Goal: Contribute content: Contribute content

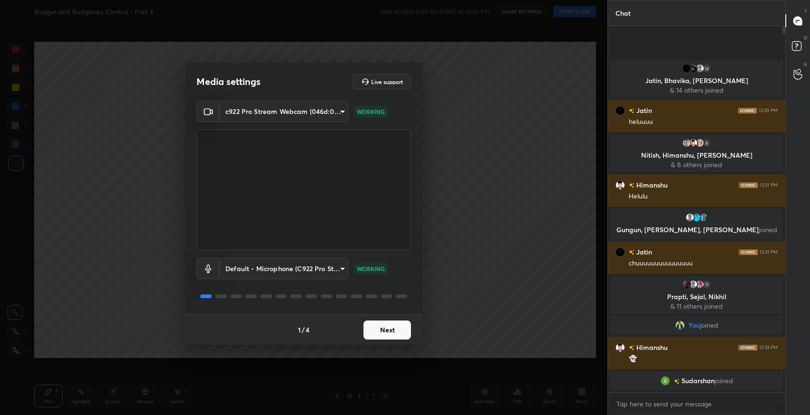
click at [373, 326] on button "Next" at bounding box center [387, 329] width 47 height 19
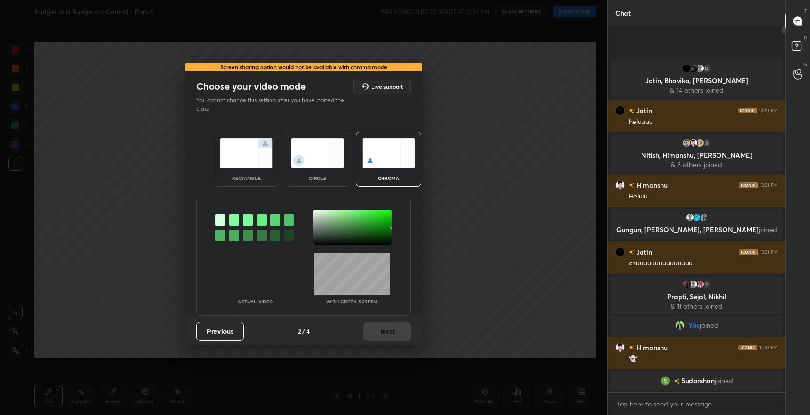
click at [240, 167] on img at bounding box center [246, 153] width 53 height 30
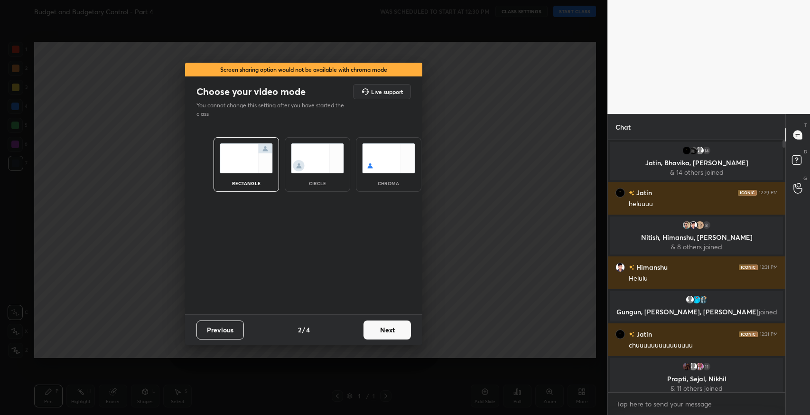
click at [388, 322] on button "Next" at bounding box center [387, 329] width 47 height 19
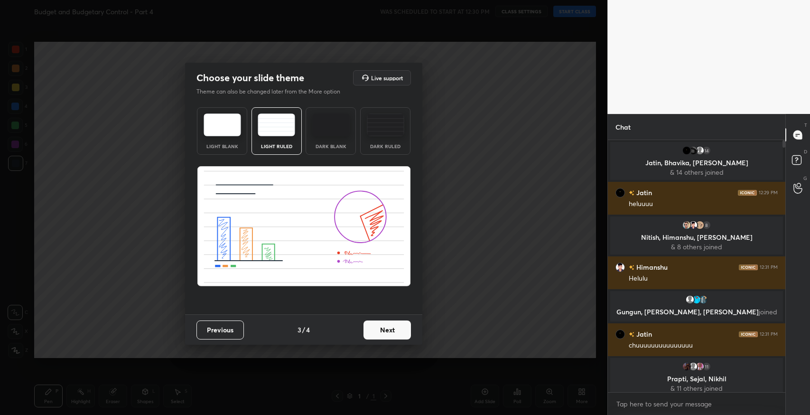
click at [386, 324] on button "Next" at bounding box center [387, 329] width 47 height 19
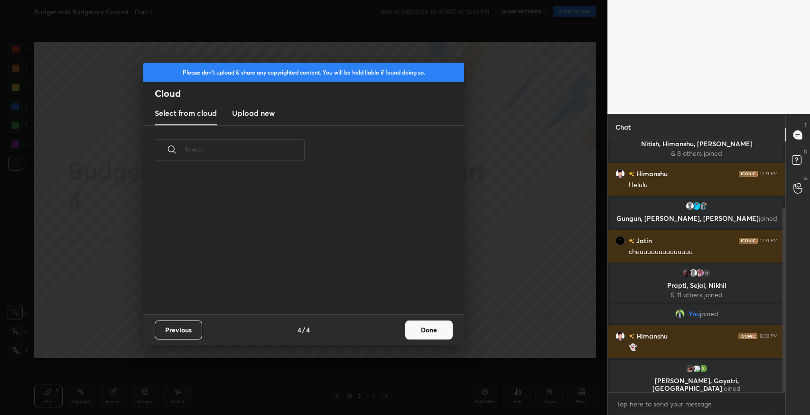
scroll to position [101, 0]
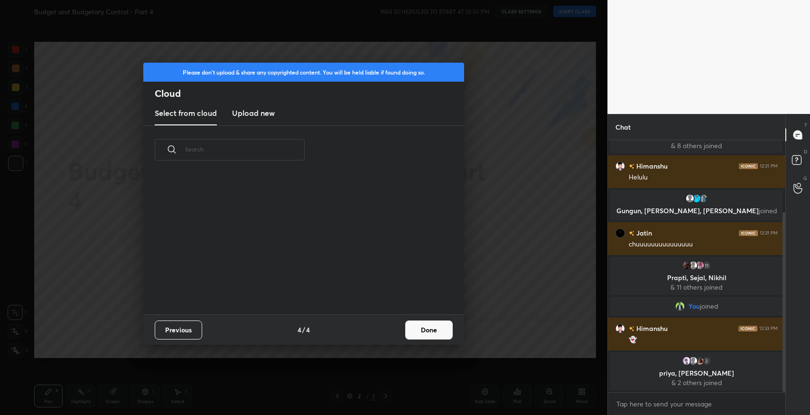
click at [448, 328] on button "Done" at bounding box center [428, 329] width 47 height 19
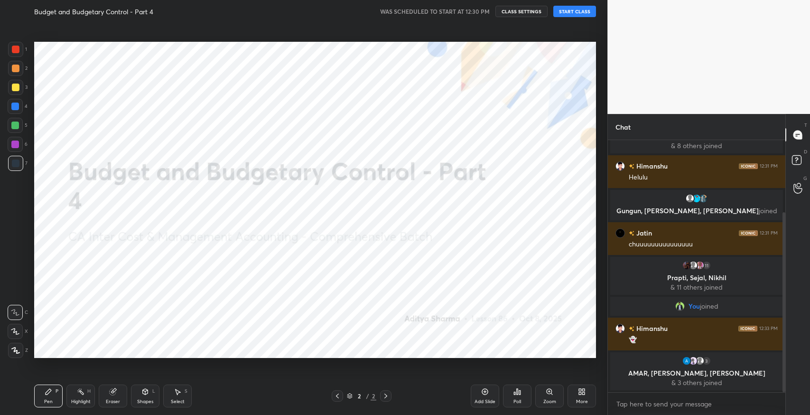
click at [579, 14] on button "START CLASS" at bounding box center [574, 11] width 43 height 11
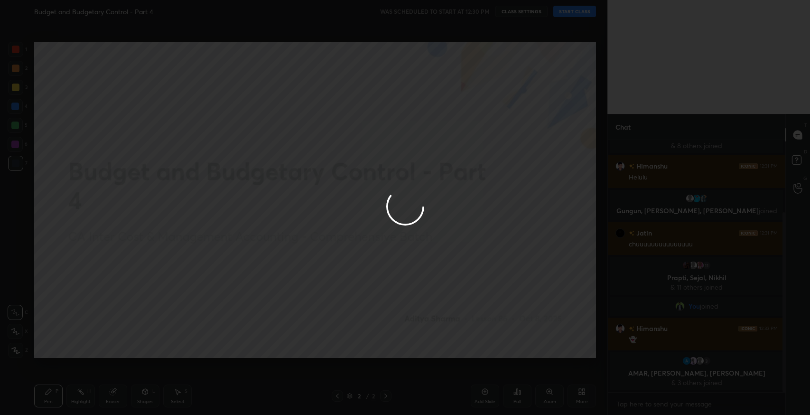
type textarea "x"
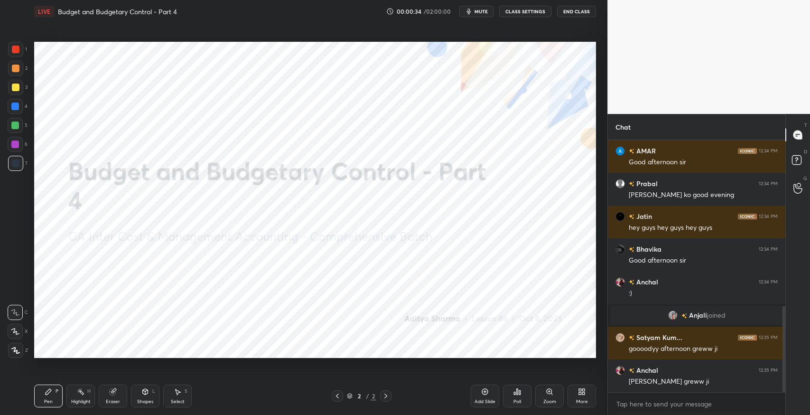
scroll to position [516, 0]
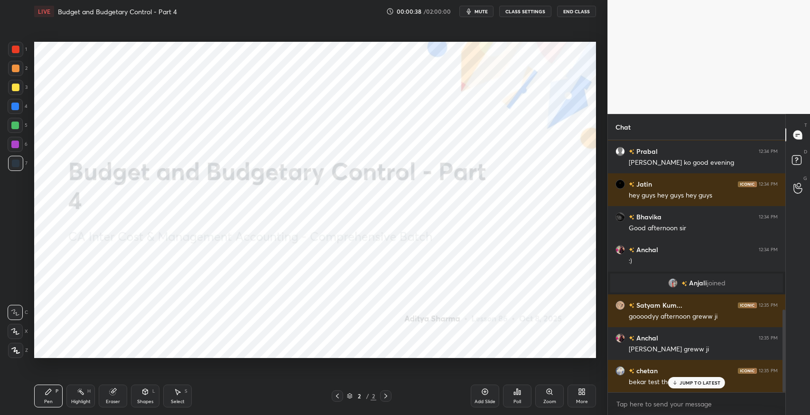
click at [700, 384] on p "JUMP TO LATEST" at bounding box center [700, 383] width 41 height 6
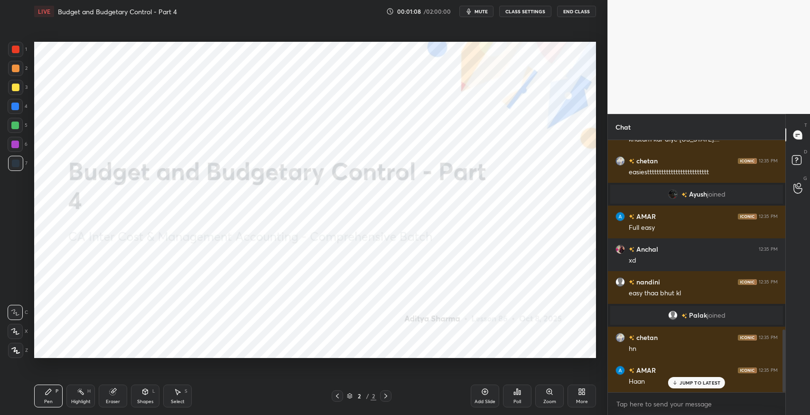
scroll to position [764, 0]
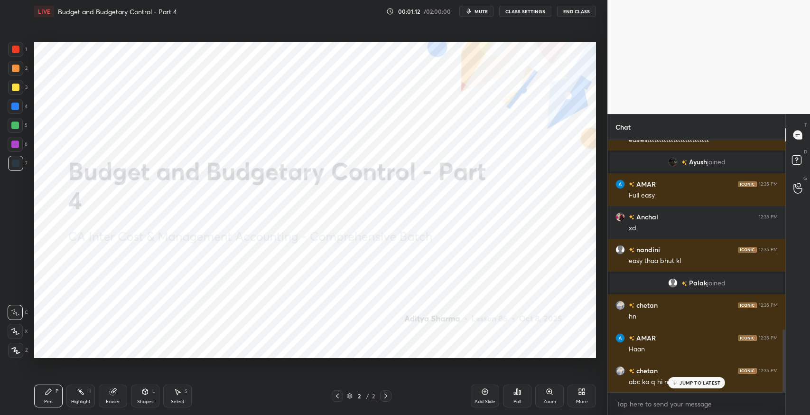
click at [702, 382] on p "JUMP TO LATEST" at bounding box center [700, 383] width 41 height 6
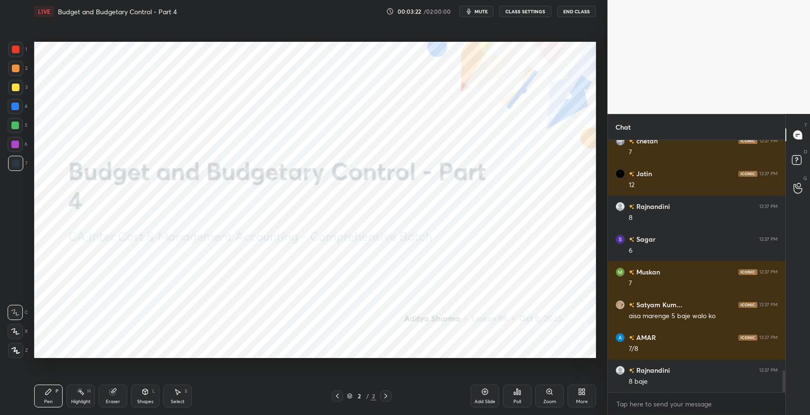
scroll to position [2671, 0]
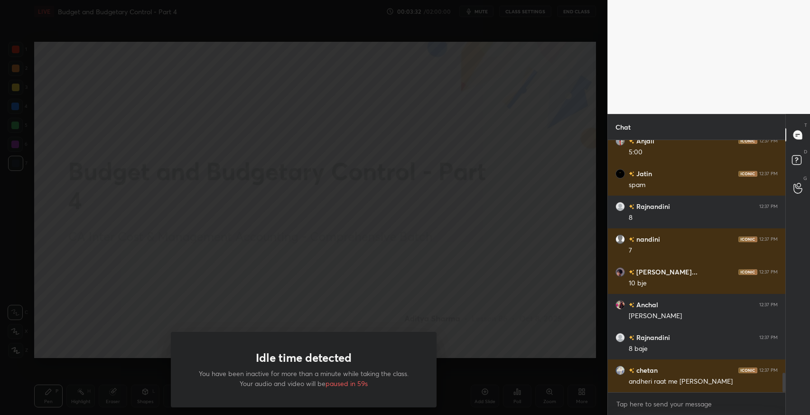
click at [481, 265] on div "Idle time detected You have been inactive for more than a minute while taking t…" at bounding box center [303, 207] width 607 height 415
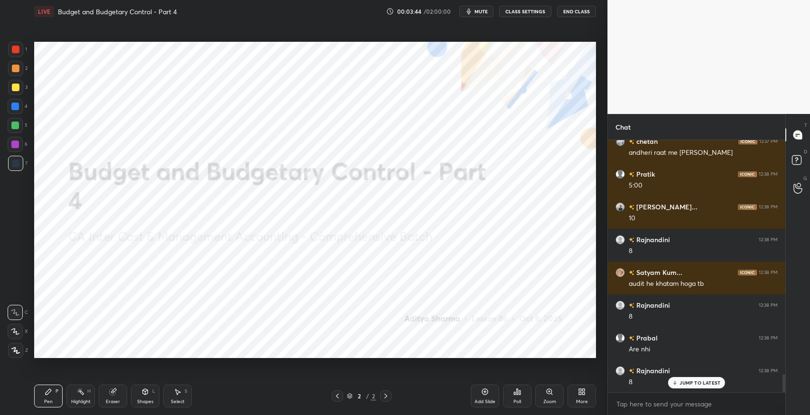
click at [710, 382] on p "JUMP TO LATEST" at bounding box center [700, 383] width 41 height 6
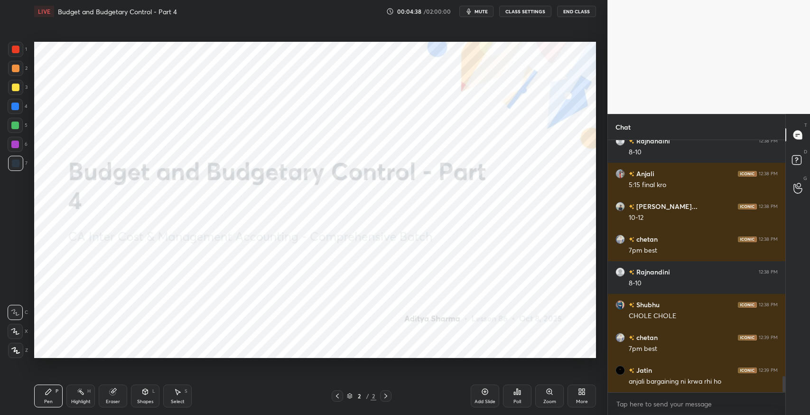
scroll to position [3713, 0]
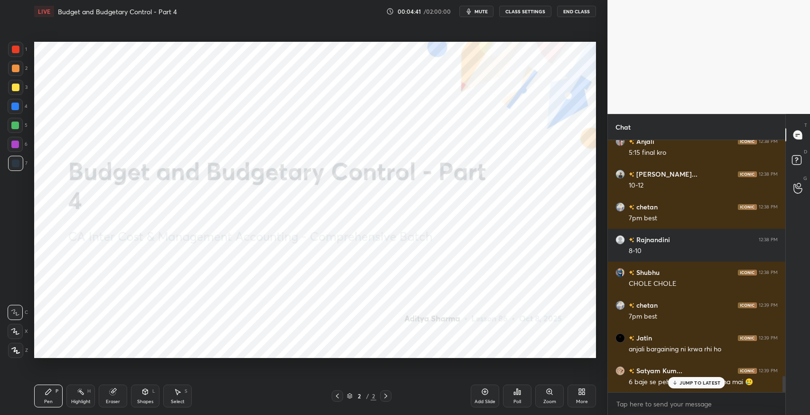
click at [695, 386] on div "JUMP TO LATEST" at bounding box center [696, 382] width 57 height 11
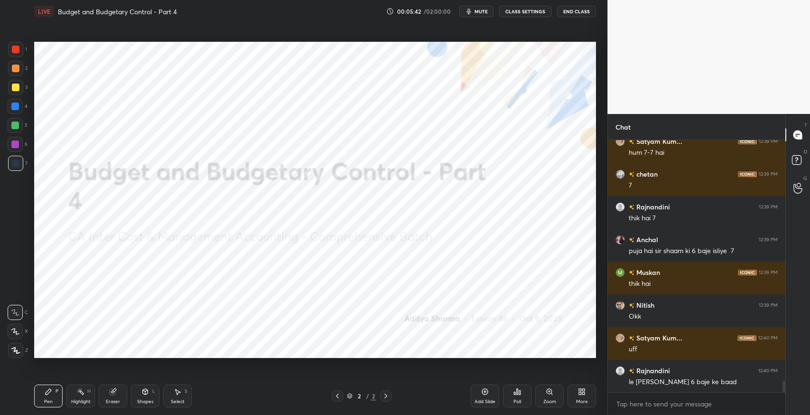
scroll to position [5421, 0]
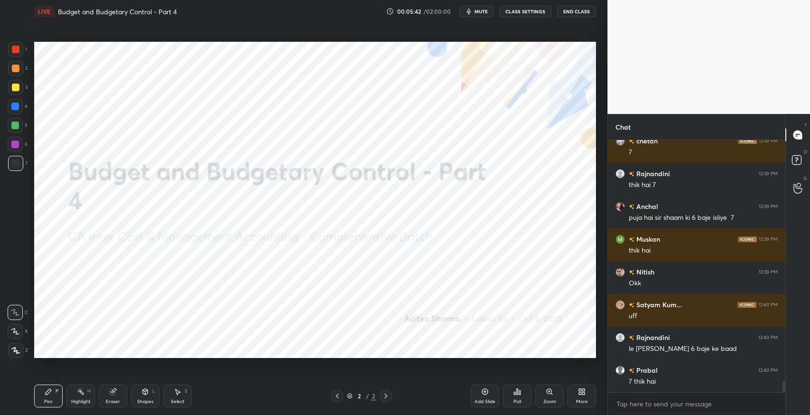
click at [684, 383] on div "Satyam Kum... 12:39 PM hum 7-7 hai chetan 12:39 PM 7 Rajnandini 12:39 PM thik h…" at bounding box center [696, 266] width 177 height 252
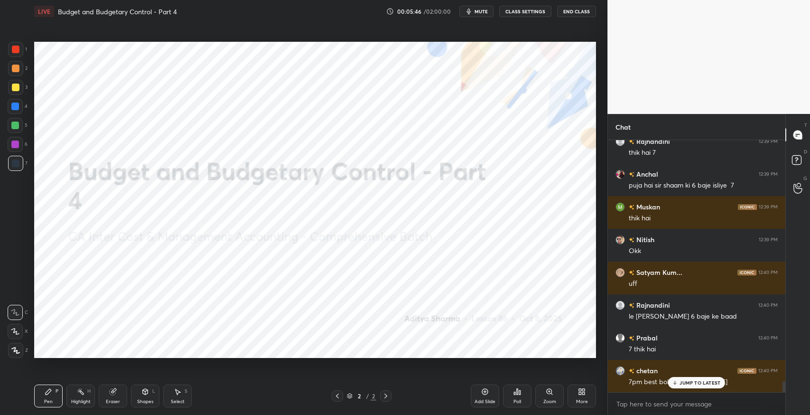
click at [676, 378] on div "JUMP TO LATEST" at bounding box center [696, 382] width 57 height 11
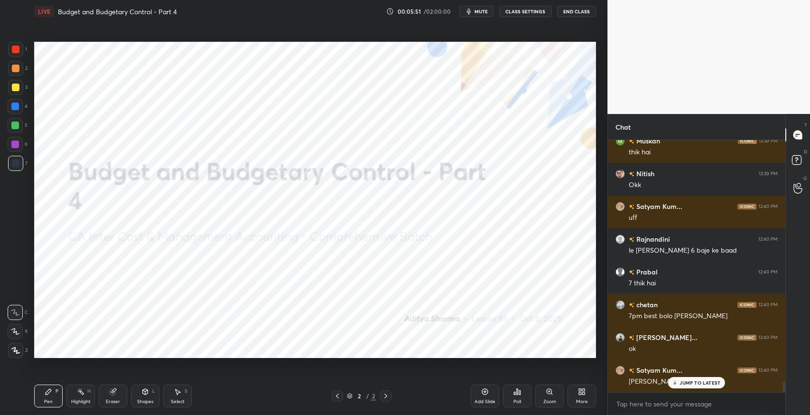
scroll to position [5551, 0]
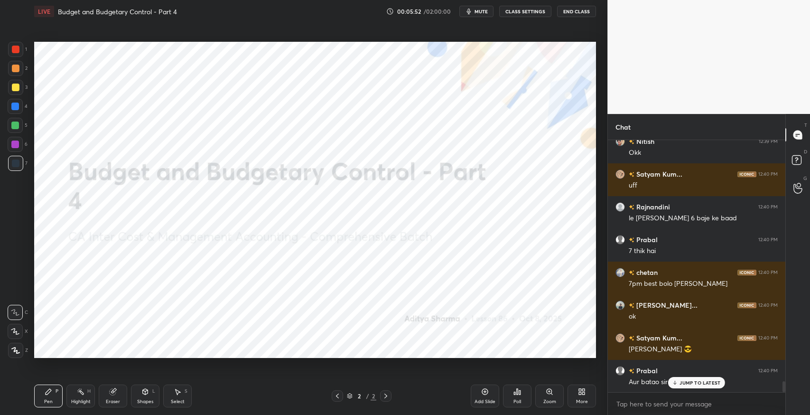
click at [688, 387] on div "JUMP TO LATEST" at bounding box center [696, 382] width 57 height 11
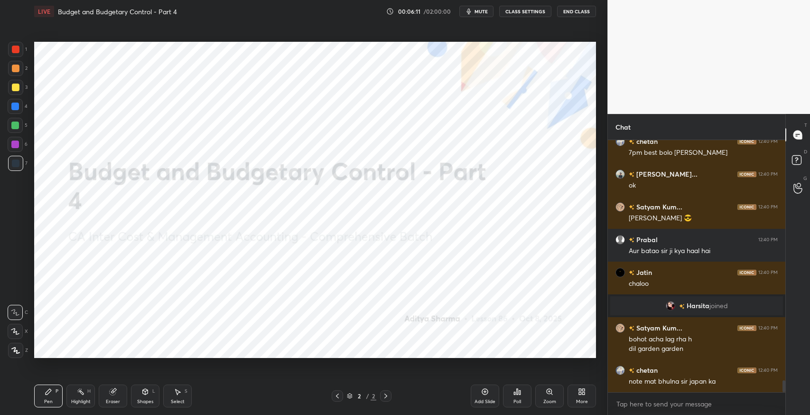
scroll to position [5065, 0]
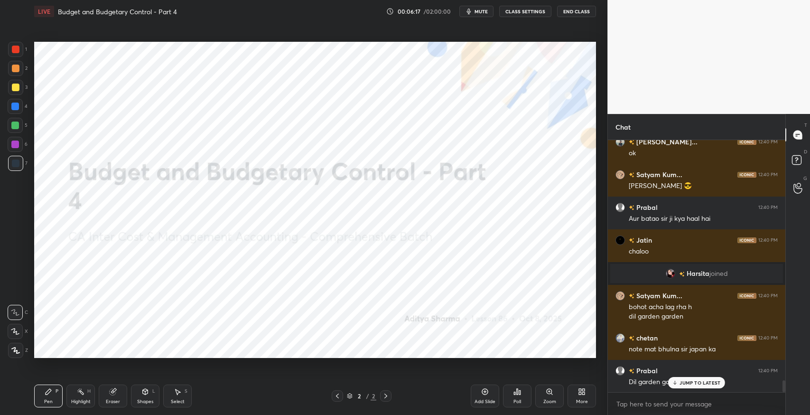
drag, startPoint x: 681, startPoint y: 381, endPoint x: 632, endPoint y: 355, distance: 55.0
click at [680, 381] on div "JUMP TO LATEST" at bounding box center [696, 382] width 57 height 11
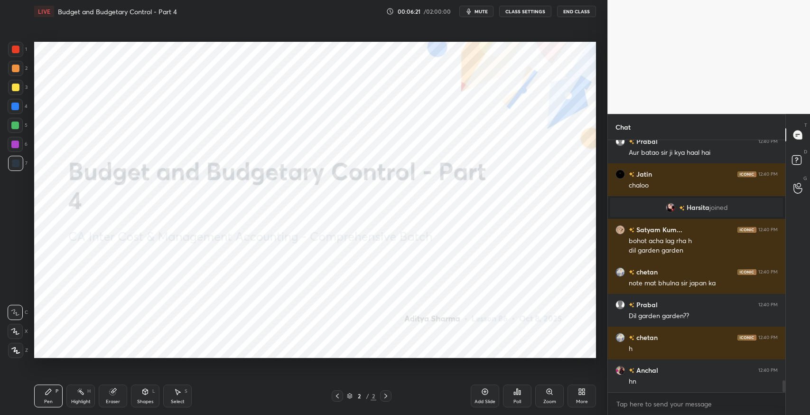
scroll to position [5163, 0]
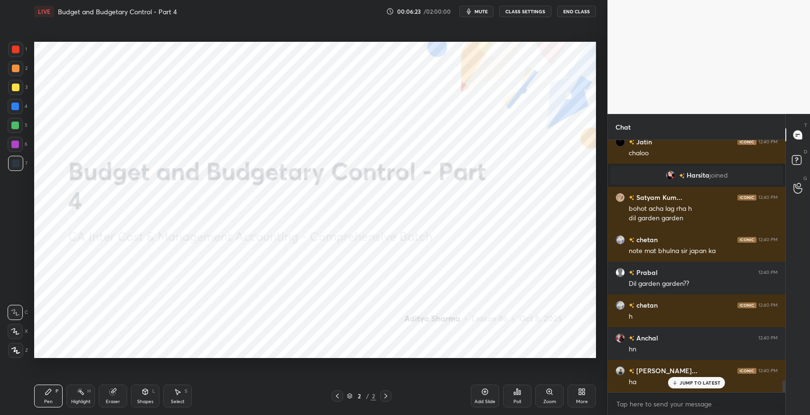
click at [708, 385] on p "JUMP TO LATEST" at bounding box center [700, 383] width 41 height 6
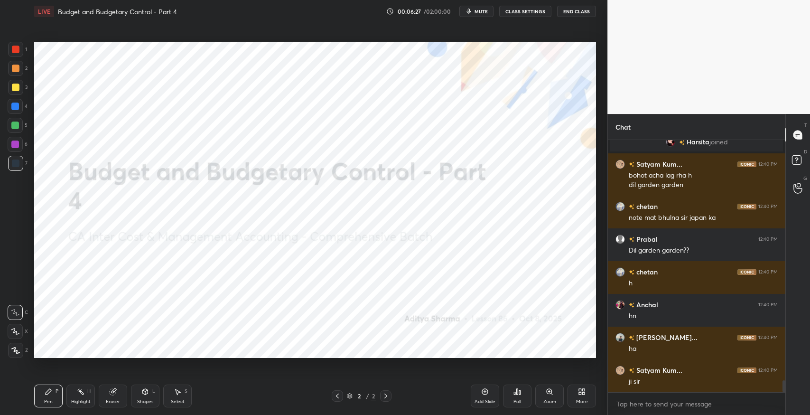
scroll to position [5229, 0]
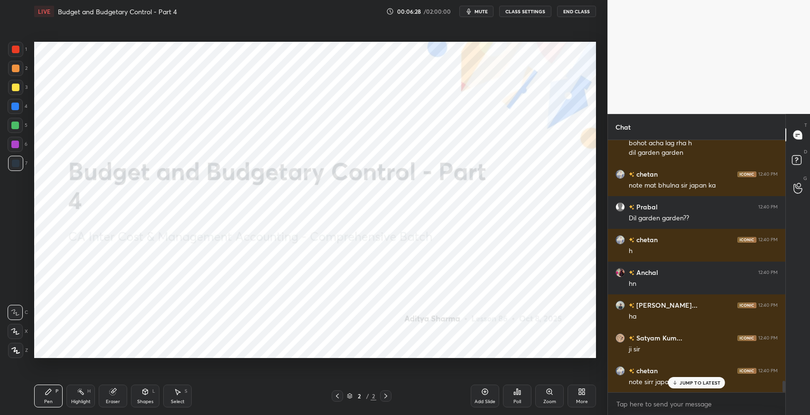
click at [683, 382] on p "JUMP TO LATEST" at bounding box center [700, 383] width 41 height 6
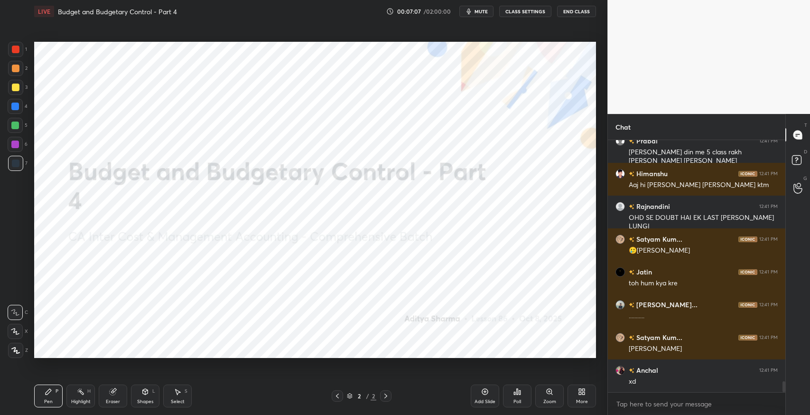
scroll to position [5557, 0]
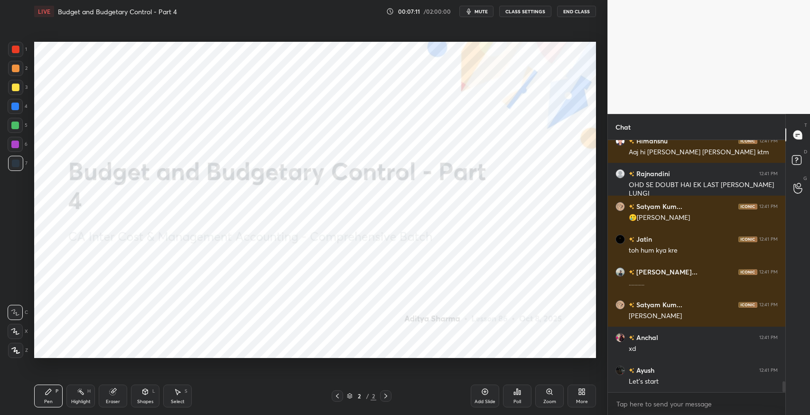
click at [581, 396] on div "More" at bounding box center [582, 395] width 28 height 23
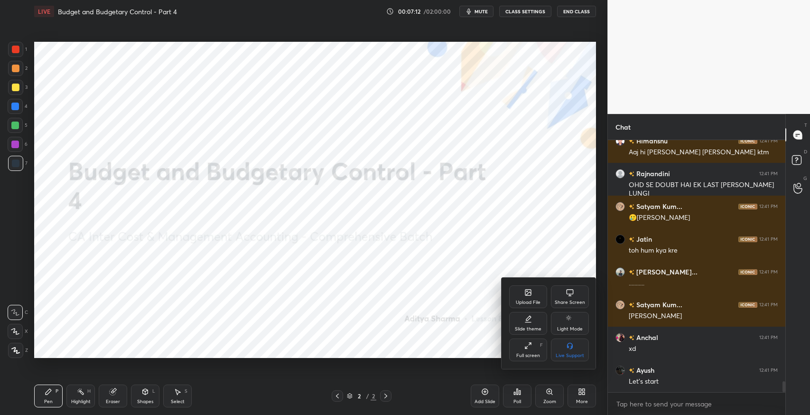
click at [516, 300] on div "Upload File" at bounding box center [528, 302] width 25 height 5
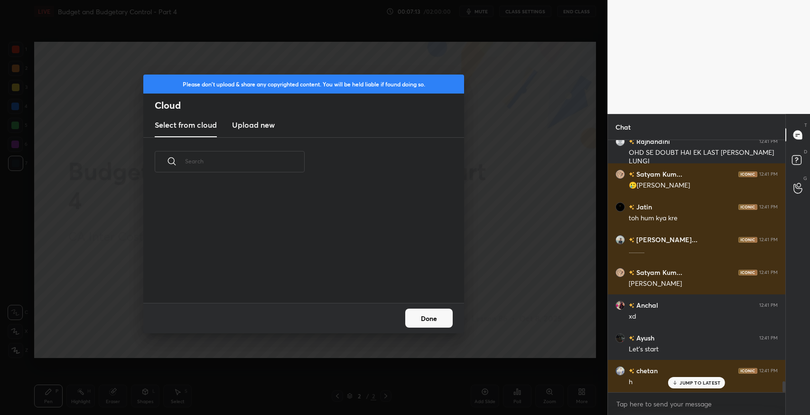
scroll to position [117, 304]
click at [246, 125] on h3 "Upload new" at bounding box center [253, 124] width 43 height 11
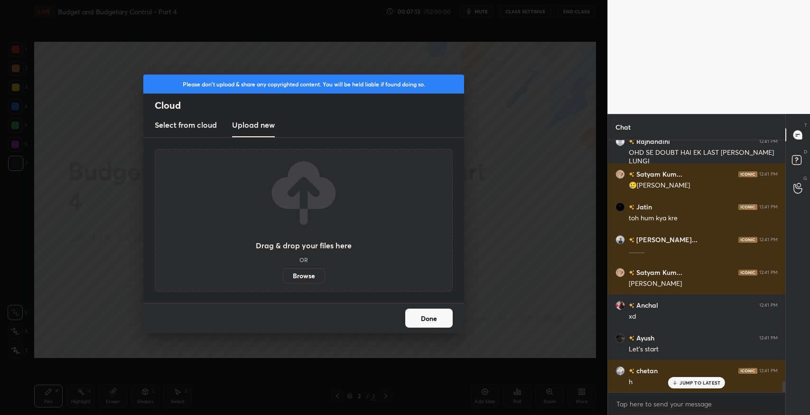
scroll to position [5622, 0]
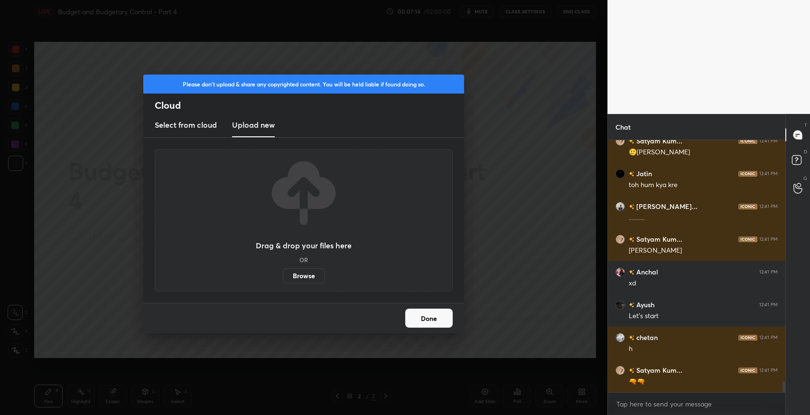
click at [298, 278] on label "Browse" at bounding box center [304, 275] width 42 height 15
click at [283, 278] on input "Browse" at bounding box center [283, 275] width 0 height 15
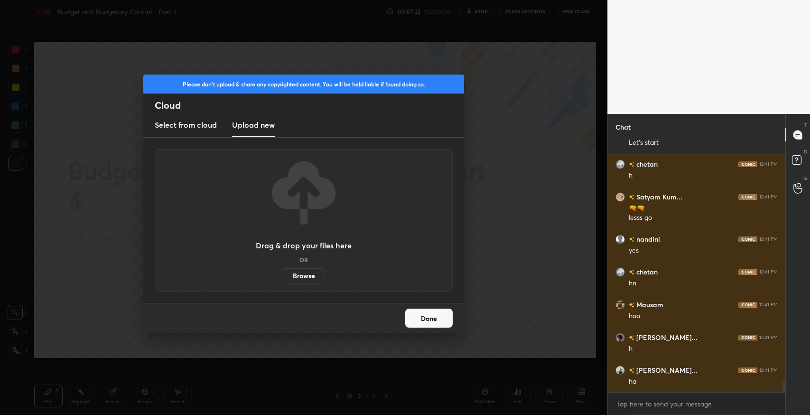
scroll to position [5828, 0]
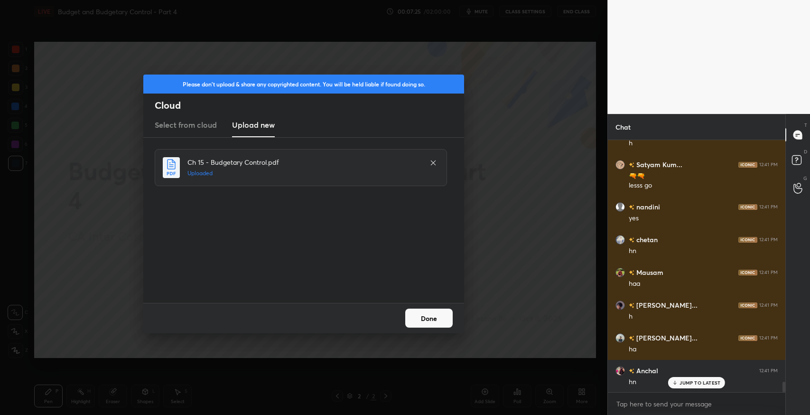
click at [433, 321] on button "Done" at bounding box center [428, 317] width 47 height 19
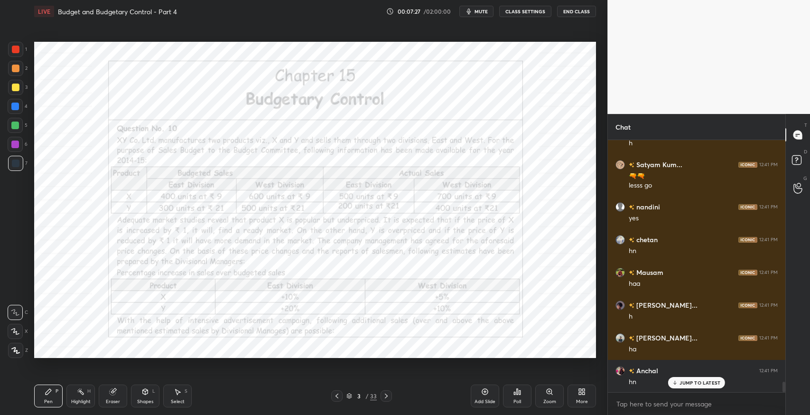
click at [385, 398] on icon at bounding box center [387, 396] width 8 height 8
click at [387, 398] on icon at bounding box center [387, 396] width 8 height 8
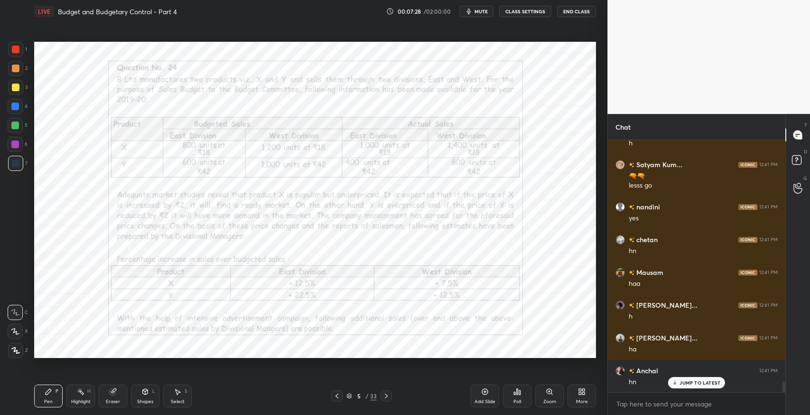
click at [387, 398] on icon at bounding box center [387, 396] width 8 height 8
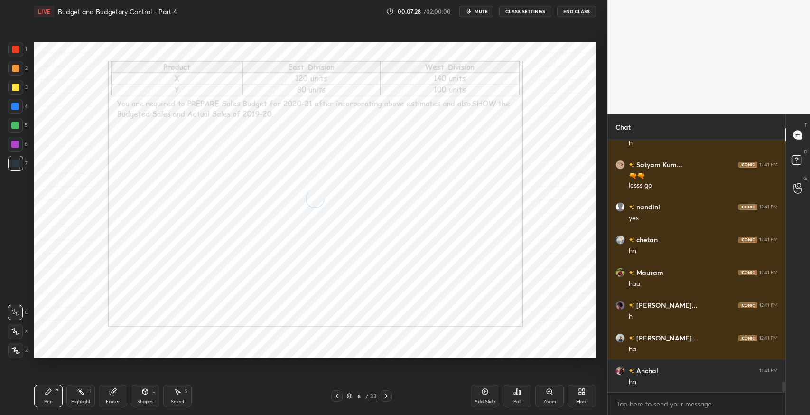
scroll to position [5861, 0]
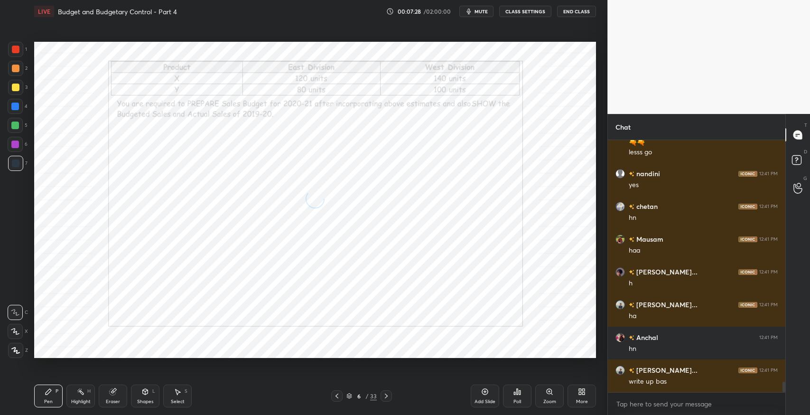
click at [386, 398] on icon at bounding box center [387, 396] width 8 height 8
click at [387, 399] on icon at bounding box center [387, 396] width 8 height 8
click at [389, 398] on icon at bounding box center [387, 396] width 8 height 8
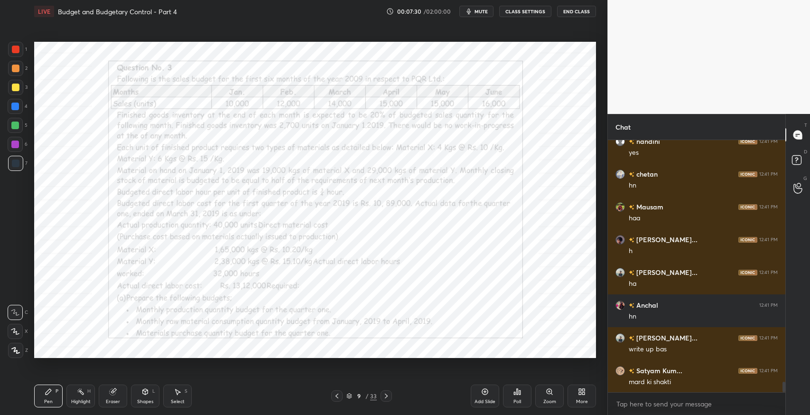
click at [387, 397] on icon at bounding box center [387, 396] width 8 height 8
click at [389, 397] on icon at bounding box center [387, 396] width 8 height 8
click at [389, 396] on icon at bounding box center [387, 396] width 8 height 8
click at [387, 397] on icon at bounding box center [387, 396] width 8 height 8
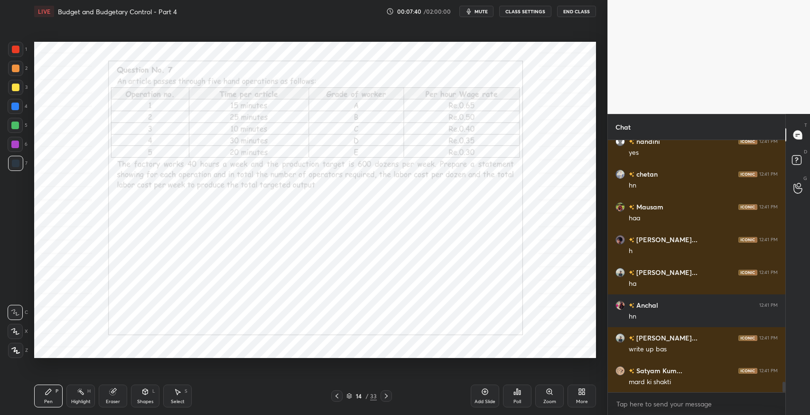
click at [387, 394] on icon at bounding box center [387, 396] width 8 height 8
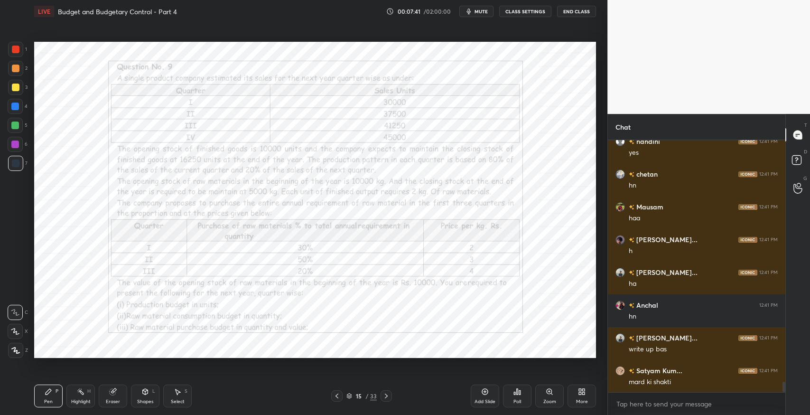
click at [338, 393] on icon at bounding box center [337, 396] width 8 height 8
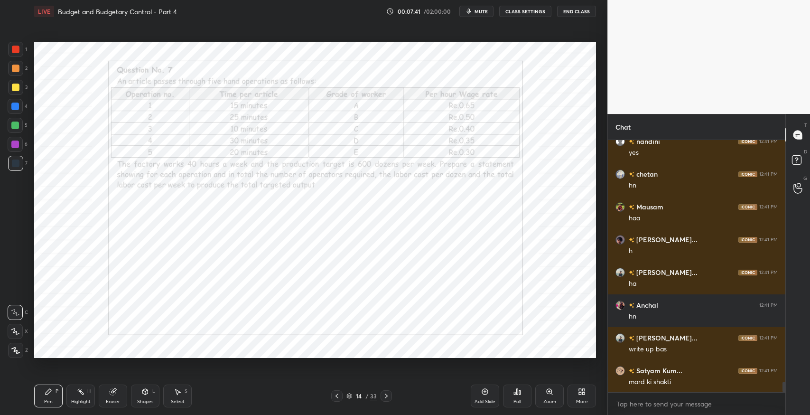
scroll to position [5926, 0]
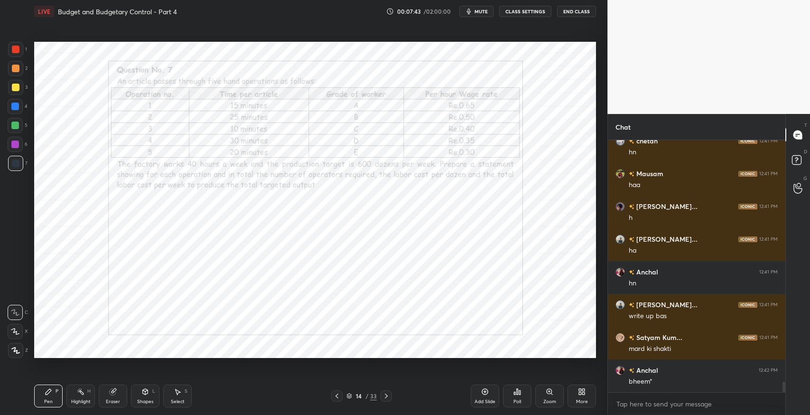
click at [334, 396] on icon at bounding box center [337, 396] width 8 height 8
click at [479, 388] on div "Add Slide" at bounding box center [485, 395] width 28 height 23
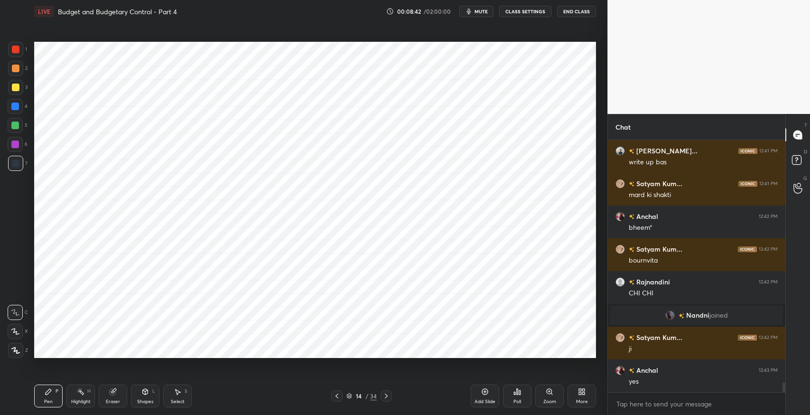
scroll to position [6113, 0]
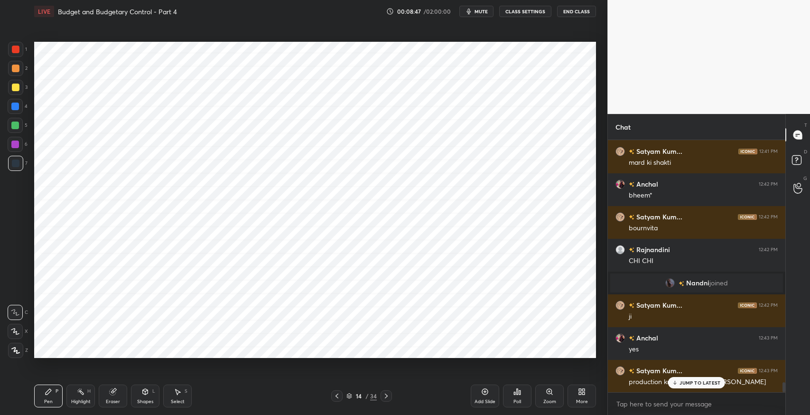
click at [691, 382] on p "JUMP TO LATEST" at bounding box center [700, 383] width 41 height 6
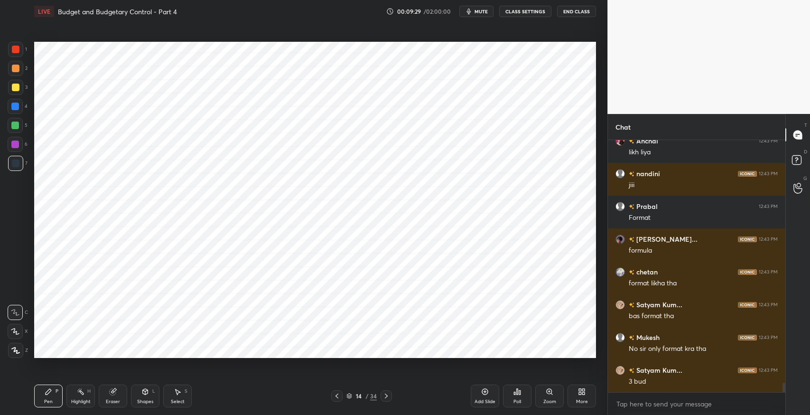
scroll to position [6440, 0]
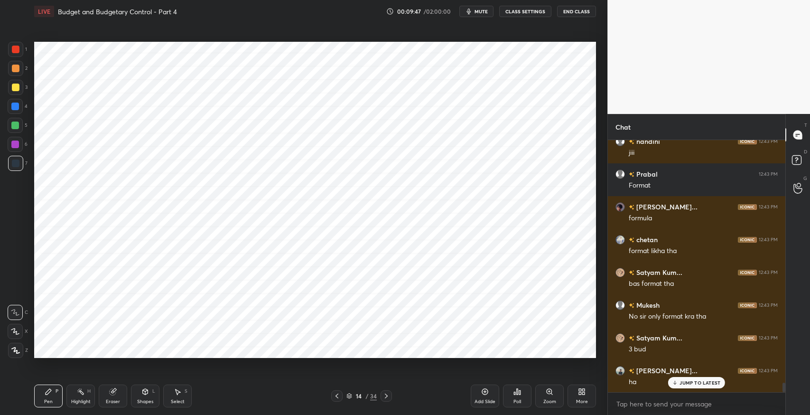
click at [175, 396] on div "Select S" at bounding box center [177, 395] width 28 height 23
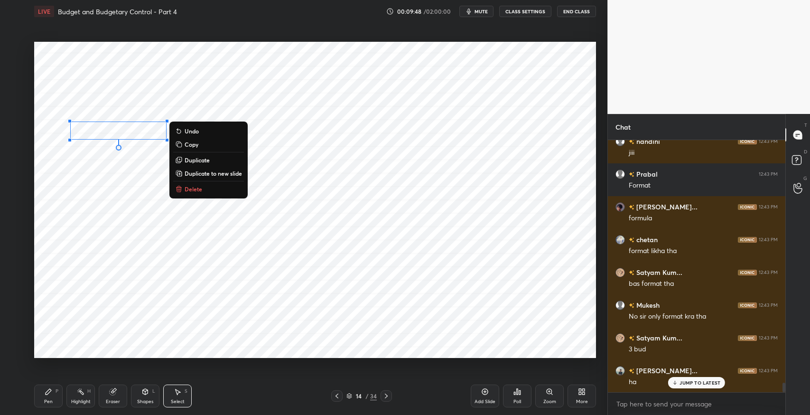
click at [196, 188] on p "Delete" at bounding box center [194, 189] width 18 height 8
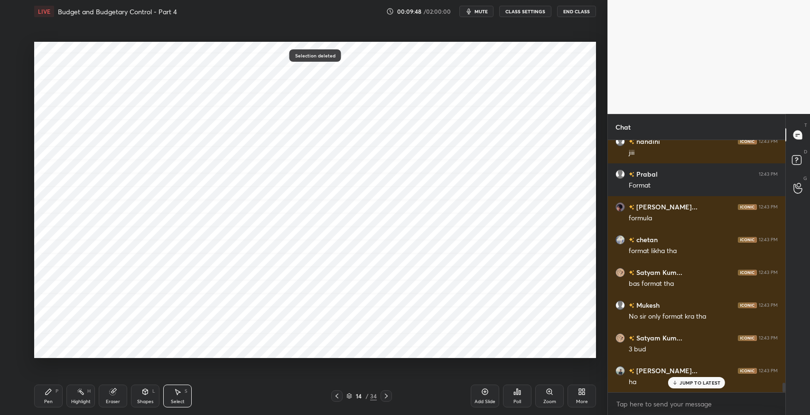
click at [49, 401] on div "Pen" at bounding box center [48, 401] width 9 height 5
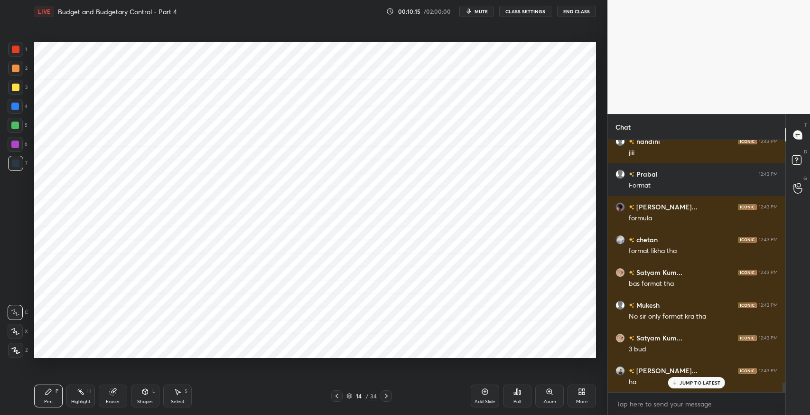
click at [275, 370] on div "Setting up your live class Poll for secs No correct answer Start poll" at bounding box center [314, 200] width 569 height 354
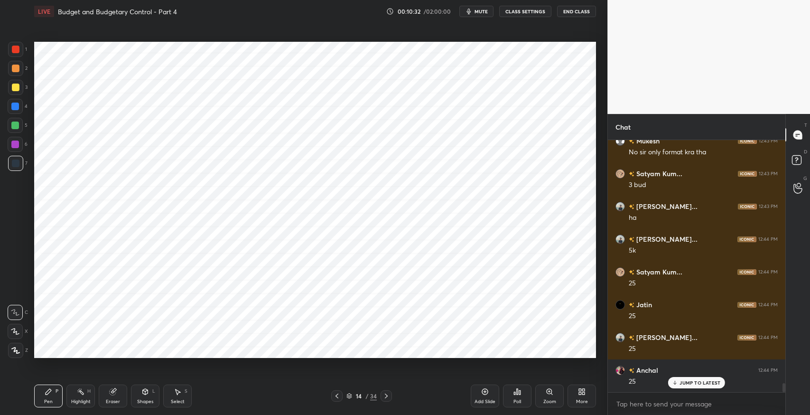
scroll to position [6636, 0]
click at [389, 395] on icon at bounding box center [387, 396] width 8 height 8
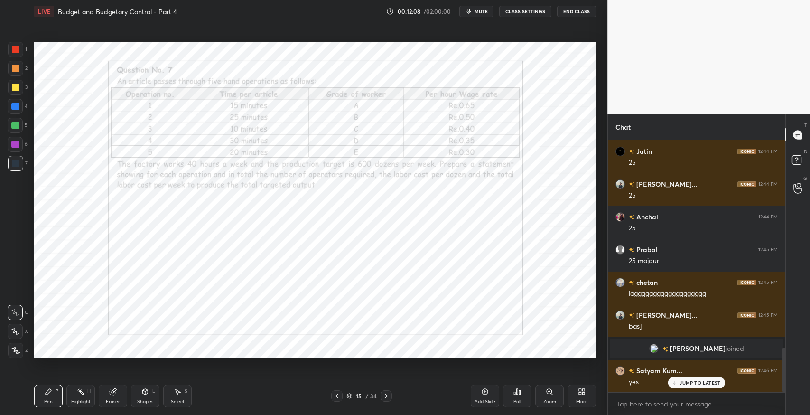
scroll to position [1200, 0]
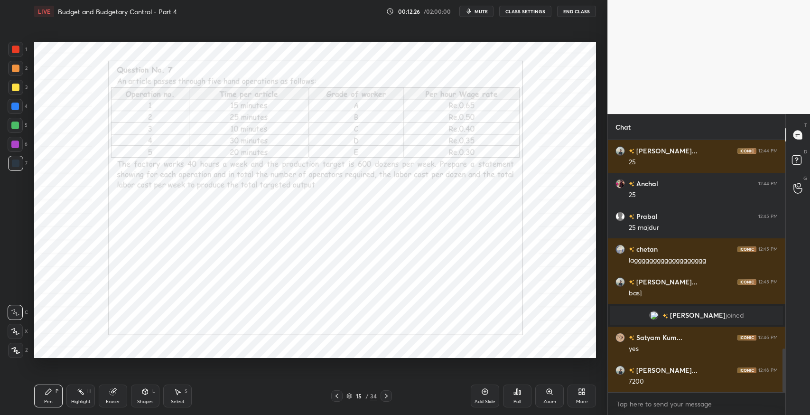
click at [114, 395] on icon at bounding box center [113, 392] width 8 height 8
click at [15, 328] on icon at bounding box center [15, 331] width 8 height 8
click at [14, 348] on span "Erase all" at bounding box center [15, 350] width 14 height 7
click at [49, 399] on div "Pen" at bounding box center [48, 401] width 9 height 5
click at [113, 394] on icon at bounding box center [113, 392] width 8 height 8
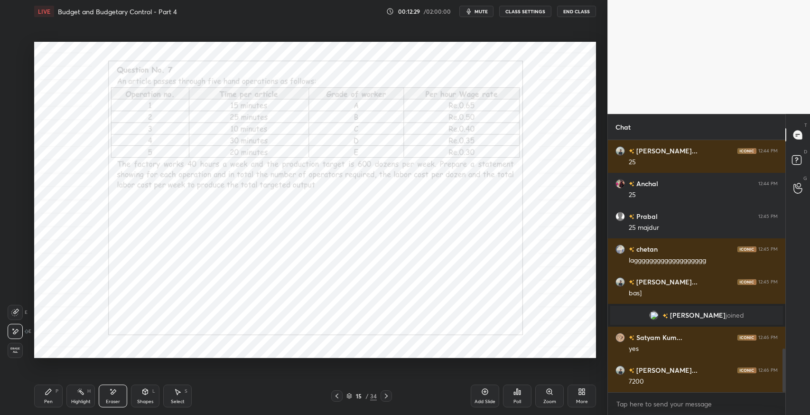
click at [17, 353] on span "Erase all" at bounding box center [15, 350] width 14 height 7
click at [47, 401] on div "Pen" at bounding box center [48, 401] width 9 height 5
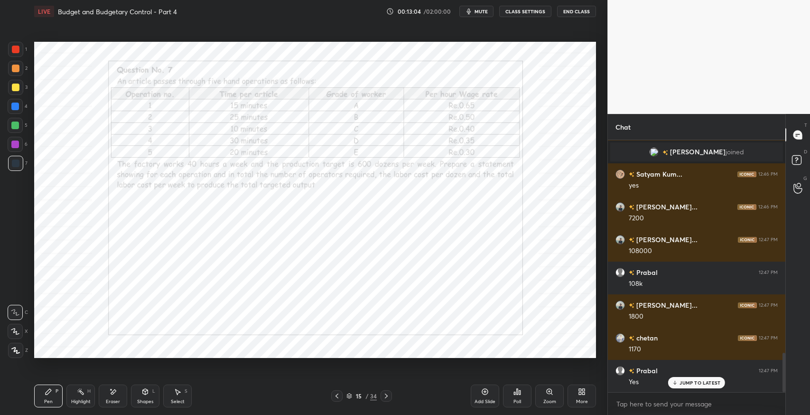
scroll to position [1396, 0]
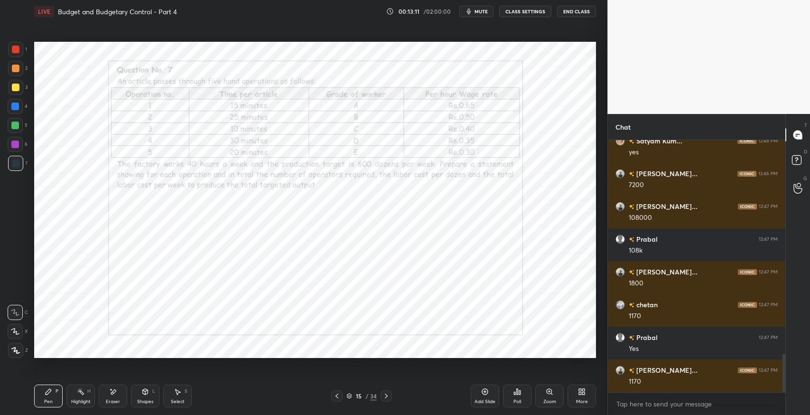
click at [172, 389] on div "Select S" at bounding box center [177, 395] width 28 height 23
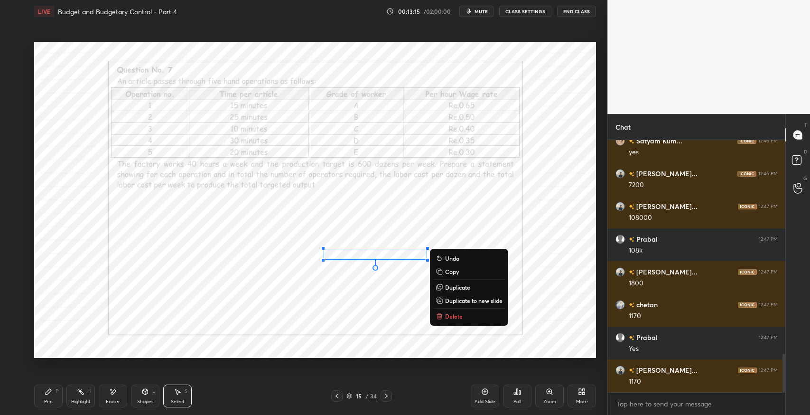
click at [456, 317] on p "Delete" at bounding box center [454, 316] width 18 height 8
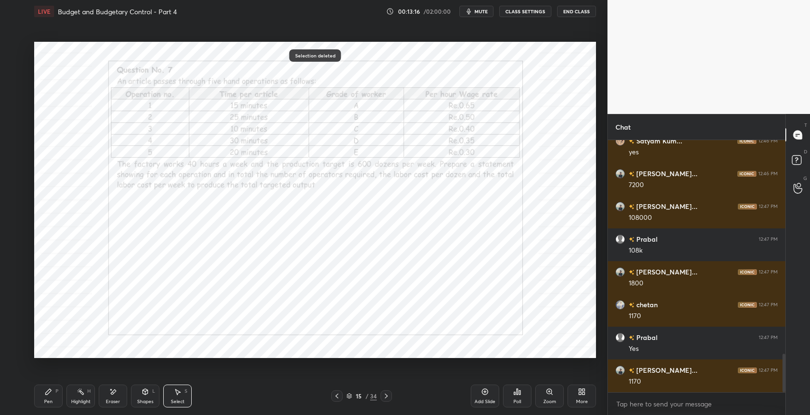
click at [44, 395] on div "Pen P" at bounding box center [48, 395] width 28 height 23
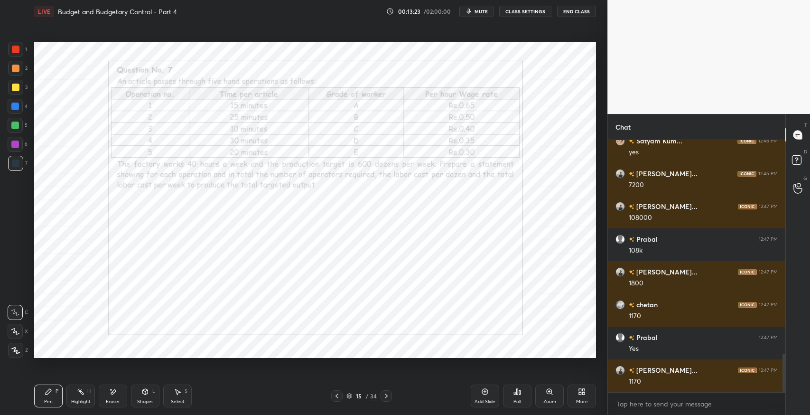
scroll to position [1428, 0]
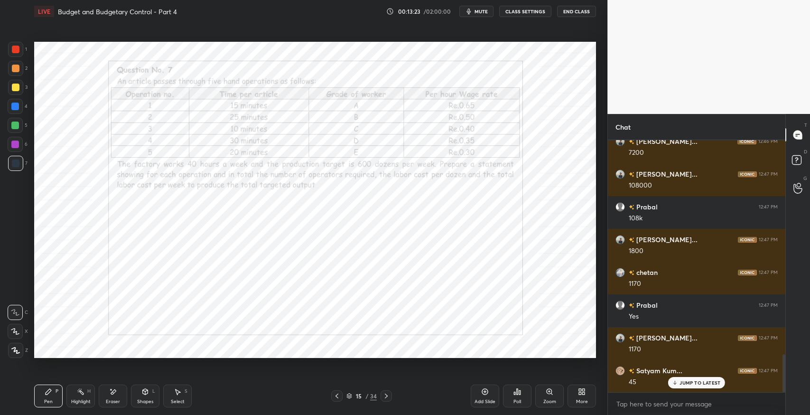
click at [42, 400] on div "Pen P" at bounding box center [48, 395] width 28 height 23
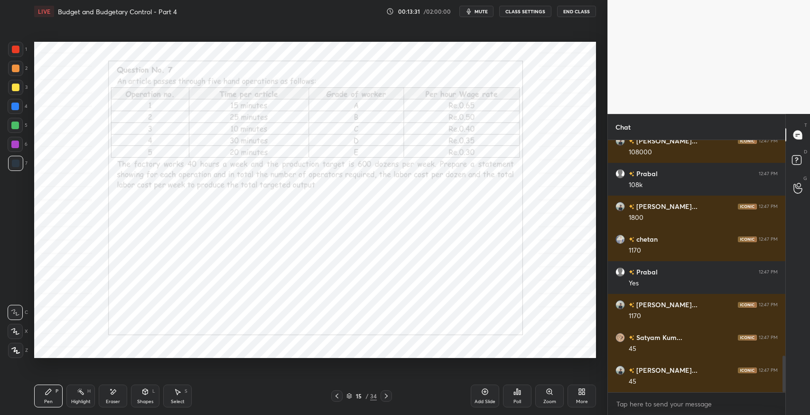
scroll to position [1484, 0]
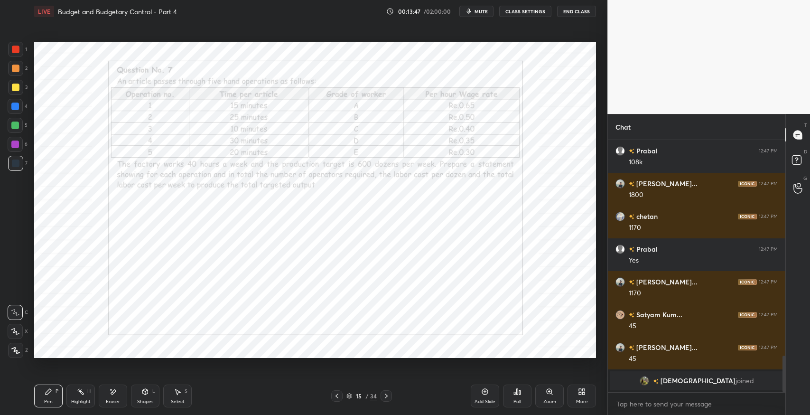
click at [182, 400] on div "Select" at bounding box center [178, 401] width 14 height 5
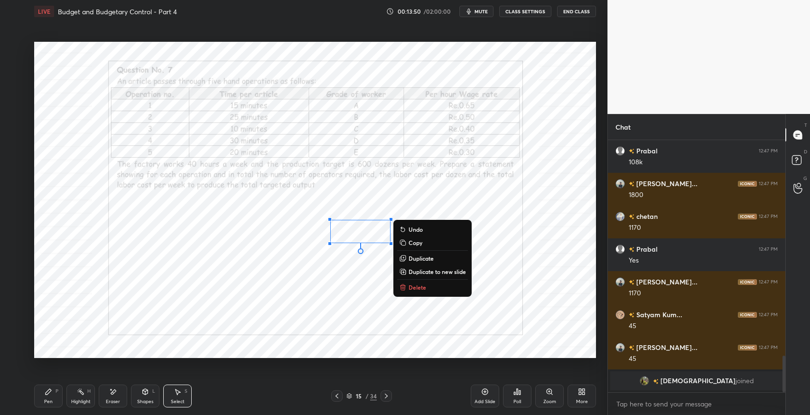
scroll to position [1436, 0]
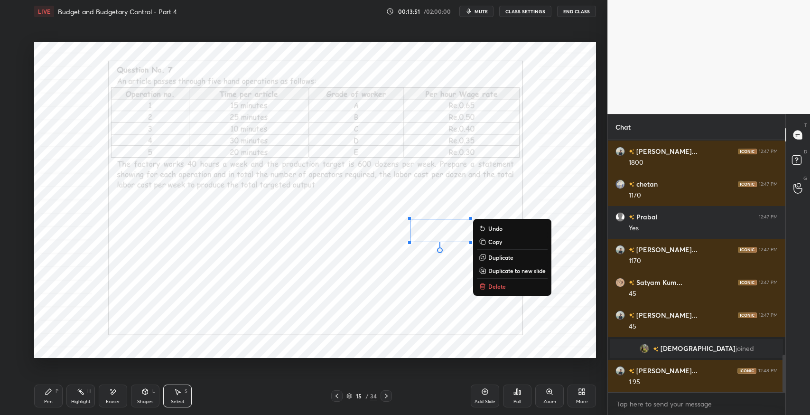
click at [55, 393] on div "Pen P" at bounding box center [48, 395] width 28 height 23
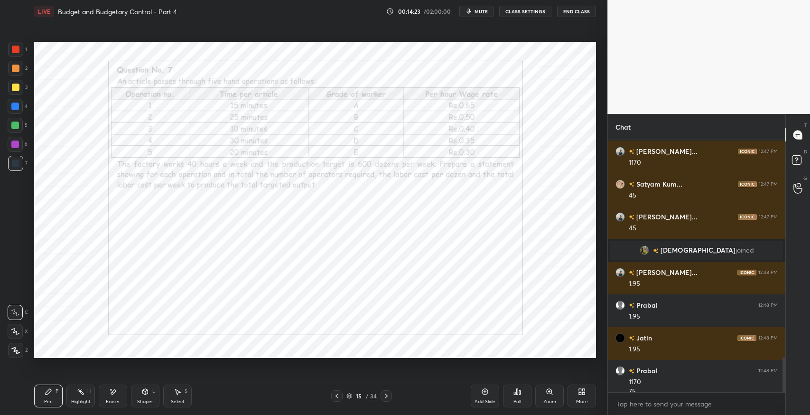
scroll to position [1544, 0]
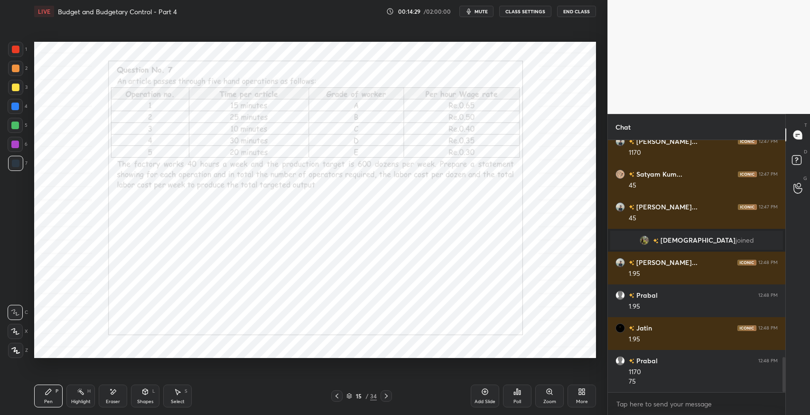
click at [114, 394] on icon at bounding box center [113, 392] width 8 height 8
click at [50, 394] on icon at bounding box center [49, 392] width 8 height 8
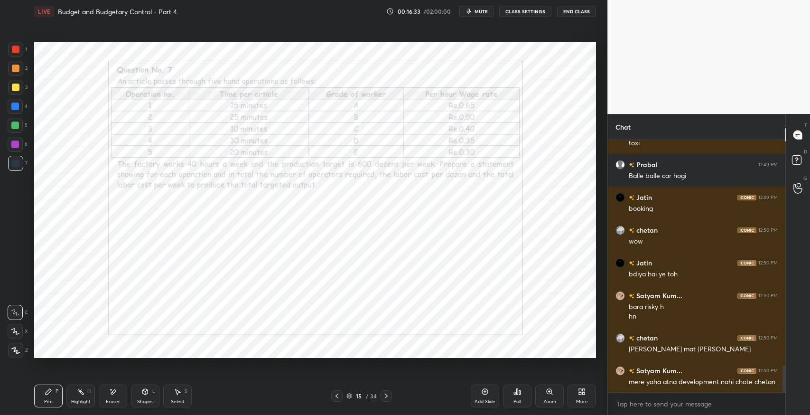
scroll to position [2152, 0]
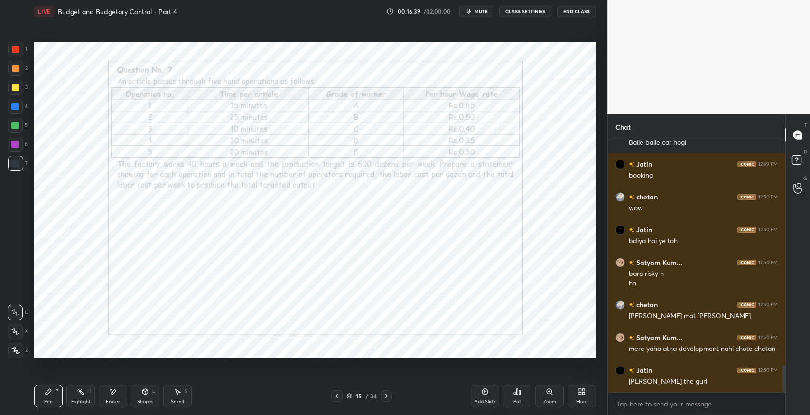
click at [483, 395] on icon at bounding box center [485, 392] width 8 height 8
click at [342, 396] on div at bounding box center [336, 395] width 11 height 11
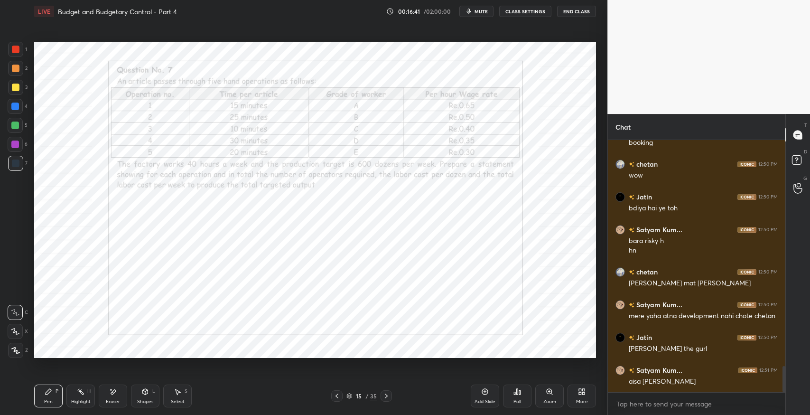
click at [579, 394] on icon at bounding box center [580, 393] width 2 height 2
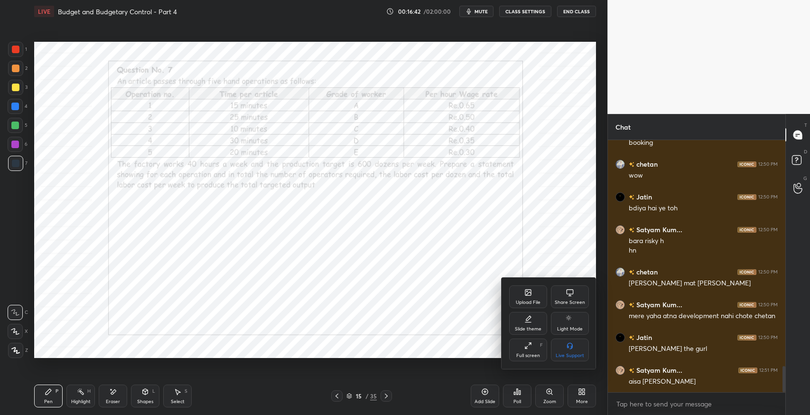
click at [522, 324] on div "Slide theme" at bounding box center [528, 323] width 38 height 23
click at [568, 325] on div "Light Ruled" at bounding box center [570, 323] width 38 height 23
click at [451, 297] on div at bounding box center [405, 207] width 810 height 415
click at [451, 298] on div "Upload File Share Screen Slide theme Light Mode Full screen F Live Support Slid…" at bounding box center [405, 207] width 810 height 415
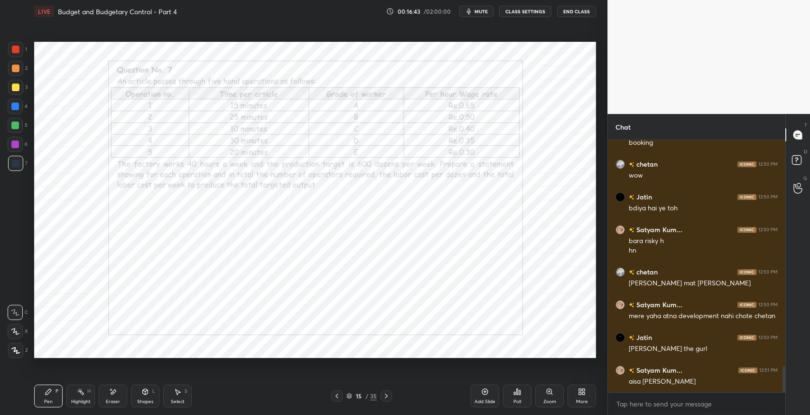
click at [494, 406] on div "Add Slide" at bounding box center [485, 395] width 28 height 23
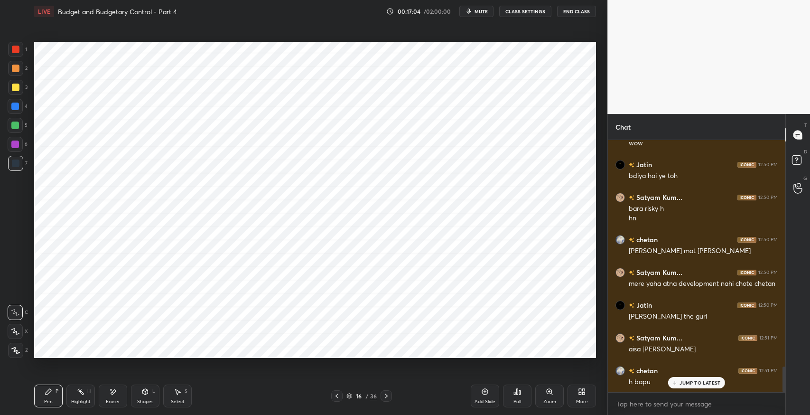
scroll to position [2250, 0]
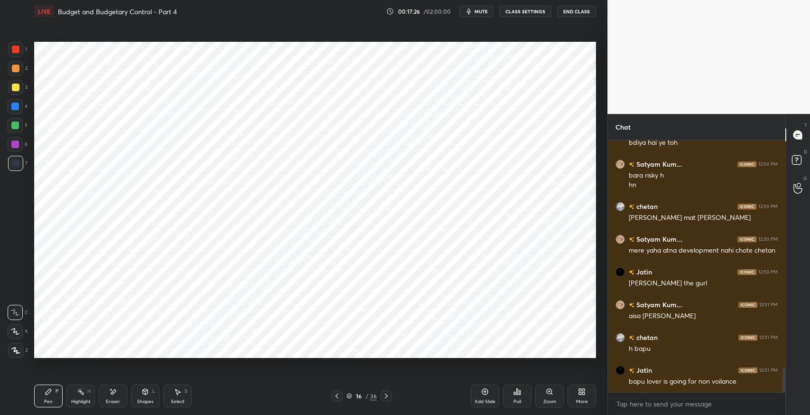
click at [143, 392] on icon at bounding box center [145, 392] width 5 height 6
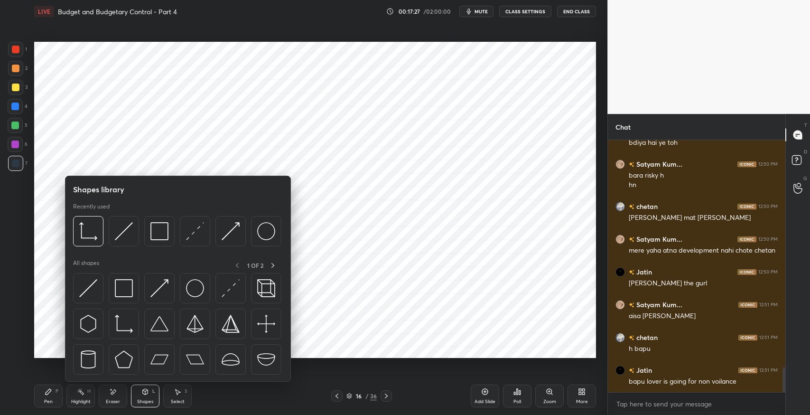
click at [118, 291] on img at bounding box center [124, 288] width 18 height 18
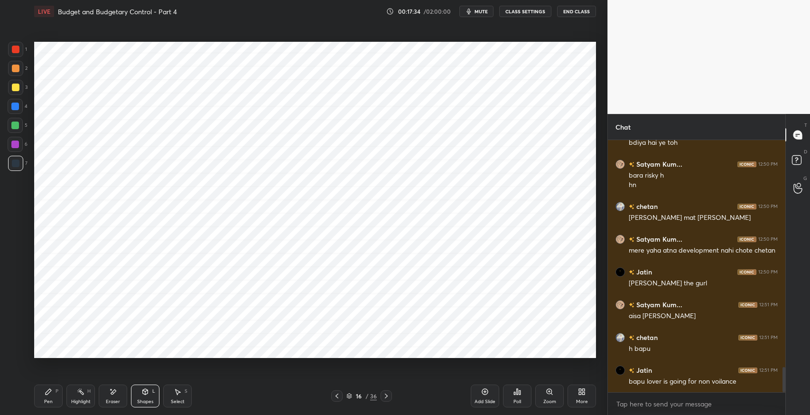
click at [43, 396] on div "Pen P" at bounding box center [48, 395] width 28 height 23
click at [53, 396] on div "Pen P" at bounding box center [48, 395] width 28 height 23
click at [191, 394] on div "Select S" at bounding box center [177, 395] width 28 height 23
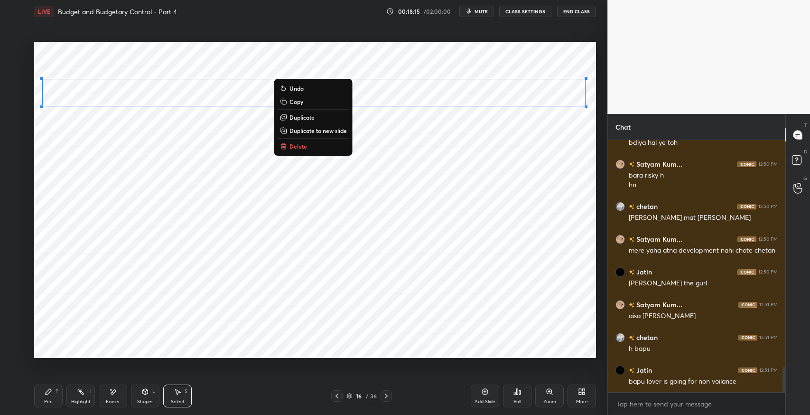
click at [254, 198] on div "0 ° Undo Copy Duplicate Duplicate to new slide Delete" at bounding box center [315, 200] width 562 height 316
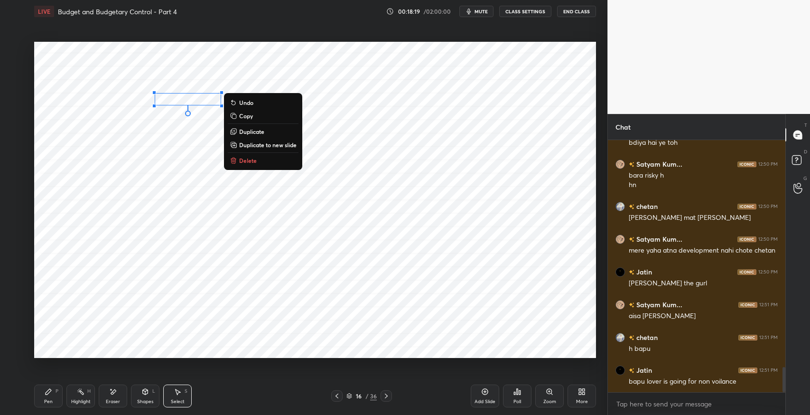
click at [56, 397] on div "Pen P" at bounding box center [48, 395] width 28 height 23
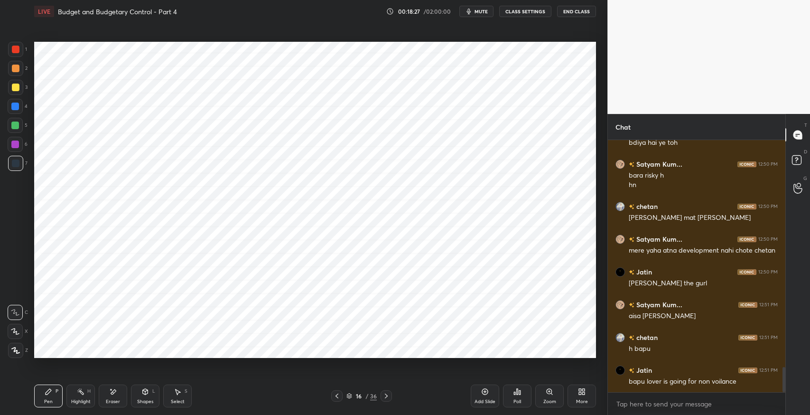
click at [138, 401] on div "Shapes" at bounding box center [145, 401] width 16 height 5
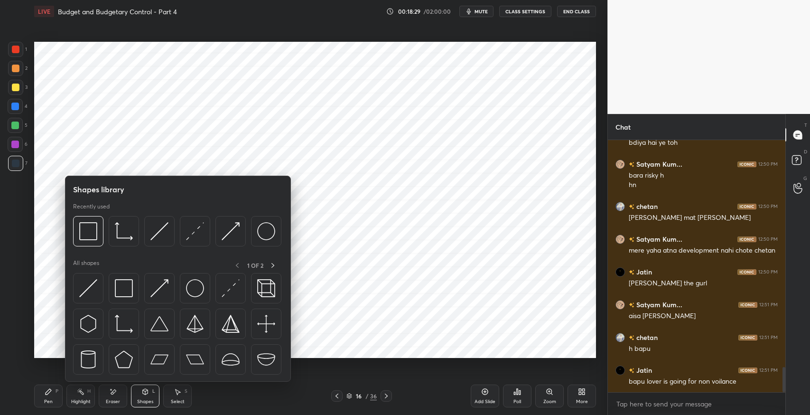
click at [82, 285] on img at bounding box center [88, 288] width 18 height 18
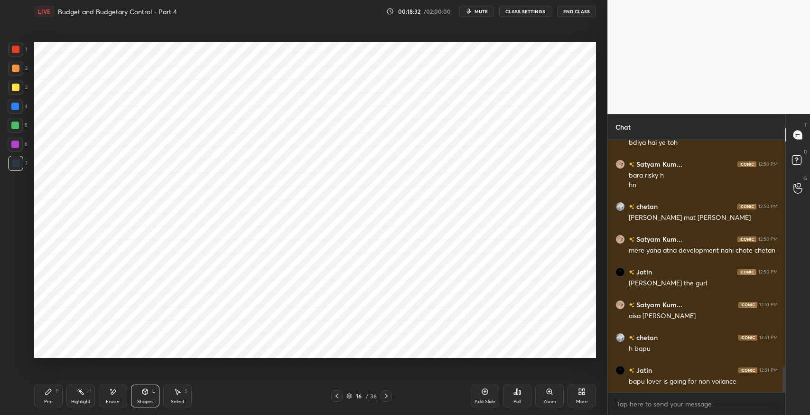
click at [50, 394] on icon at bounding box center [49, 392] width 8 height 8
click at [142, 401] on div "Shapes" at bounding box center [145, 401] width 16 height 5
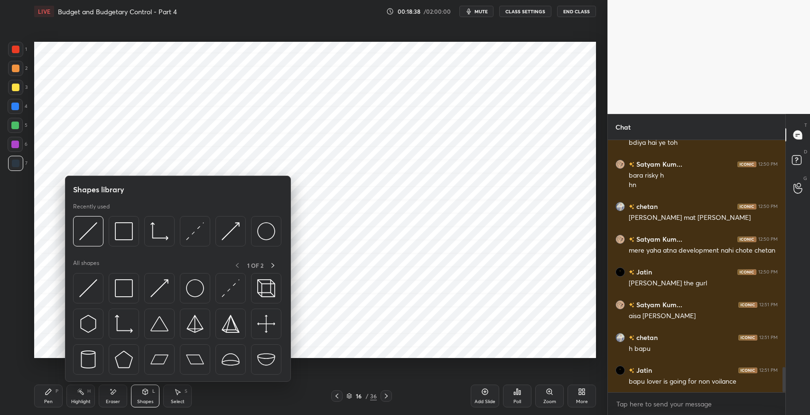
click at [119, 281] on img at bounding box center [124, 288] width 18 height 18
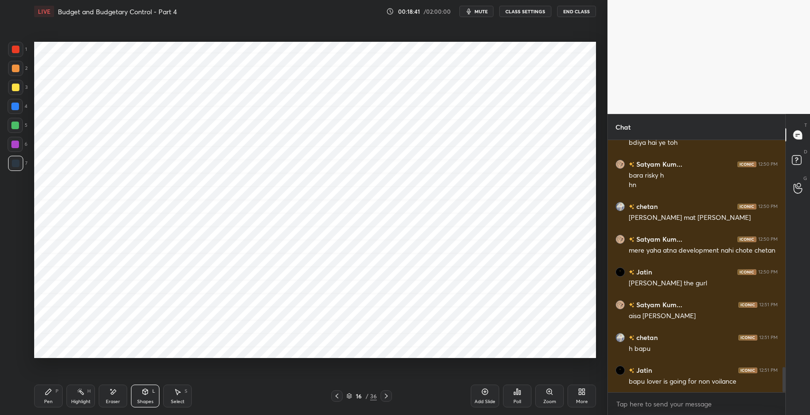
click at [170, 392] on div "Select S" at bounding box center [177, 395] width 28 height 23
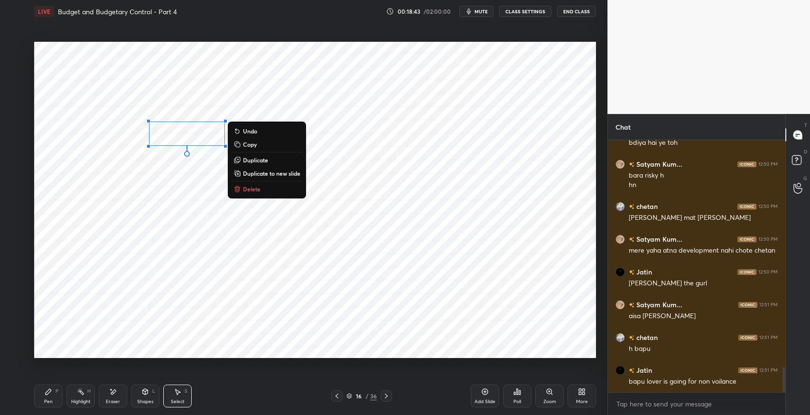
click at [252, 159] on p "Duplicate" at bounding box center [255, 160] width 25 height 8
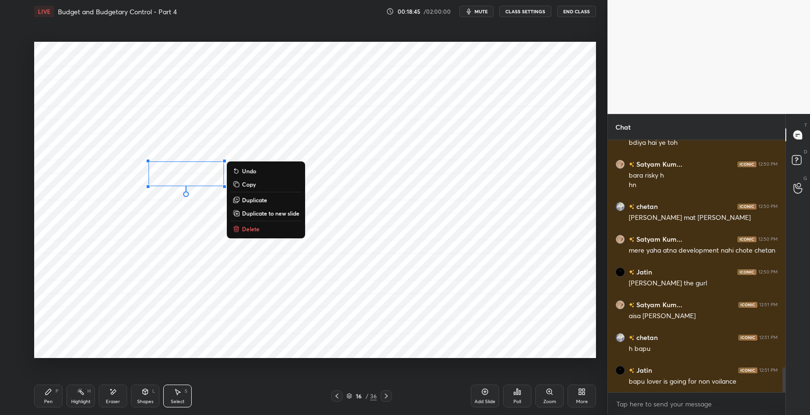
click at [252, 199] on p "Duplicate" at bounding box center [254, 200] width 25 height 8
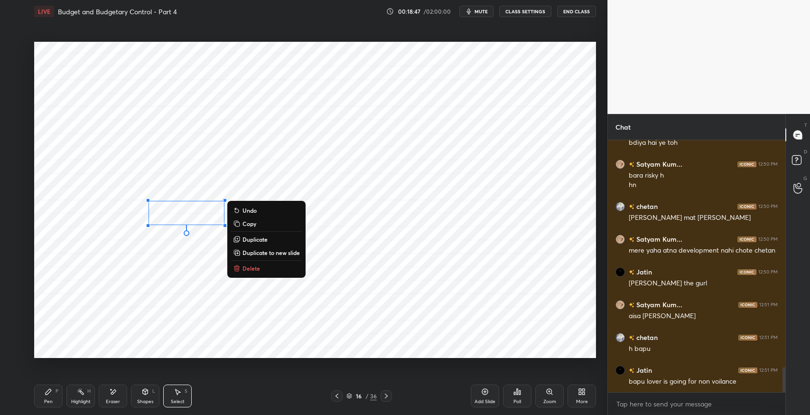
click at [262, 237] on p "Duplicate" at bounding box center [255, 239] width 25 height 8
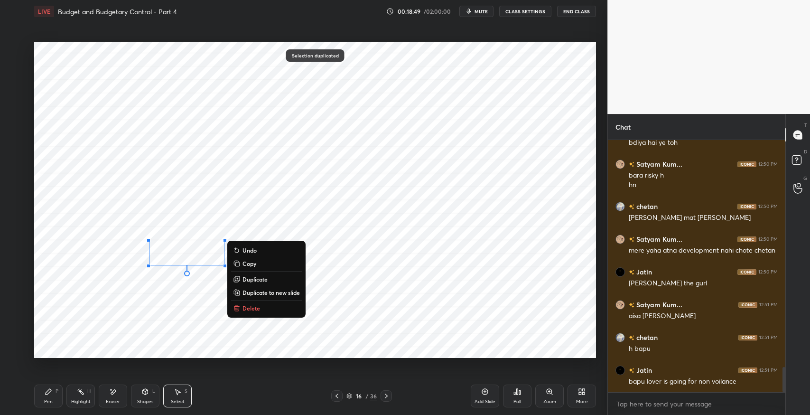
click at [260, 280] on p "Duplicate" at bounding box center [255, 279] width 25 height 8
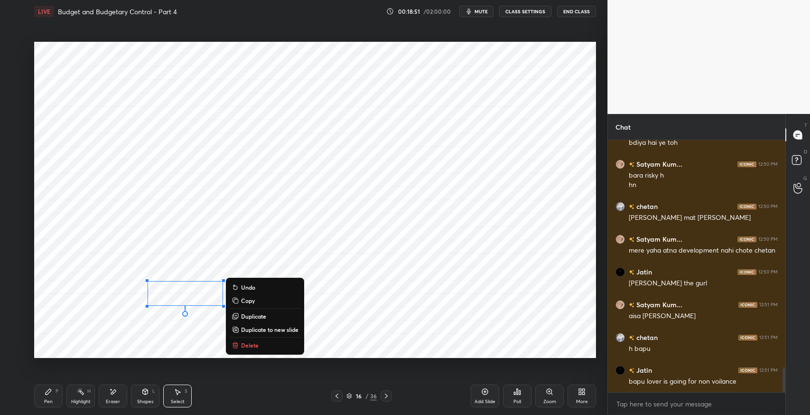
click at [52, 396] on div "Pen P" at bounding box center [48, 395] width 28 height 23
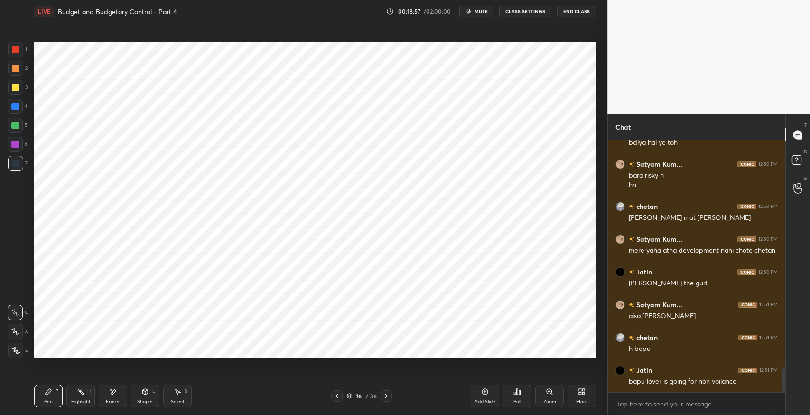
click at [114, 392] on icon at bounding box center [113, 392] width 8 height 8
click at [52, 393] on div "Pen P" at bounding box center [48, 395] width 28 height 23
click at [112, 392] on icon at bounding box center [113, 391] width 5 height 5
click at [52, 387] on div "Pen P" at bounding box center [48, 395] width 28 height 23
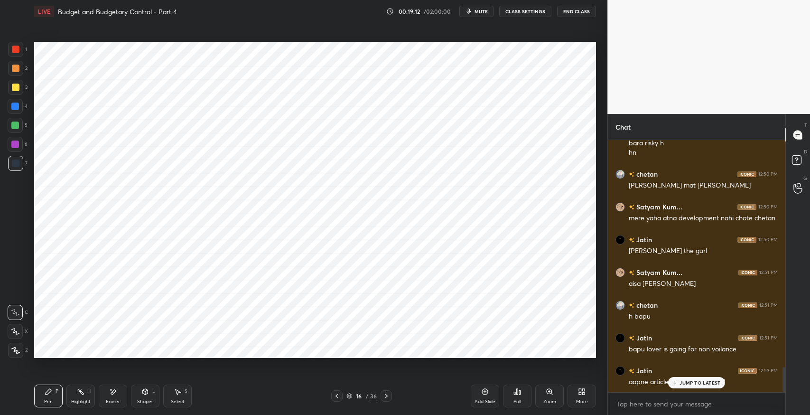
click at [681, 383] on p "JUMP TO LATEST" at bounding box center [700, 383] width 41 height 6
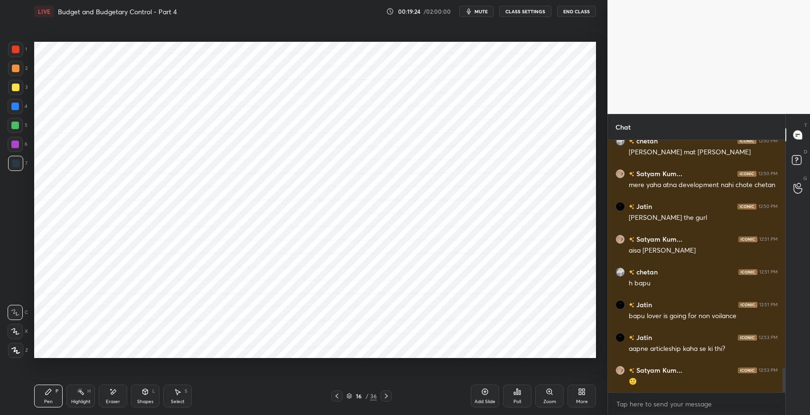
click at [19, 327] on div at bounding box center [15, 331] width 15 height 15
click at [19, 315] on icon at bounding box center [15, 312] width 9 height 7
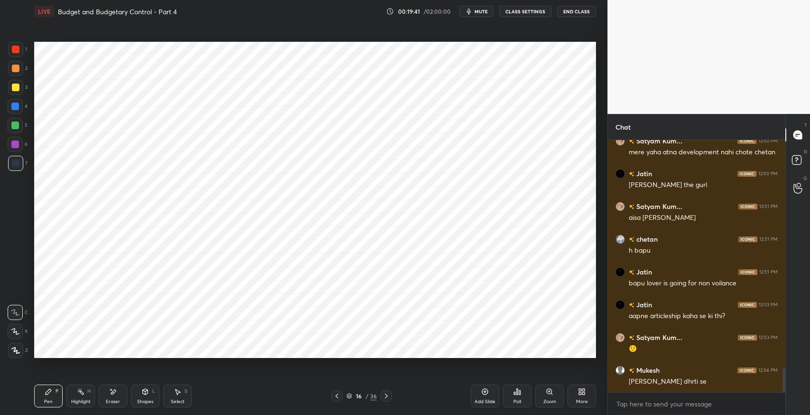
click at [114, 385] on div "Eraser" at bounding box center [113, 395] width 28 height 23
click at [46, 394] on icon at bounding box center [49, 392] width 6 height 6
click at [15, 332] on icon at bounding box center [15, 331] width 8 height 6
click at [49, 389] on icon at bounding box center [49, 392] width 6 height 6
click at [11, 306] on div at bounding box center [15, 312] width 15 height 15
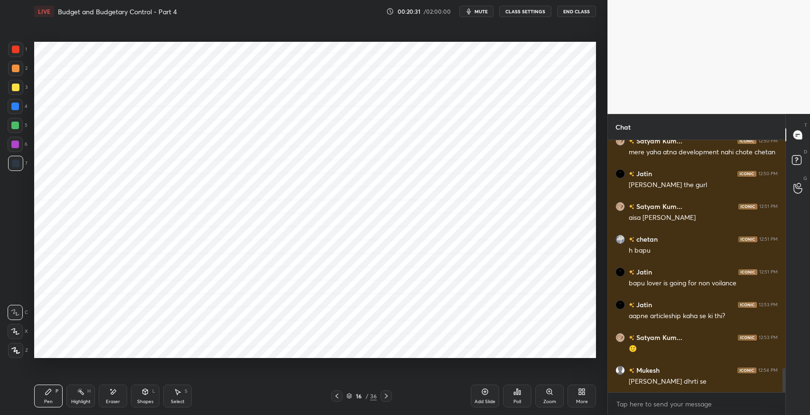
click at [181, 392] on div "Select S" at bounding box center [177, 395] width 28 height 23
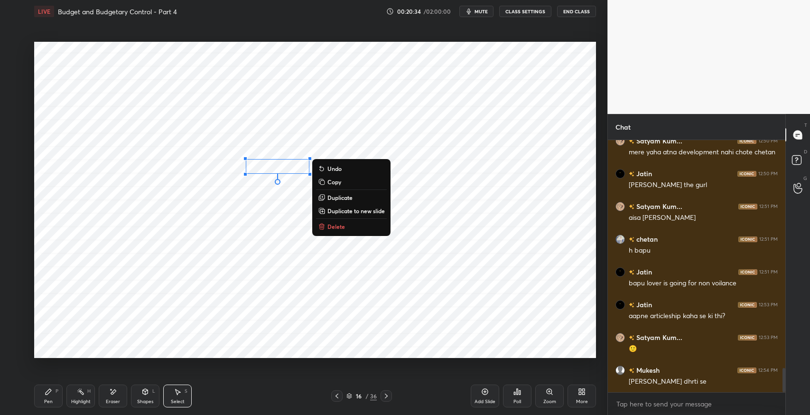
click at [45, 392] on icon at bounding box center [49, 392] width 8 height 8
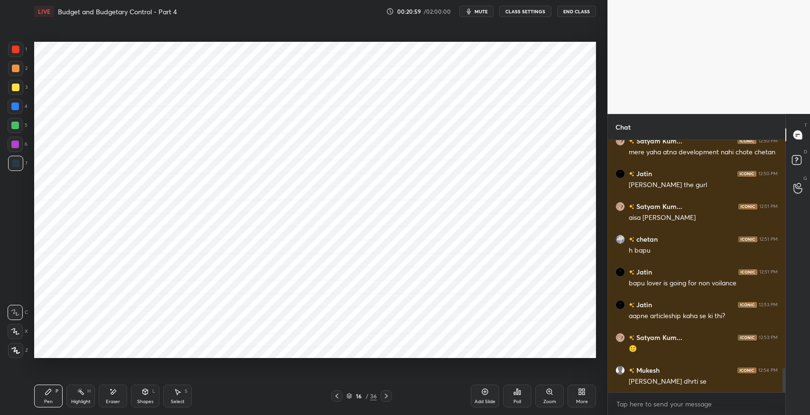
click at [18, 332] on icon at bounding box center [15, 331] width 9 height 7
click at [145, 391] on icon at bounding box center [145, 390] width 5 height 1
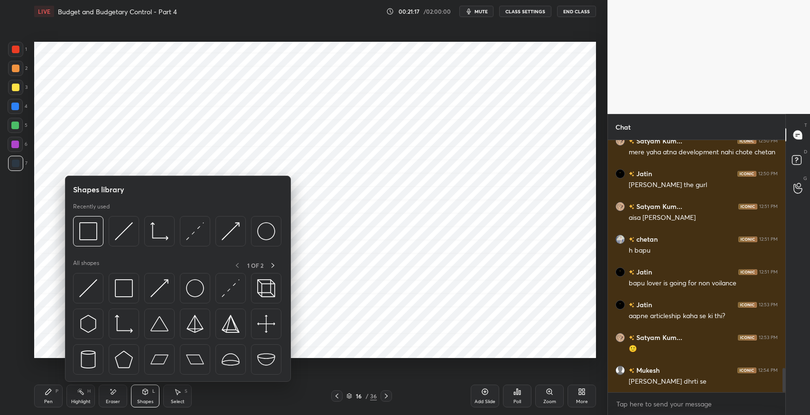
click at [186, 396] on div "Select S" at bounding box center [177, 395] width 28 height 23
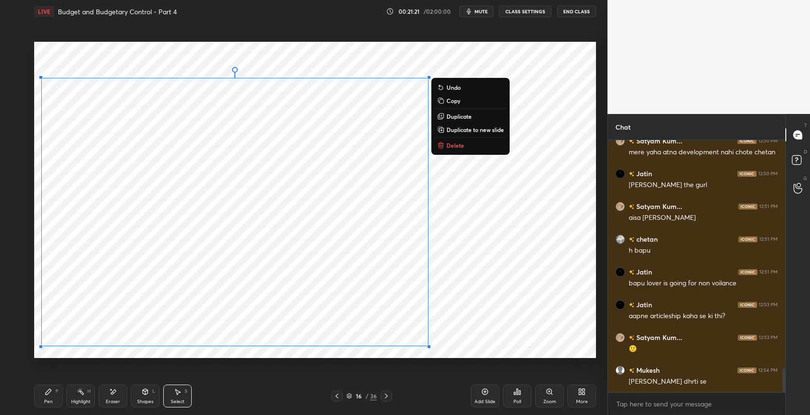
click at [497, 318] on div "0 ° Undo Copy Duplicate Duplicate to new slide Delete" at bounding box center [315, 200] width 562 height 316
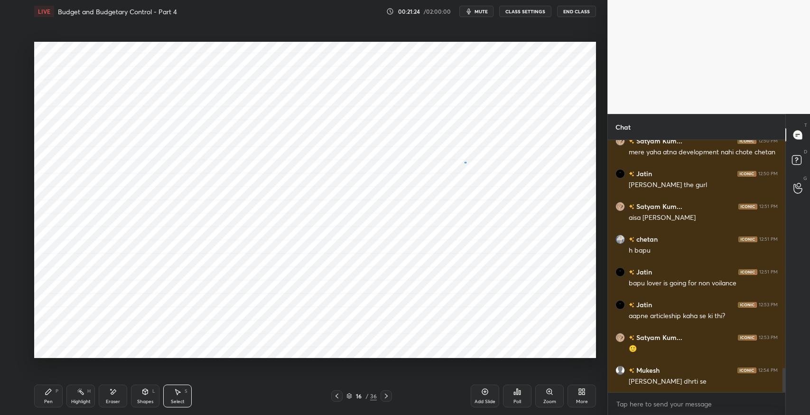
click at [465, 162] on div "0 ° Undo Copy Duplicate Duplicate to new slide Delete" at bounding box center [315, 200] width 562 height 316
click at [49, 393] on icon at bounding box center [49, 392] width 8 height 8
click at [13, 312] on icon at bounding box center [15, 312] width 9 height 7
click at [178, 396] on div "Select S" at bounding box center [177, 395] width 28 height 23
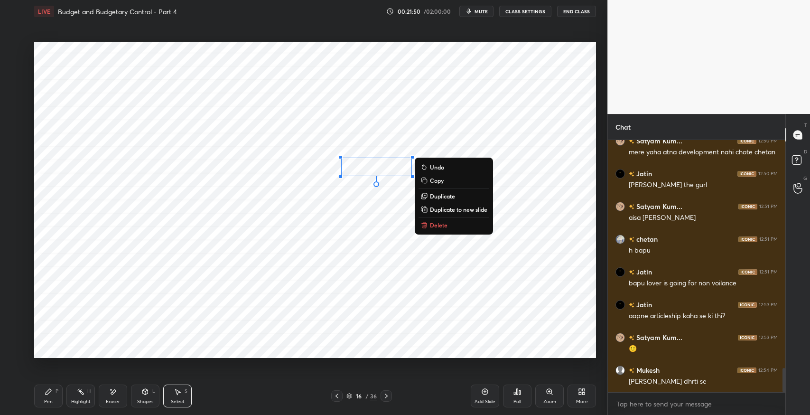
click at [51, 391] on icon at bounding box center [49, 392] width 6 height 6
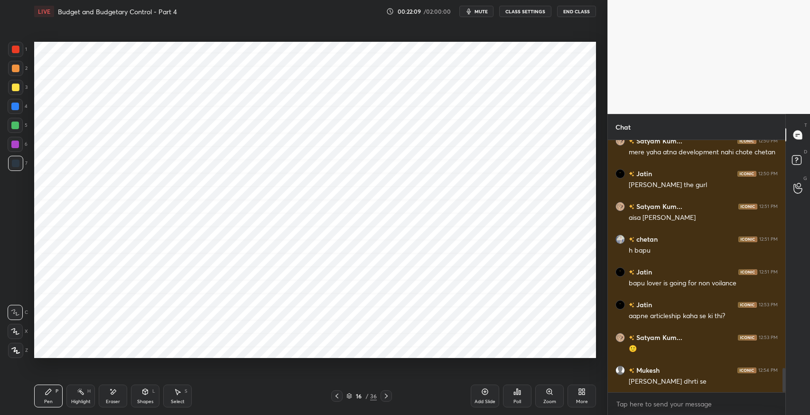
click at [14, 331] on icon at bounding box center [15, 331] width 8 height 6
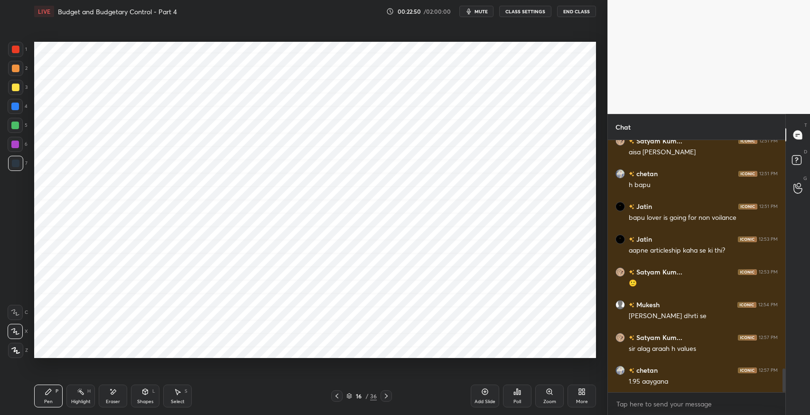
scroll to position [2423, 0]
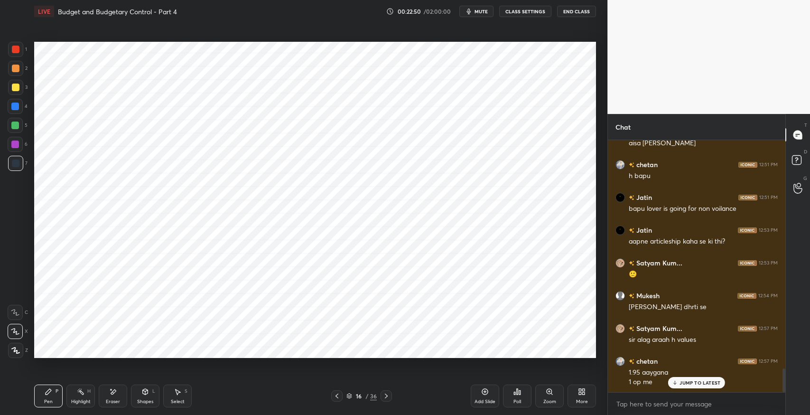
click at [120, 392] on div "Eraser" at bounding box center [113, 395] width 28 height 23
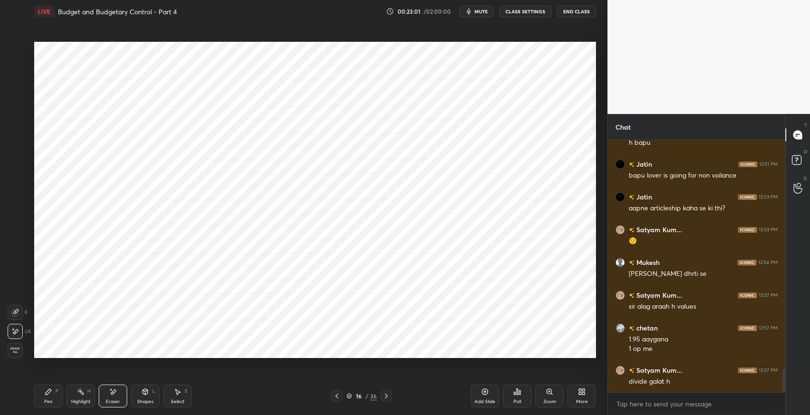
click at [15, 309] on icon at bounding box center [15, 312] width 8 height 8
click at [53, 395] on div "Pen P" at bounding box center [48, 395] width 28 height 23
click at [19, 316] on div at bounding box center [15, 312] width 15 height 15
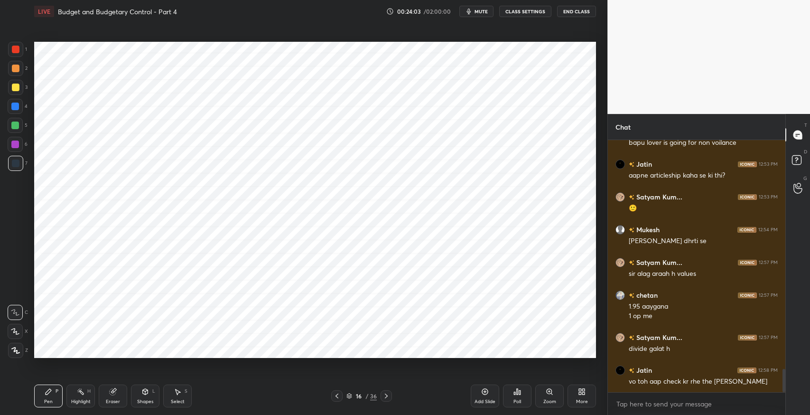
scroll to position [2521, 0]
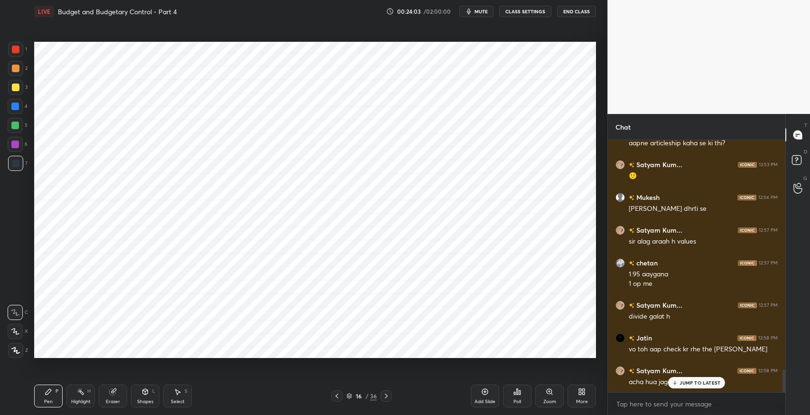
click at [183, 392] on div "Select S" at bounding box center [177, 395] width 28 height 23
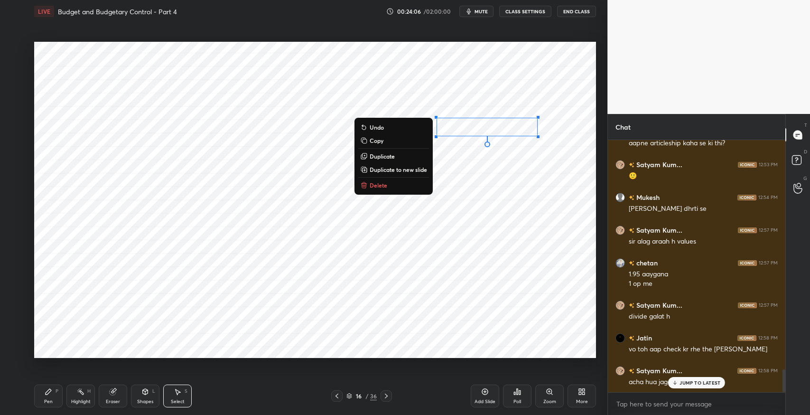
click at [395, 158] on button "Duplicate" at bounding box center [393, 155] width 71 height 11
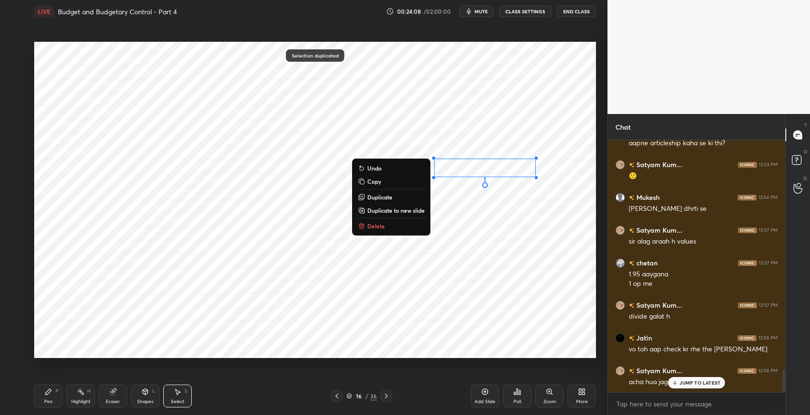
click at [467, 214] on div "0 ° Undo Copy Duplicate Duplicate to new slide Delete" at bounding box center [315, 200] width 562 height 316
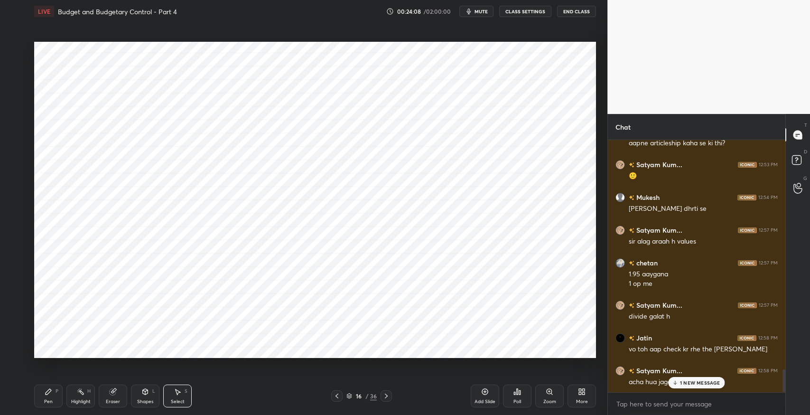
scroll to position [2555, 0]
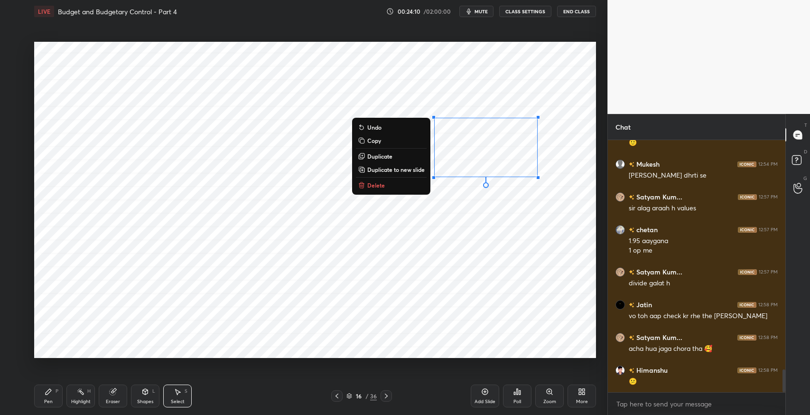
click at [383, 158] on p "Duplicate" at bounding box center [379, 156] width 25 height 8
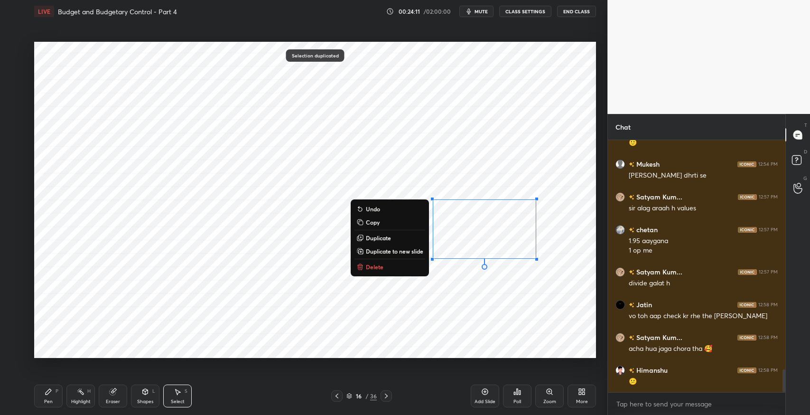
click at [476, 301] on div "0 ° Undo Copy Duplicate Duplicate to new slide Delete" at bounding box center [315, 200] width 562 height 316
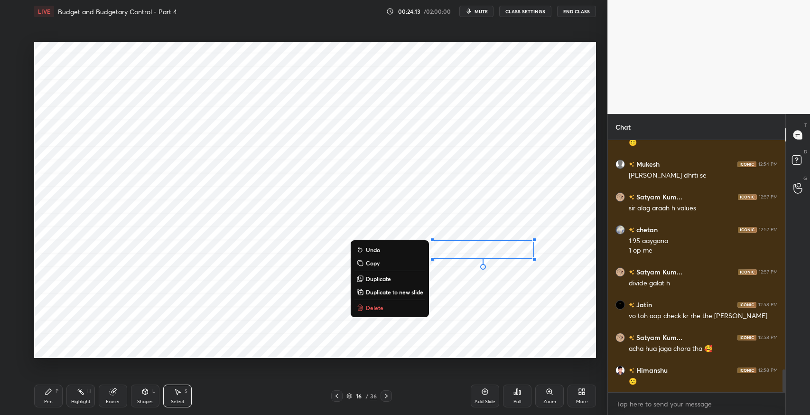
click at [391, 279] on button "Duplicate" at bounding box center [390, 278] width 71 height 11
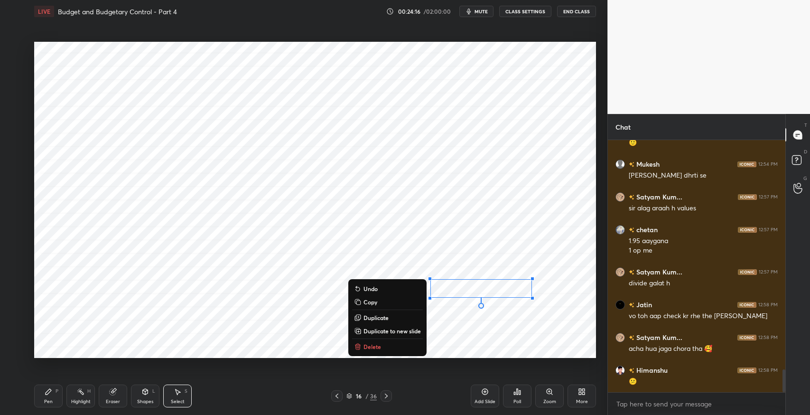
click at [109, 395] on div "Eraser" at bounding box center [113, 395] width 28 height 23
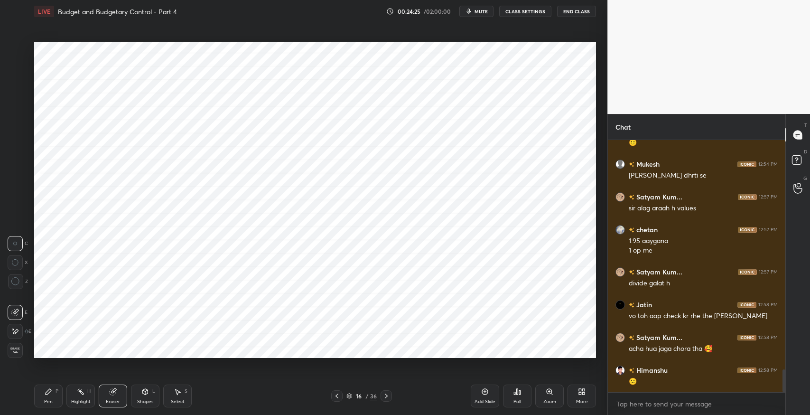
click at [60, 384] on div "Pen P" at bounding box center [48, 395] width 28 height 23
click at [19, 333] on icon at bounding box center [15, 331] width 9 height 7
click at [140, 391] on div "Shapes L" at bounding box center [145, 395] width 28 height 23
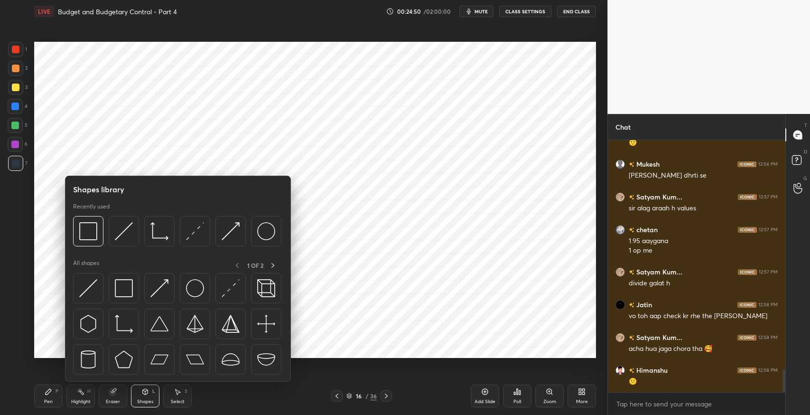
click at [121, 292] on img at bounding box center [124, 288] width 18 height 18
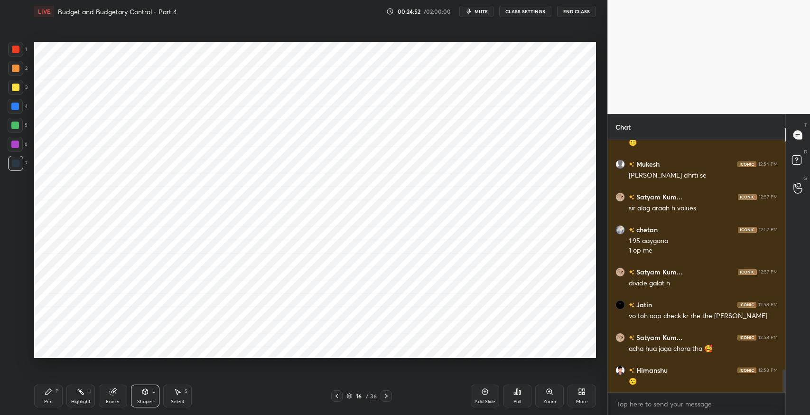
click at [136, 396] on div "Shapes L" at bounding box center [145, 395] width 28 height 23
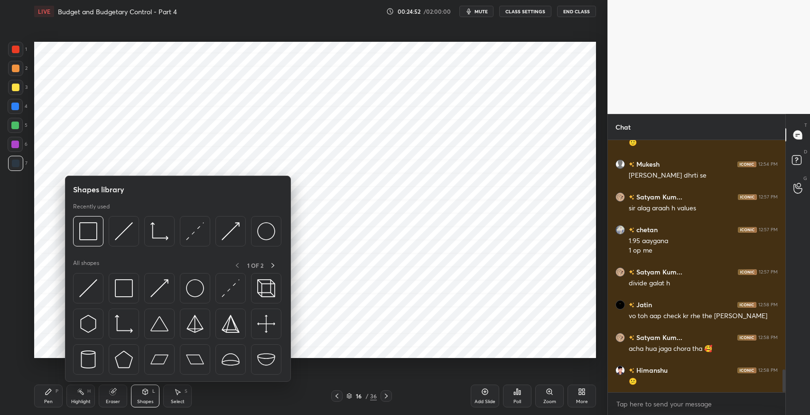
click at [124, 291] on img at bounding box center [124, 288] width 18 height 18
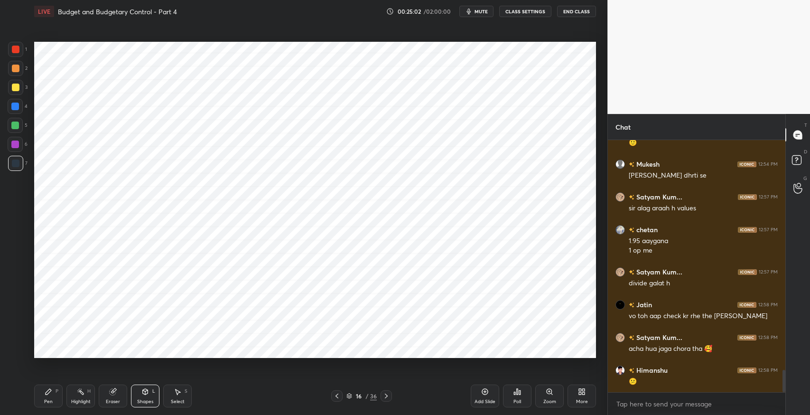
scroll to position [2587, 0]
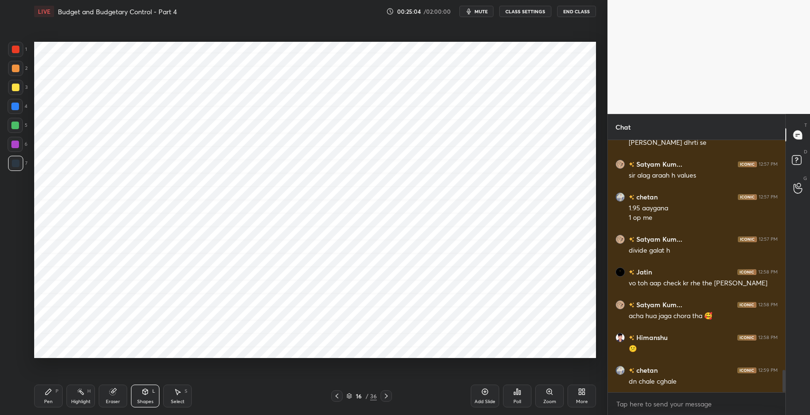
click at [43, 397] on div "Pen P" at bounding box center [48, 395] width 28 height 23
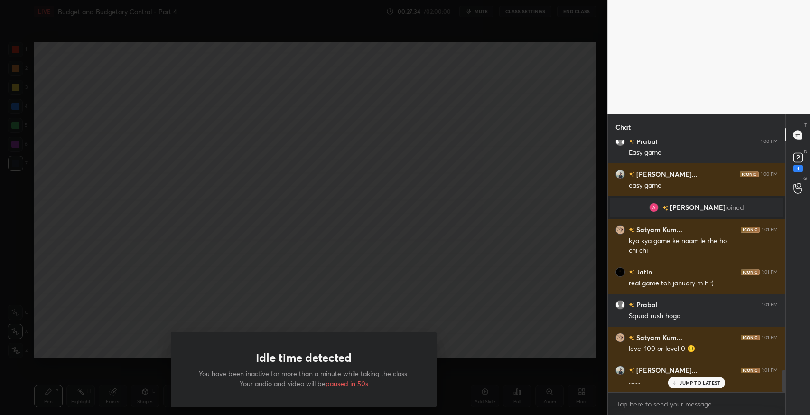
scroll to position [2601, 0]
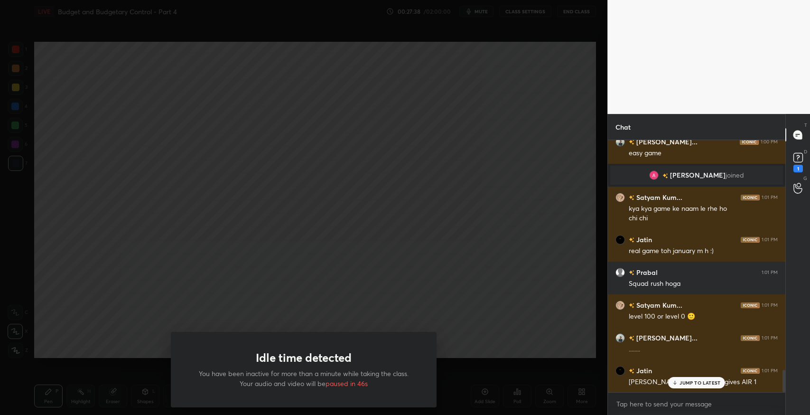
click at [415, 206] on div "Idle time detected You have been inactive for more than a minute while taking t…" at bounding box center [303, 207] width 607 height 415
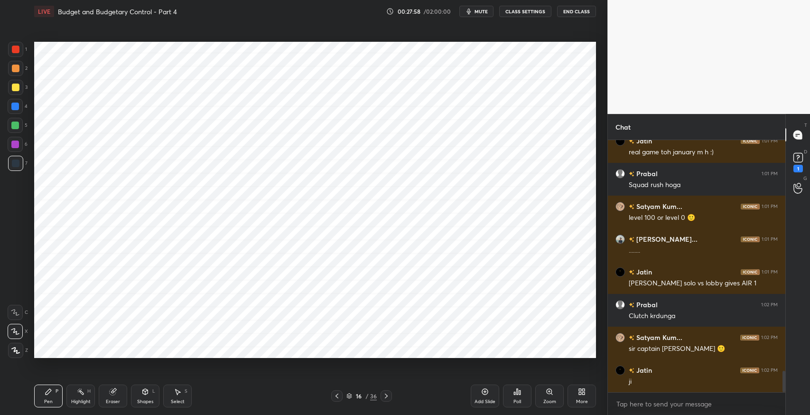
scroll to position [2732, 0]
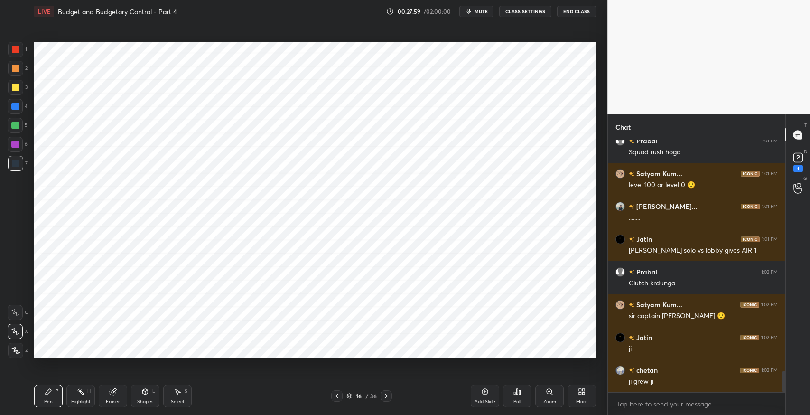
click at [386, 395] on icon at bounding box center [387, 396] width 8 height 8
click at [390, 393] on icon at bounding box center [387, 396] width 8 height 8
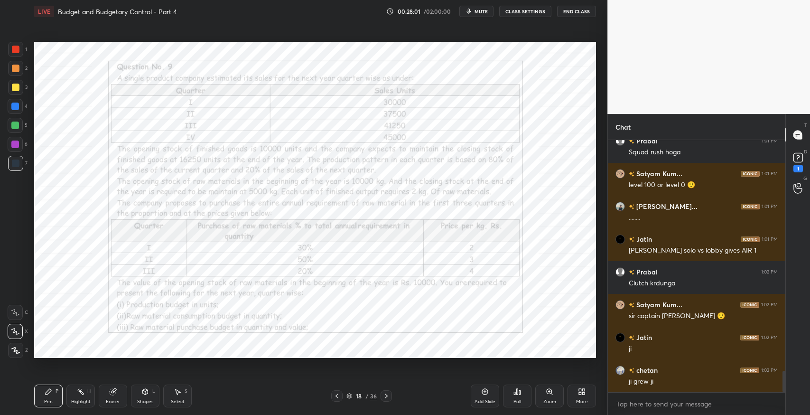
click at [386, 395] on icon at bounding box center [387, 396] width 8 height 8
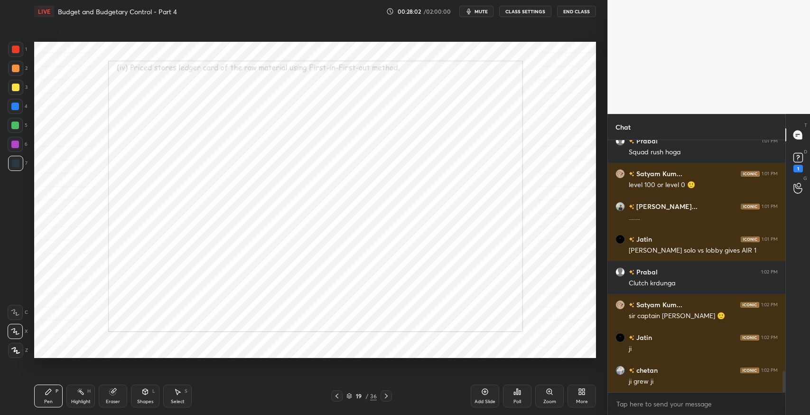
click at [390, 397] on icon at bounding box center [387, 396] width 8 height 8
click at [386, 395] on icon at bounding box center [387, 396] width 8 height 8
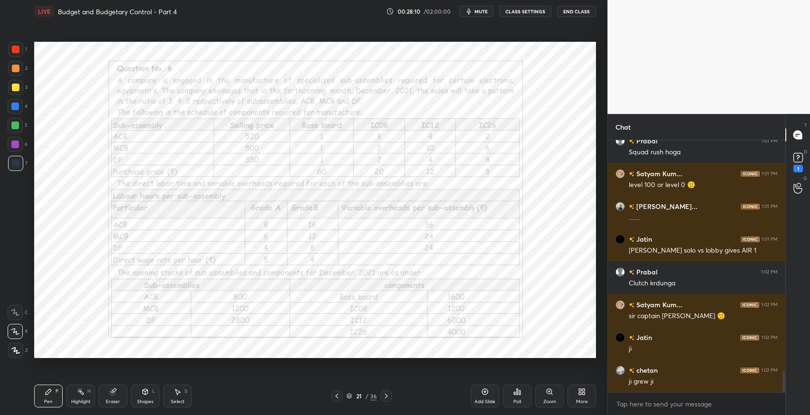
click at [386, 395] on icon at bounding box center [387, 396] width 8 height 8
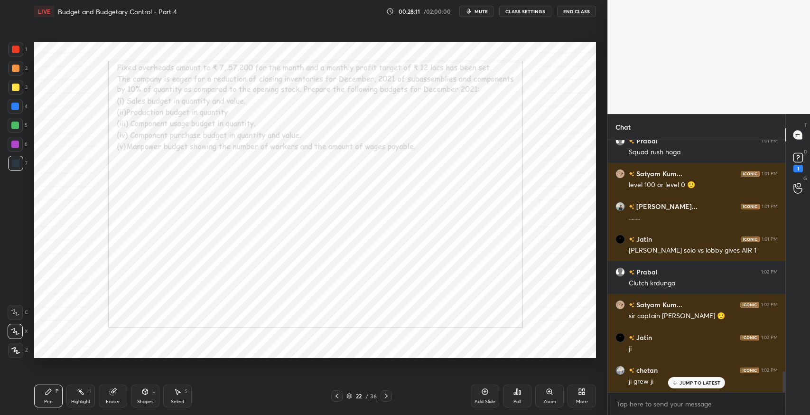
scroll to position [2764, 0]
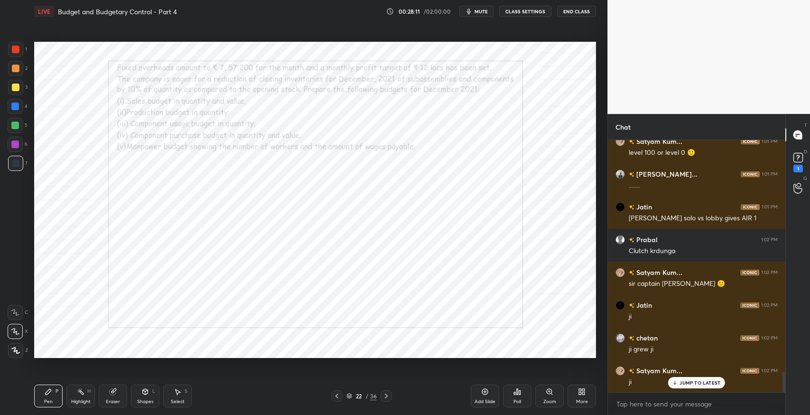
click at [388, 394] on icon at bounding box center [387, 396] width 8 height 8
click at [336, 397] on icon at bounding box center [337, 396] width 8 height 8
click at [336, 395] on icon at bounding box center [337, 396] width 8 height 8
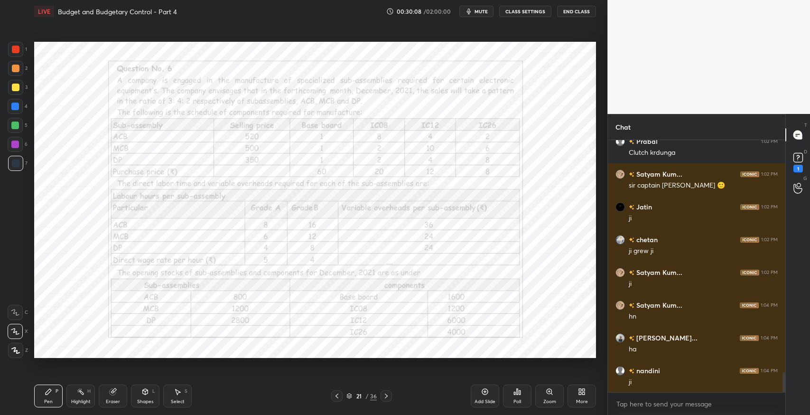
scroll to position [2896, 0]
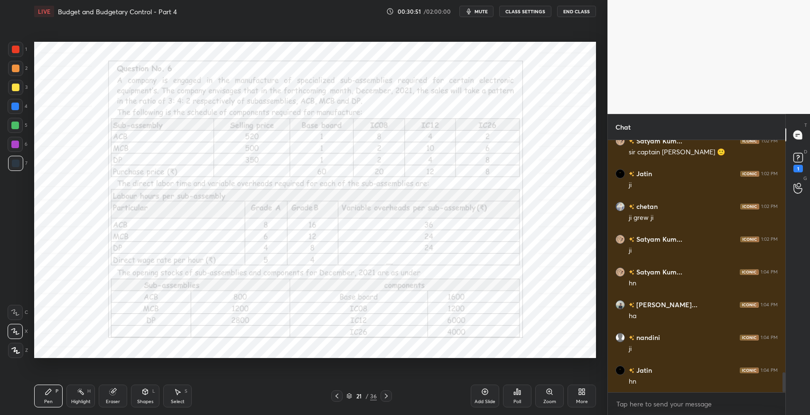
click at [120, 394] on div "Eraser" at bounding box center [113, 395] width 28 height 23
click at [54, 400] on div "Pen P" at bounding box center [48, 395] width 28 height 23
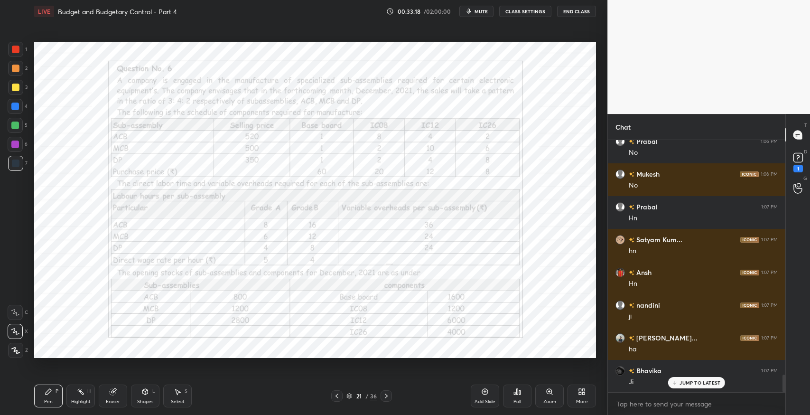
scroll to position [3409, 0]
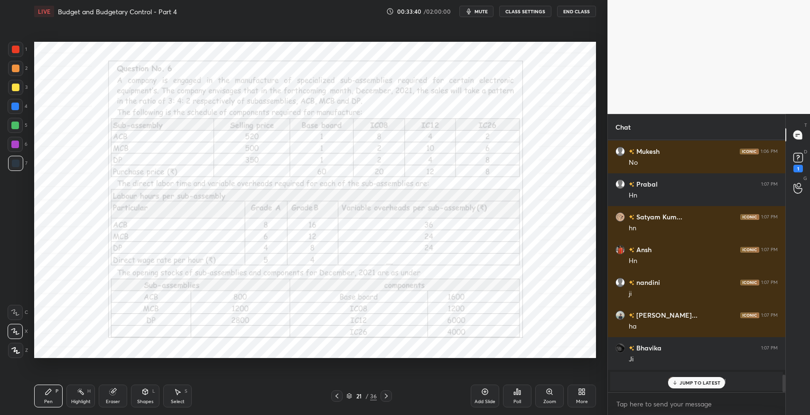
click at [387, 397] on icon at bounding box center [387, 396] width 8 height 8
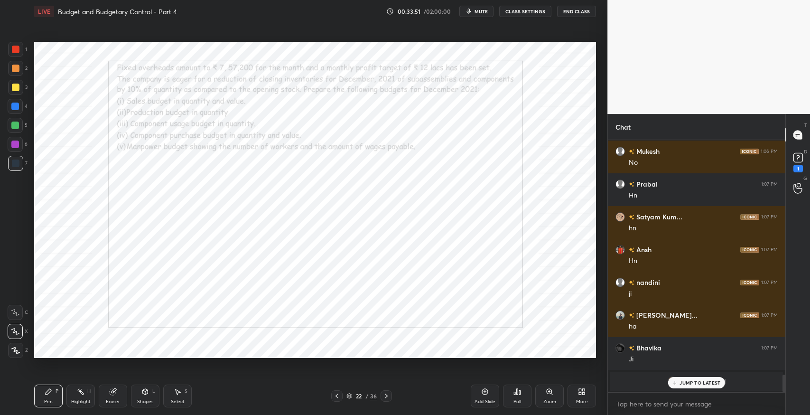
click at [338, 398] on icon at bounding box center [337, 396] width 8 height 8
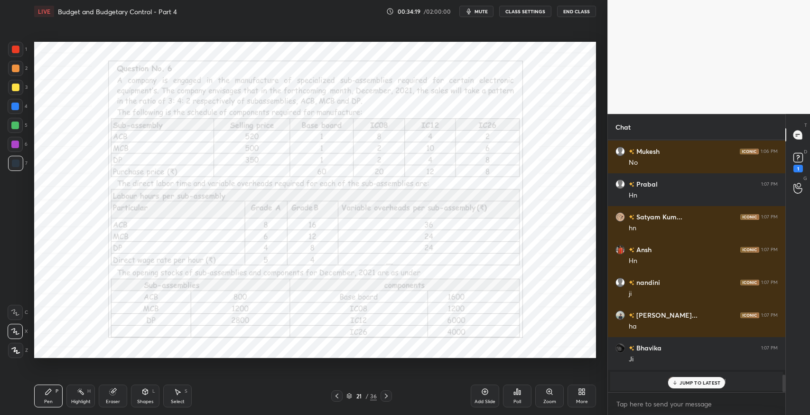
click at [387, 397] on icon at bounding box center [387, 396] width 8 height 8
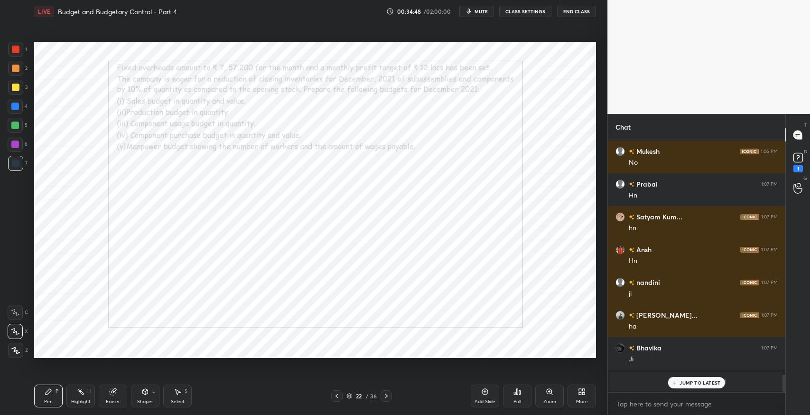
click at [335, 397] on icon at bounding box center [337, 396] width 8 height 8
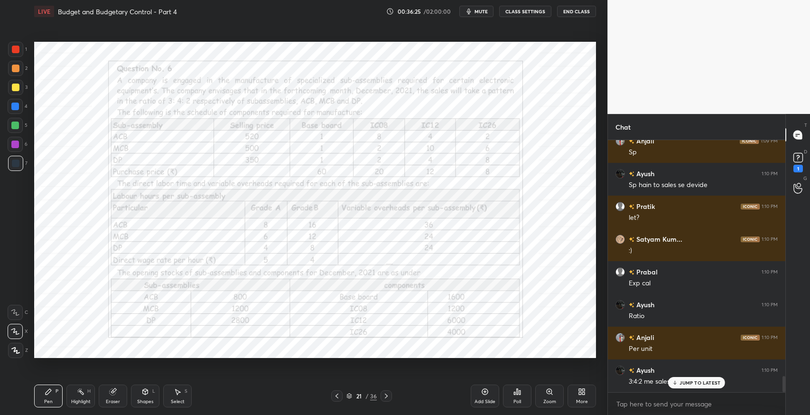
scroll to position [3737, 0]
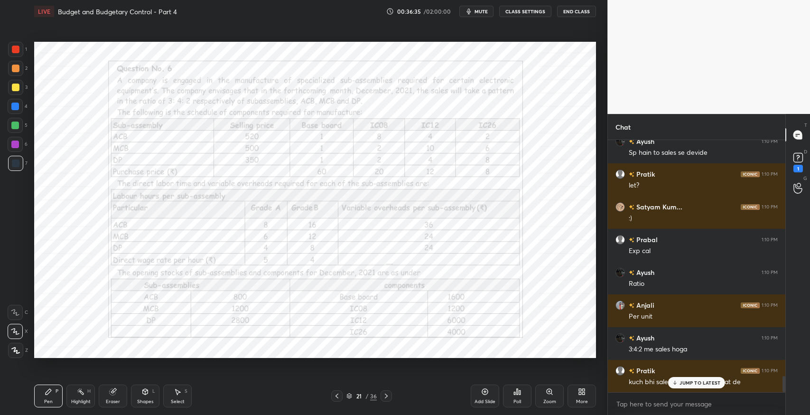
click at [675, 382] on icon at bounding box center [675, 382] width 0 height 3
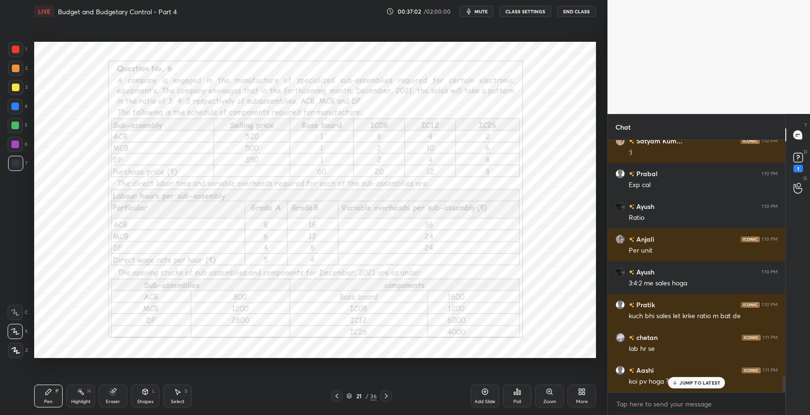
scroll to position [3835, 0]
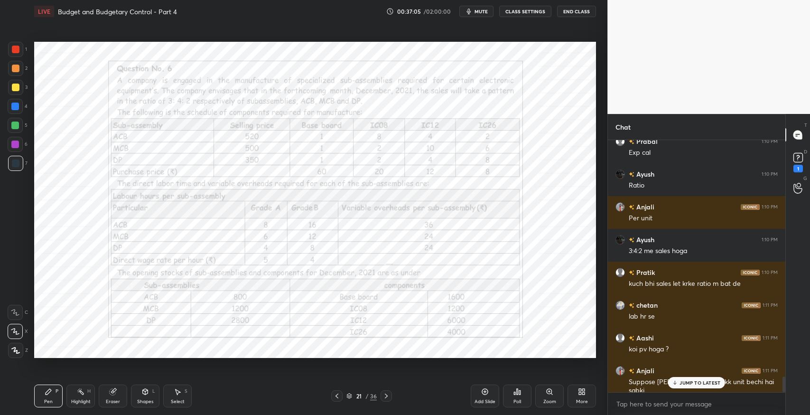
click at [386, 396] on icon at bounding box center [387, 396] width 8 height 8
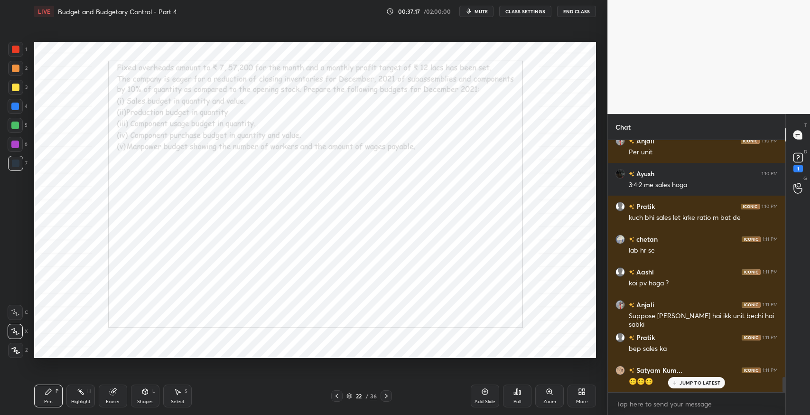
scroll to position [3933, 0]
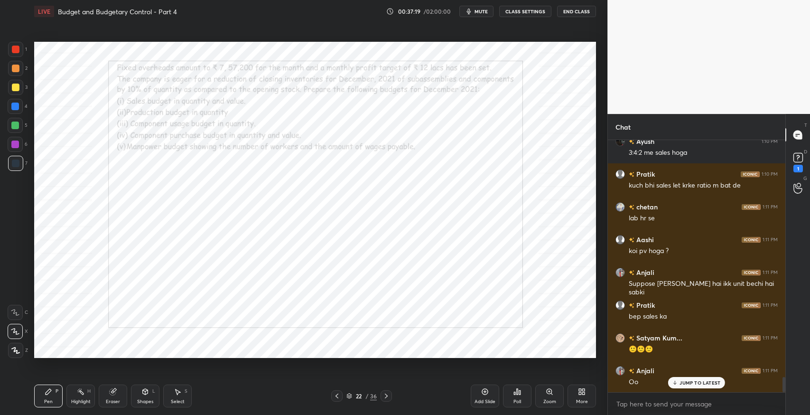
click at [334, 395] on icon at bounding box center [337, 396] width 8 height 8
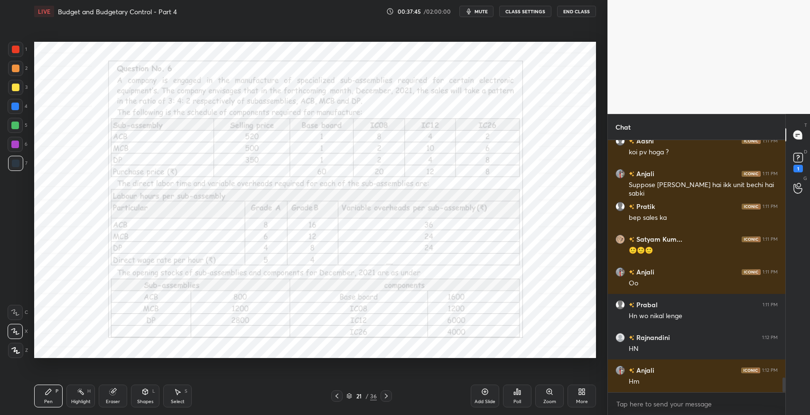
scroll to position [4065, 0]
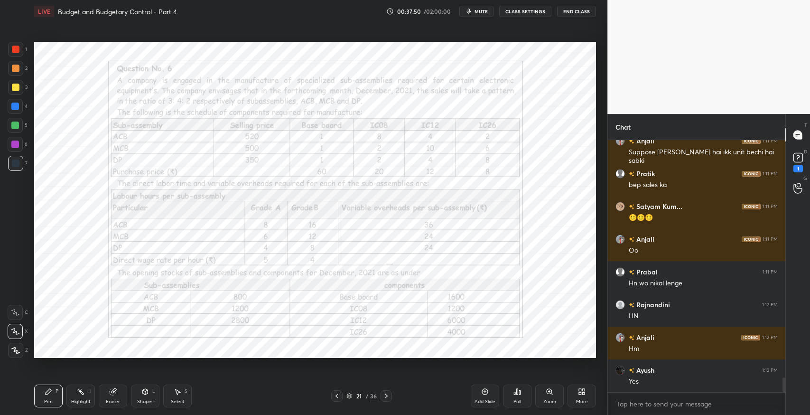
click at [384, 401] on div at bounding box center [386, 395] width 11 height 11
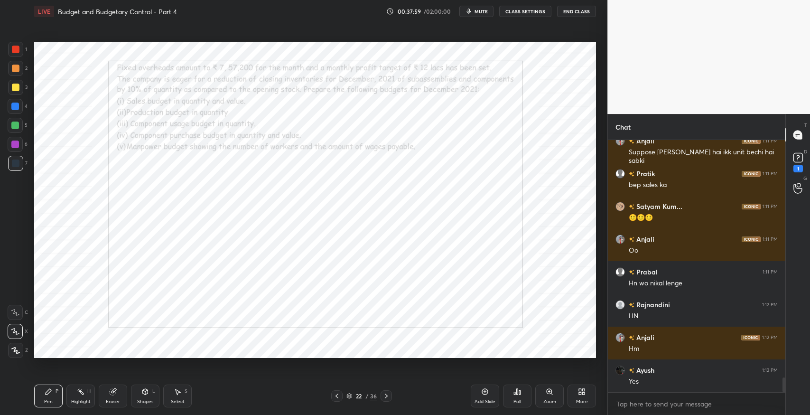
click at [334, 398] on icon at bounding box center [337, 396] width 8 height 8
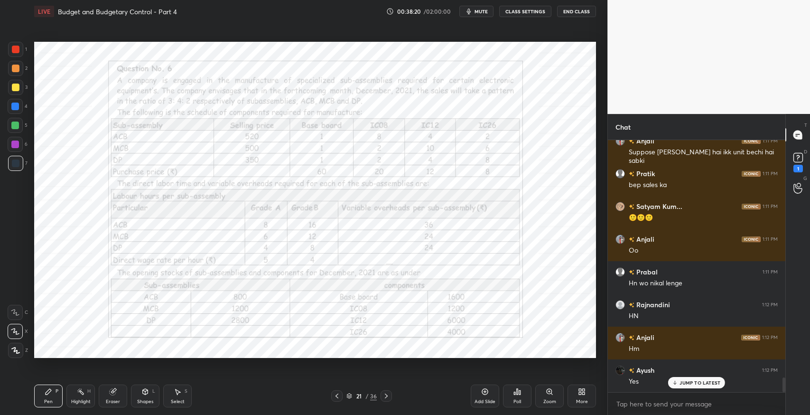
scroll to position [4097, 0]
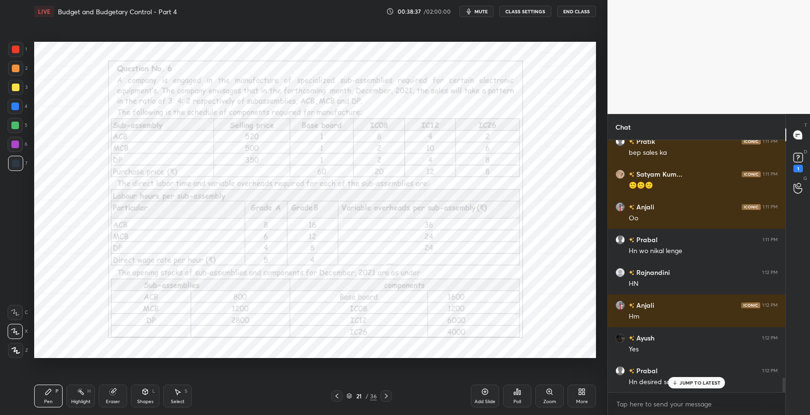
click at [386, 396] on icon at bounding box center [387, 396] width 8 height 8
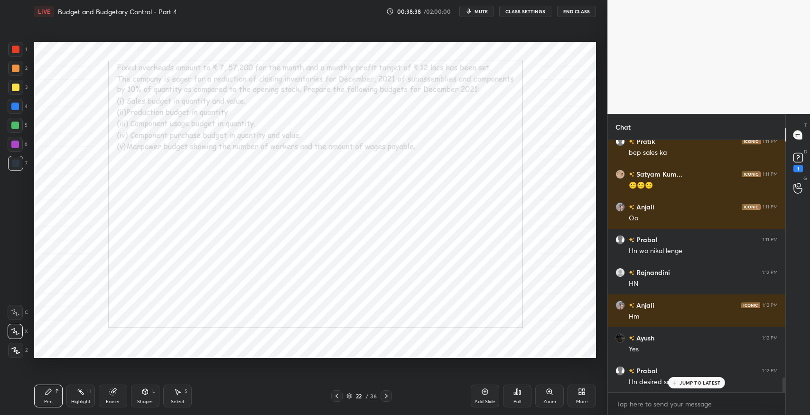
click at [336, 395] on icon at bounding box center [337, 396] width 8 height 8
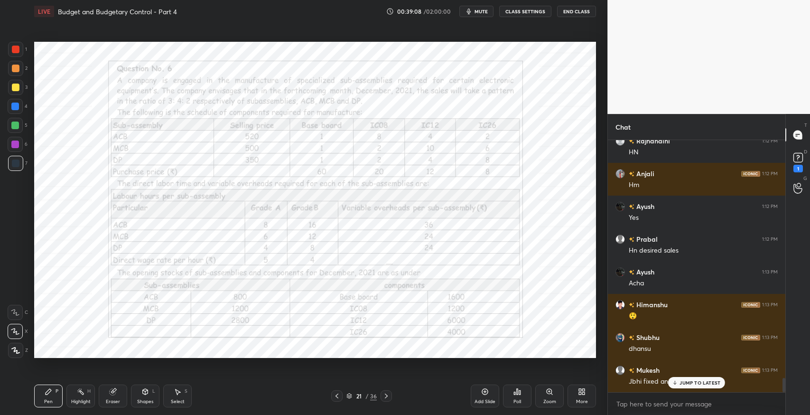
scroll to position [4261, 0]
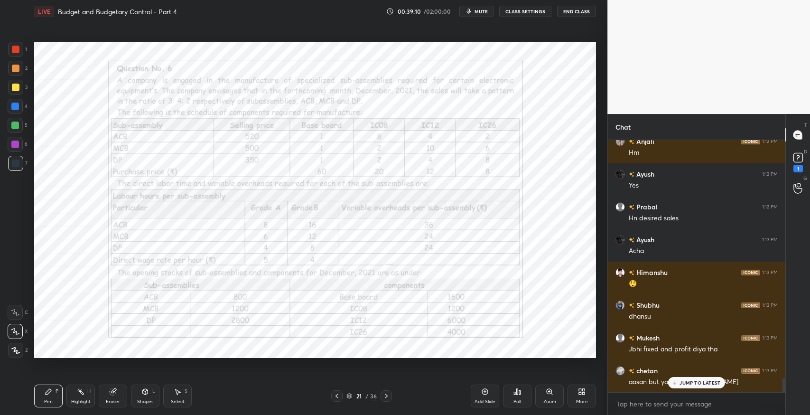
click at [690, 386] on div "JUMP TO LATEST" at bounding box center [696, 382] width 57 height 11
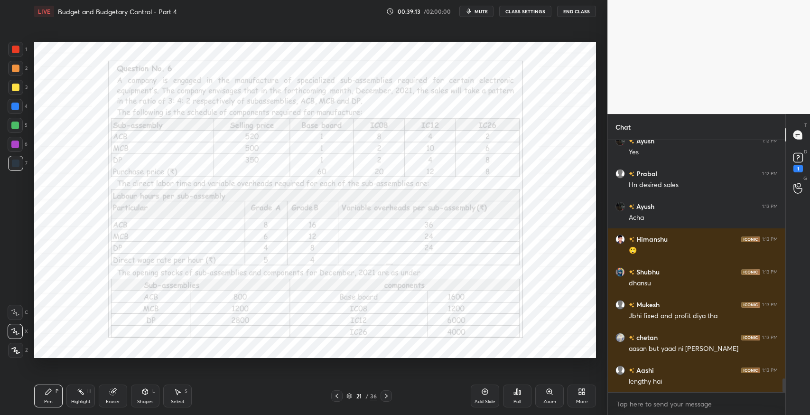
click at [481, 391] on icon at bounding box center [485, 392] width 8 height 8
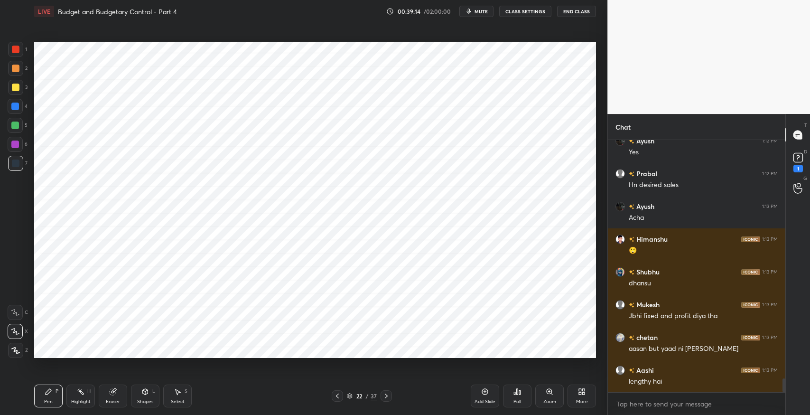
scroll to position [4327, 0]
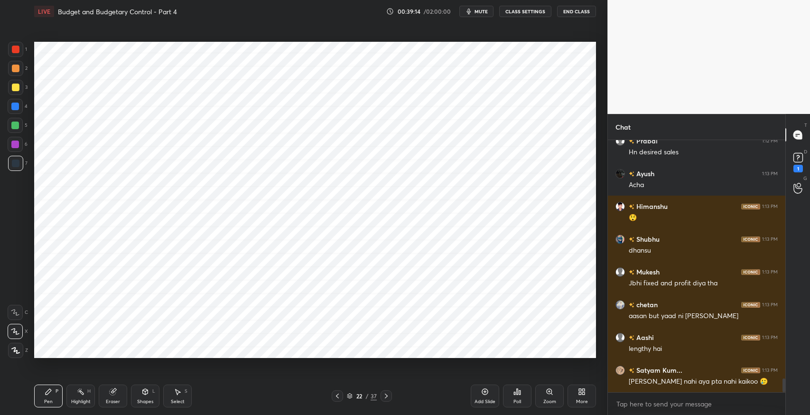
click at [16, 317] on div at bounding box center [15, 312] width 15 height 15
click at [111, 397] on div "Eraser" at bounding box center [113, 395] width 28 height 23
click at [56, 393] on div "P" at bounding box center [57, 391] width 3 height 5
click at [145, 395] on div "Shapes L" at bounding box center [145, 395] width 28 height 23
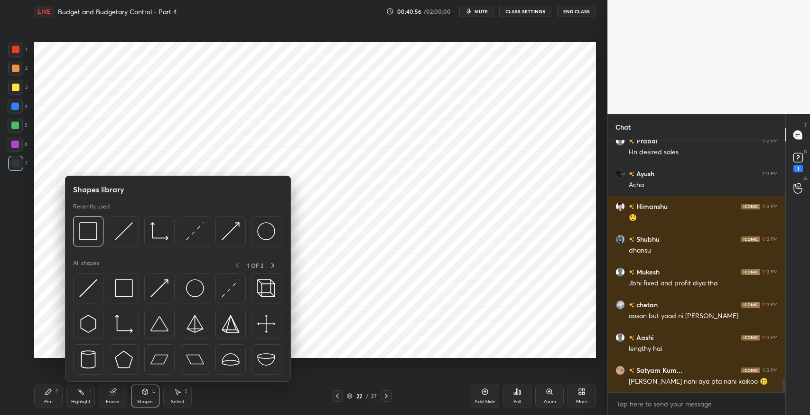
click at [124, 288] on img at bounding box center [124, 288] width 18 height 18
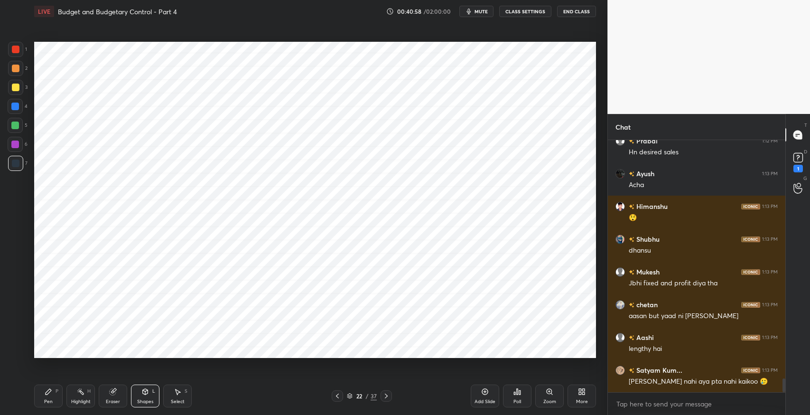
click at [47, 396] on div "Pen P" at bounding box center [48, 395] width 28 height 23
click at [182, 394] on div "Select S" at bounding box center [177, 395] width 28 height 23
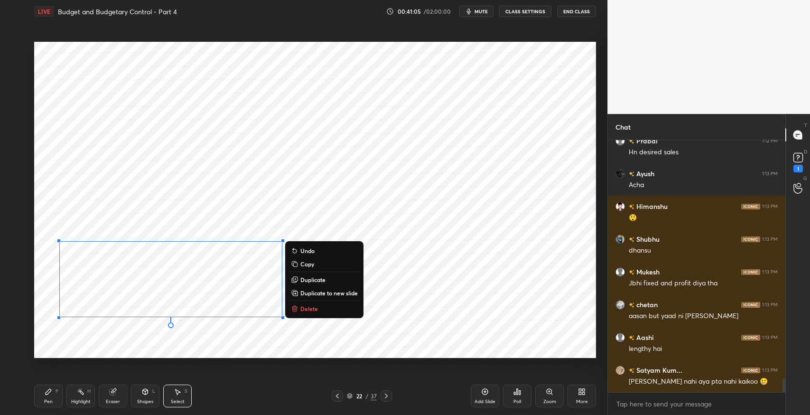
click at [131, 340] on div "0 ° Undo Copy Duplicate Duplicate to new slide Delete" at bounding box center [315, 200] width 562 height 316
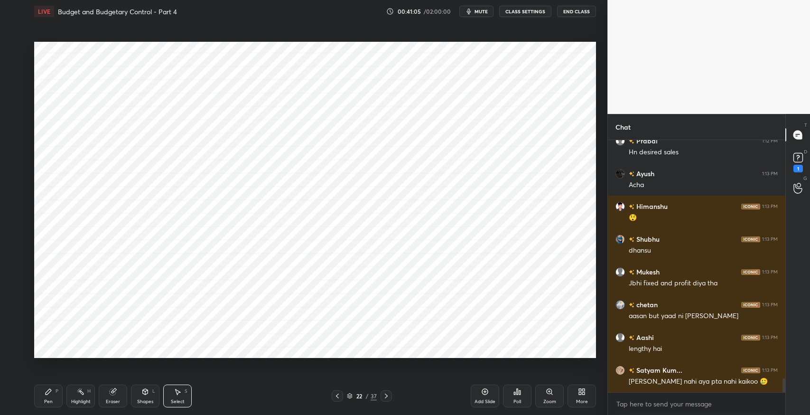
click at [146, 400] on div "Shapes" at bounding box center [145, 401] width 16 height 5
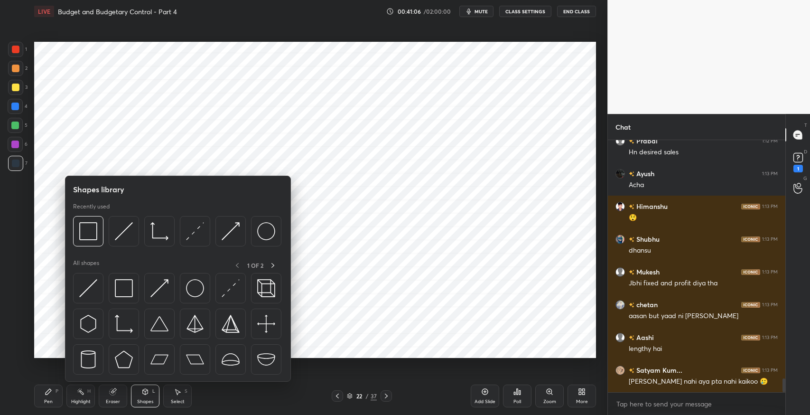
click at [123, 289] on img at bounding box center [124, 288] width 18 height 18
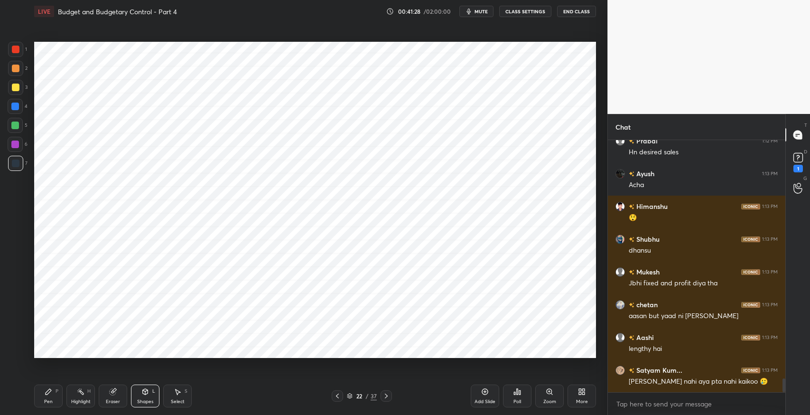
click at [35, 402] on div "Pen P" at bounding box center [48, 395] width 28 height 23
click at [146, 393] on icon at bounding box center [145, 392] width 5 height 6
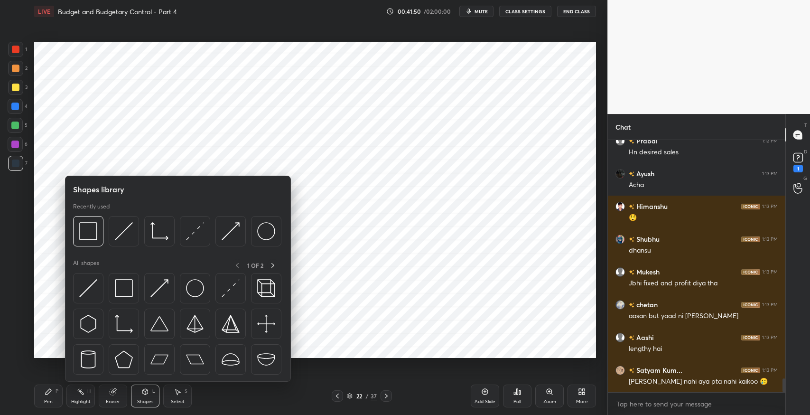
click at [129, 286] on img at bounding box center [124, 288] width 18 height 18
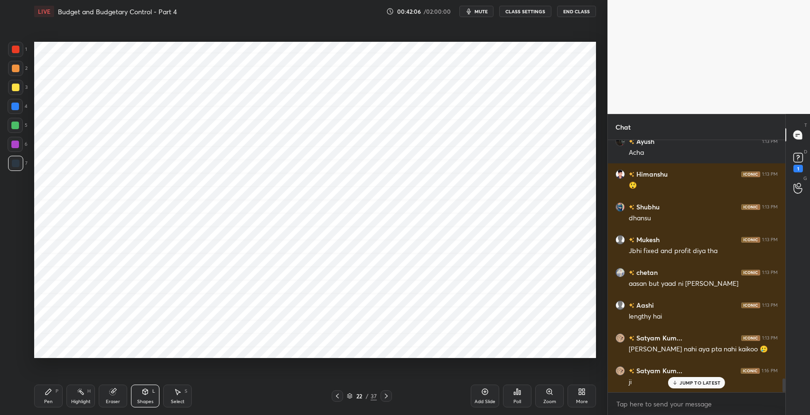
scroll to position [4392, 0]
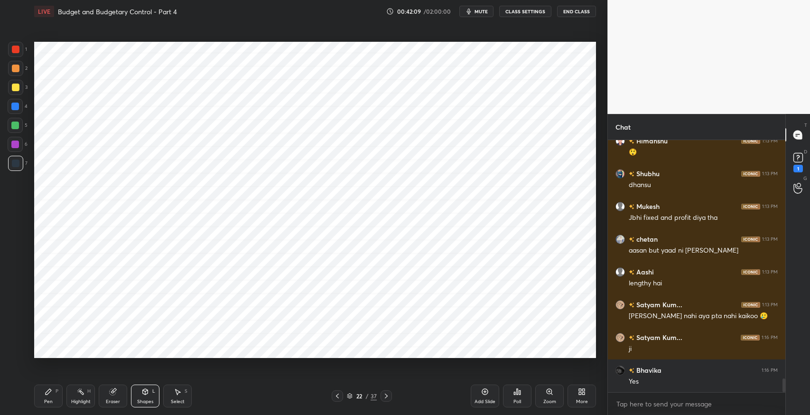
click at [174, 390] on icon at bounding box center [178, 392] width 8 height 8
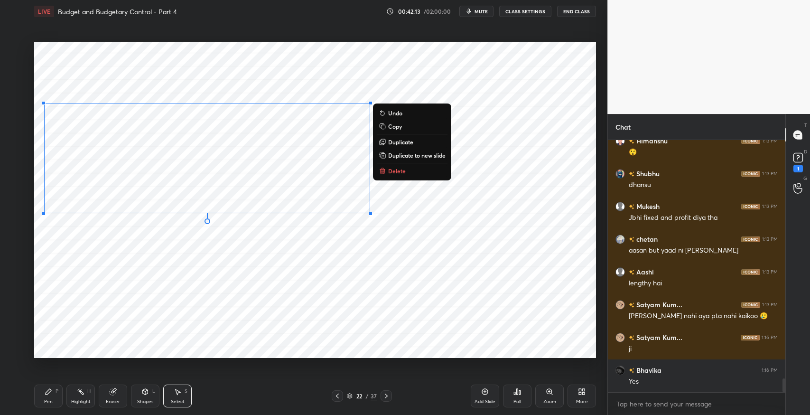
click at [338, 257] on div "0 ° Undo Copy Duplicate Duplicate to new slide Delete" at bounding box center [315, 200] width 562 height 316
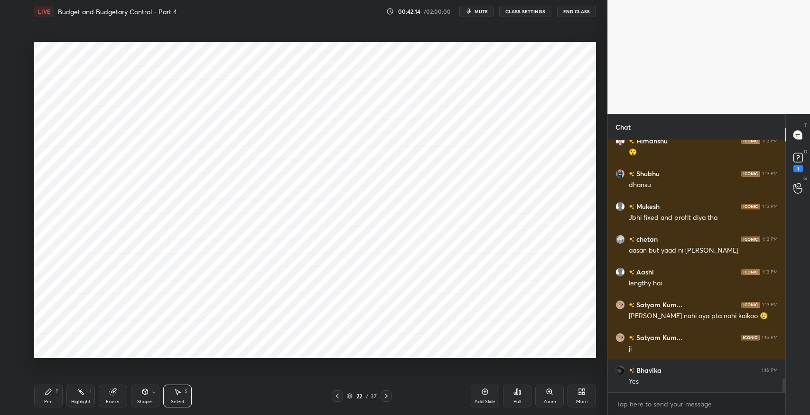
click at [140, 398] on div "Shapes L" at bounding box center [145, 395] width 28 height 23
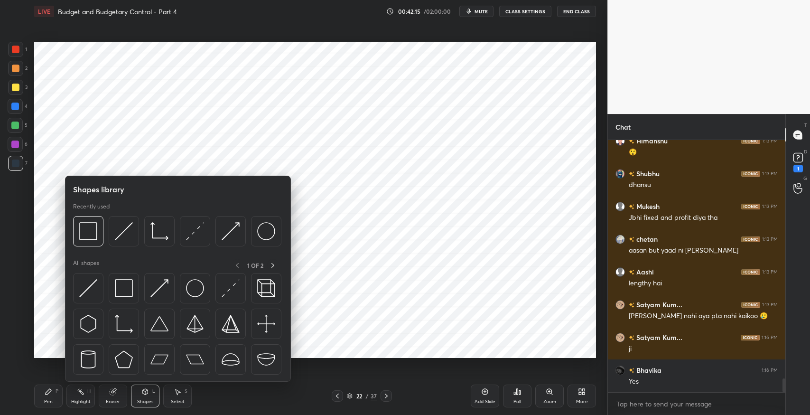
click at [128, 285] on img at bounding box center [124, 288] width 18 height 18
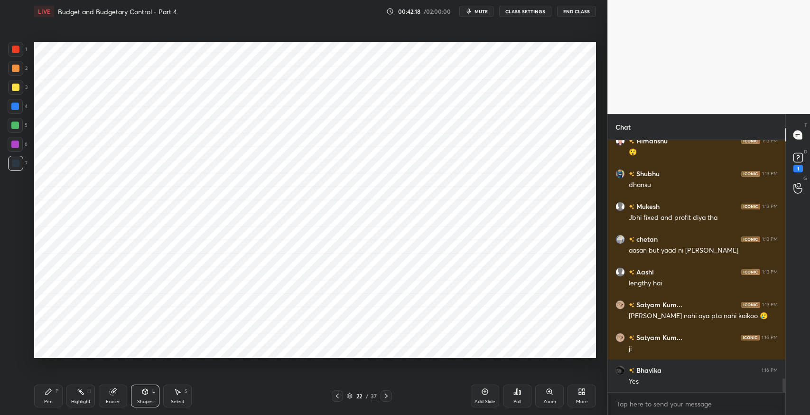
click at [44, 399] on div "Pen" at bounding box center [48, 401] width 9 height 5
click at [171, 392] on div "Select S" at bounding box center [177, 395] width 28 height 23
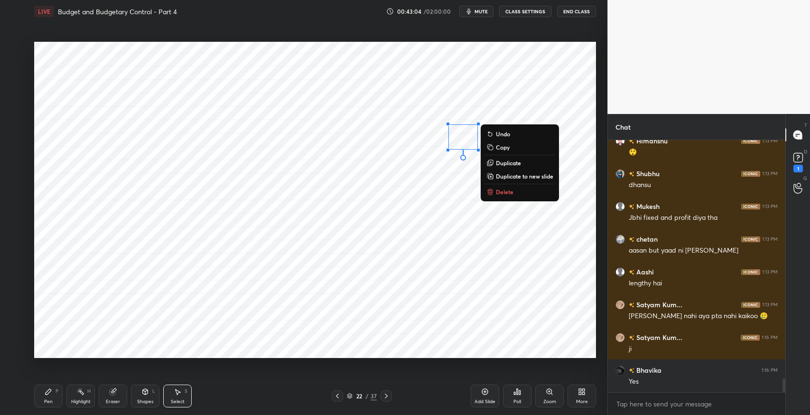
click at [508, 163] on p "Duplicate" at bounding box center [508, 163] width 25 height 8
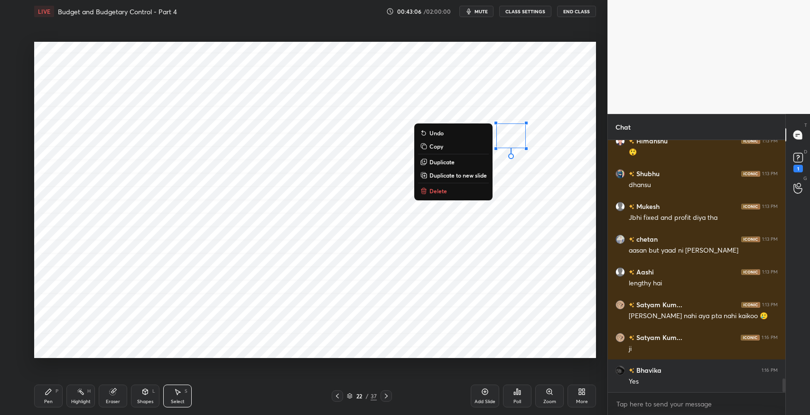
click at [459, 161] on button "Duplicate" at bounding box center [453, 161] width 71 height 11
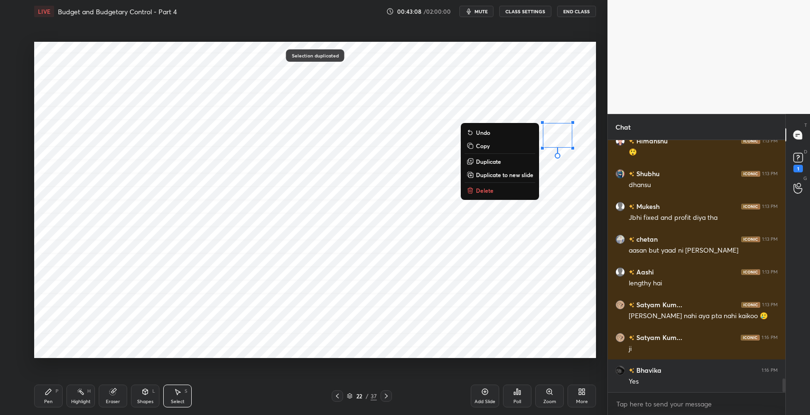
click at [492, 251] on div "0 ° Undo Copy Duplicate Duplicate to new slide Delete" at bounding box center [315, 200] width 562 height 316
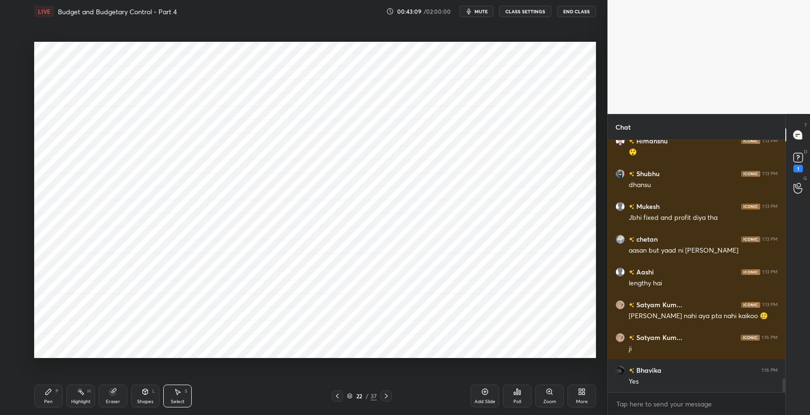
click at [42, 393] on div "Pen P" at bounding box center [48, 395] width 28 height 23
click at [136, 399] on div "Shapes L" at bounding box center [145, 395] width 28 height 23
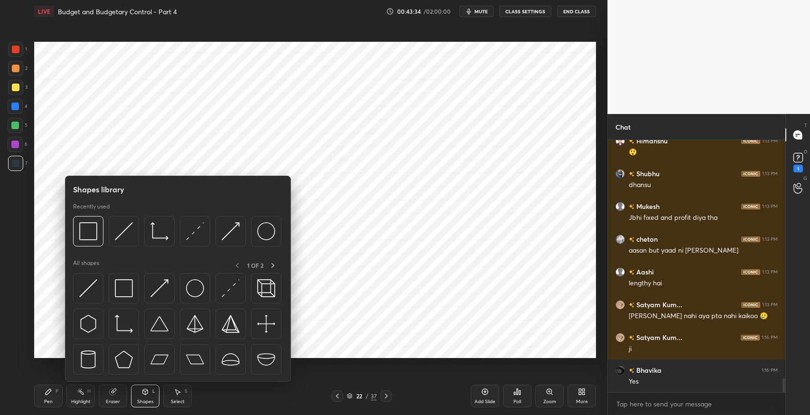
click at [123, 292] on img at bounding box center [124, 288] width 18 height 18
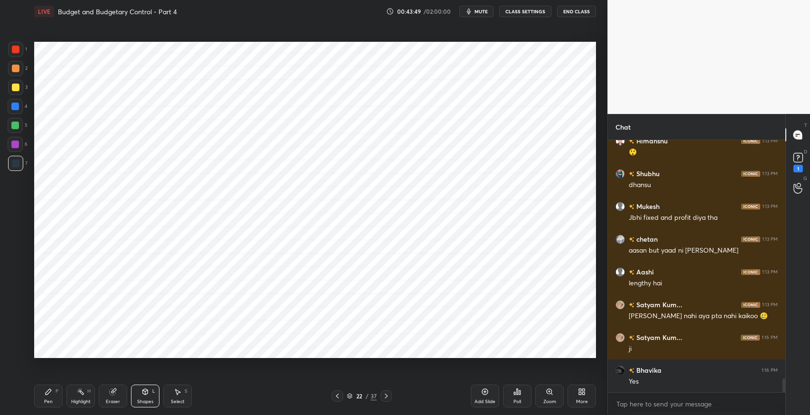
click at [338, 398] on icon at bounding box center [338, 396] width 8 height 8
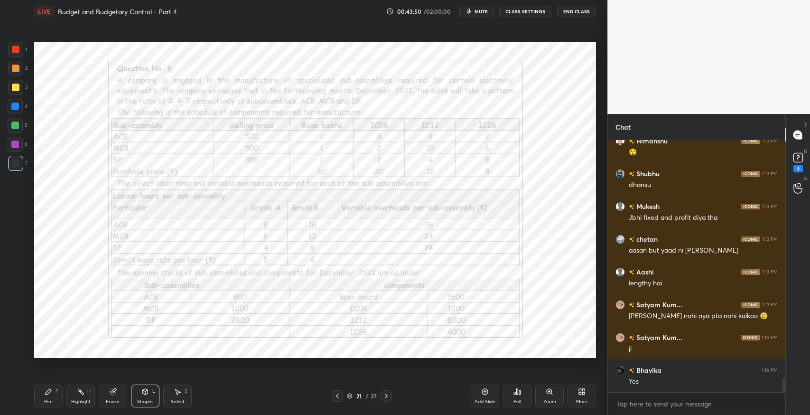
click at [106, 392] on div "Eraser" at bounding box center [113, 395] width 28 height 23
click at [19, 350] on span "Erase all" at bounding box center [15, 350] width 14 height 7
click at [385, 399] on icon at bounding box center [387, 396] width 8 height 8
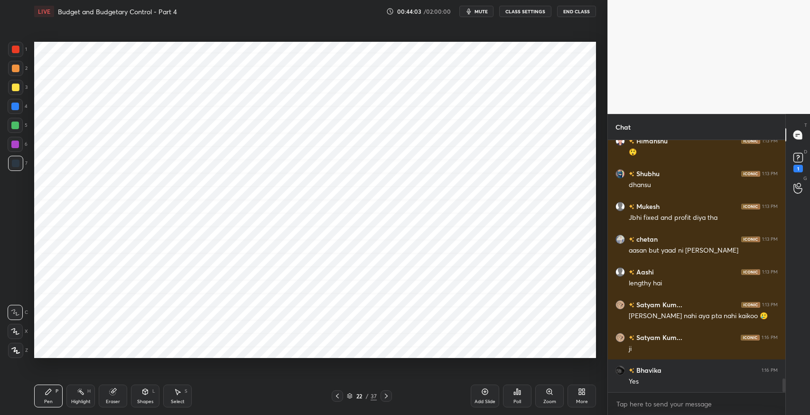
click at [49, 392] on icon at bounding box center [49, 392] width 6 height 6
click at [338, 393] on icon at bounding box center [338, 396] width 8 height 8
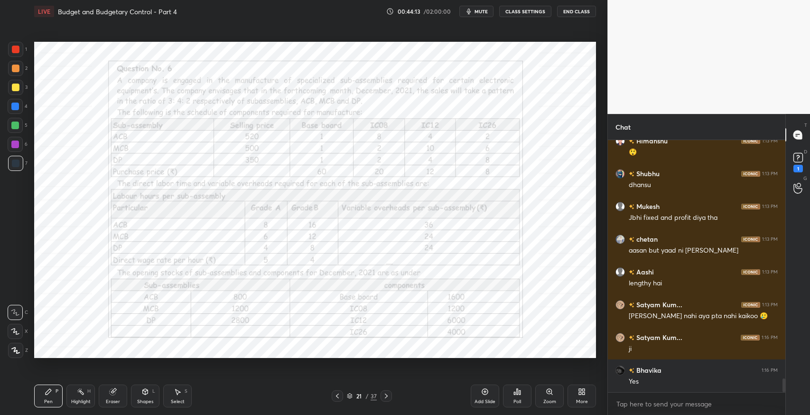
click at [386, 397] on icon at bounding box center [387, 396] width 8 height 8
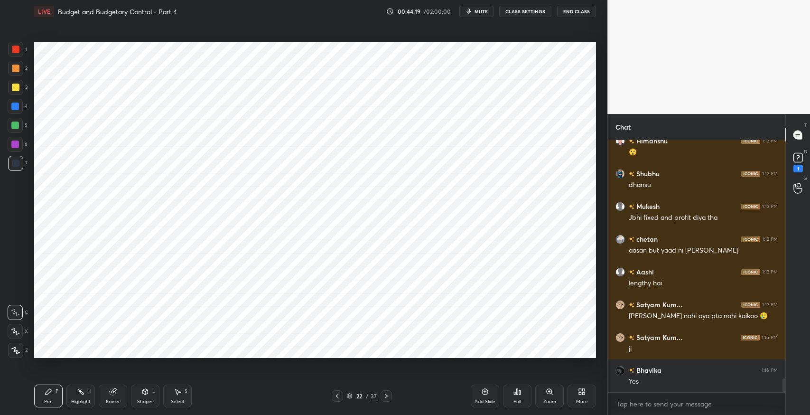
click at [332, 401] on div at bounding box center [337, 395] width 11 height 11
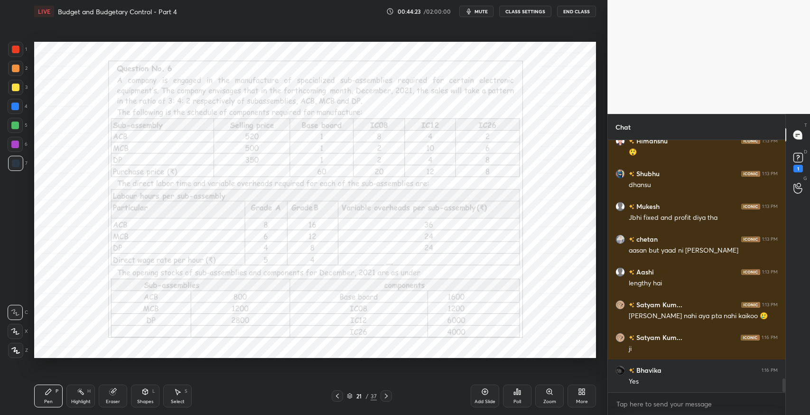
click at [386, 401] on div at bounding box center [386, 395] width 11 height 11
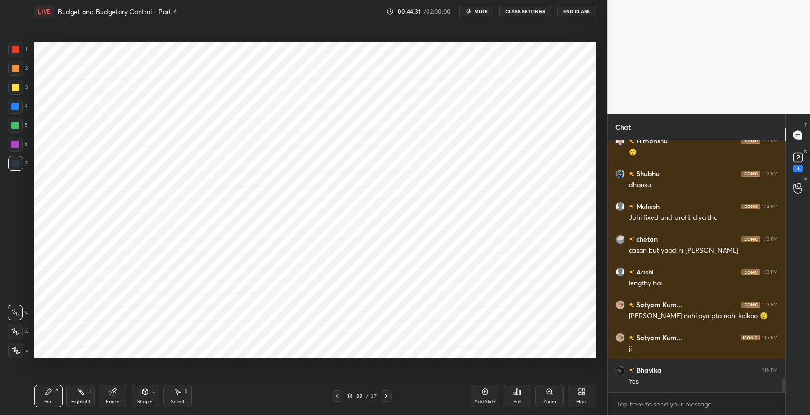
click at [337, 399] on icon at bounding box center [338, 396] width 8 height 8
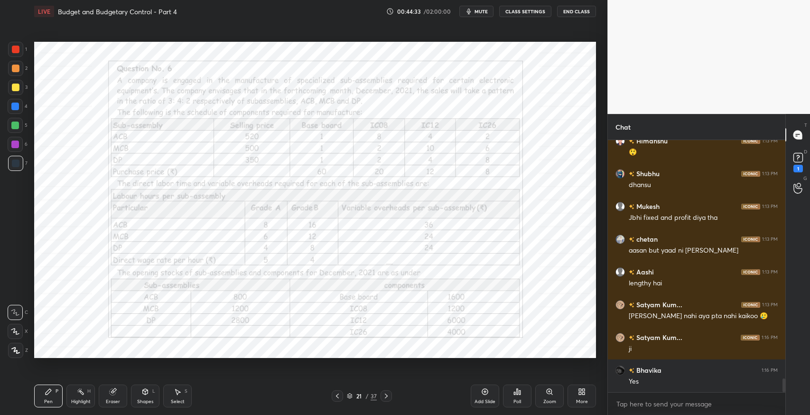
click at [388, 397] on icon at bounding box center [387, 396] width 8 height 8
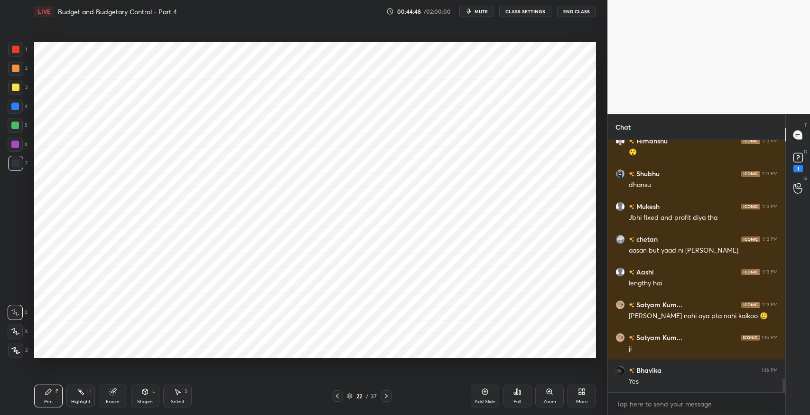
click at [342, 393] on div at bounding box center [337, 395] width 11 height 11
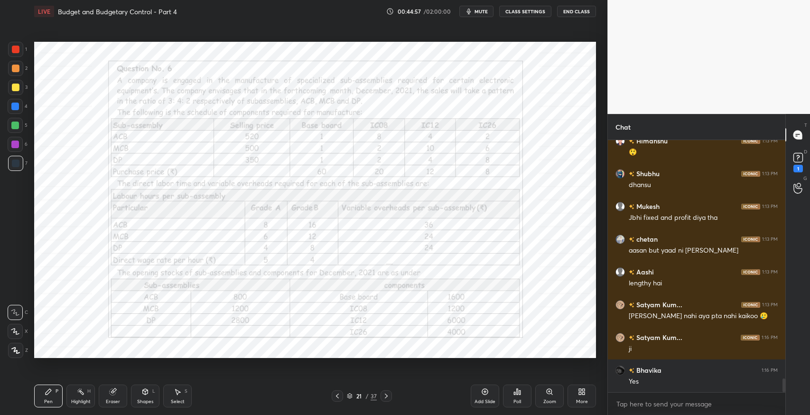
click at [384, 397] on icon at bounding box center [387, 396] width 8 height 8
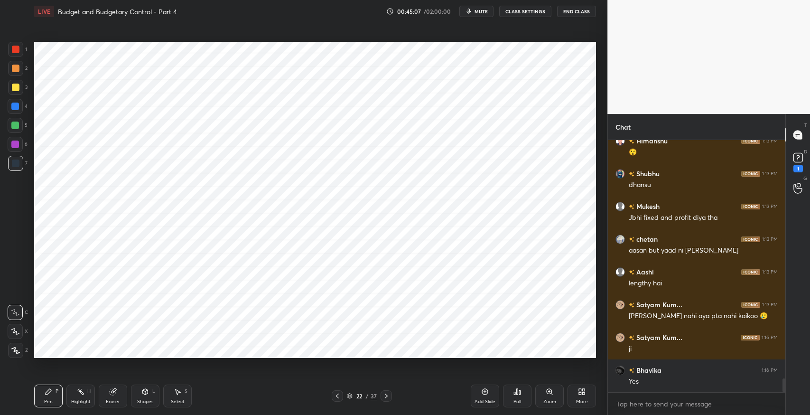
click at [337, 396] on icon at bounding box center [338, 396] width 8 height 8
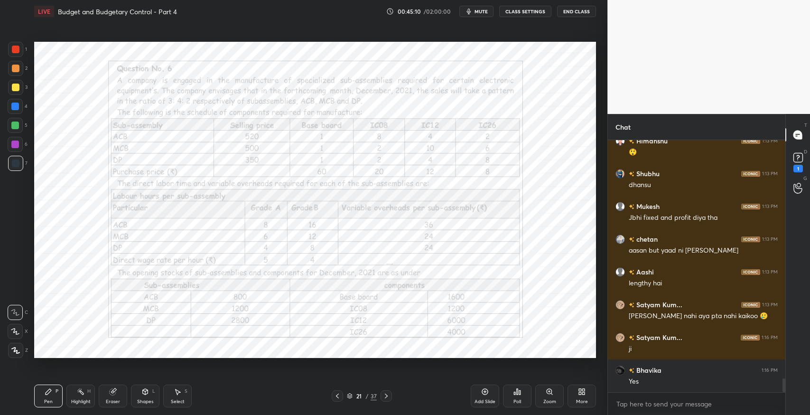
click at [383, 398] on icon at bounding box center [387, 396] width 8 height 8
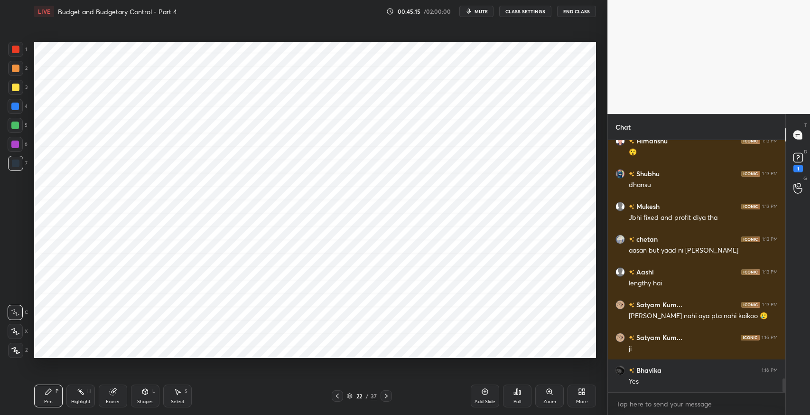
click at [336, 398] on icon at bounding box center [338, 396] width 8 height 8
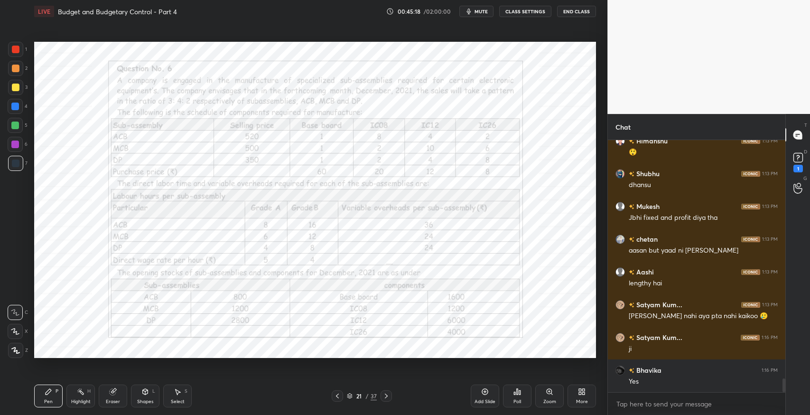
click at [383, 395] on icon at bounding box center [387, 396] width 8 height 8
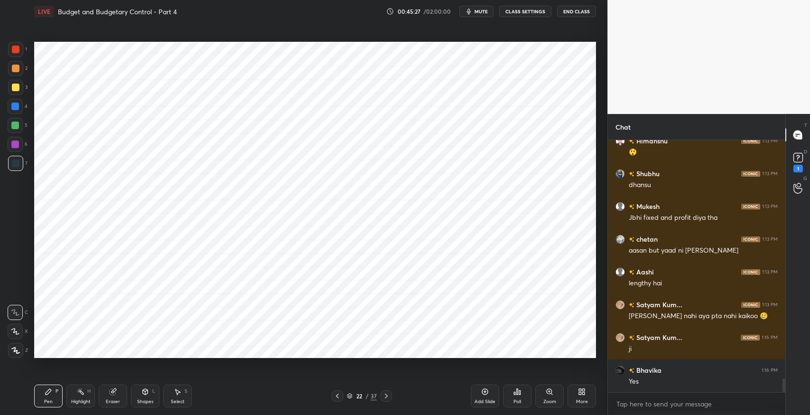
click at [115, 396] on div "Eraser" at bounding box center [113, 395] width 28 height 23
click at [50, 400] on div "Pen" at bounding box center [48, 401] width 9 height 5
click at [337, 397] on icon at bounding box center [338, 396] width 8 height 8
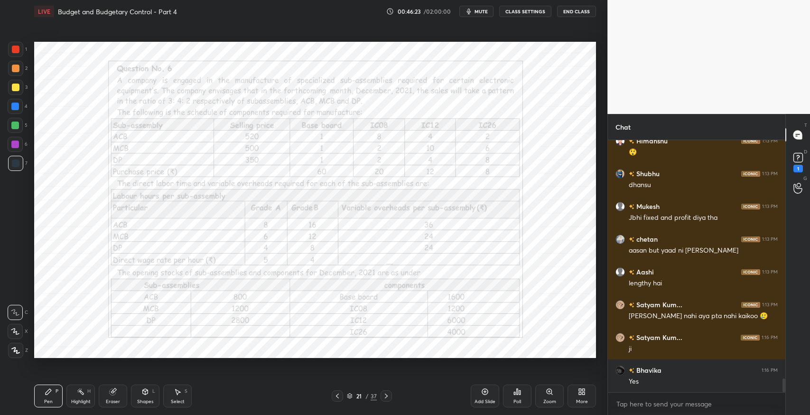
click at [383, 396] on icon at bounding box center [387, 396] width 8 height 8
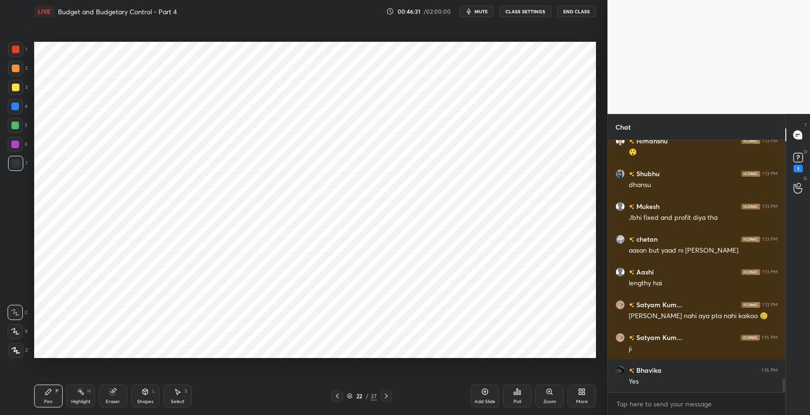
click at [336, 393] on icon at bounding box center [338, 396] width 8 height 8
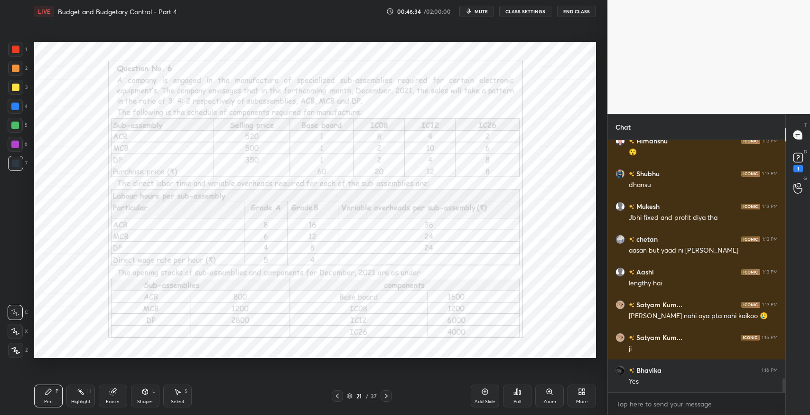
click at [383, 397] on icon at bounding box center [387, 396] width 8 height 8
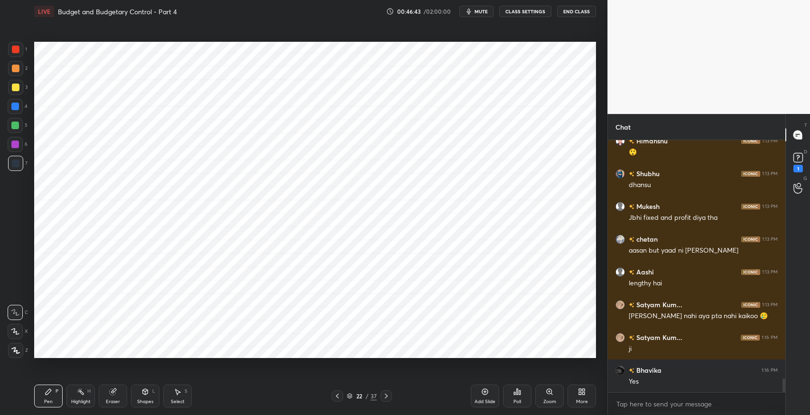
click at [127, 398] on div "Eraser" at bounding box center [113, 395] width 28 height 23
click at [52, 400] on div "Pen" at bounding box center [48, 401] width 9 height 5
click at [338, 395] on icon at bounding box center [338, 396] width 8 height 8
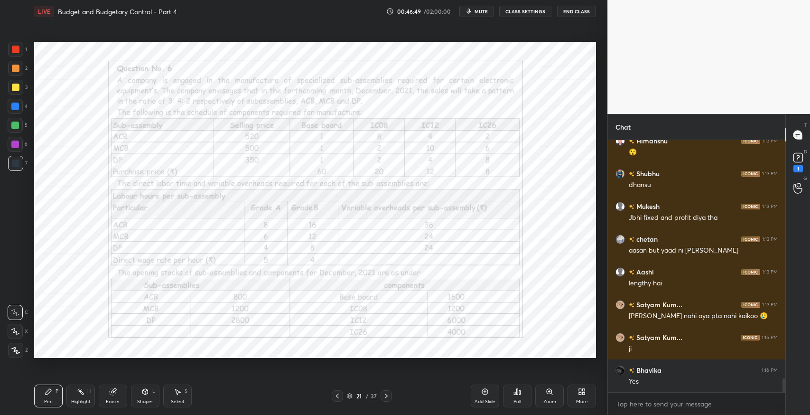
click at [387, 399] on icon at bounding box center [387, 396] width 8 height 8
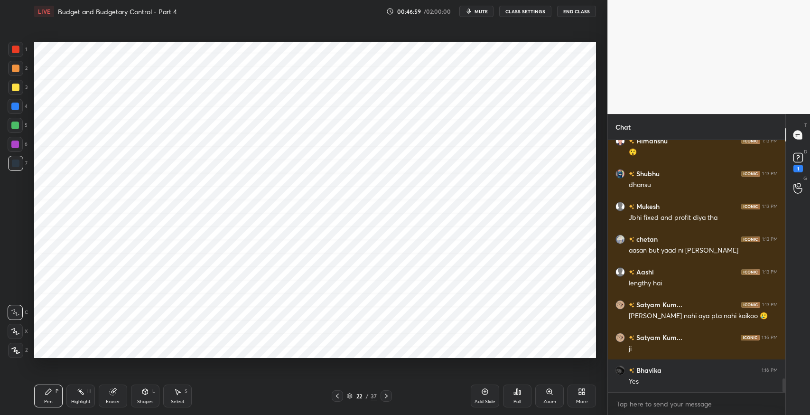
scroll to position [4425, 0]
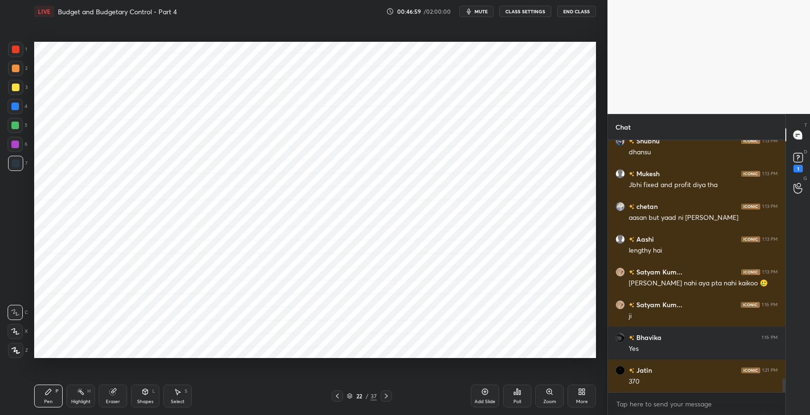
click at [239, 388] on div "Pen P Highlight H Eraser Shapes L Select S" at bounding box center [143, 395] width 218 height 23
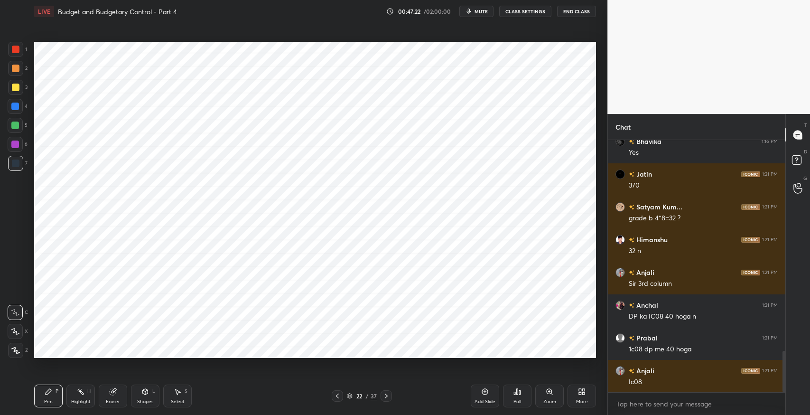
scroll to position [1291, 0]
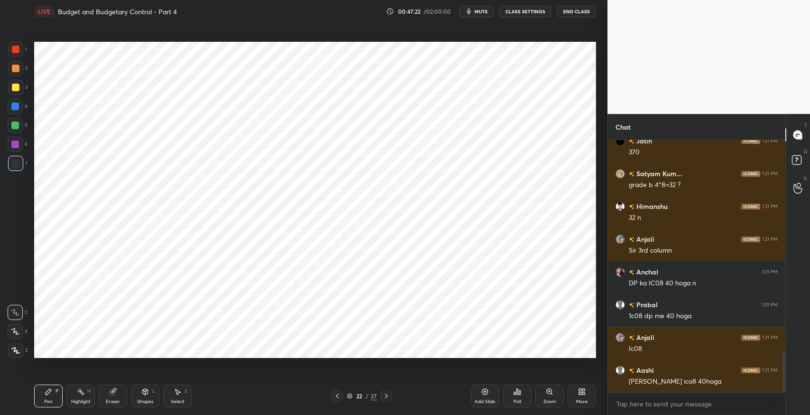
click at [111, 396] on div "Eraser" at bounding box center [113, 395] width 28 height 23
click at [60, 393] on div "Pen P" at bounding box center [48, 395] width 28 height 23
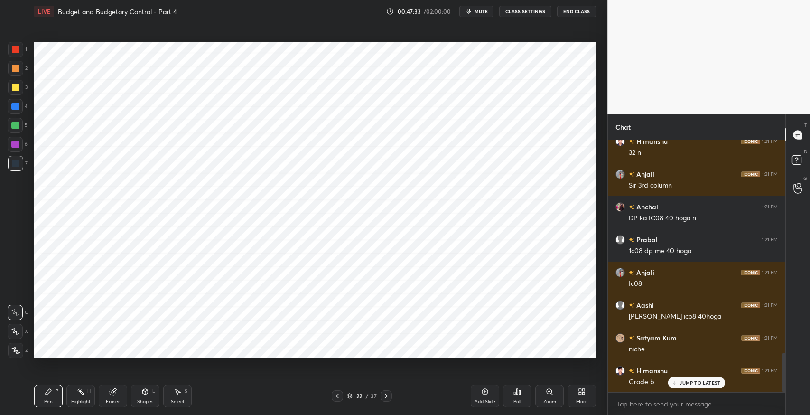
scroll to position [1389, 0]
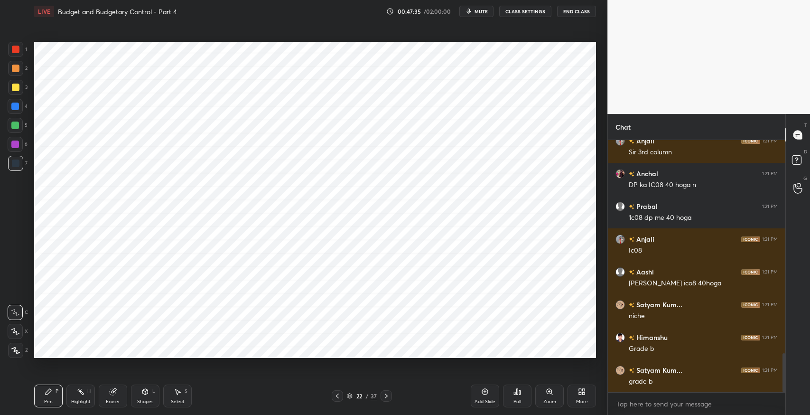
click at [120, 397] on div "Eraser" at bounding box center [113, 395] width 28 height 23
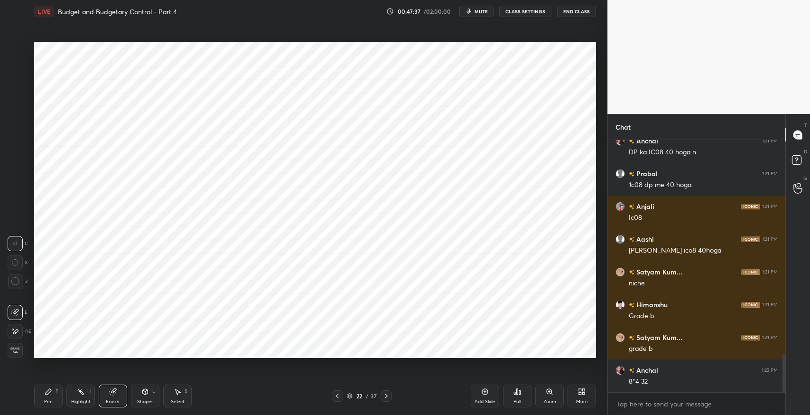
click at [51, 391] on icon at bounding box center [49, 392] width 8 height 8
click at [49, 395] on icon at bounding box center [49, 392] width 8 height 8
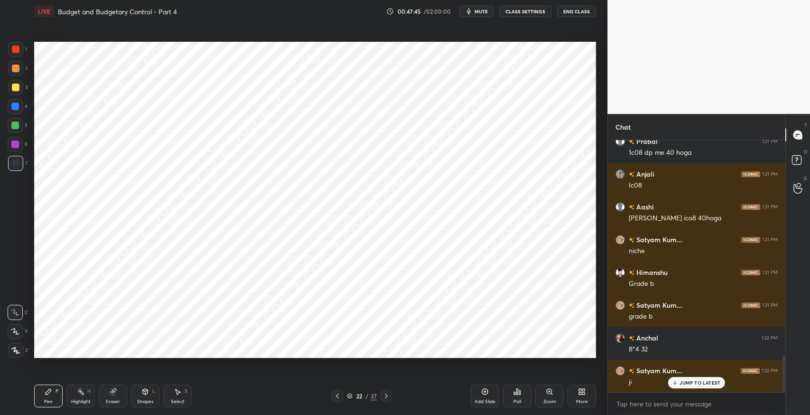
scroll to position [1487, 0]
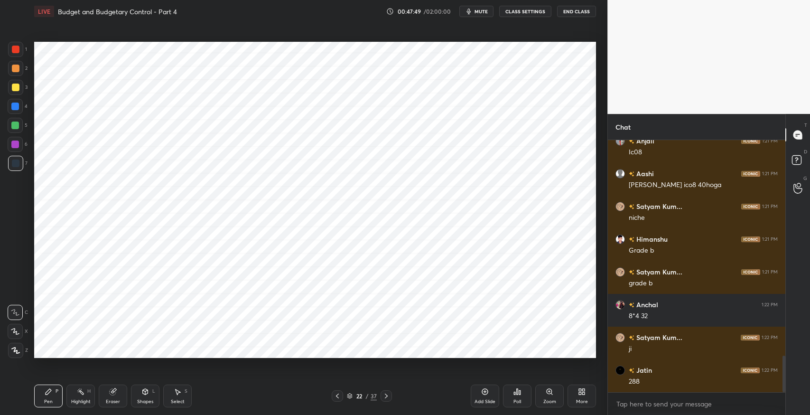
click at [45, 393] on icon at bounding box center [49, 392] width 8 height 8
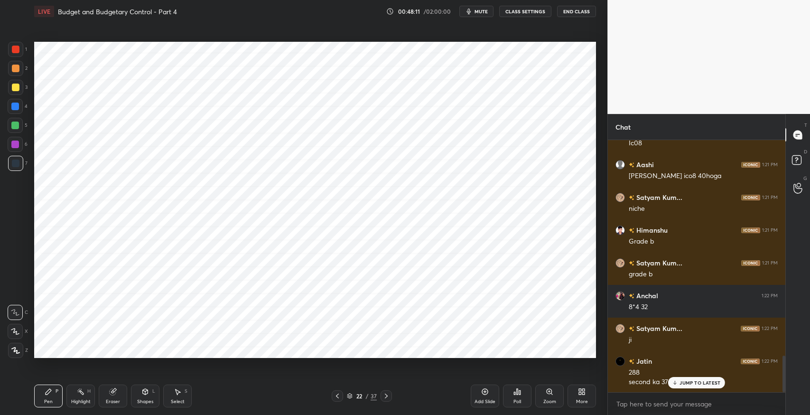
scroll to position [1530, 0]
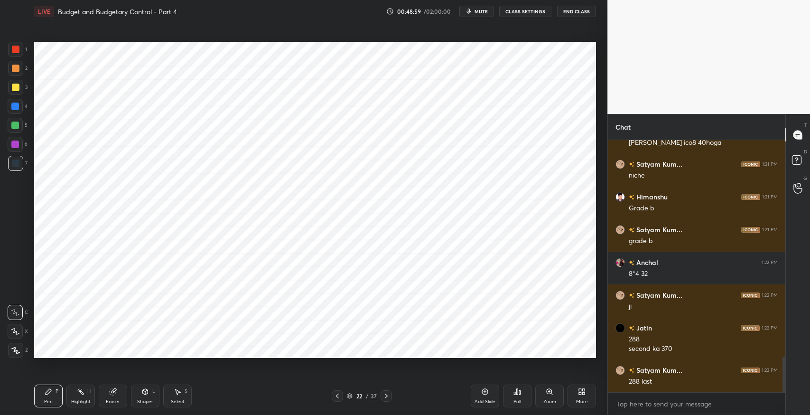
click at [112, 399] on div "Eraser" at bounding box center [113, 401] width 14 height 5
click at [110, 393] on icon at bounding box center [113, 392] width 6 height 6
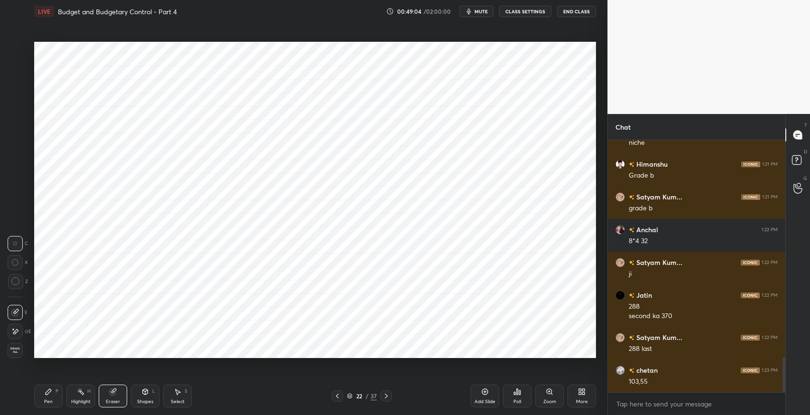
click at [47, 397] on div "Pen P" at bounding box center [48, 395] width 28 height 23
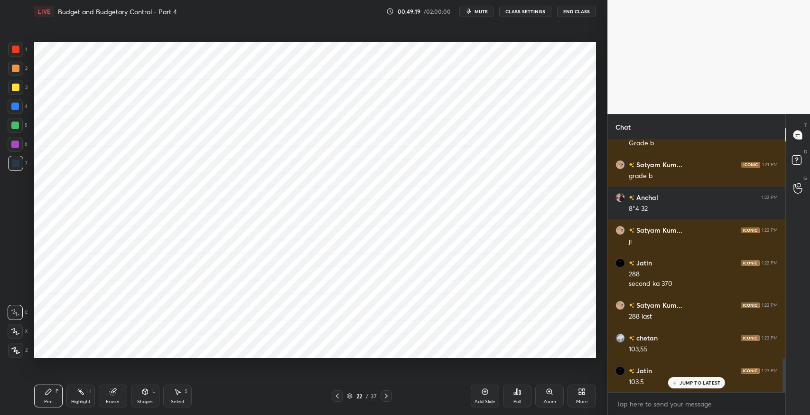
click at [48, 391] on icon at bounding box center [49, 392] width 6 height 6
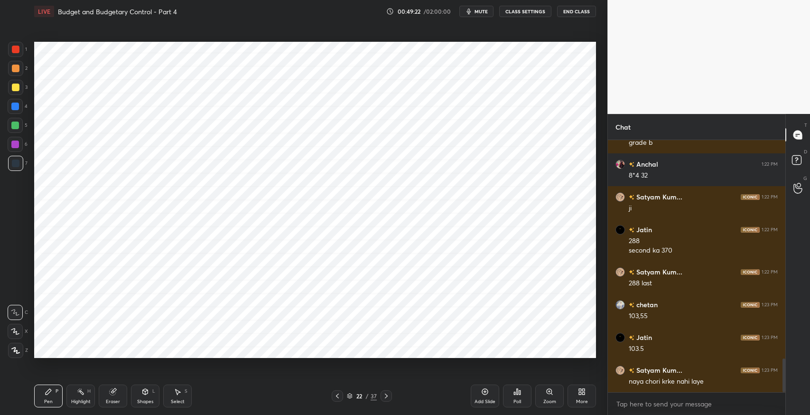
click at [114, 391] on icon at bounding box center [114, 390] width 5 height 5
click at [49, 392] on icon at bounding box center [49, 392] width 6 height 6
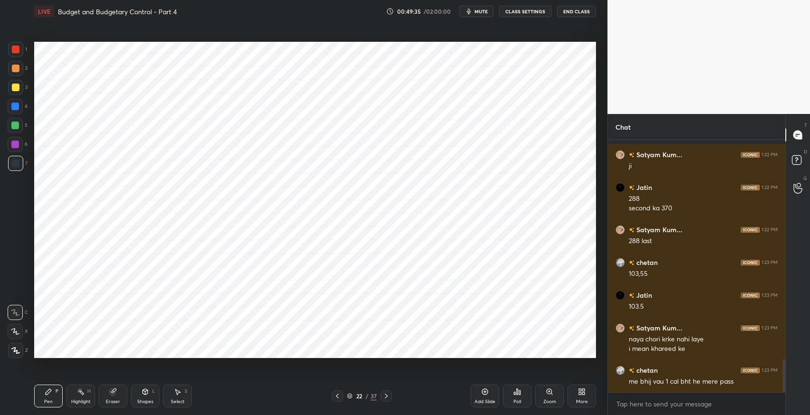
scroll to position [1703, 0]
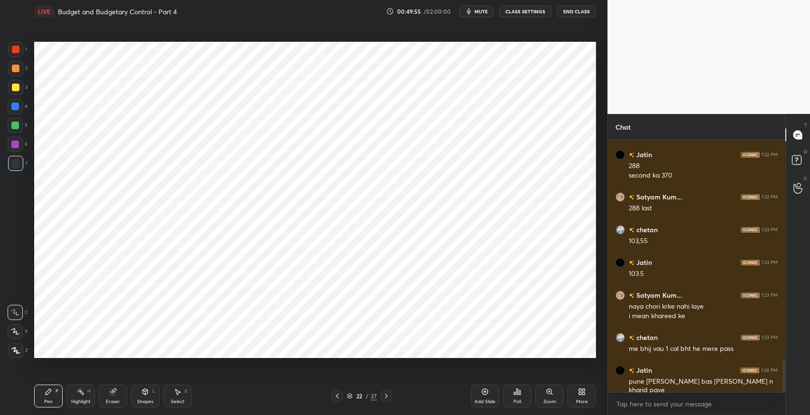
click at [386, 401] on div at bounding box center [386, 395] width 11 height 11
click at [334, 396] on icon at bounding box center [338, 396] width 8 height 8
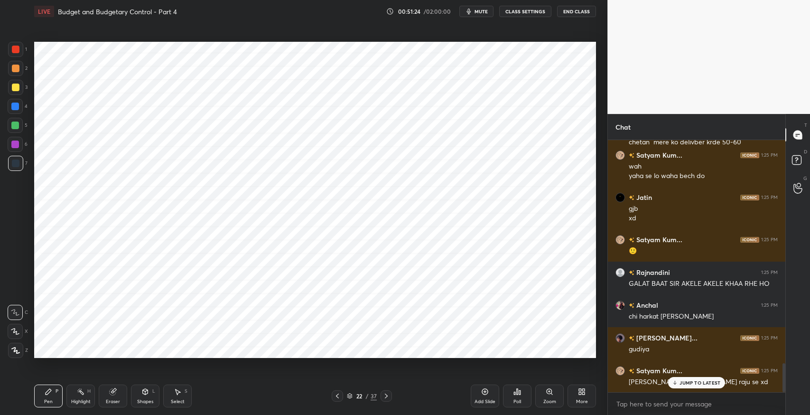
scroll to position [2001, 0]
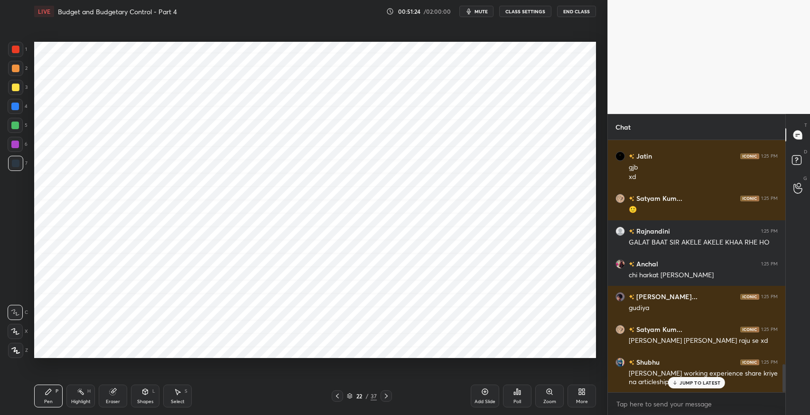
click at [697, 383] on p "JUMP TO LATEST" at bounding box center [700, 383] width 41 height 6
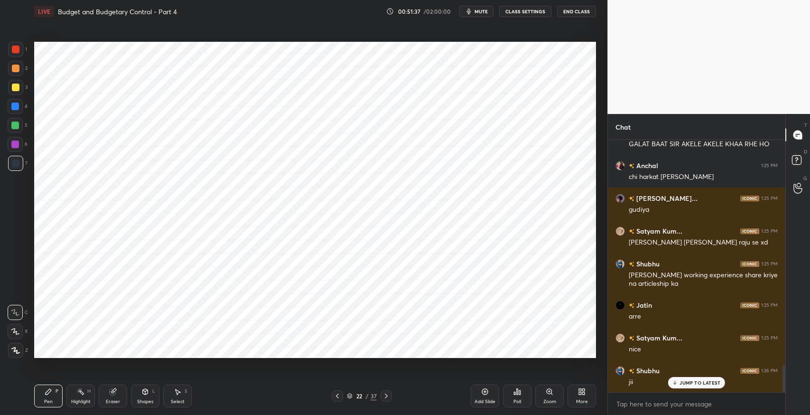
scroll to position [2133, 0]
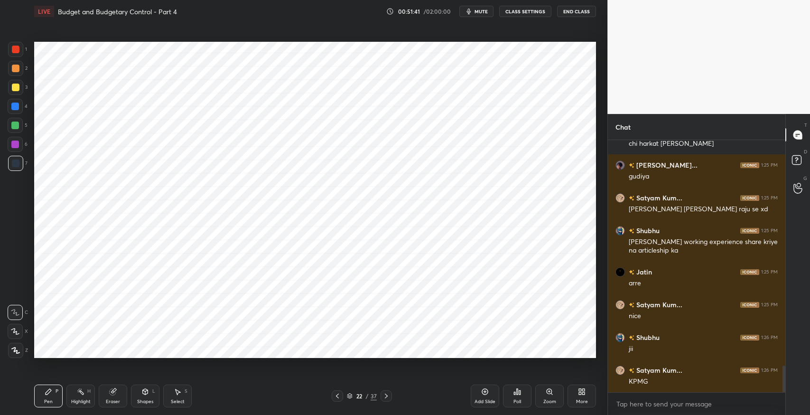
click at [481, 391] on icon at bounding box center [485, 392] width 8 height 8
click at [473, 13] on icon "button" at bounding box center [469, 12] width 8 height 8
click at [334, 397] on icon at bounding box center [337, 396] width 8 height 8
click at [386, 394] on icon at bounding box center [387, 396] width 8 height 8
click at [336, 398] on icon at bounding box center [337, 396] width 8 height 8
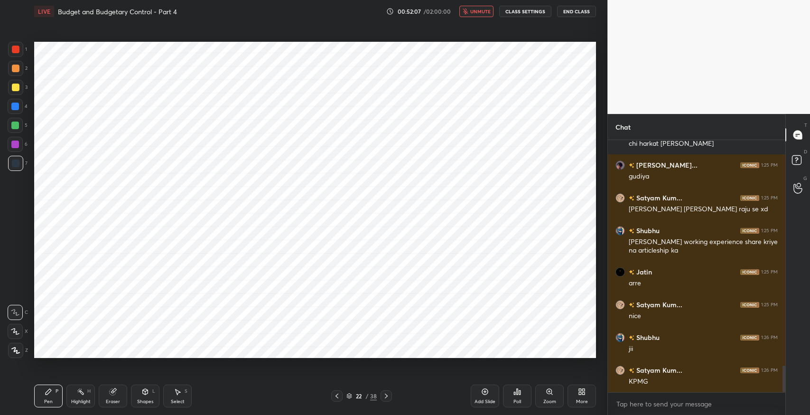
click at [384, 397] on icon at bounding box center [387, 396] width 8 height 8
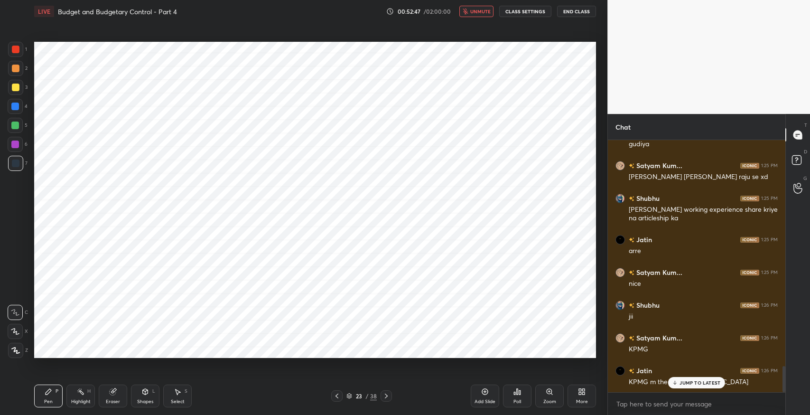
click at [121, 392] on div "Eraser" at bounding box center [113, 395] width 28 height 23
click at [50, 395] on div "Pen P" at bounding box center [48, 395] width 28 height 23
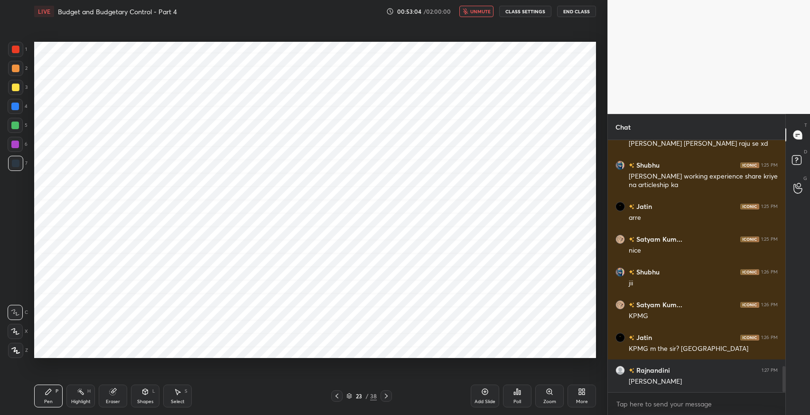
click at [184, 392] on div "Select S" at bounding box center [177, 395] width 28 height 23
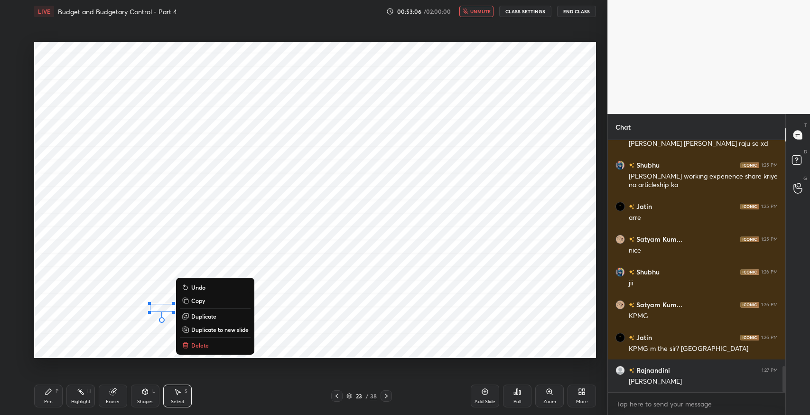
click at [222, 344] on button "Delete" at bounding box center [215, 344] width 71 height 11
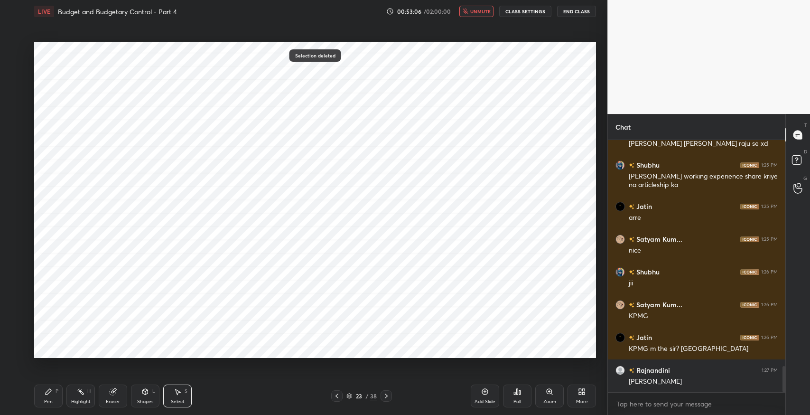
click at [44, 395] on div "Pen P" at bounding box center [48, 395] width 28 height 23
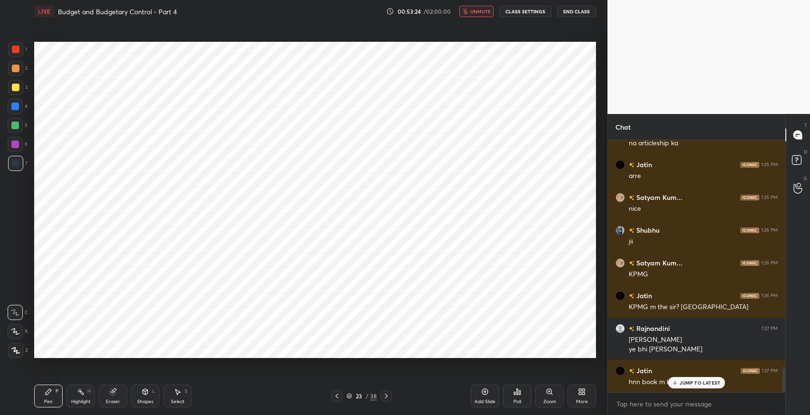
scroll to position [2273, 0]
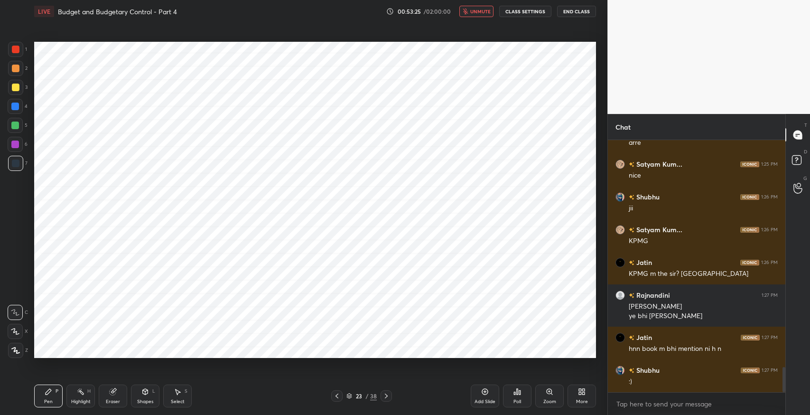
click at [112, 388] on icon at bounding box center [113, 392] width 8 height 8
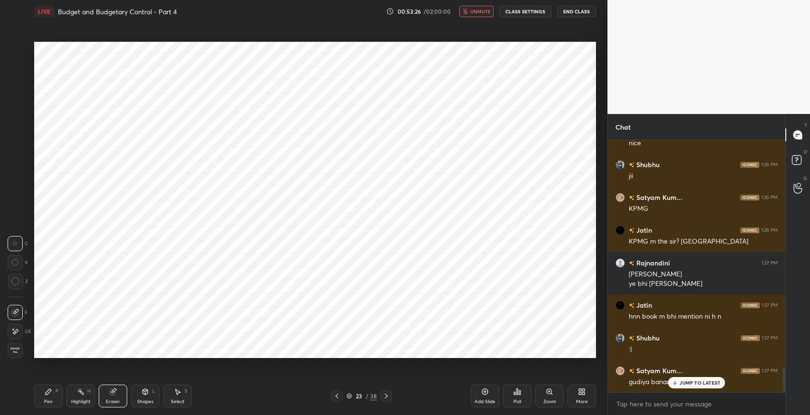
click at [50, 389] on icon at bounding box center [49, 392] width 8 height 8
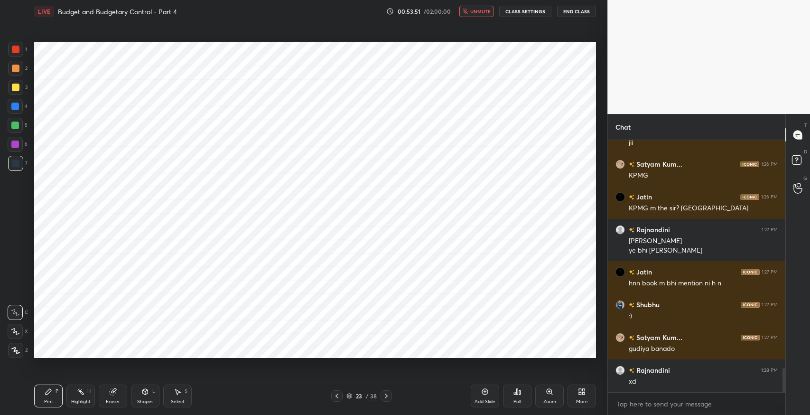
scroll to position [2371, 0]
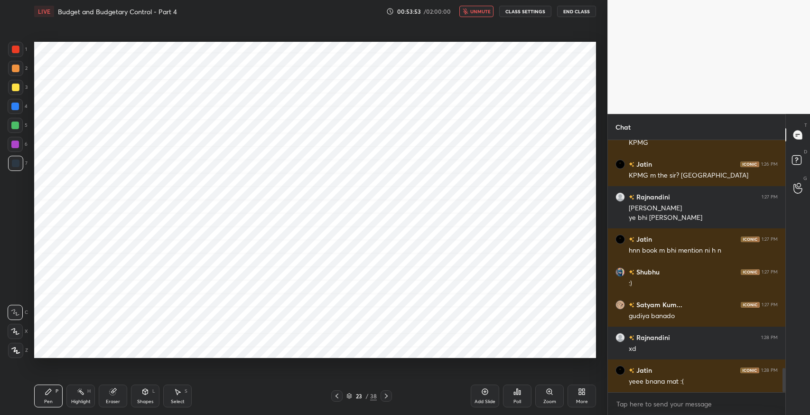
click at [338, 397] on icon at bounding box center [337, 396] width 8 height 8
click at [342, 393] on div at bounding box center [336, 395] width 11 height 11
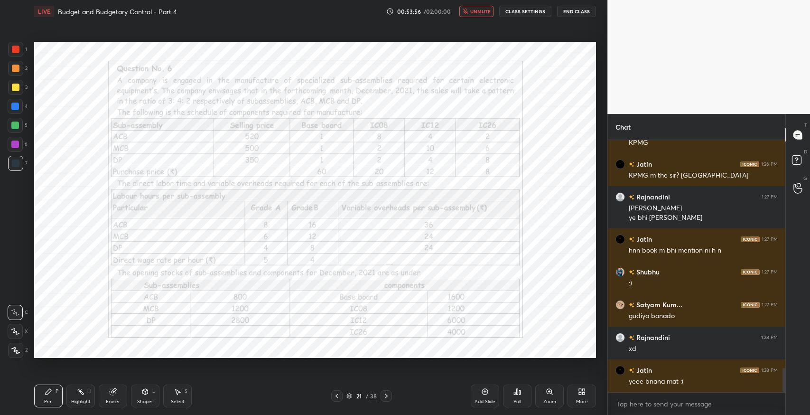
click at [384, 397] on icon at bounding box center [387, 396] width 8 height 8
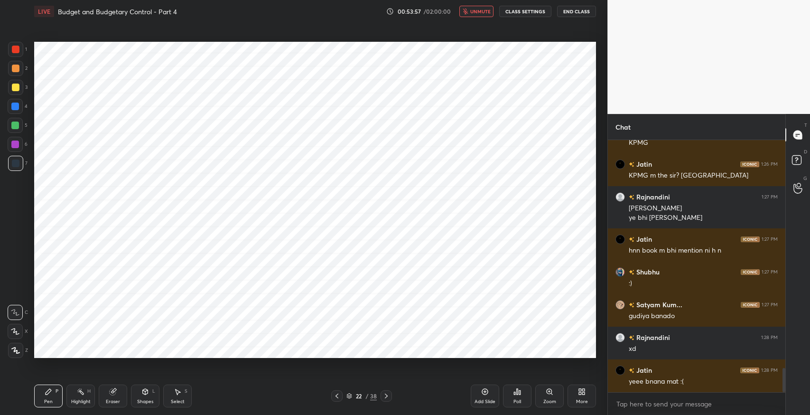
click at [384, 396] on icon at bounding box center [387, 396] width 8 height 8
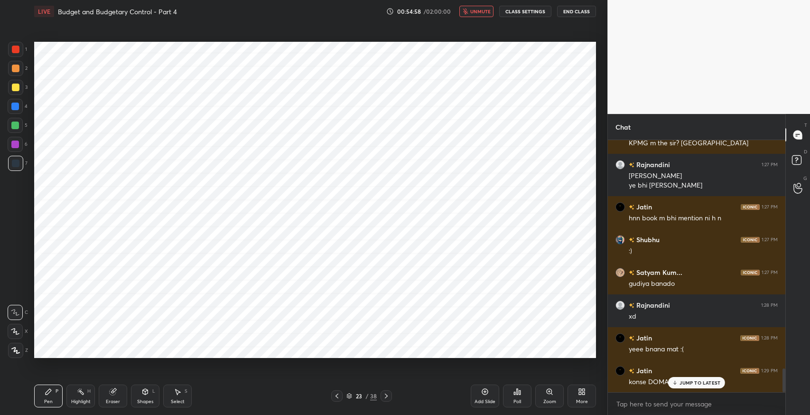
click at [174, 395] on icon at bounding box center [178, 392] width 8 height 8
click at [144, 395] on div "Shapes L" at bounding box center [145, 395] width 28 height 23
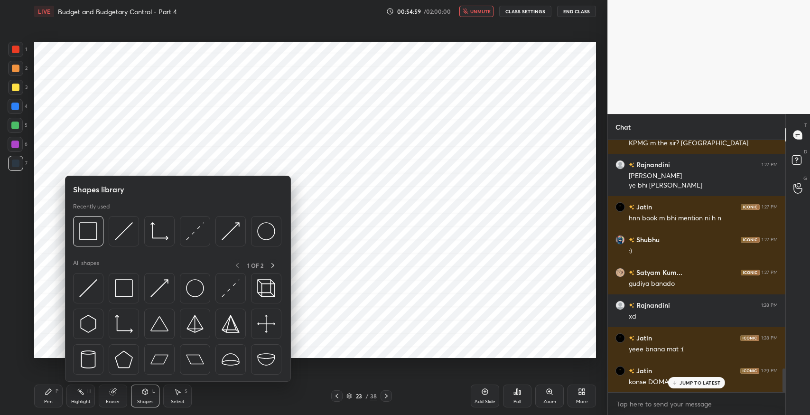
click at [123, 287] on img at bounding box center [124, 288] width 18 height 18
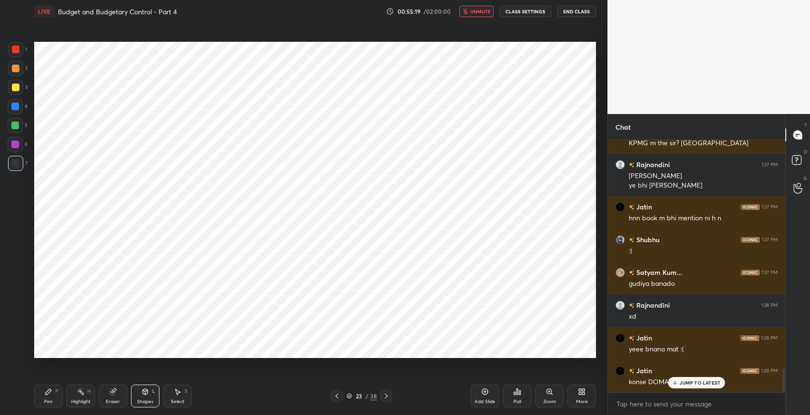
click at [682, 383] on p "JUMP TO LATEST" at bounding box center [700, 383] width 41 height 6
click at [144, 390] on icon at bounding box center [145, 392] width 5 height 6
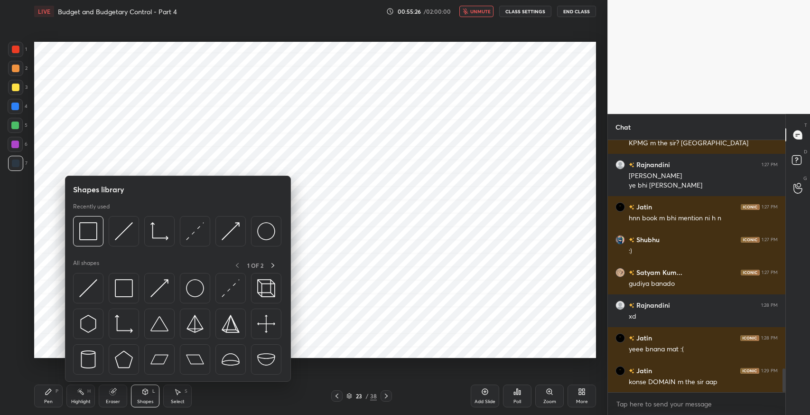
click at [126, 289] on img at bounding box center [124, 288] width 18 height 18
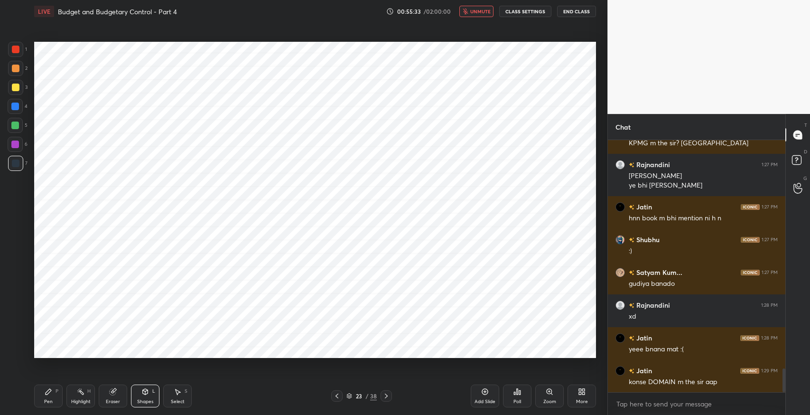
click at [119, 390] on div "Eraser" at bounding box center [113, 395] width 28 height 23
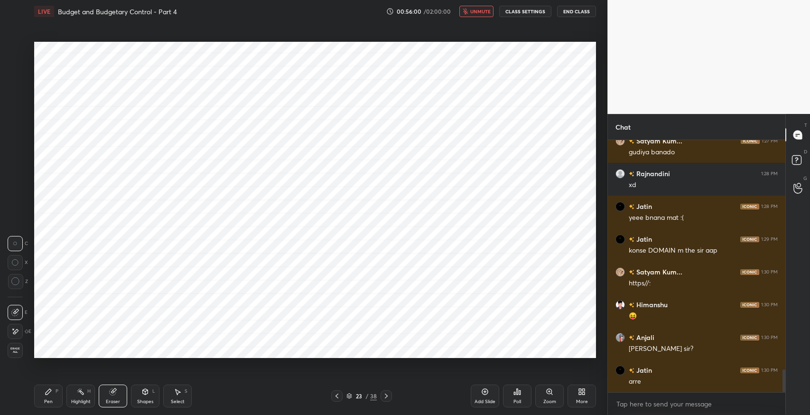
scroll to position [2567, 0]
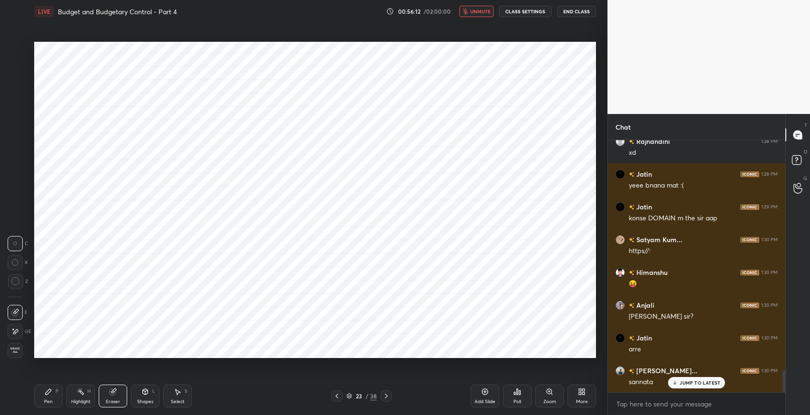
click at [479, 13] on span "unmute" at bounding box center [480, 11] width 20 height 7
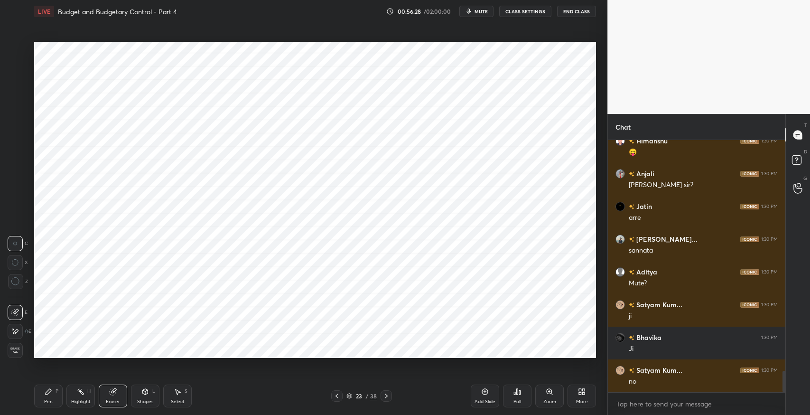
scroll to position [2732, 0]
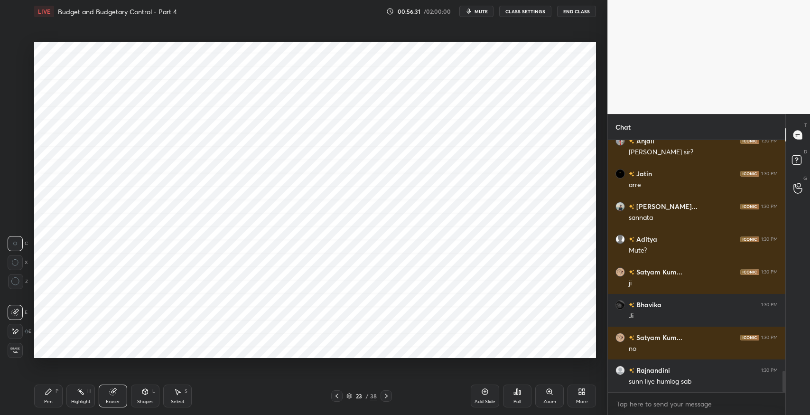
click at [49, 396] on div "Pen P" at bounding box center [48, 395] width 28 height 23
type textarea "x"
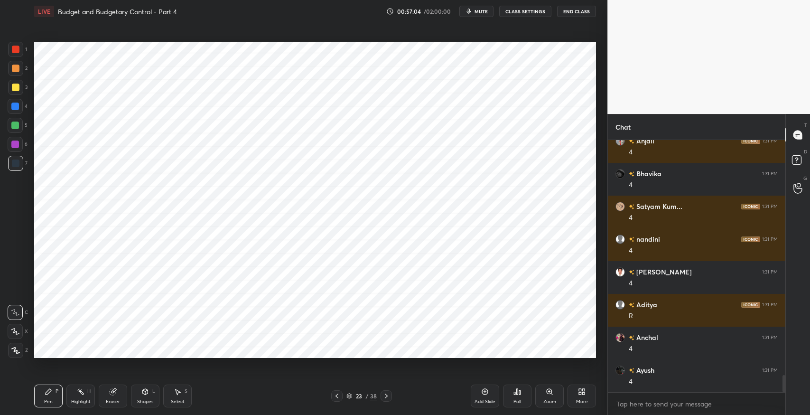
scroll to position [3550, 0]
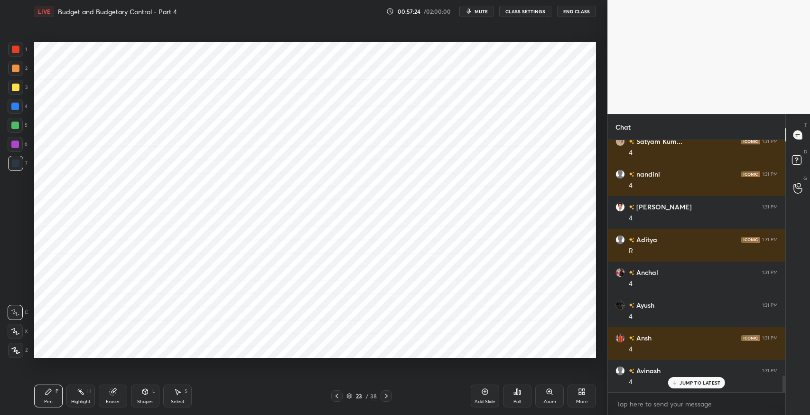
click at [146, 401] on div "Shapes" at bounding box center [145, 401] width 16 height 5
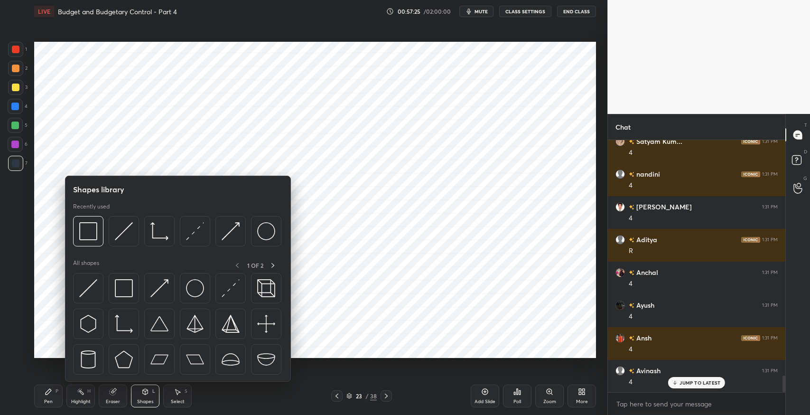
click at [125, 296] on img at bounding box center [124, 288] width 18 height 18
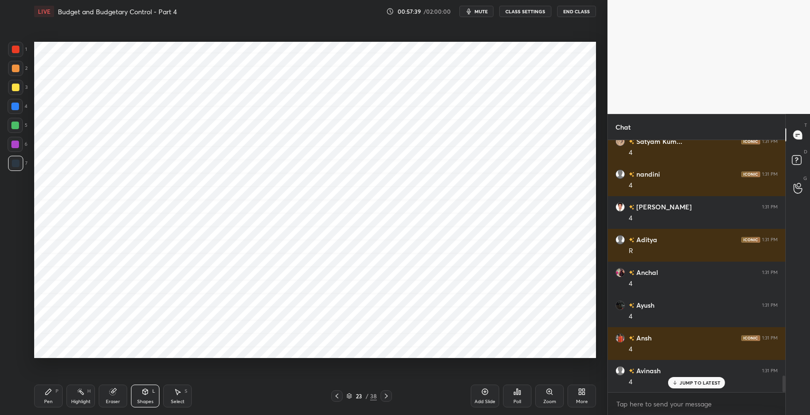
click at [50, 399] on div "Pen" at bounding box center [48, 401] width 9 height 5
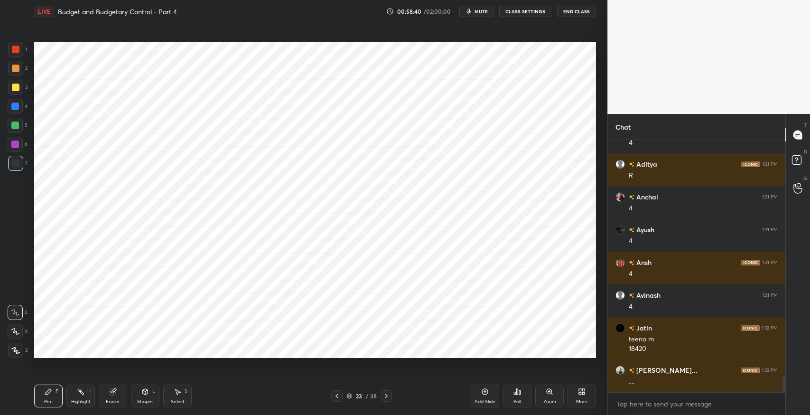
scroll to position [3658, 0]
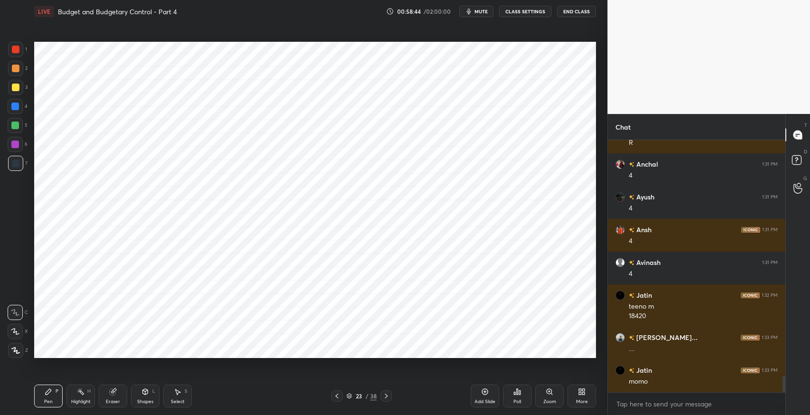
click at [338, 397] on icon at bounding box center [337, 396] width 8 height 8
click at [343, 397] on div "22 / 38" at bounding box center [361, 395] width 61 height 11
click at [338, 397] on icon at bounding box center [337, 396] width 8 height 8
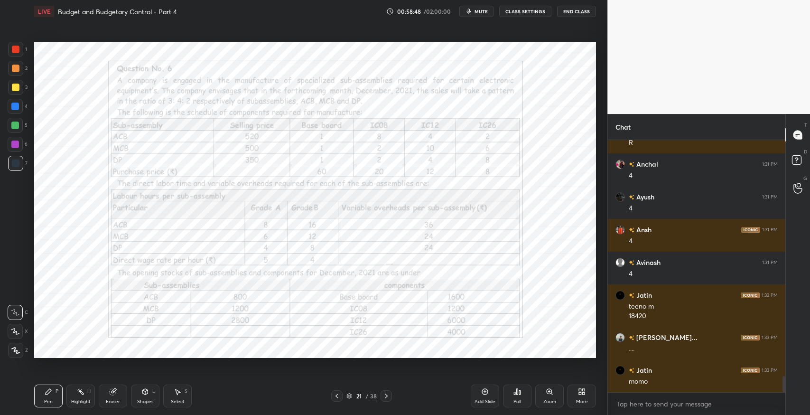
click at [383, 399] on icon at bounding box center [387, 396] width 8 height 8
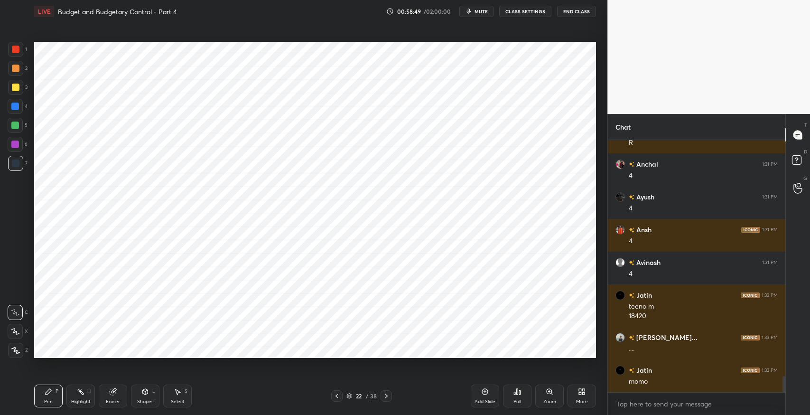
click at [385, 397] on icon at bounding box center [387, 396] width 8 height 8
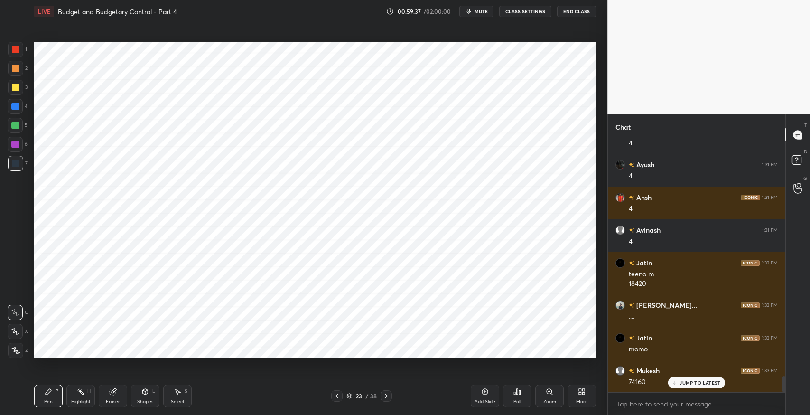
click at [338, 396] on icon at bounding box center [337, 396] width 8 height 8
click at [341, 395] on div at bounding box center [336, 395] width 11 height 11
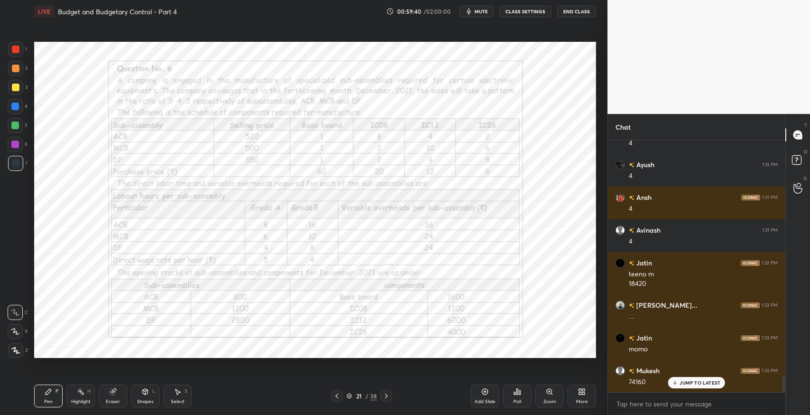
click at [387, 399] on icon at bounding box center [387, 396] width 8 height 8
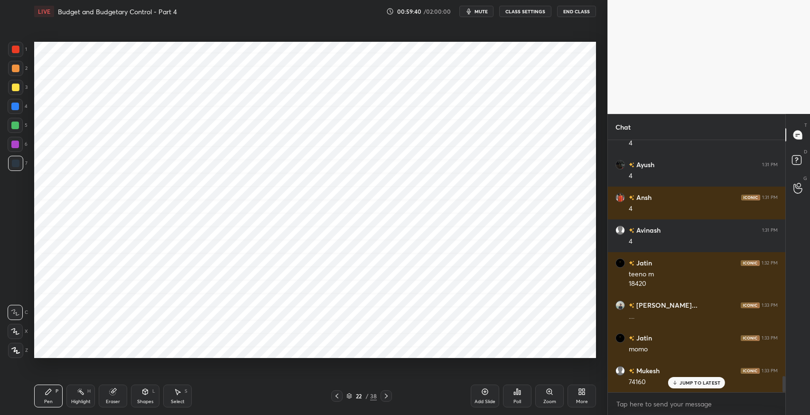
click at [387, 398] on icon at bounding box center [387, 396] width 8 height 8
click at [569, 364] on div "Setting up your live class Poll for secs No correct answer Start poll" at bounding box center [314, 200] width 569 height 354
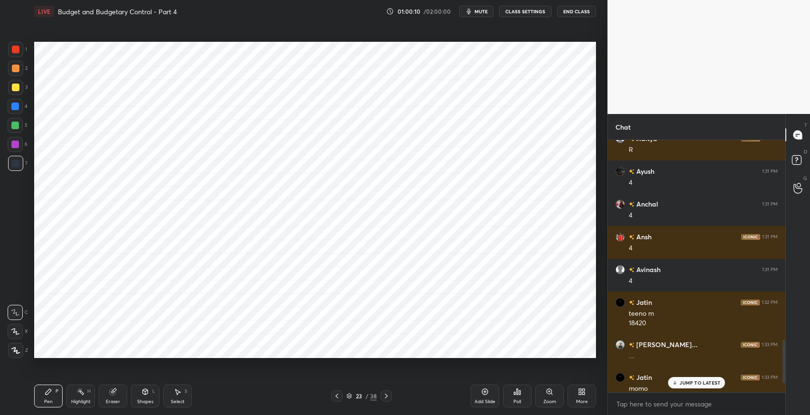
scroll to position [47103, 46888]
click at [49, 399] on div "Pen" at bounding box center [48, 401] width 9 height 5
click at [694, 386] on div "JUMP TO LATEST" at bounding box center [696, 382] width 57 height 11
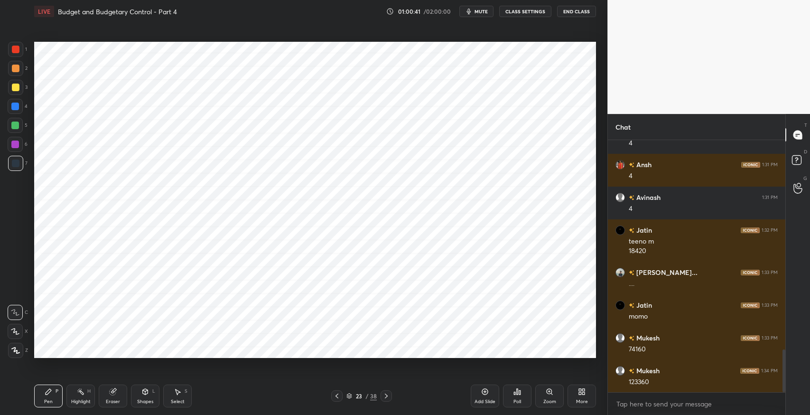
click at [338, 394] on icon at bounding box center [337, 396] width 8 height 8
click at [338, 393] on icon at bounding box center [337, 396] width 8 height 8
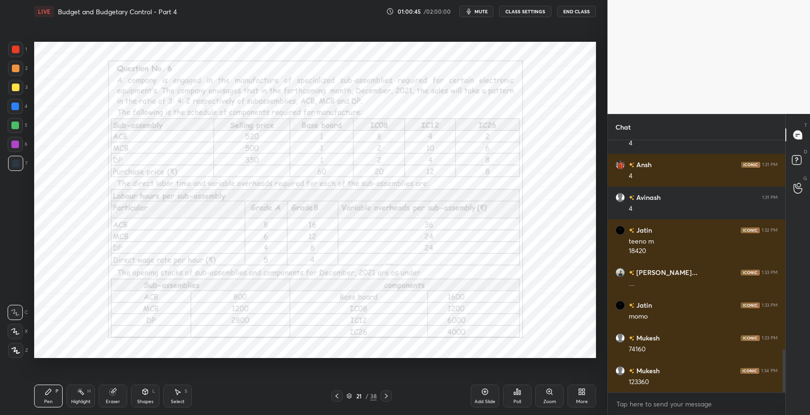
click at [385, 397] on icon at bounding box center [386, 395] width 3 height 5
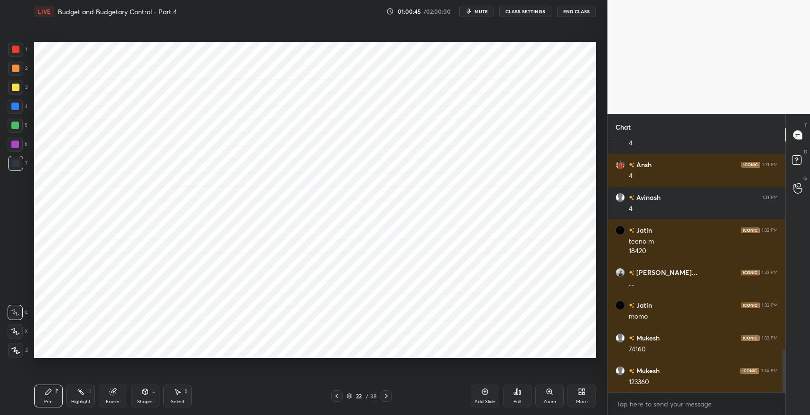
click at [385, 397] on icon at bounding box center [387, 396] width 8 height 8
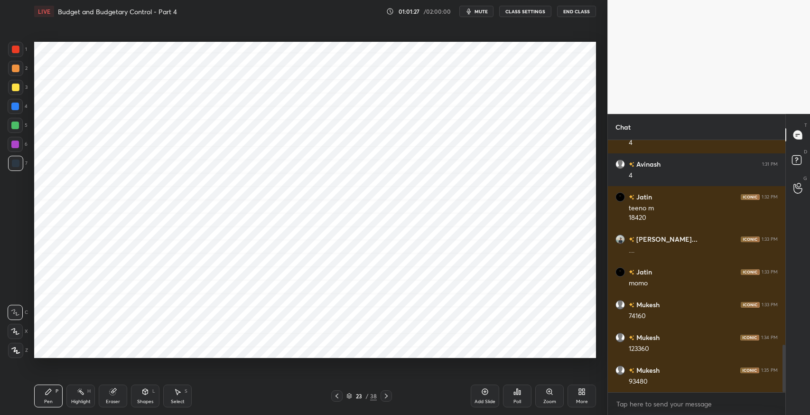
click at [177, 395] on icon at bounding box center [178, 392] width 8 height 8
click at [569, 303] on div "0 ° Undo Copy Duplicate Duplicate to new slide Delete" at bounding box center [315, 200] width 562 height 316
click at [507, 303] on div "0 ° Undo Copy Duplicate Duplicate to new slide Delete" at bounding box center [315, 200] width 562 height 316
click at [47, 400] on div "Pen" at bounding box center [48, 401] width 9 height 5
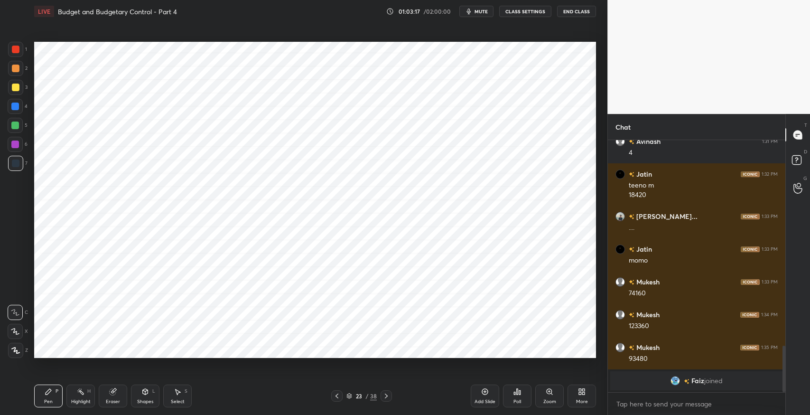
click at [175, 397] on div "Select S" at bounding box center [177, 395] width 28 height 23
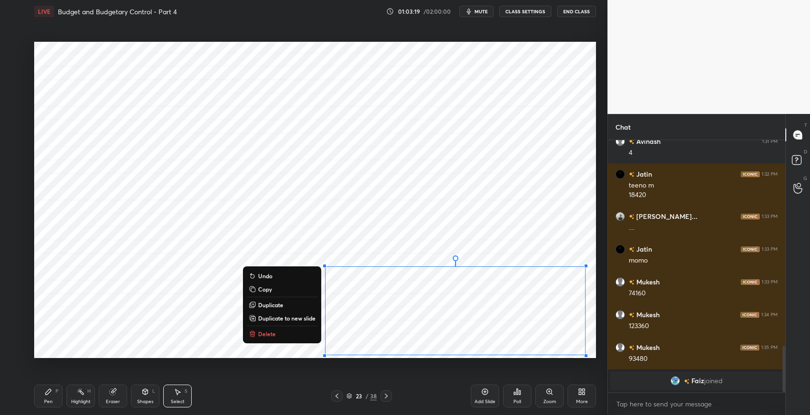
click at [273, 292] on button "Copy" at bounding box center [282, 288] width 71 height 11
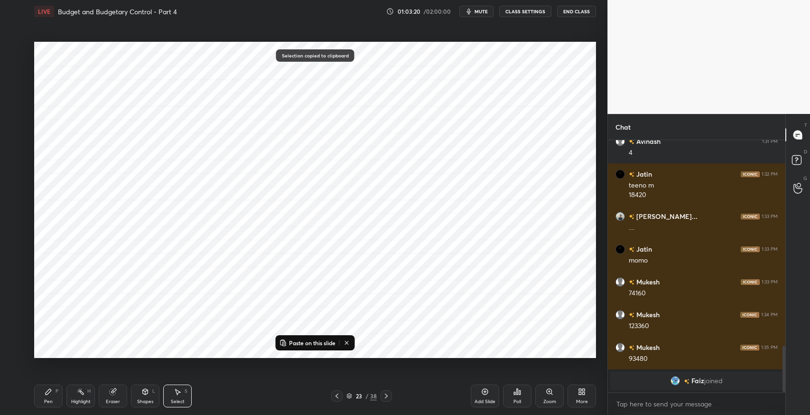
click at [387, 397] on icon at bounding box center [387, 396] width 8 height 8
click at [337, 397] on icon at bounding box center [337, 396] width 8 height 8
click at [491, 392] on div "Add Slide" at bounding box center [485, 395] width 28 height 23
click at [321, 344] on p "Paste on this slide" at bounding box center [312, 343] width 47 height 8
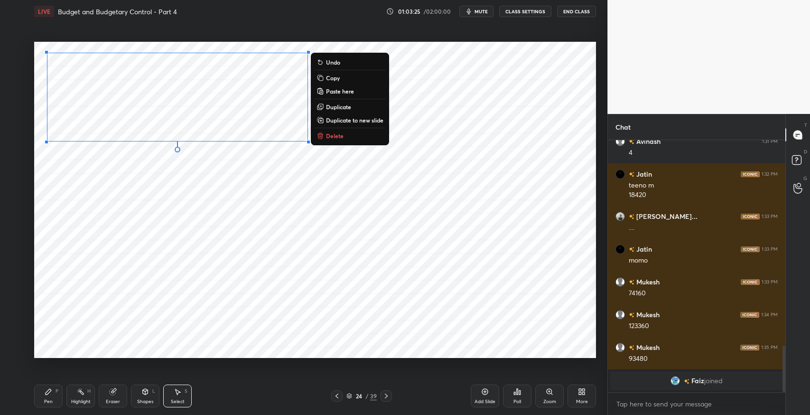
click at [177, 215] on div "0 ° Undo Copy Paste here Duplicate Duplicate to new slide Delete" at bounding box center [315, 200] width 562 height 316
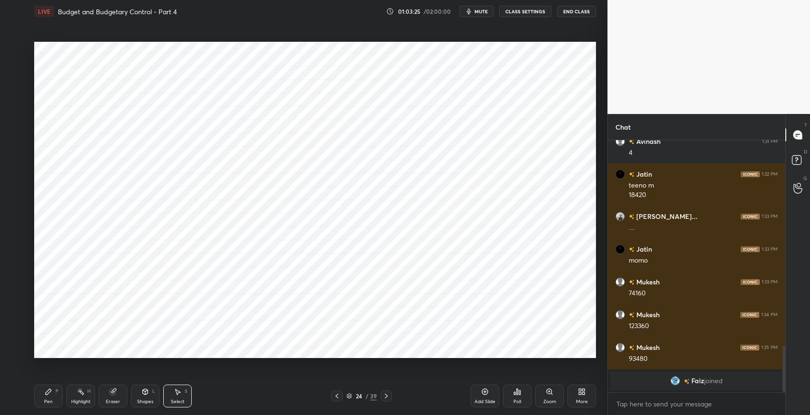
click at [146, 391] on icon at bounding box center [145, 390] width 5 height 1
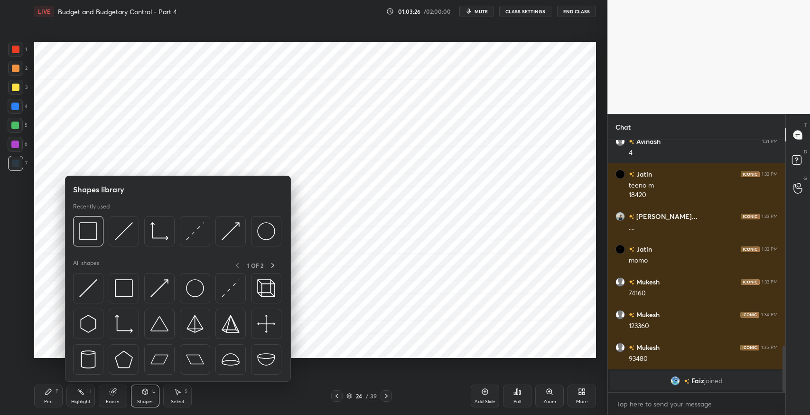
click at [119, 284] on img at bounding box center [124, 288] width 18 height 18
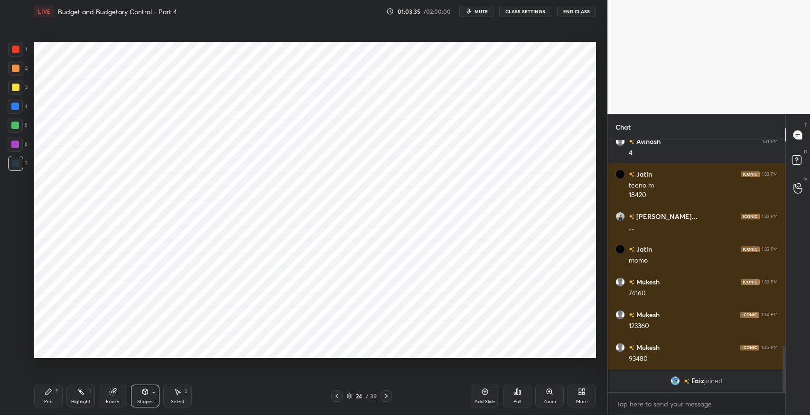
click at [52, 393] on div "Pen P" at bounding box center [48, 395] width 28 height 23
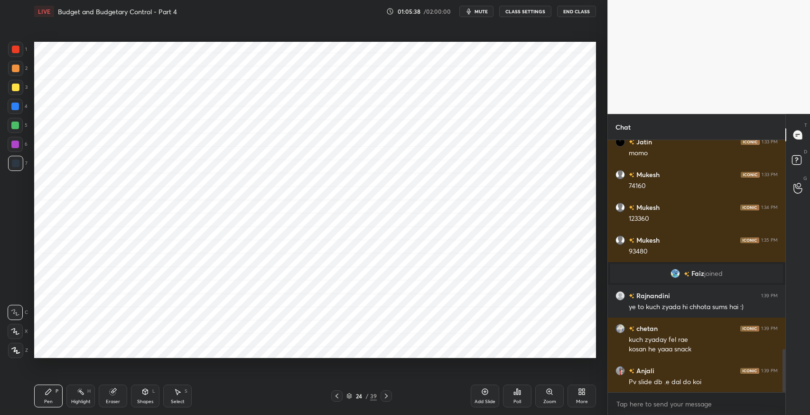
scroll to position [1222, 0]
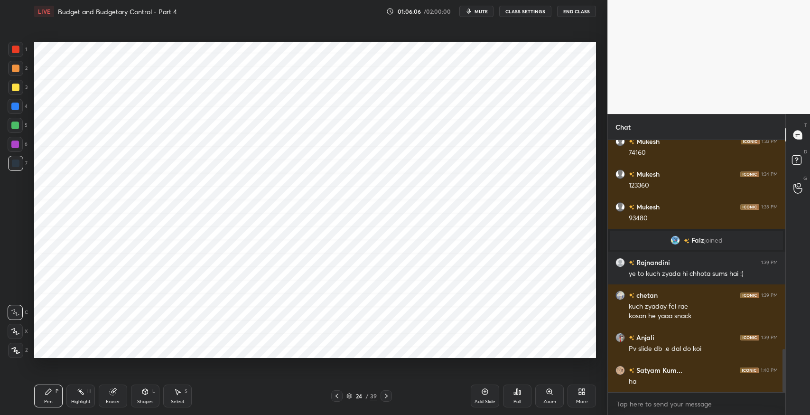
click at [341, 393] on div at bounding box center [336, 395] width 11 height 11
click at [386, 399] on icon at bounding box center [387, 396] width 8 height 8
click at [179, 395] on icon at bounding box center [178, 392] width 8 height 8
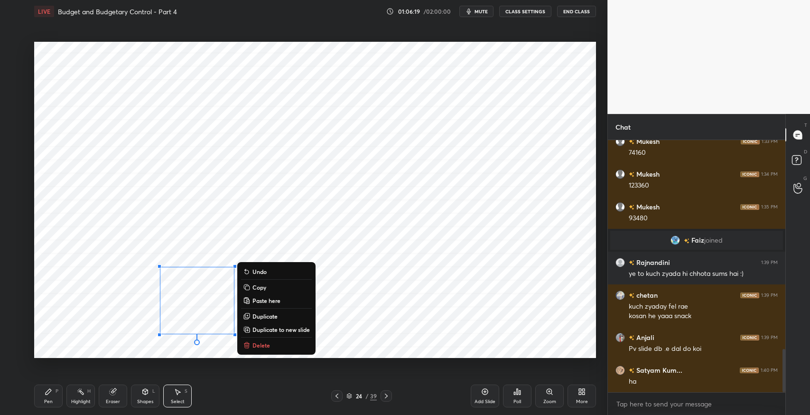
click at [264, 317] on p "Duplicate" at bounding box center [264, 316] width 25 height 8
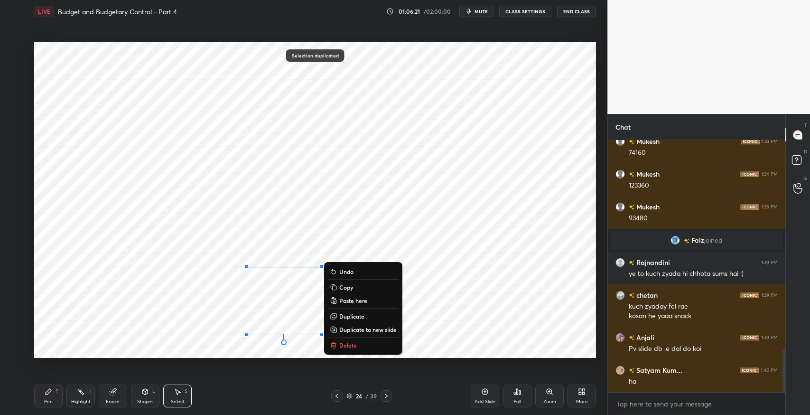
click at [437, 245] on div "0 ° Undo Copy Paste here Duplicate Duplicate to new slide Delete" at bounding box center [315, 200] width 562 height 316
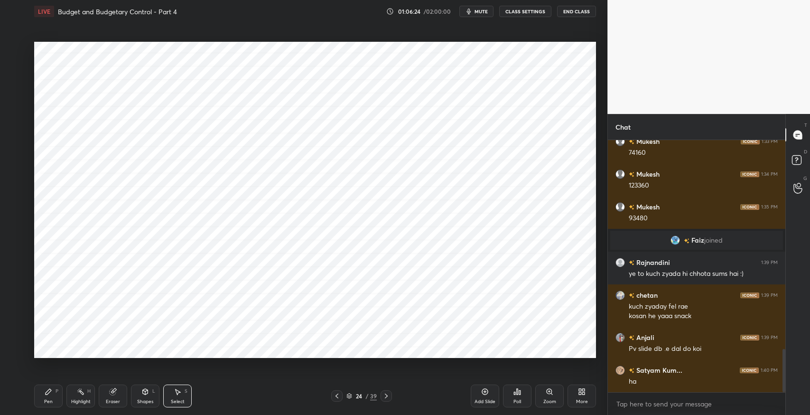
click at [335, 395] on icon at bounding box center [337, 396] width 8 height 8
click at [337, 397] on icon at bounding box center [337, 395] width 3 height 5
click at [340, 395] on icon at bounding box center [337, 396] width 8 height 8
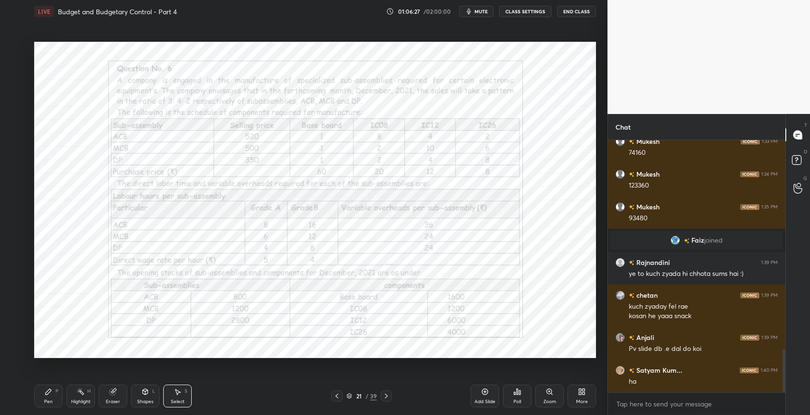
click at [261, 228] on div "0 ° Undo Copy Paste here Duplicate Duplicate to new slide Delete" at bounding box center [315, 200] width 562 height 316
click at [386, 397] on icon at bounding box center [387, 396] width 8 height 8
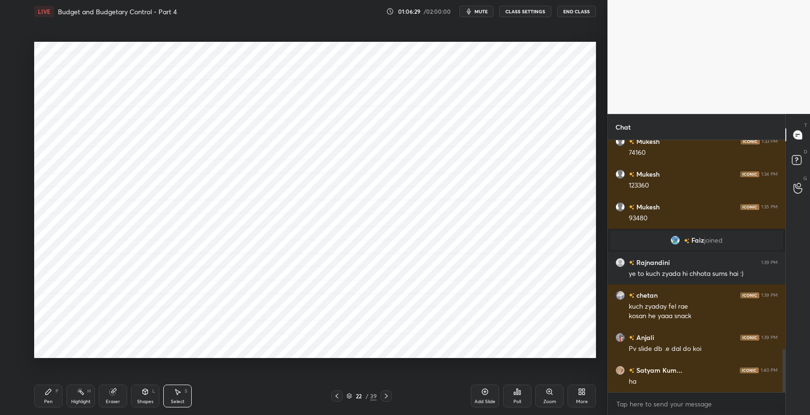
click at [387, 394] on icon at bounding box center [387, 396] width 8 height 8
click at [383, 397] on icon at bounding box center [387, 396] width 8 height 8
click at [212, 270] on div "0 ° Undo Copy Paste here Duplicate Duplicate to new slide Delete" at bounding box center [315, 200] width 562 height 316
click at [38, 398] on div "Pen P" at bounding box center [48, 395] width 28 height 23
click at [339, 397] on icon at bounding box center [337, 396] width 8 height 8
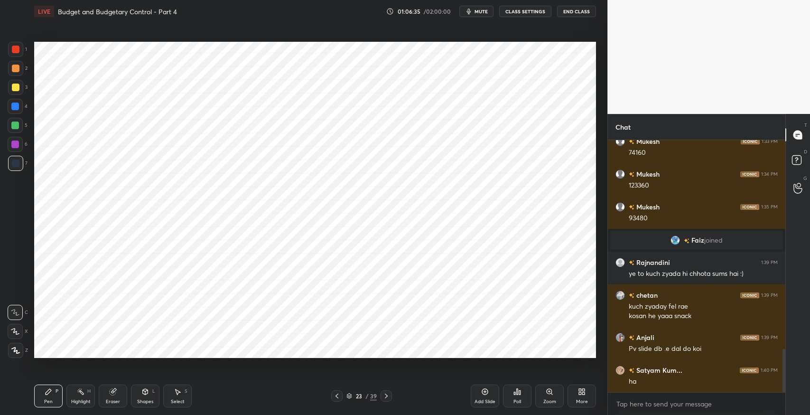
click at [338, 397] on icon at bounding box center [337, 396] width 8 height 8
click at [338, 396] on icon at bounding box center [337, 396] width 8 height 8
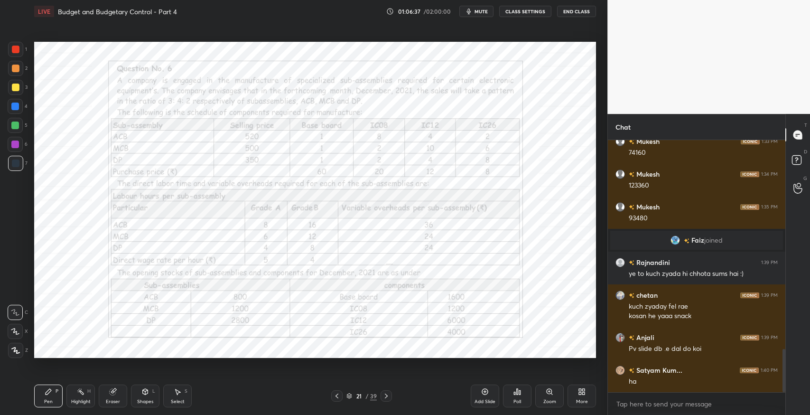
click at [383, 394] on icon at bounding box center [387, 396] width 8 height 8
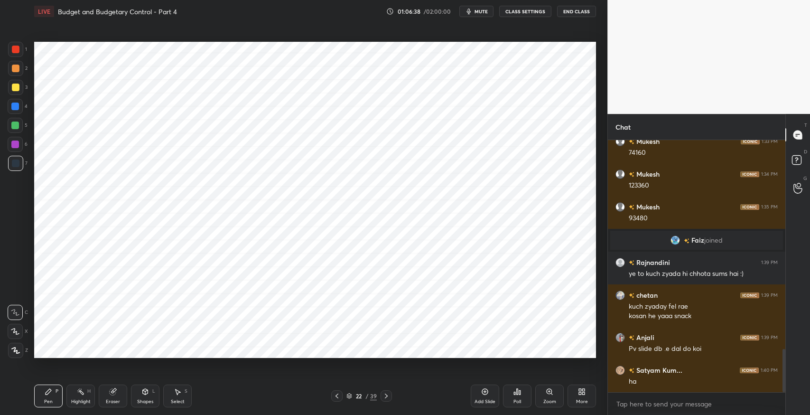
click at [384, 392] on icon at bounding box center [387, 396] width 8 height 8
click at [383, 393] on icon at bounding box center [387, 396] width 8 height 8
click at [261, 387] on div "Pen P Highlight H Eraser Shapes L Select S 24 / 39 Add Slide Poll Zoom More" at bounding box center [315, 396] width 562 height 38
click at [9, 68] on div at bounding box center [15, 68] width 15 height 15
click at [14, 168] on div at bounding box center [15, 163] width 15 height 15
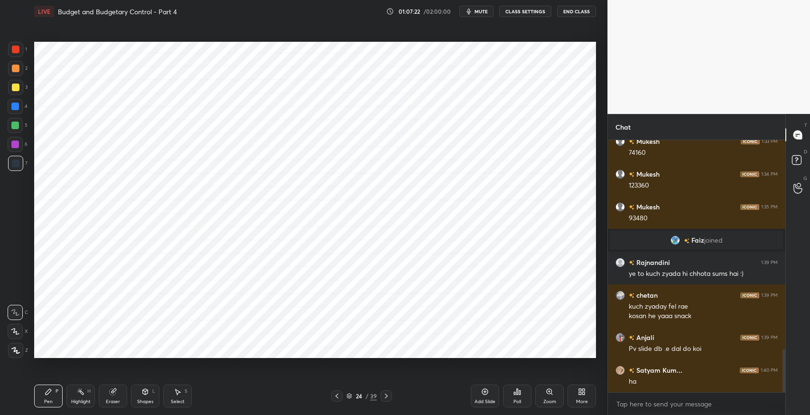
click at [111, 393] on icon at bounding box center [113, 392] width 6 height 6
click at [46, 397] on div "Pen P" at bounding box center [48, 395] width 28 height 23
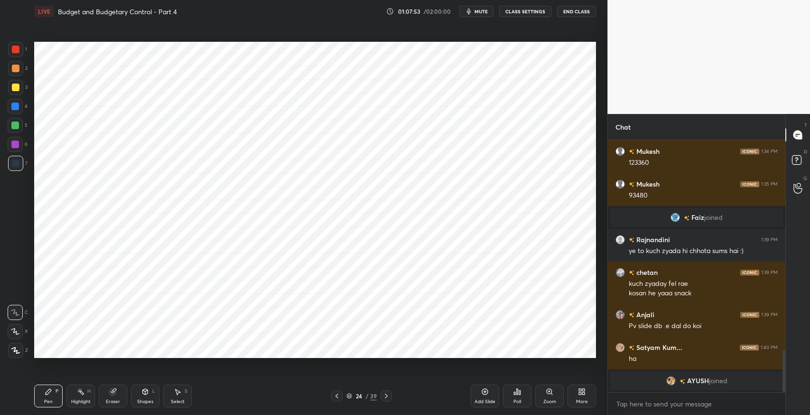
click at [174, 389] on icon at bounding box center [178, 392] width 8 height 8
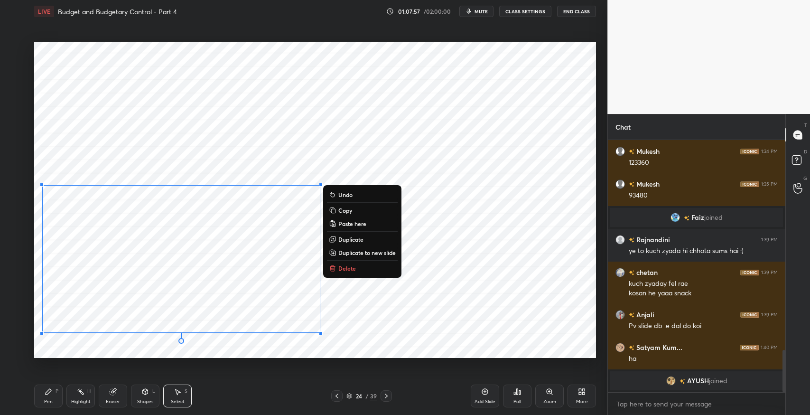
click at [45, 397] on div "Pen P" at bounding box center [48, 395] width 28 height 23
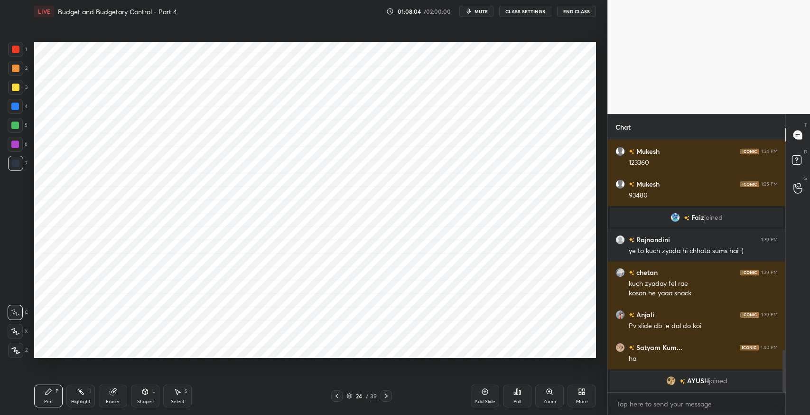
click at [335, 397] on icon at bounding box center [337, 396] width 8 height 8
click at [335, 395] on icon at bounding box center [337, 396] width 8 height 8
click at [336, 395] on icon at bounding box center [337, 395] width 3 height 5
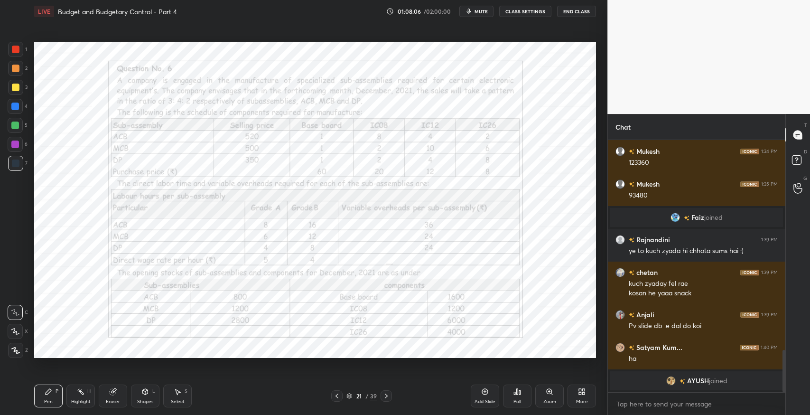
click at [387, 396] on icon at bounding box center [387, 396] width 8 height 8
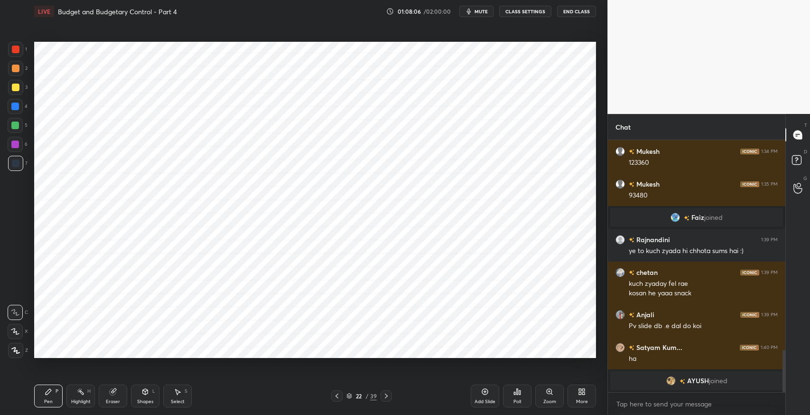
click at [386, 395] on icon at bounding box center [386, 395] width 3 height 5
click at [386, 398] on icon at bounding box center [387, 396] width 8 height 8
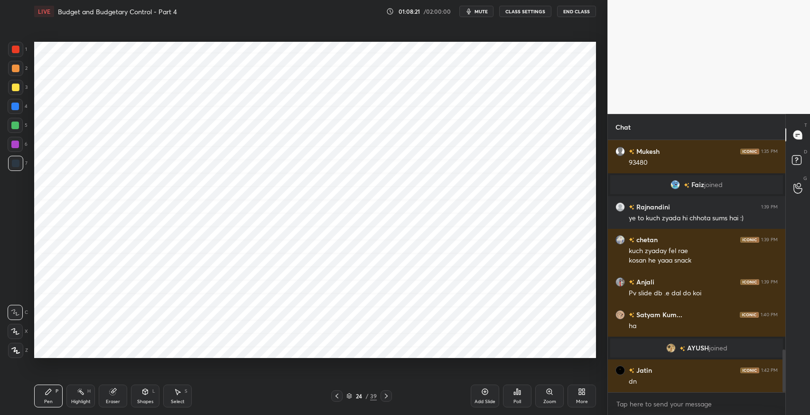
click at [142, 401] on div "Shapes" at bounding box center [145, 401] width 16 height 5
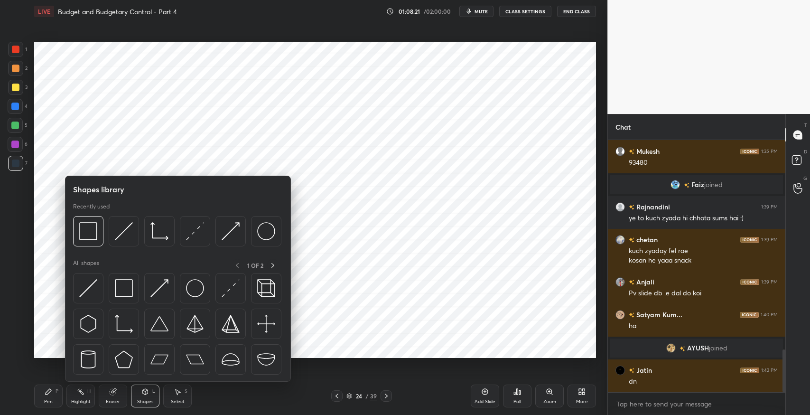
click at [125, 287] on img at bounding box center [124, 288] width 18 height 18
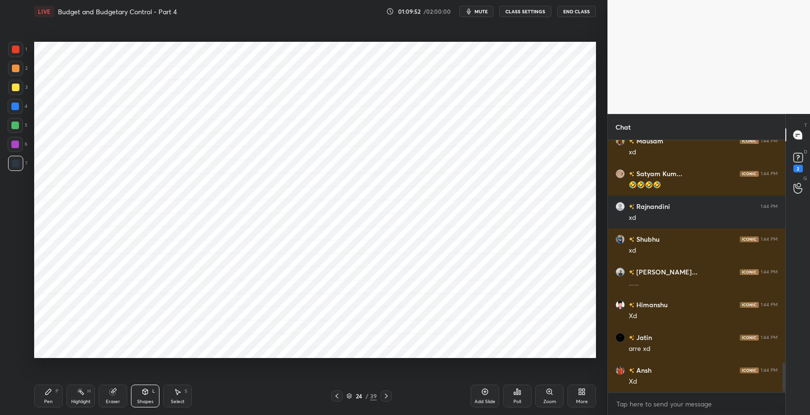
scroll to position [1922, 0]
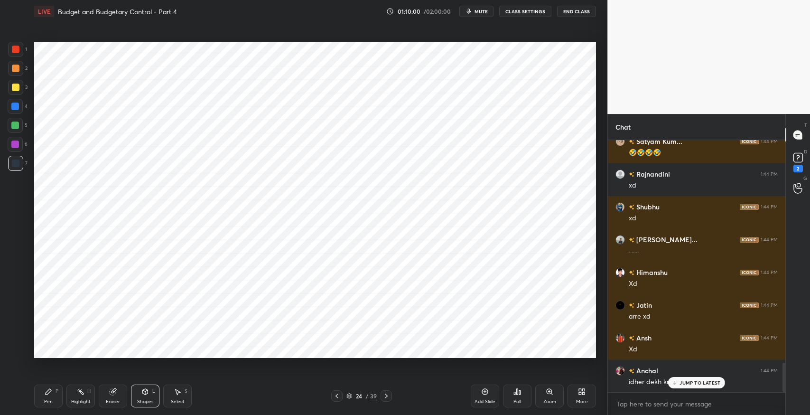
click at [688, 383] on p "JUMP TO LATEST" at bounding box center [700, 383] width 41 height 6
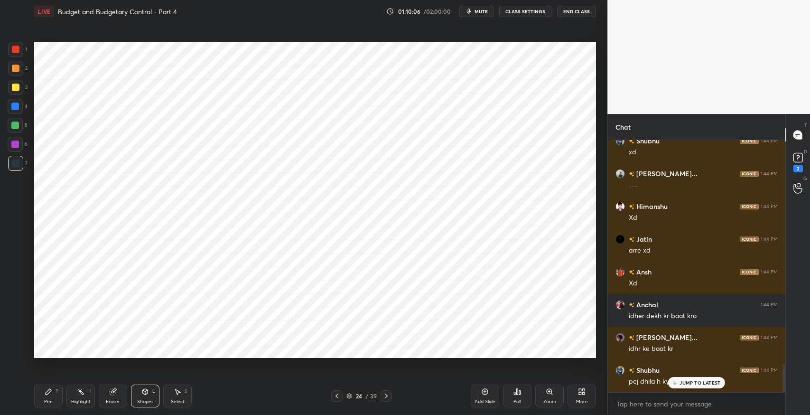
scroll to position [2020, 0]
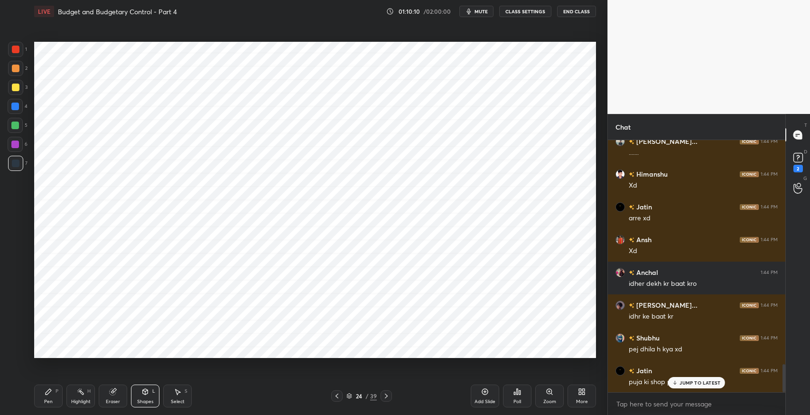
click at [337, 395] on icon at bounding box center [337, 396] width 8 height 8
click at [333, 400] on div at bounding box center [336, 395] width 11 height 11
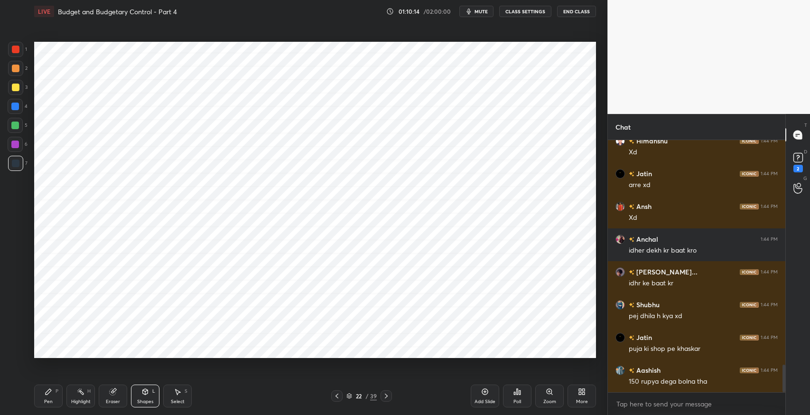
click at [113, 394] on icon at bounding box center [113, 392] width 6 height 6
click at [17, 335] on icon at bounding box center [15, 331] width 8 height 8
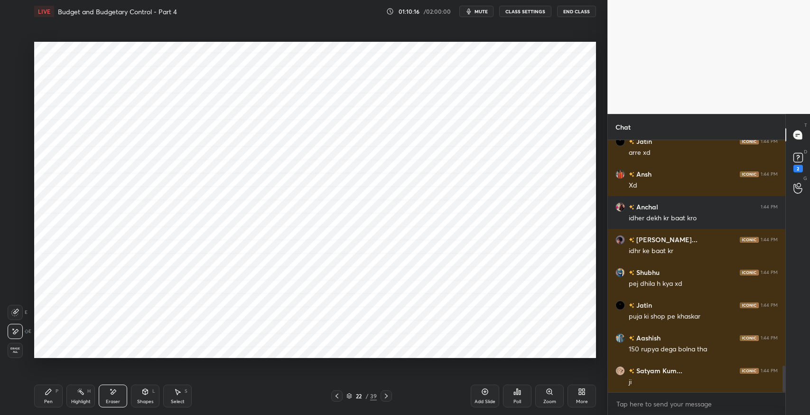
scroll to position [2118, 0]
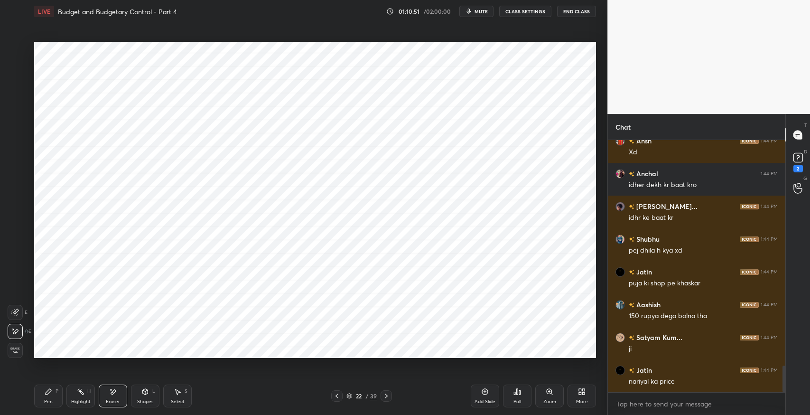
click at [116, 394] on icon at bounding box center [113, 392] width 8 height 8
click at [52, 399] on div "Pen" at bounding box center [48, 401] width 9 height 5
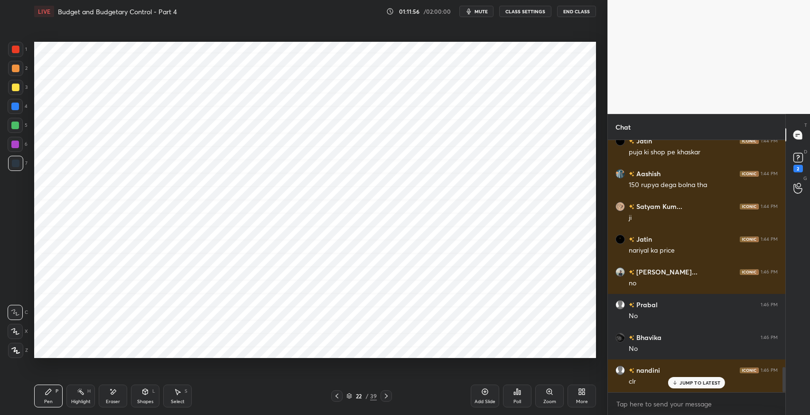
scroll to position [2282, 0]
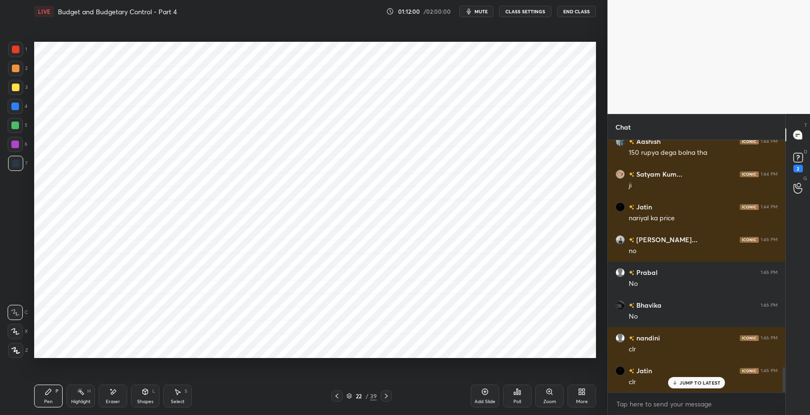
click at [389, 400] on div at bounding box center [386, 395] width 11 height 11
click at [151, 400] on div "Shapes" at bounding box center [145, 401] width 16 height 5
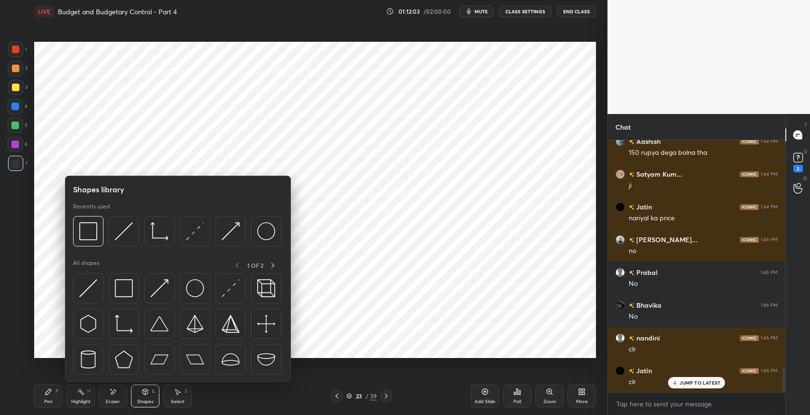
click at [124, 291] on img at bounding box center [124, 288] width 18 height 18
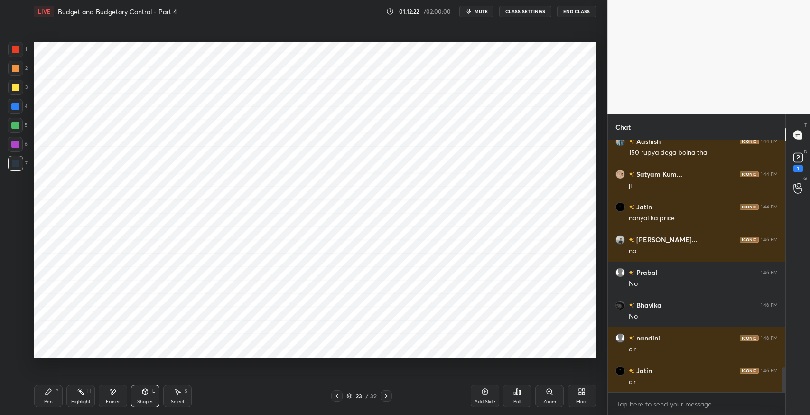
click at [173, 401] on div "Select" at bounding box center [178, 401] width 14 height 5
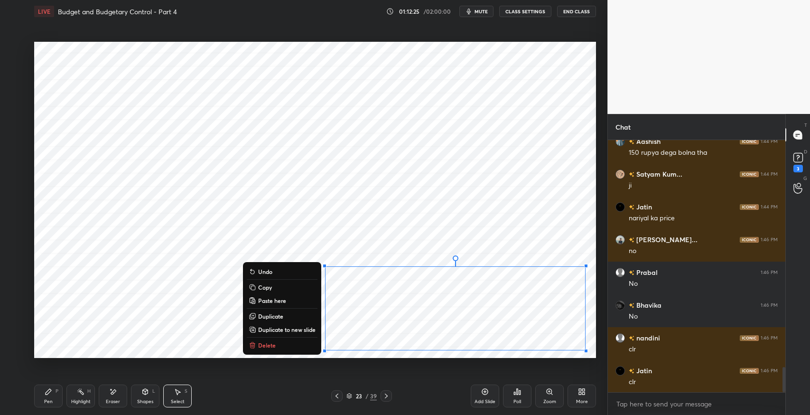
click at [278, 347] on button "Delete" at bounding box center [282, 344] width 71 height 11
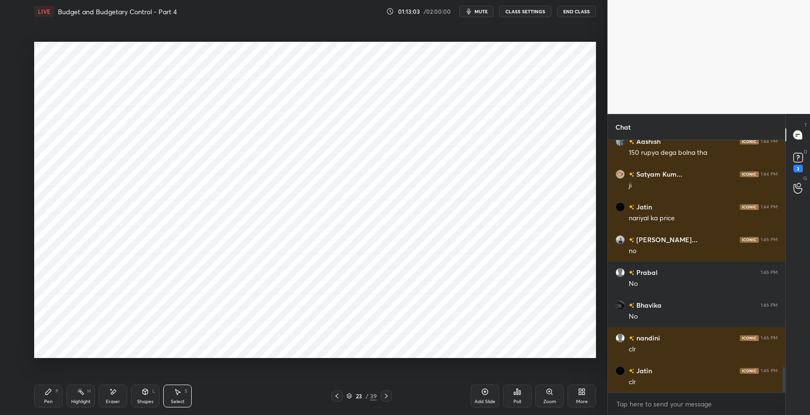
click at [386, 396] on icon at bounding box center [387, 396] width 8 height 8
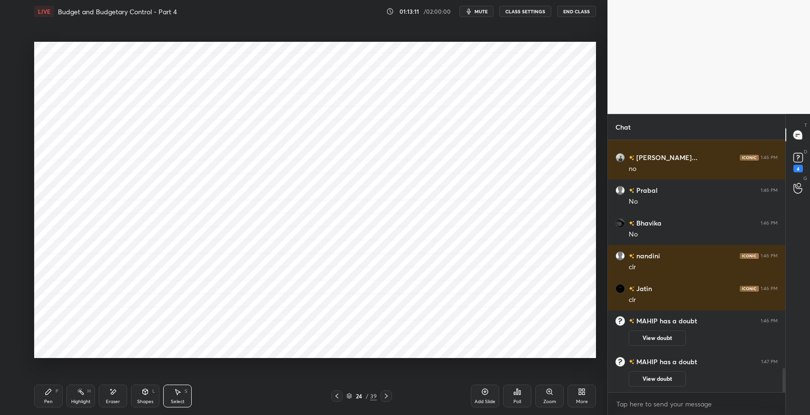
click at [50, 401] on div "Pen" at bounding box center [48, 401] width 9 height 5
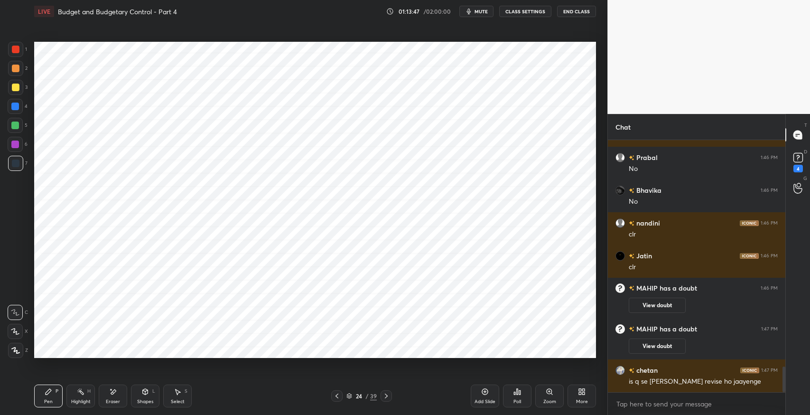
scroll to position [2278, 0]
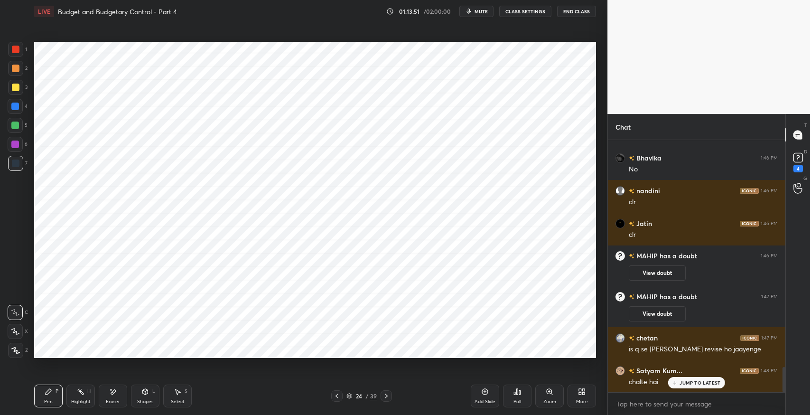
click at [335, 395] on icon at bounding box center [337, 396] width 8 height 8
click at [337, 395] on icon at bounding box center [337, 396] width 8 height 8
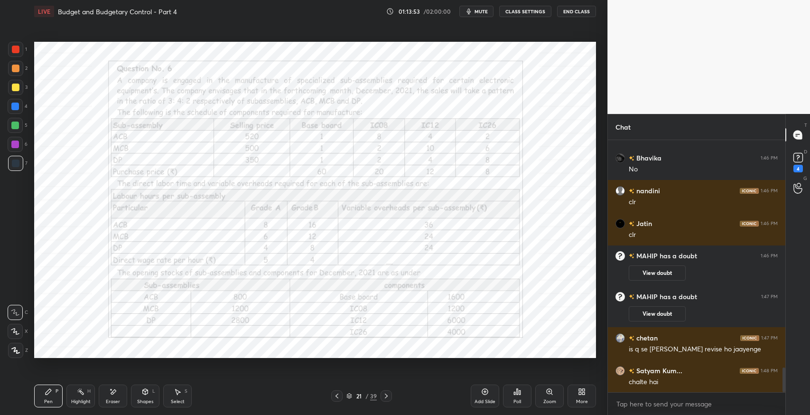
scroll to position [2312, 0]
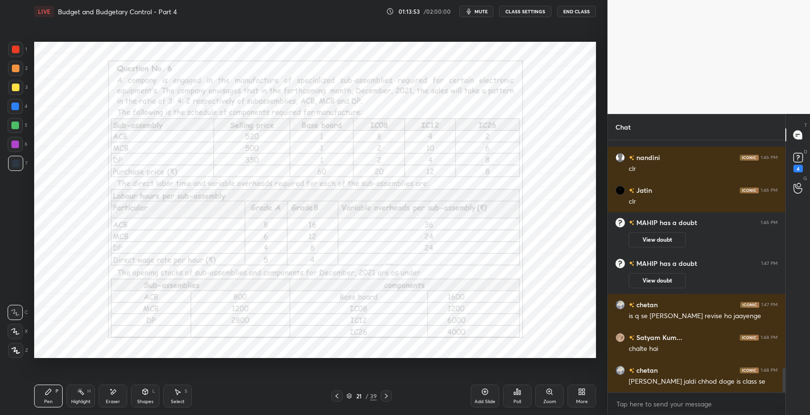
click at [337, 395] on icon at bounding box center [337, 396] width 8 height 8
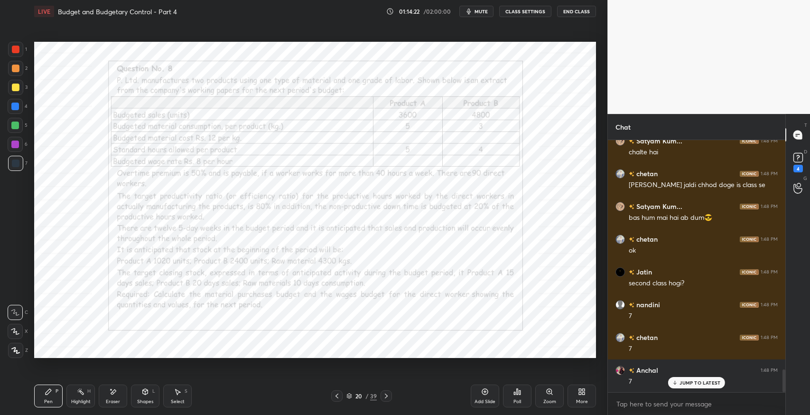
scroll to position [2540, 0]
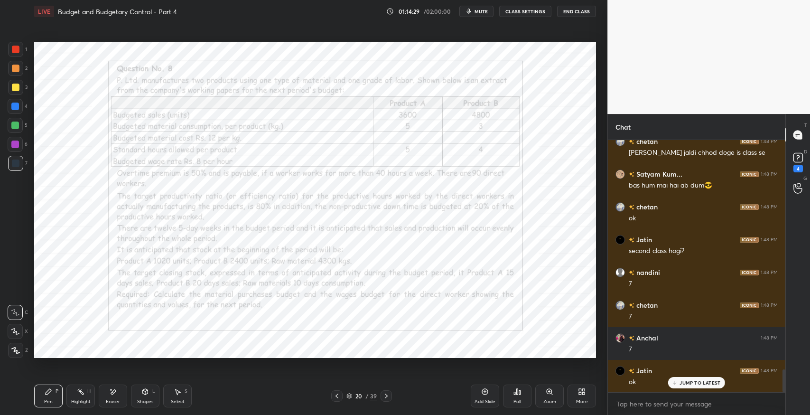
click at [487, 397] on div "Add Slide" at bounding box center [485, 395] width 28 height 23
click at [180, 393] on icon at bounding box center [178, 392] width 8 height 8
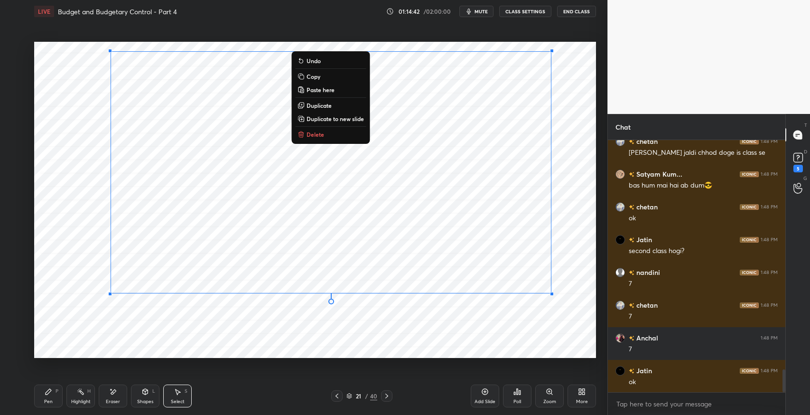
click at [318, 131] on p "Delete" at bounding box center [316, 135] width 18 height 8
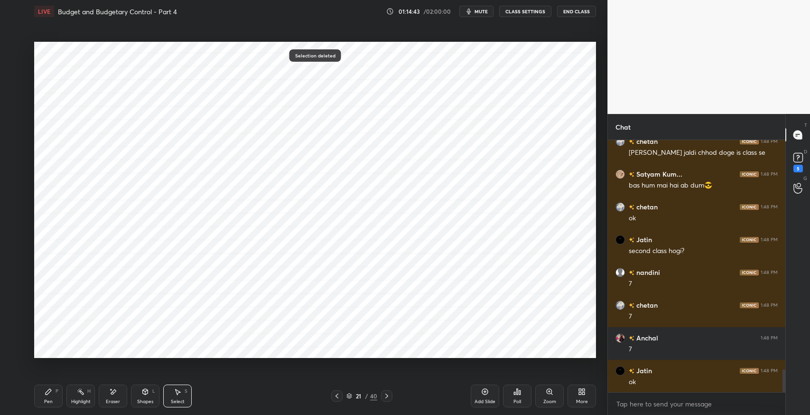
scroll to position [2574, 0]
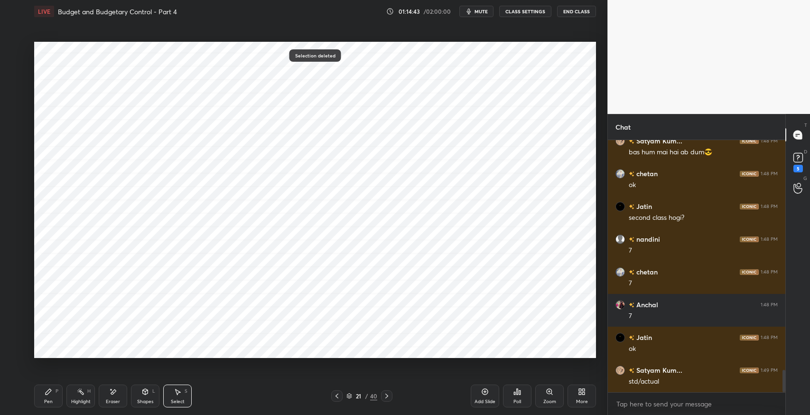
click at [53, 402] on div "Pen P" at bounding box center [48, 395] width 28 height 23
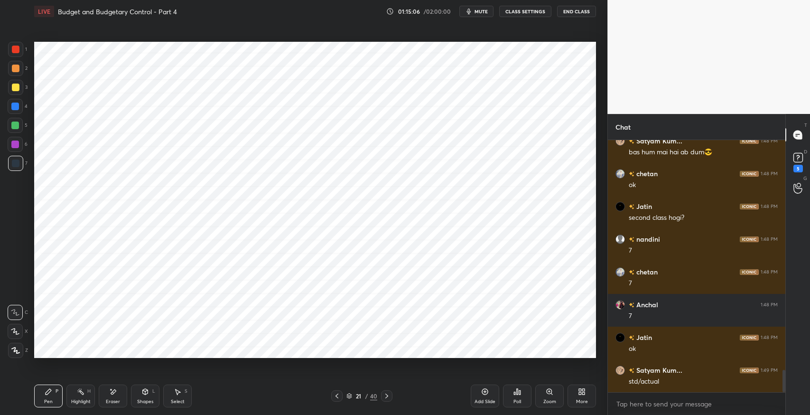
scroll to position [2583, 0]
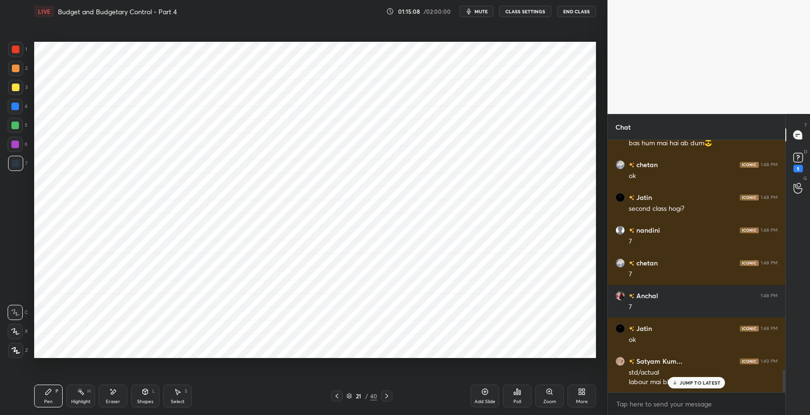
click at [699, 387] on div "JUMP TO LATEST" at bounding box center [696, 382] width 57 height 11
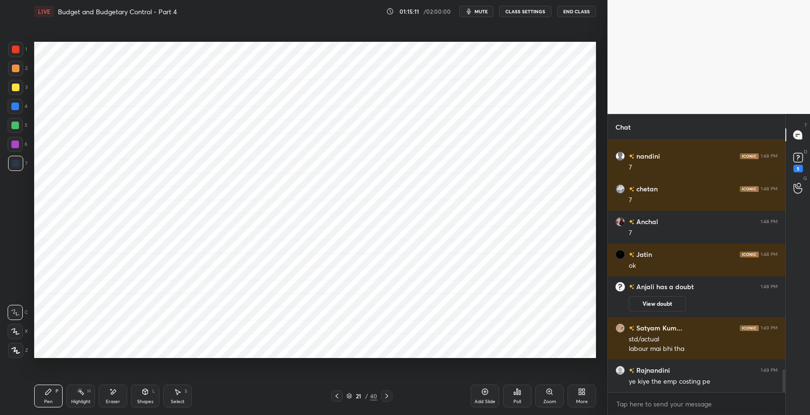
scroll to position [2557, 0]
click at [177, 399] on div "Select" at bounding box center [178, 401] width 14 height 5
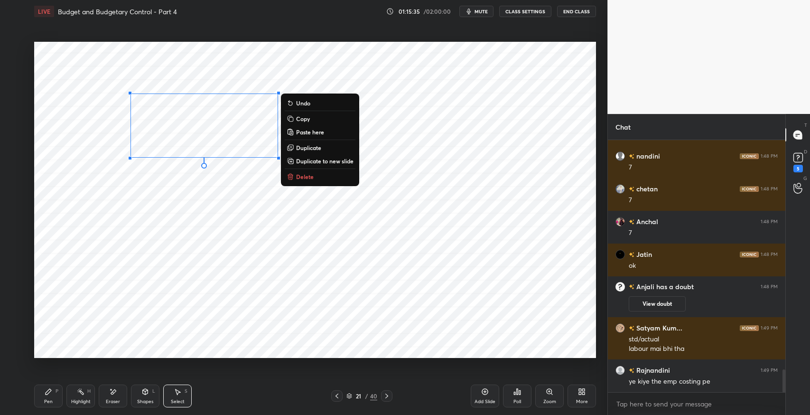
click at [323, 180] on button "Delete" at bounding box center [320, 176] width 71 height 11
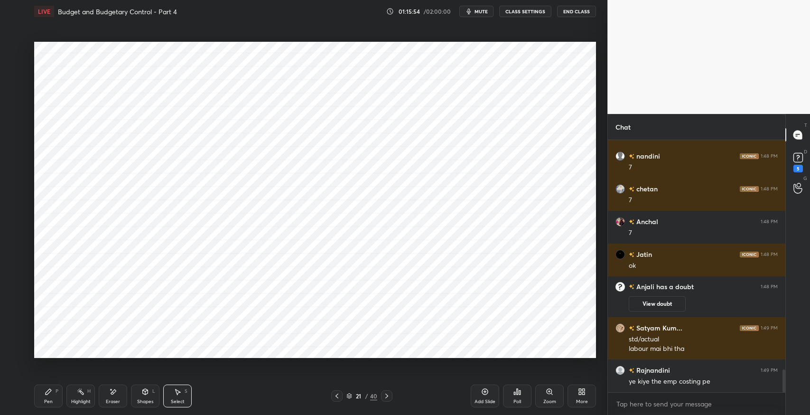
click at [334, 399] on icon at bounding box center [337, 396] width 8 height 8
click at [52, 401] on div "Pen" at bounding box center [48, 401] width 9 height 5
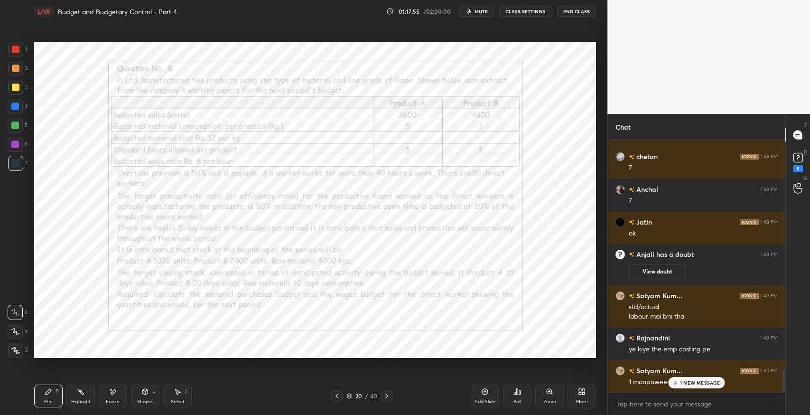
scroll to position [2623, 0]
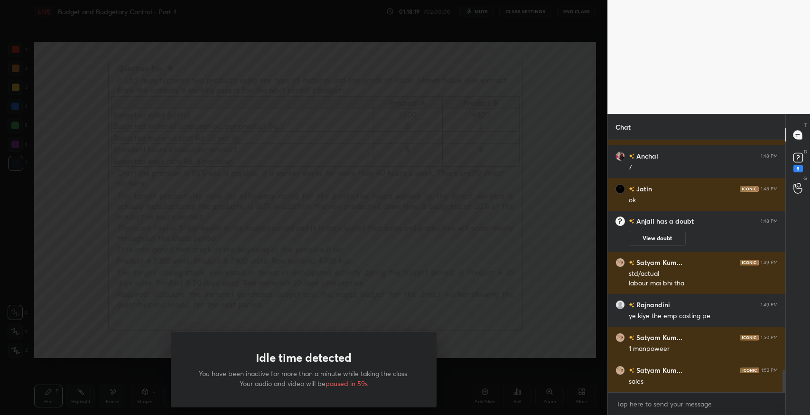
click at [313, 106] on div "Idle time detected You have been inactive for more than a minute while taking t…" at bounding box center [303, 207] width 607 height 415
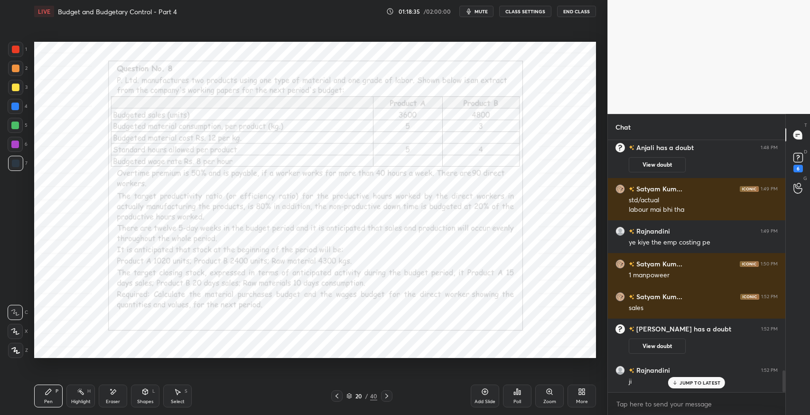
scroll to position [2651, 0]
click at [482, 13] on span "mute" at bounding box center [481, 11] width 13 height 7
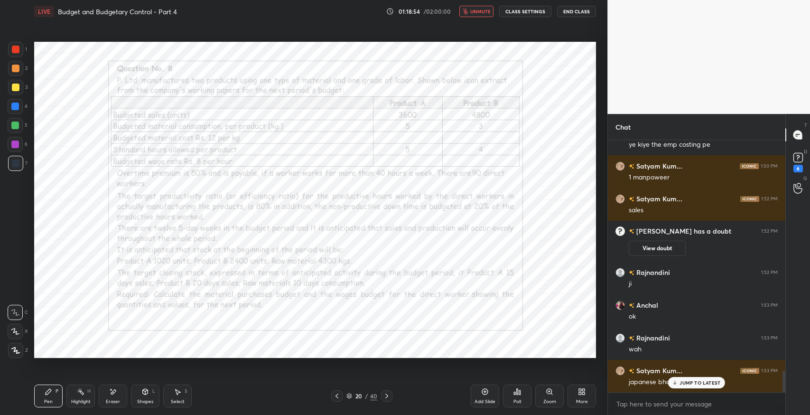
scroll to position [2782, 0]
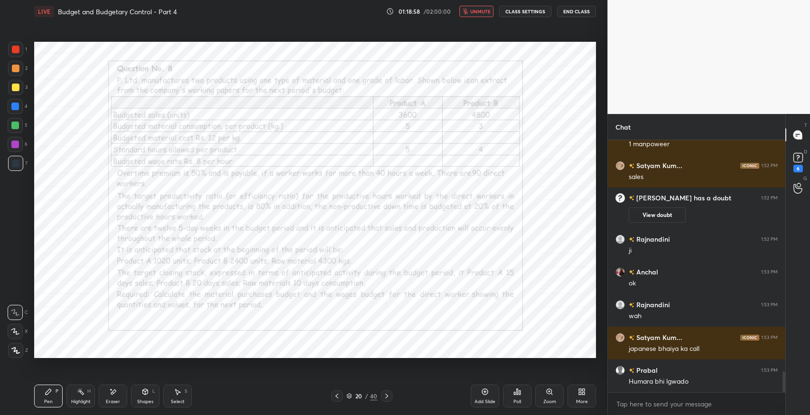
click at [476, 8] on span "unmute" at bounding box center [480, 11] width 20 height 7
click at [484, 395] on div "Add Slide" at bounding box center [485, 395] width 28 height 23
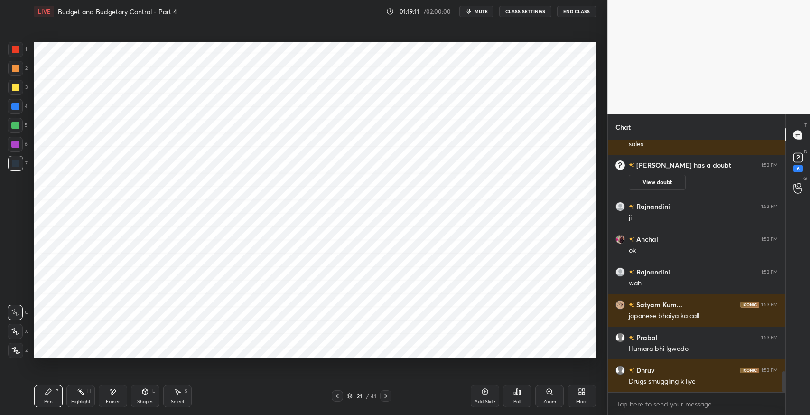
scroll to position [2847, 0]
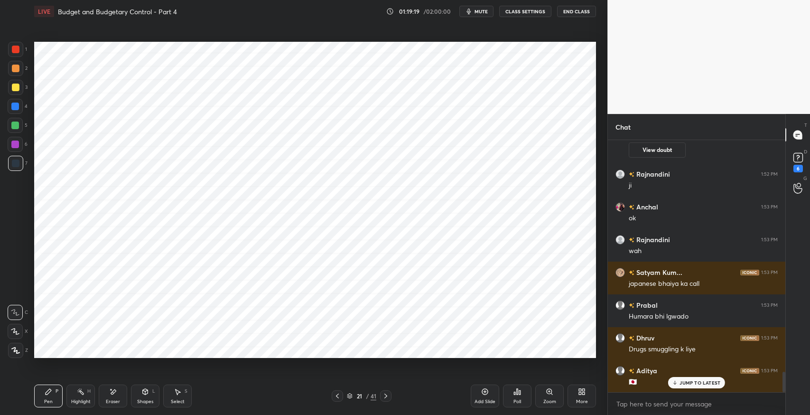
click at [113, 399] on div "Eraser" at bounding box center [113, 401] width 14 height 5
click at [59, 390] on div "Pen P" at bounding box center [48, 395] width 28 height 23
click at [120, 390] on div "Eraser" at bounding box center [113, 395] width 28 height 23
click at [52, 392] on icon at bounding box center [49, 392] width 8 height 8
click at [179, 399] on div "Select" at bounding box center [178, 401] width 14 height 5
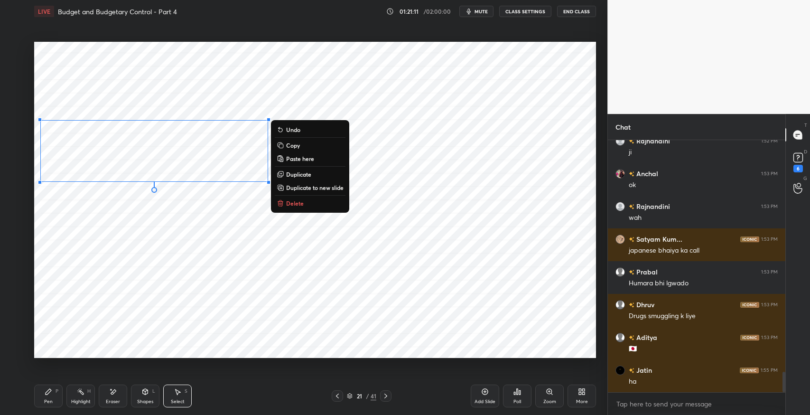
scroll to position [2946, 0]
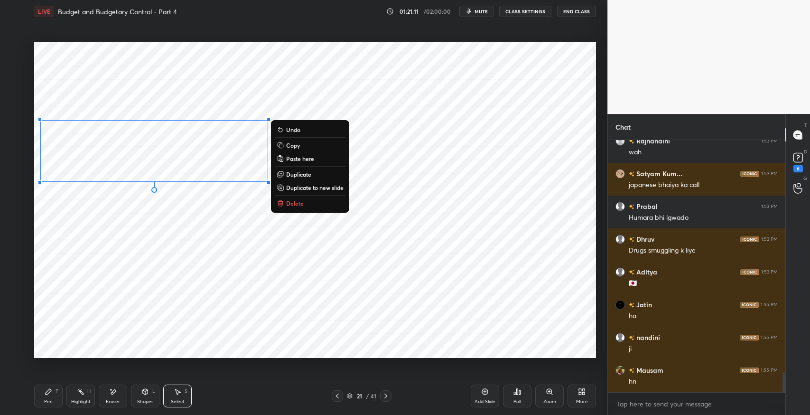
click at [300, 149] on button "Copy" at bounding box center [310, 145] width 71 height 11
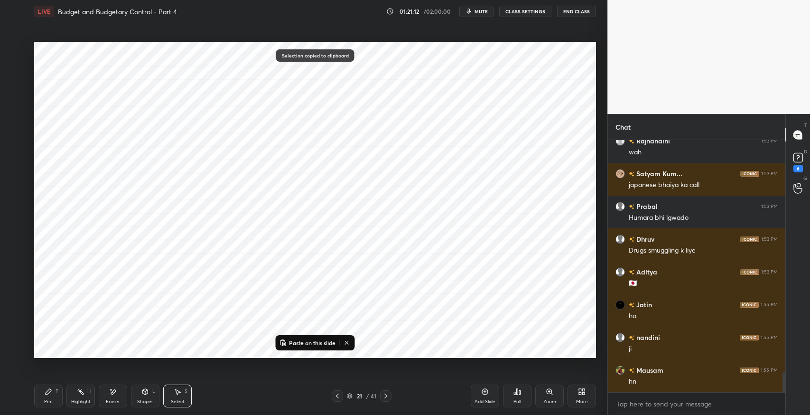
click at [336, 397] on icon at bounding box center [338, 396] width 8 height 8
click at [323, 343] on p "Paste on this slide" at bounding box center [312, 343] width 47 height 8
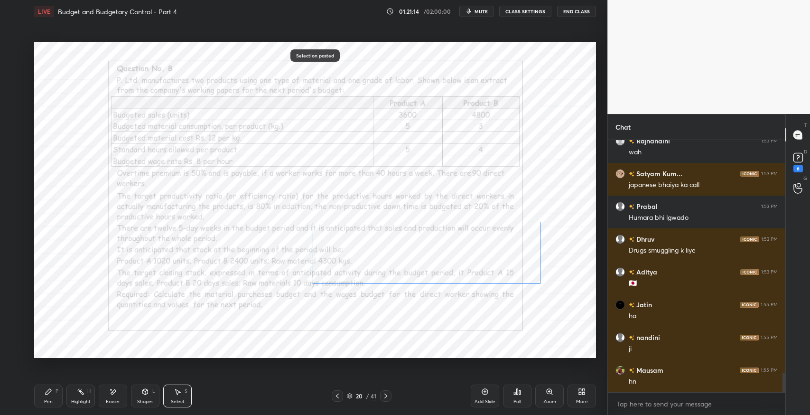
scroll to position [2979, 0]
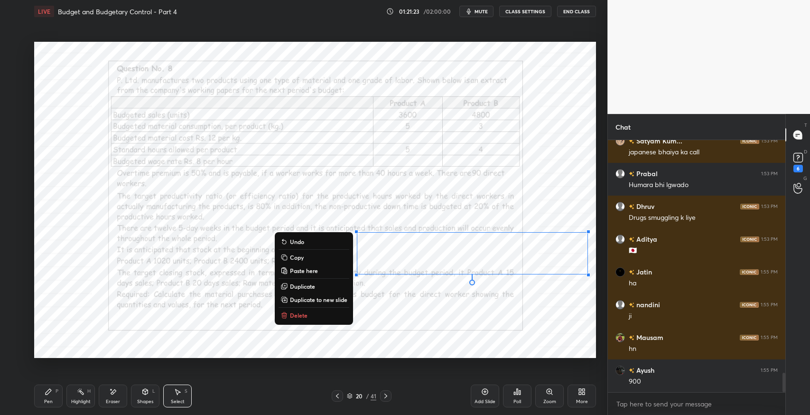
click at [560, 199] on div "0 ° Undo Copy Paste here Duplicate Duplicate to new slide Delete" at bounding box center [315, 200] width 562 height 316
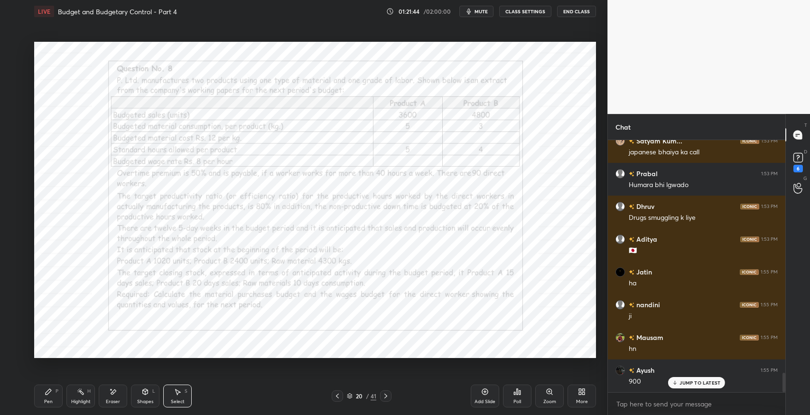
scroll to position [3011, 0]
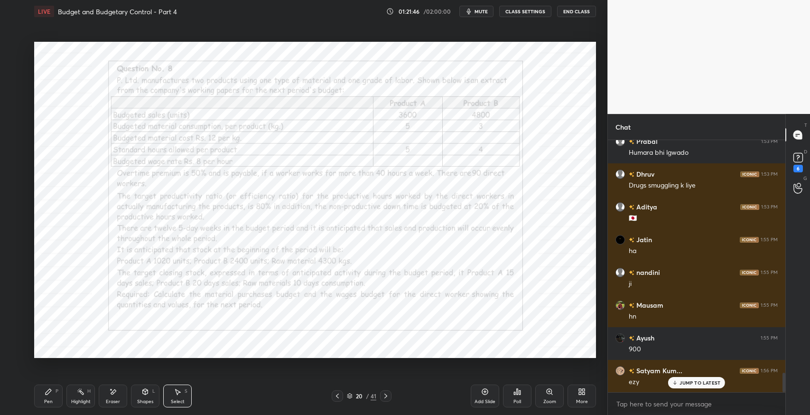
click at [50, 401] on div "Pen" at bounding box center [48, 401] width 9 height 5
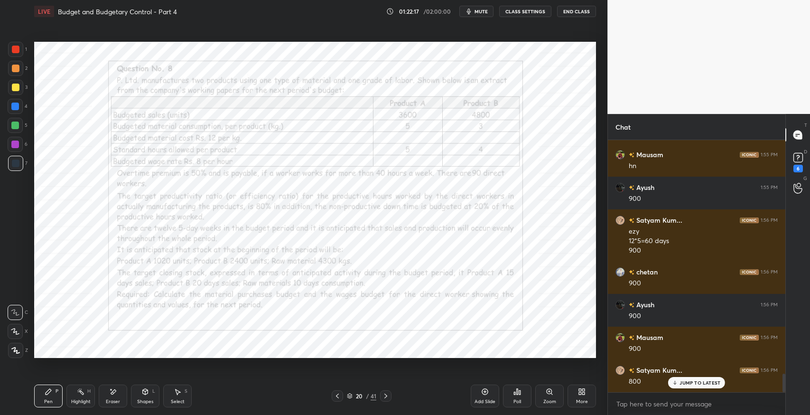
scroll to position [3194, 0]
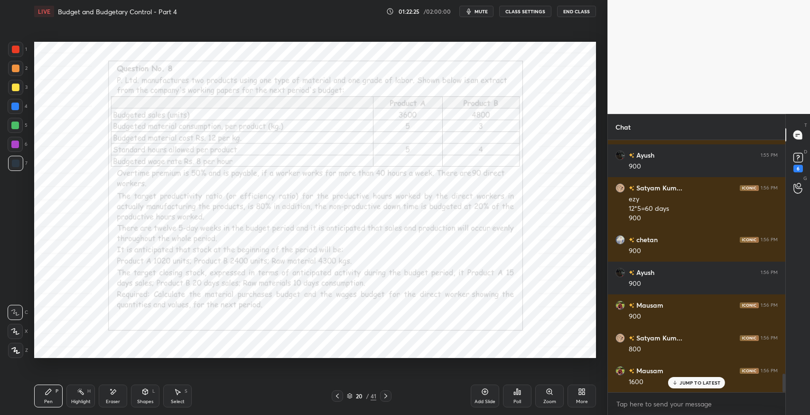
click at [388, 395] on icon at bounding box center [386, 396] width 8 height 8
click at [261, 377] on div "Pen P Highlight H Eraser Shapes L Select S 21 / 41 Add Slide Poll Zoom More" at bounding box center [315, 396] width 562 height 38
click at [122, 395] on div "Eraser" at bounding box center [113, 395] width 28 height 23
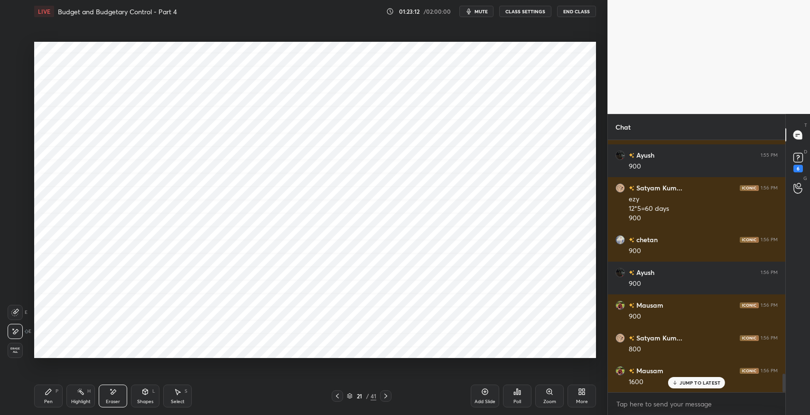
click at [147, 393] on icon at bounding box center [145, 392] width 5 height 6
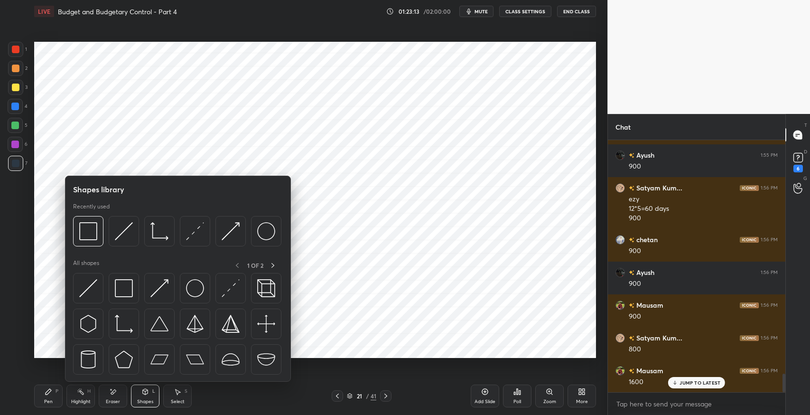
click at [131, 294] on img at bounding box center [124, 288] width 18 height 18
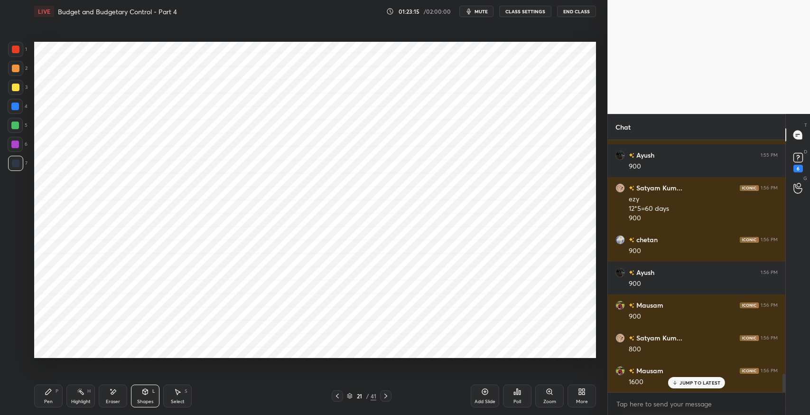
click at [46, 394] on icon at bounding box center [49, 392] width 6 height 6
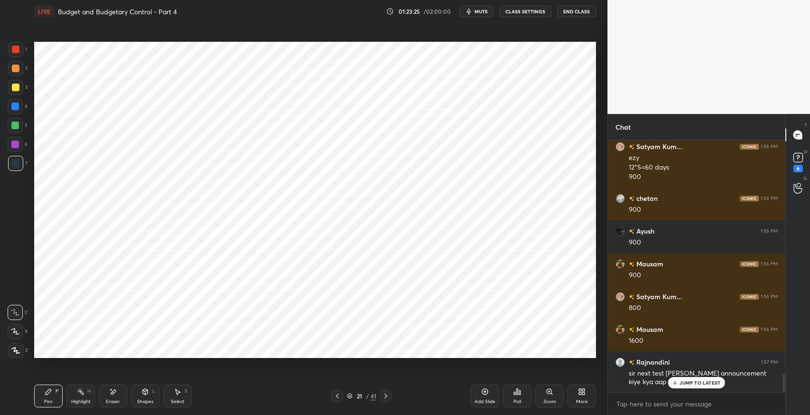
click at [678, 382] on icon at bounding box center [675, 383] width 6 height 6
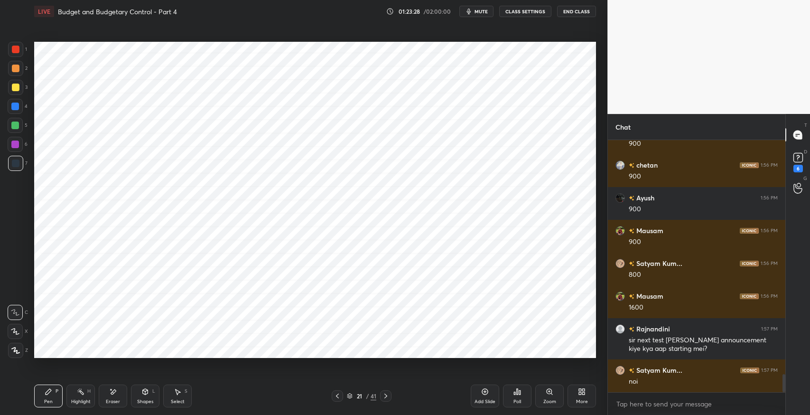
click at [178, 389] on icon at bounding box center [178, 392] width 8 height 8
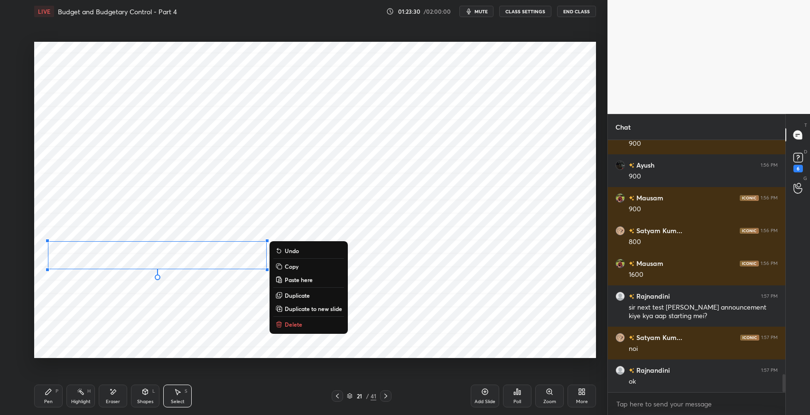
click at [301, 295] on p "Duplicate" at bounding box center [297, 295] width 25 height 8
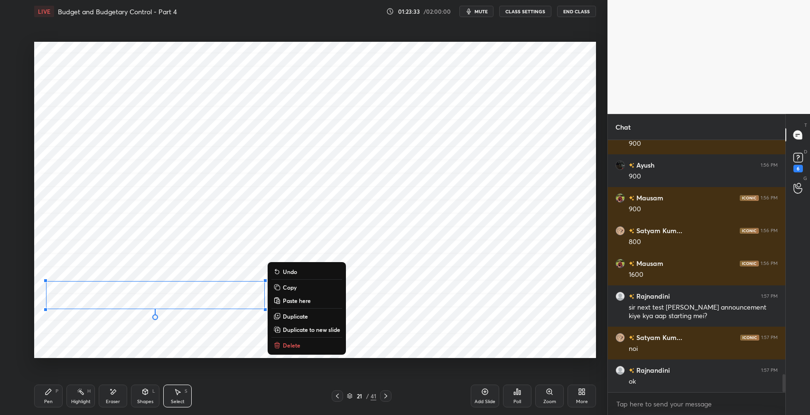
click at [114, 393] on icon at bounding box center [113, 391] width 5 height 5
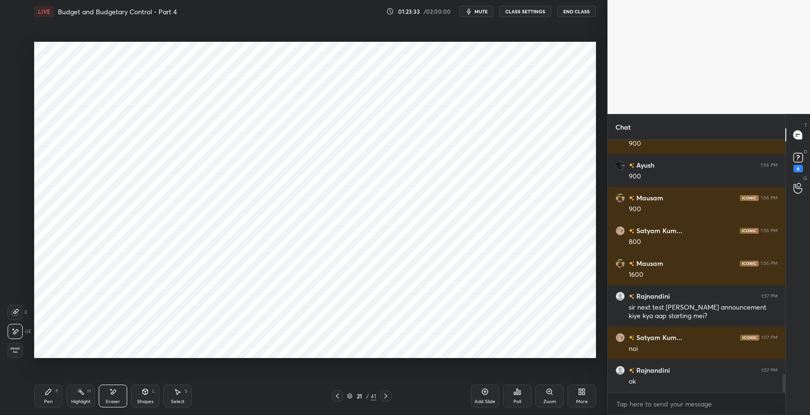
scroll to position [3333, 0]
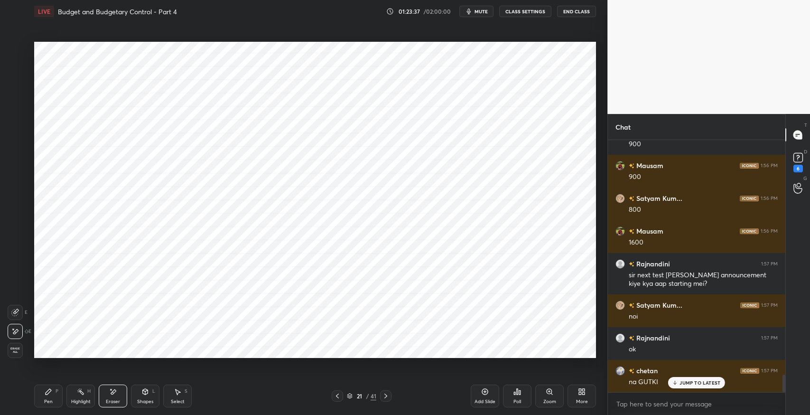
click at [49, 397] on div "Pen P" at bounding box center [48, 395] width 28 height 23
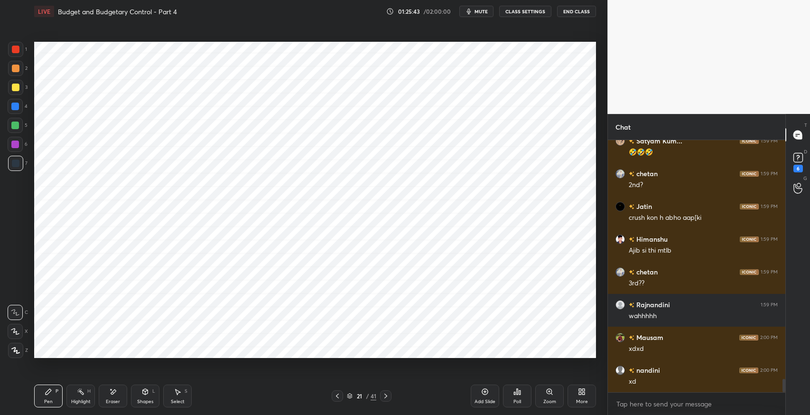
scroll to position [4541, 0]
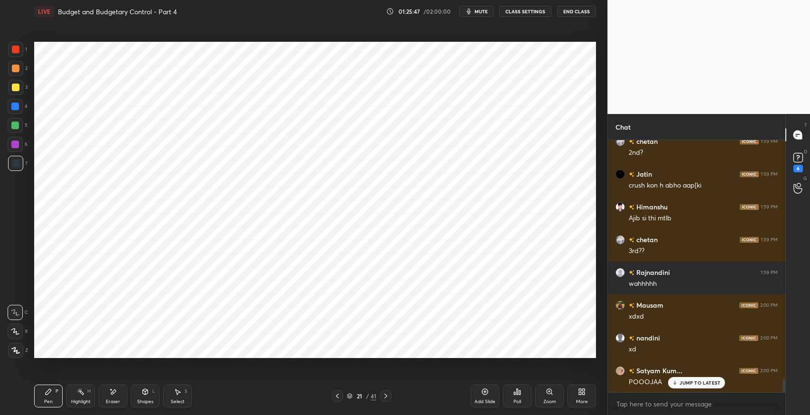
click at [142, 394] on icon at bounding box center [145, 392] width 8 height 8
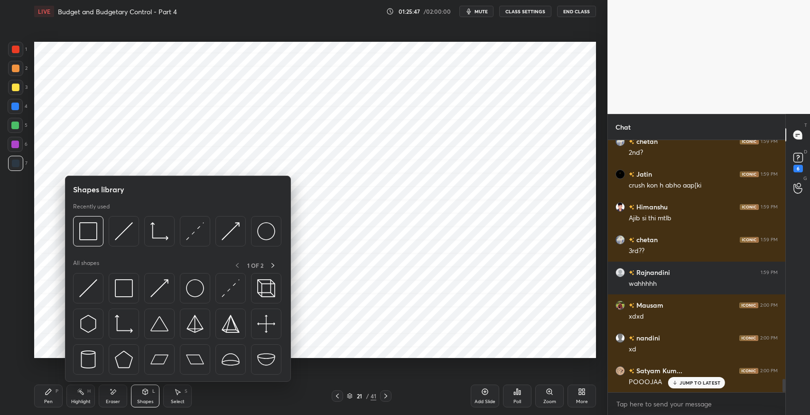
click at [121, 291] on img at bounding box center [124, 288] width 18 height 18
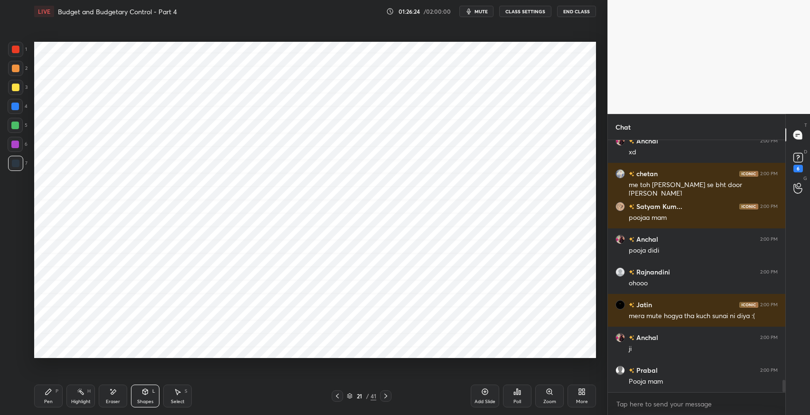
scroll to position [4934, 0]
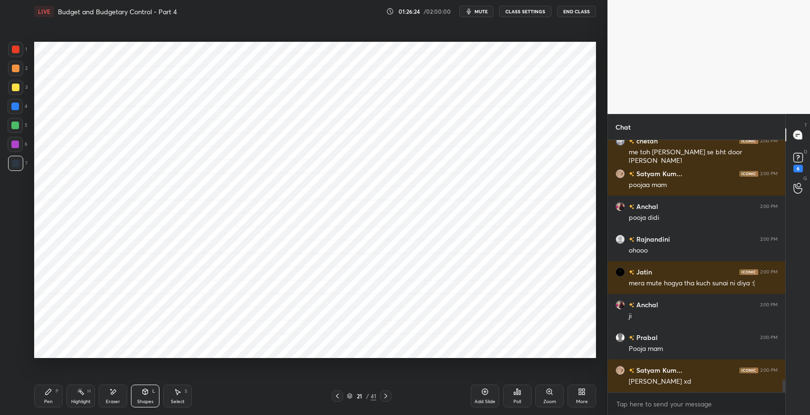
click at [47, 401] on div "Pen" at bounding box center [48, 401] width 9 height 5
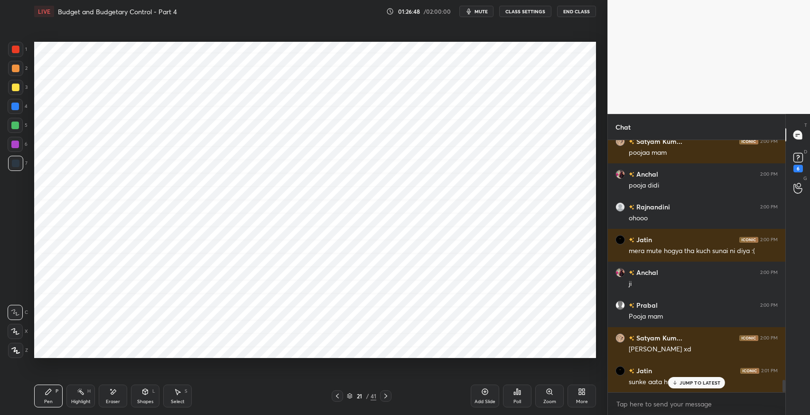
scroll to position [5000, 0]
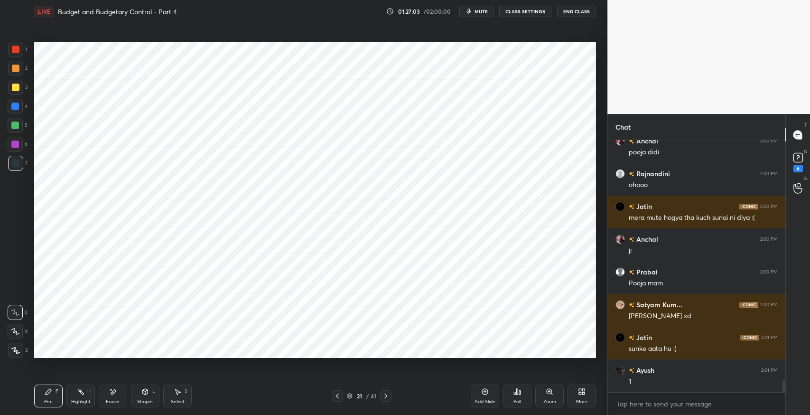
click at [472, 388] on div "Add Slide" at bounding box center [485, 395] width 28 height 23
click at [338, 396] on icon at bounding box center [338, 396] width 8 height 8
click at [338, 399] on icon at bounding box center [338, 396] width 8 height 8
click at [383, 396] on icon at bounding box center [387, 396] width 8 height 8
click at [180, 392] on icon at bounding box center [178, 392] width 5 height 6
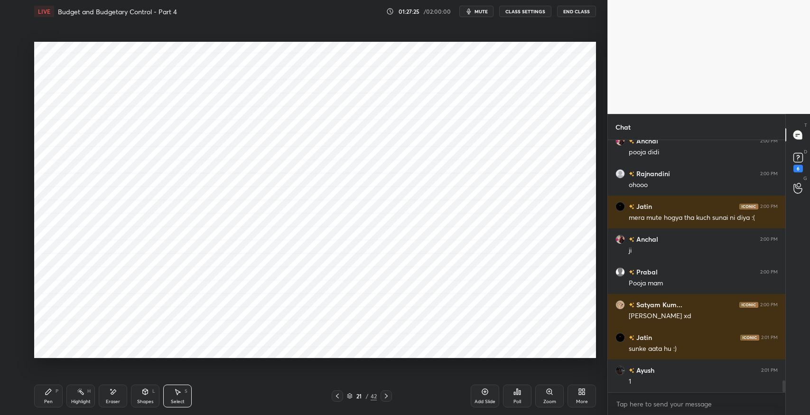
click at [60, 391] on div "Pen P" at bounding box center [48, 395] width 28 height 23
click at [144, 390] on icon at bounding box center [145, 390] width 5 height 1
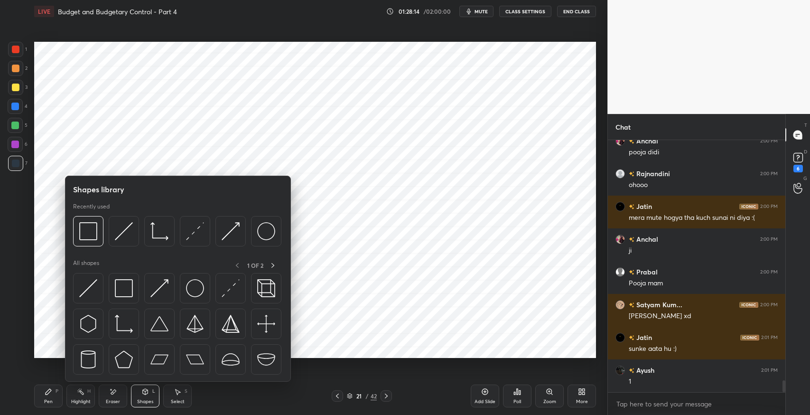
click at [126, 292] on img at bounding box center [124, 288] width 18 height 18
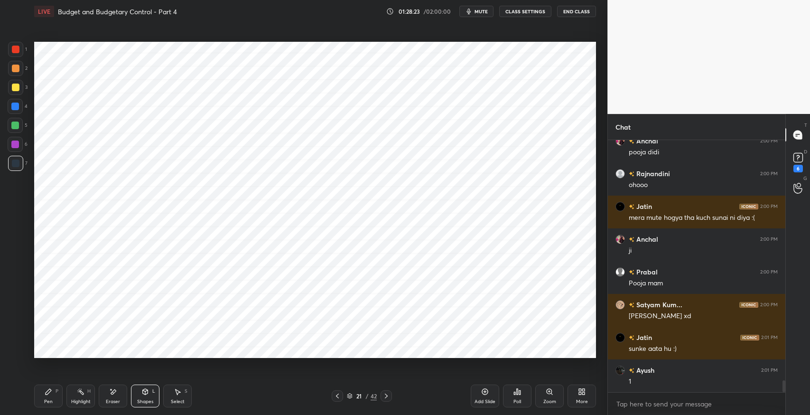
click at [336, 398] on icon at bounding box center [338, 396] width 8 height 8
click at [381, 398] on div at bounding box center [386, 395] width 11 height 11
click at [46, 402] on div "Pen" at bounding box center [48, 401] width 9 height 5
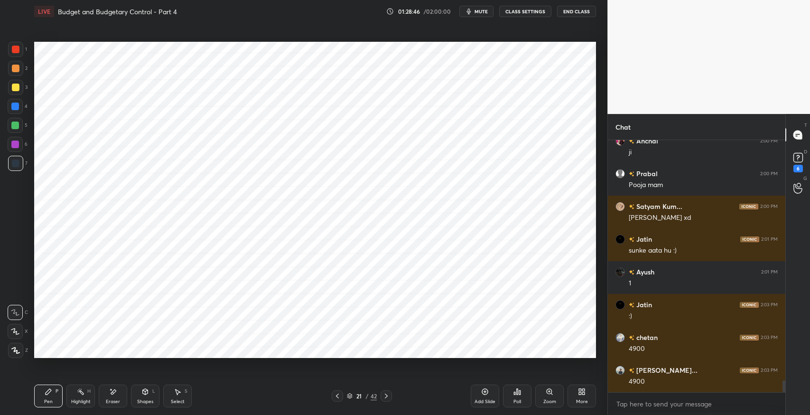
scroll to position [5130, 0]
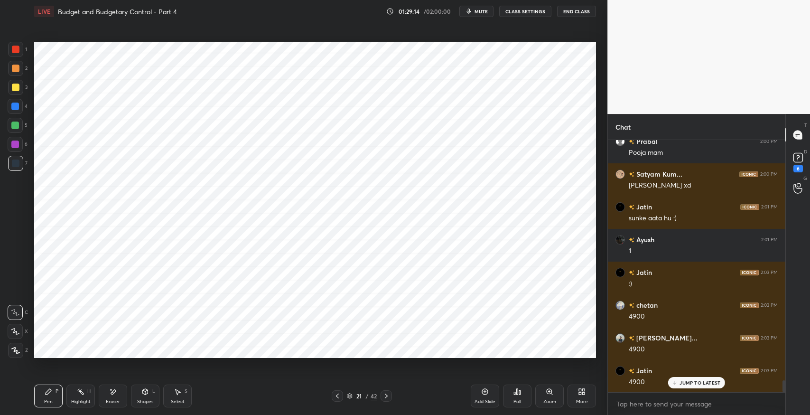
click at [179, 396] on div "Select S" at bounding box center [177, 395] width 28 height 23
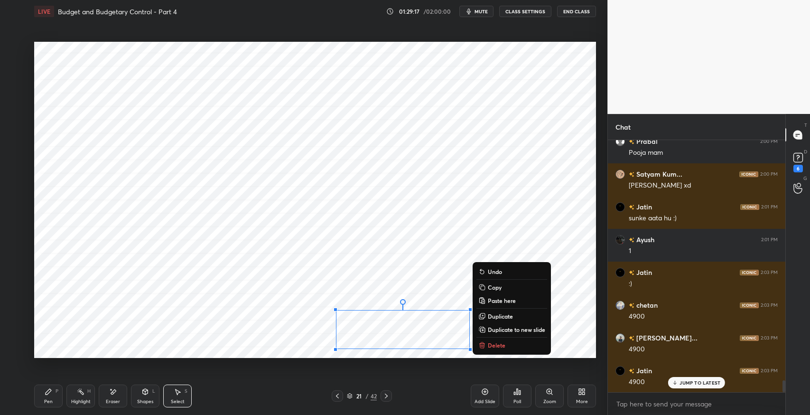
click at [586, 327] on div "0 ° Undo Copy Paste here Duplicate Duplicate to new slide Delete" at bounding box center [315, 200] width 562 height 316
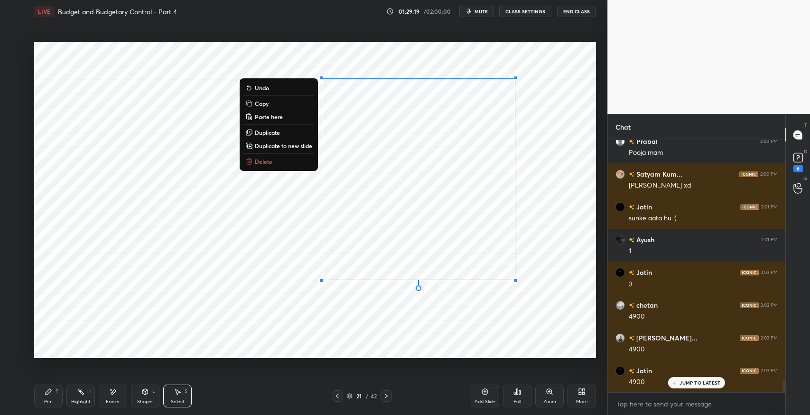
click at [520, 317] on div "0 ° Undo Copy Paste here Duplicate Duplicate to new slide Delete" at bounding box center [315, 200] width 562 height 316
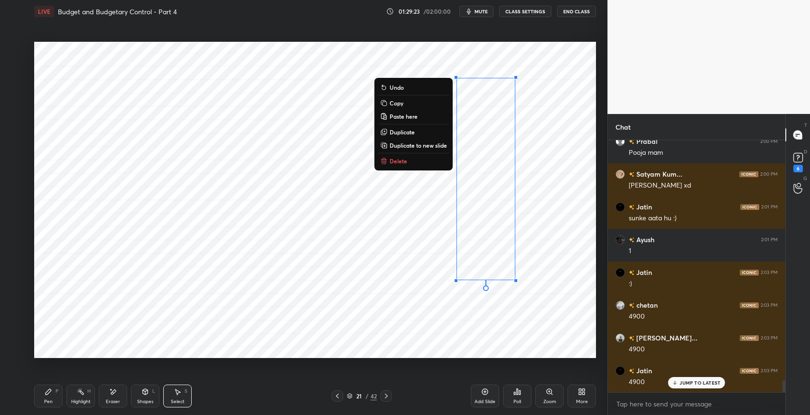
click at [49, 401] on div "Pen" at bounding box center [48, 401] width 9 height 5
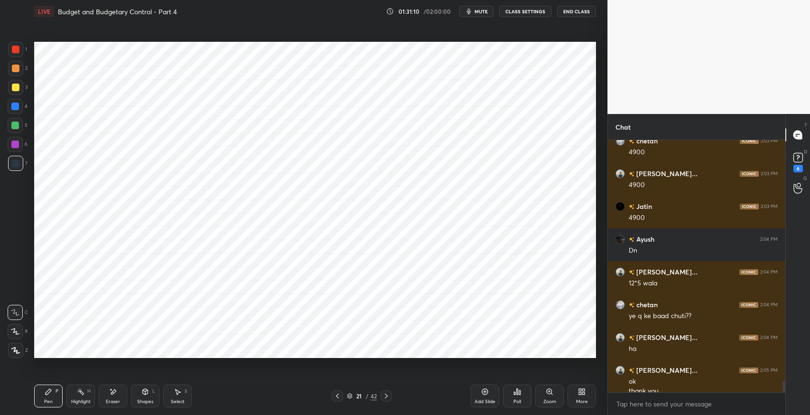
scroll to position [5304, 0]
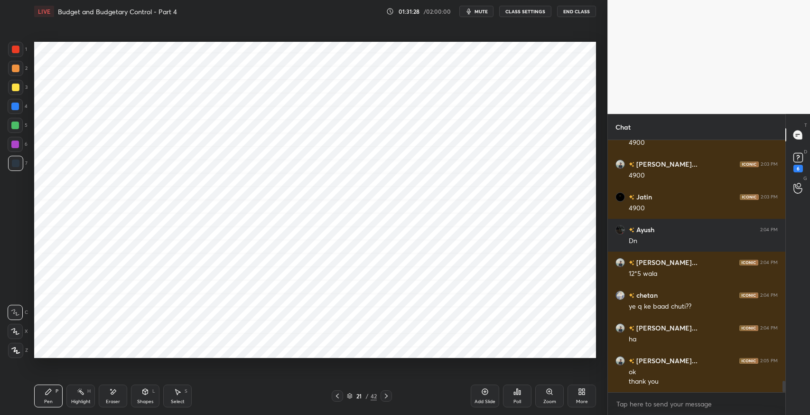
click at [142, 396] on div "Shapes L" at bounding box center [145, 395] width 28 height 23
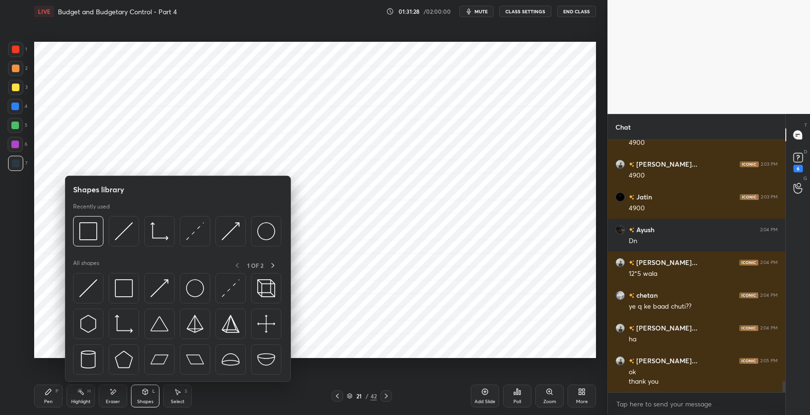
click at [125, 290] on img at bounding box center [124, 288] width 18 height 18
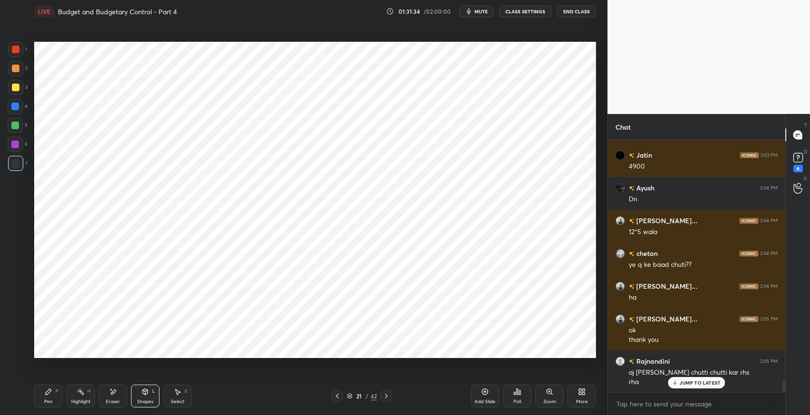
scroll to position [5387, 0]
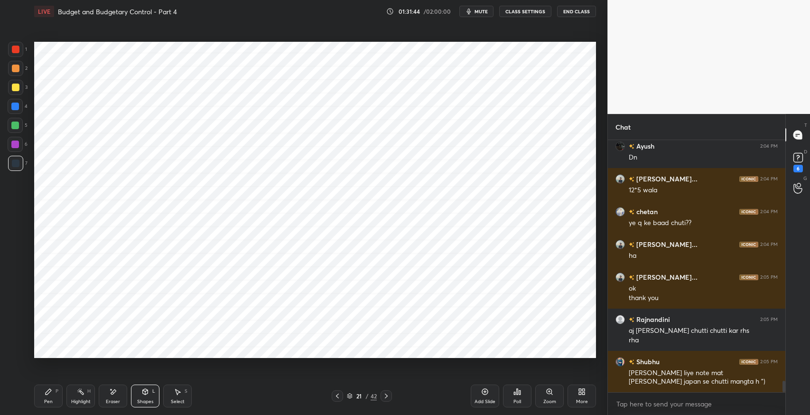
click at [338, 392] on icon at bounding box center [338, 396] width 8 height 8
click at [387, 397] on icon at bounding box center [387, 396] width 8 height 8
click at [337, 398] on icon at bounding box center [338, 396] width 8 height 8
click at [476, 392] on div "Add Slide" at bounding box center [485, 395] width 28 height 23
click at [52, 397] on div "Pen P" at bounding box center [48, 395] width 28 height 23
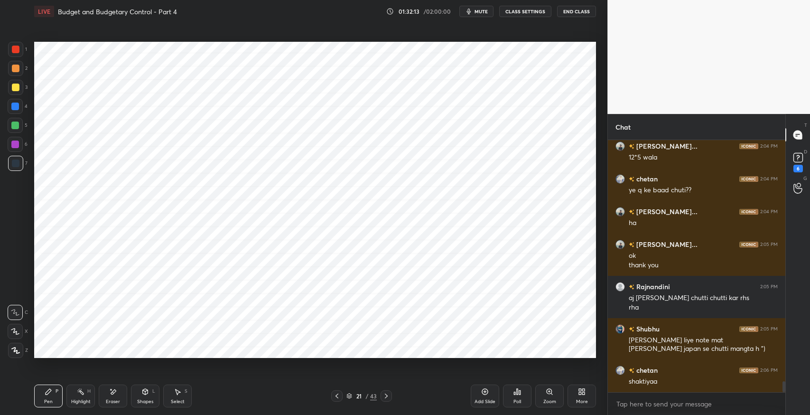
scroll to position [5443, 0]
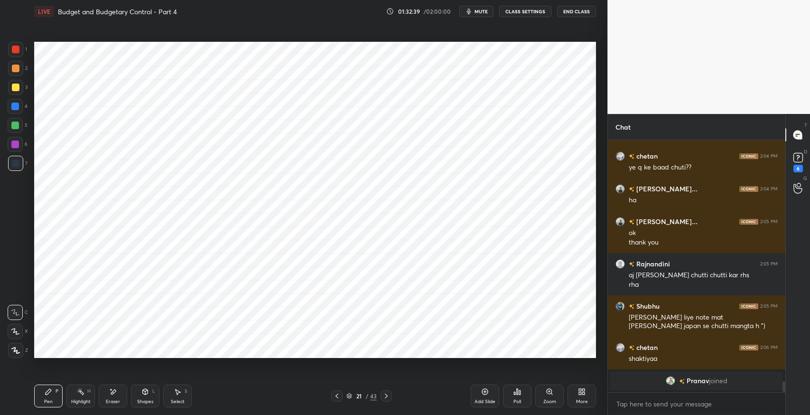
click at [335, 394] on icon at bounding box center [337, 396] width 8 height 8
click at [383, 397] on icon at bounding box center [387, 396] width 8 height 8
click at [336, 397] on icon at bounding box center [337, 396] width 8 height 8
click at [385, 397] on icon at bounding box center [386, 395] width 3 height 5
click at [386, 393] on icon at bounding box center [387, 396] width 8 height 8
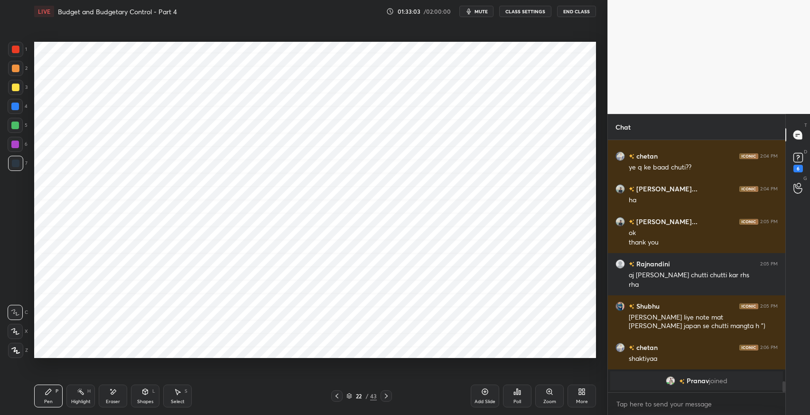
click at [338, 394] on icon at bounding box center [337, 396] width 8 height 8
click at [125, 396] on div "Eraser" at bounding box center [113, 395] width 28 height 23
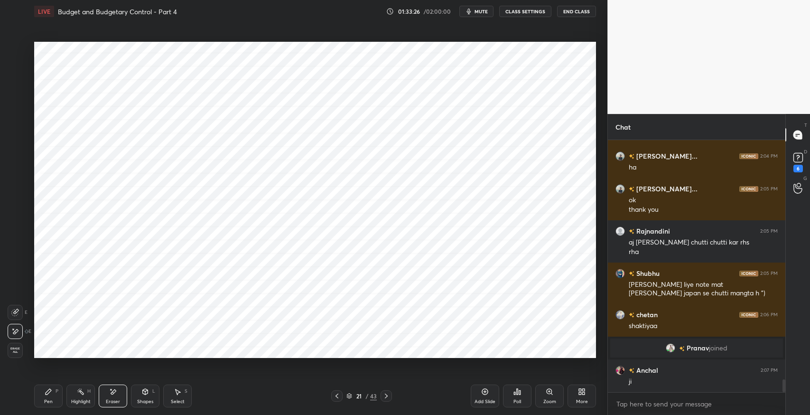
click at [174, 398] on div "Select S" at bounding box center [177, 395] width 28 height 23
click at [167, 163] on div "0 ° Undo Copy Paste here Duplicate Duplicate to new slide Delete" at bounding box center [315, 200] width 562 height 316
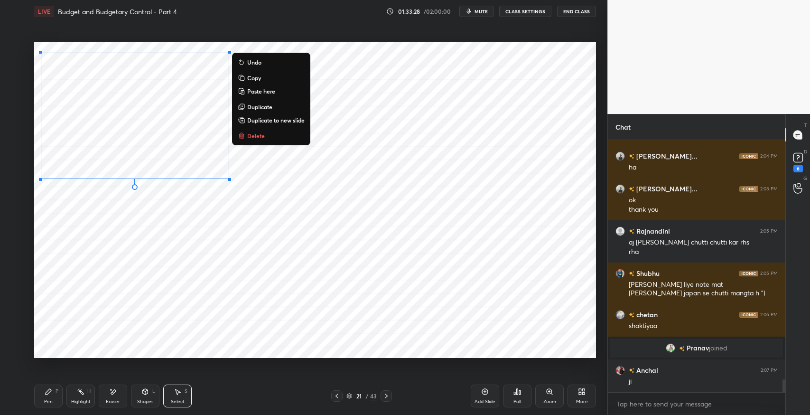
scroll to position [4653, 0]
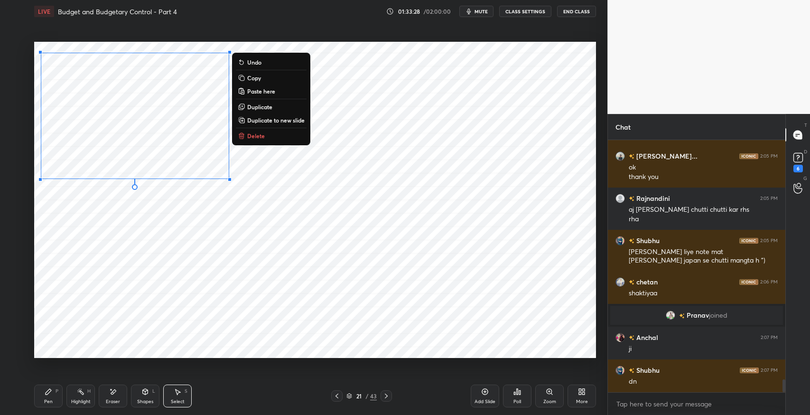
click at [270, 78] on button "Copy" at bounding box center [271, 77] width 71 height 11
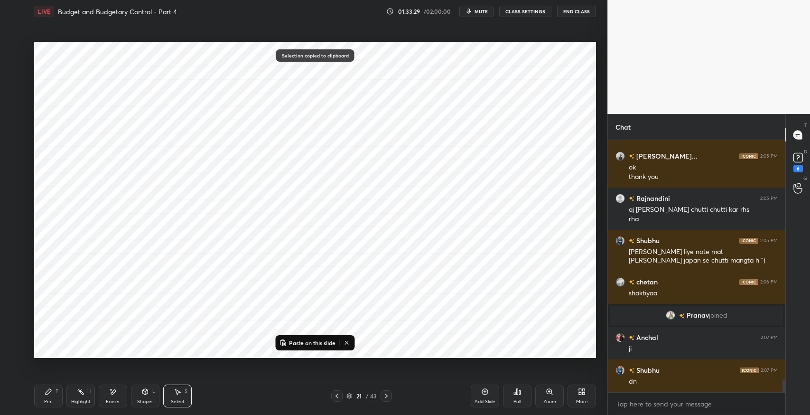
click at [336, 398] on icon at bounding box center [337, 396] width 8 height 8
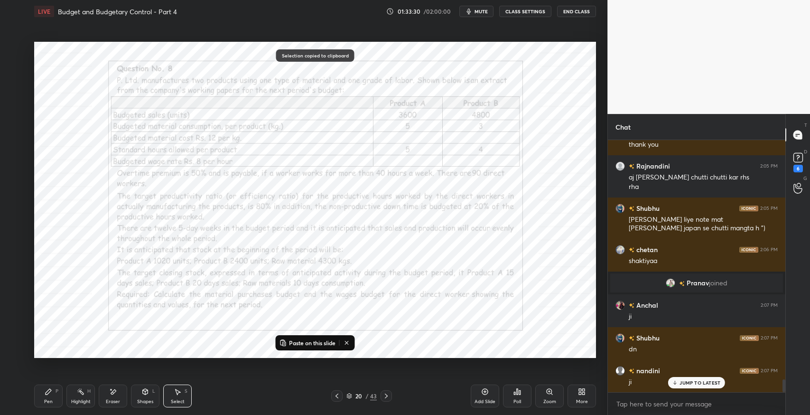
click at [338, 396] on icon at bounding box center [337, 396] width 8 height 8
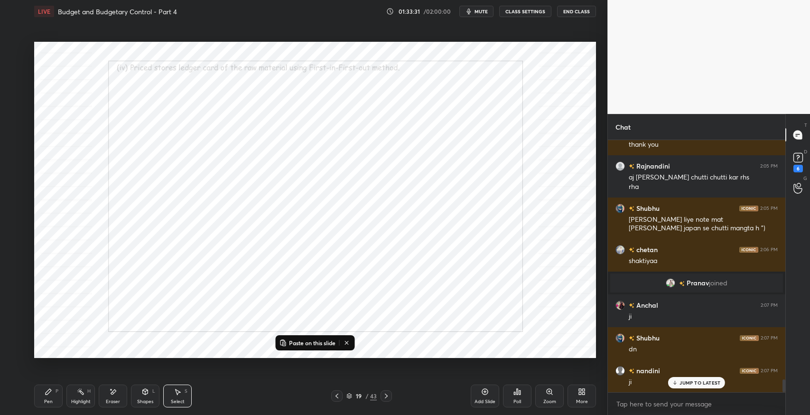
click at [383, 395] on icon at bounding box center [387, 396] width 8 height 8
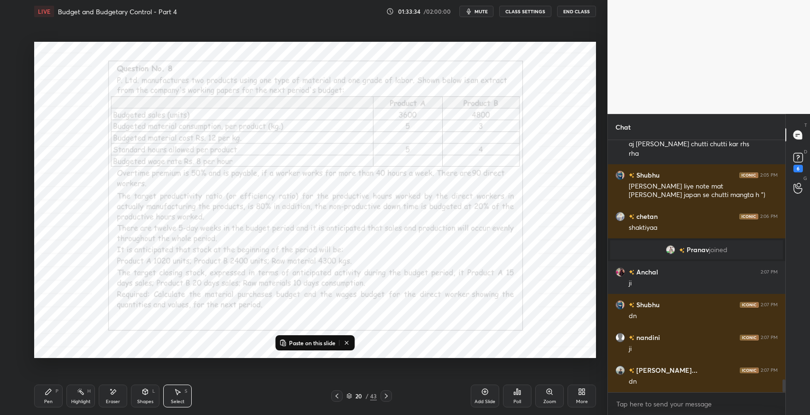
click at [308, 342] on p "Paste on this slide" at bounding box center [312, 343] width 47 height 8
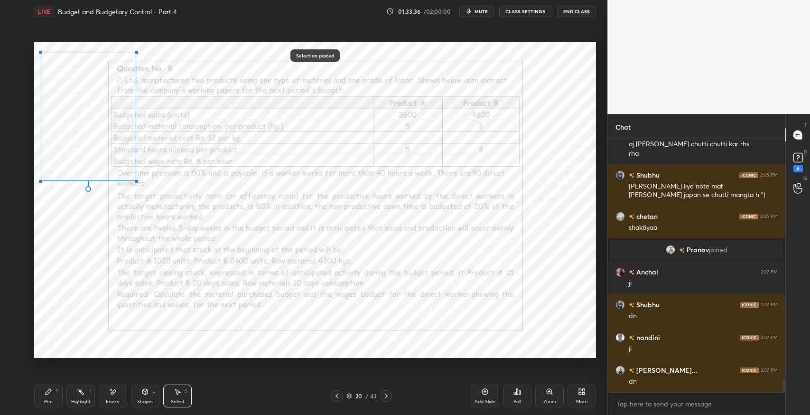
scroll to position [4751, 0]
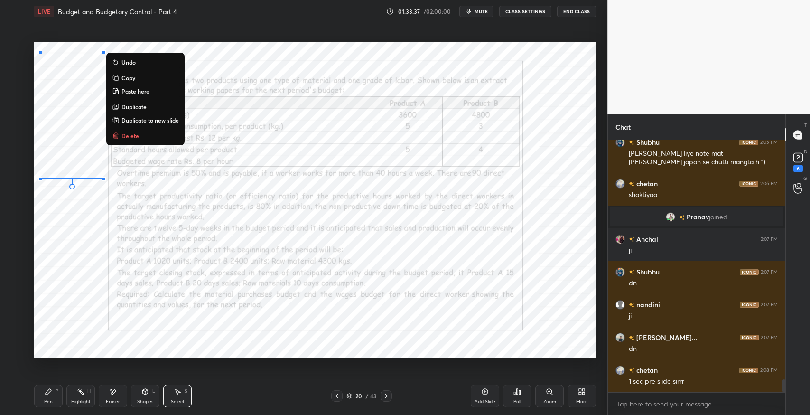
click at [98, 274] on div "0 ° Undo Copy Paste here Duplicate Duplicate to new slide Delete" at bounding box center [315, 200] width 562 height 316
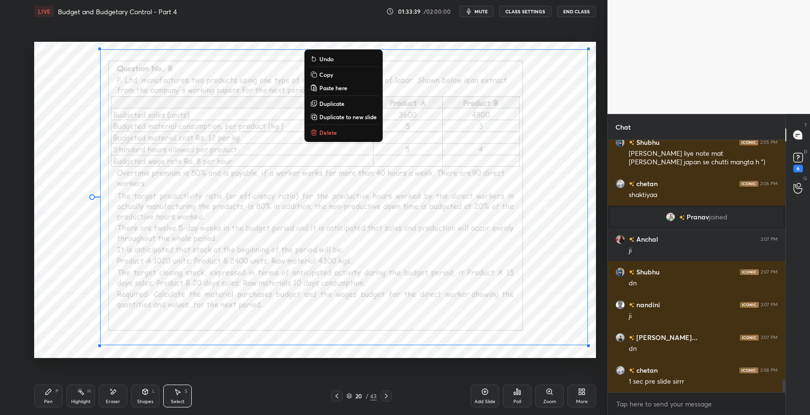
click at [319, 133] on p "Delete" at bounding box center [328, 133] width 18 height 8
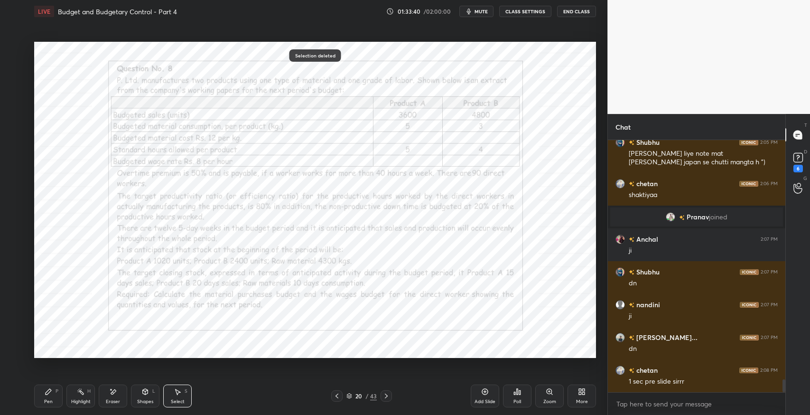
click at [92, 321] on div "0 ° Undo Copy Paste here Duplicate Duplicate to new slide Delete" at bounding box center [315, 200] width 562 height 316
click at [178, 390] on icon at bounding box center [178, 392] width 8 height 8
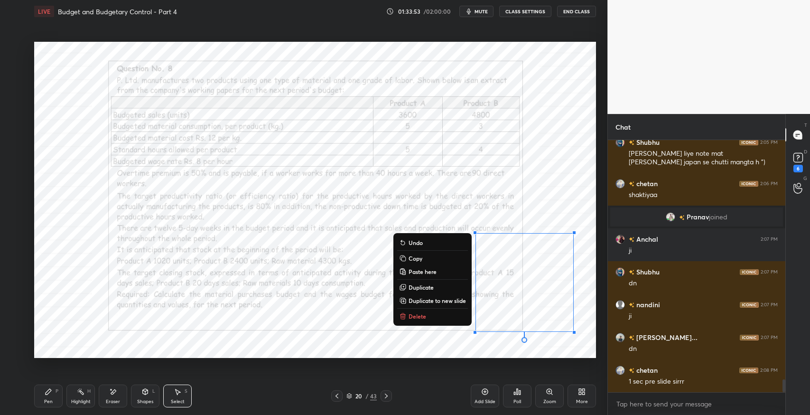
click at [359, 334] on div "0 ° Undo Copy Paste here Duplicate Duplicate to new slide Delete" at bounding box center [315, 200] width 562 height 316
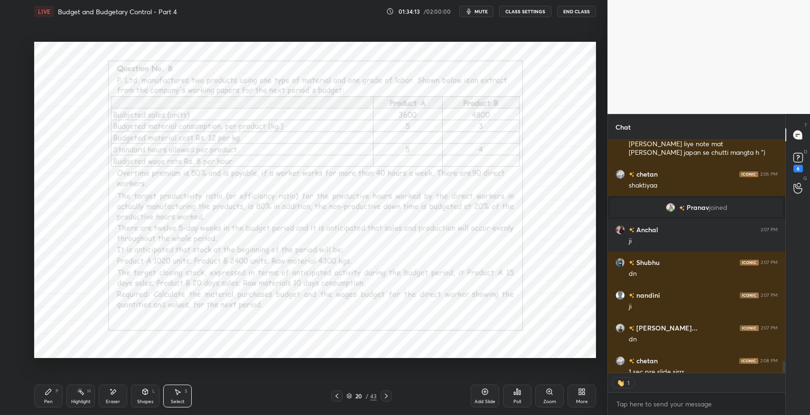
scroll to position [3, 3]
click at [534, 116] on div "0 ° Undo Copy Paste here Duplicate Duplicate to new slide Delete" at bounding box center [315, 200] width 562 height 316
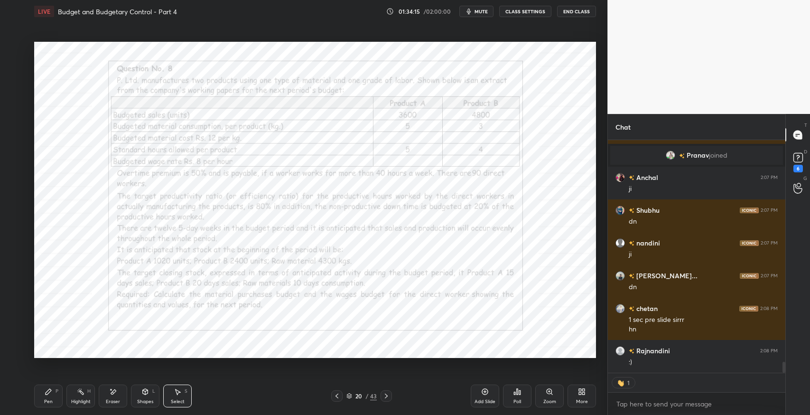
click at [46, 406] on div "Pen P" at bounding box center [48, 395] width 28 height 23
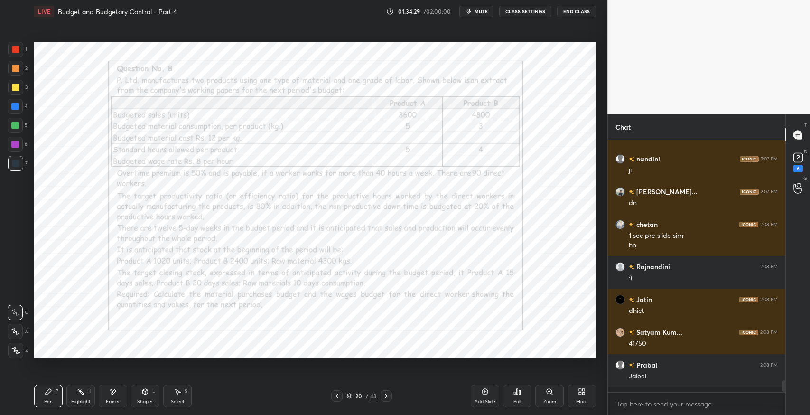
scroll to position [4892, 0]
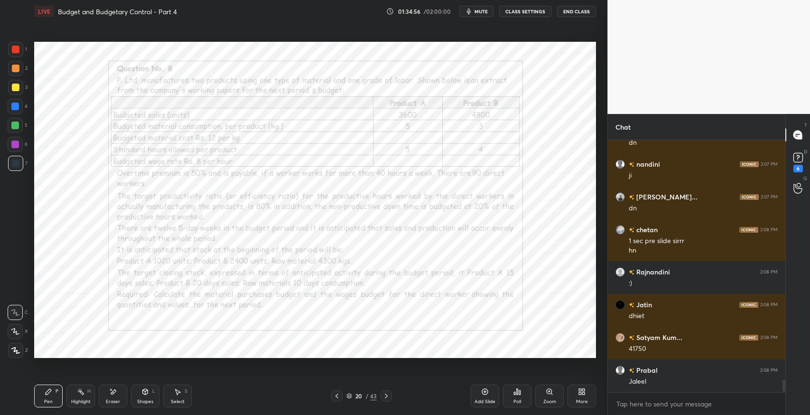
click at [387, 398] on icon at bounding box center [387, 396] width 8 height 8
click at [237, 396] on div "Pen P Highlight H Eraser Shapes L Select S" at bounding box center [143, 395] width 218 height 23
click at [119, 396] on div "Eraser" at bounding box center [113, 395] width 28 height 23
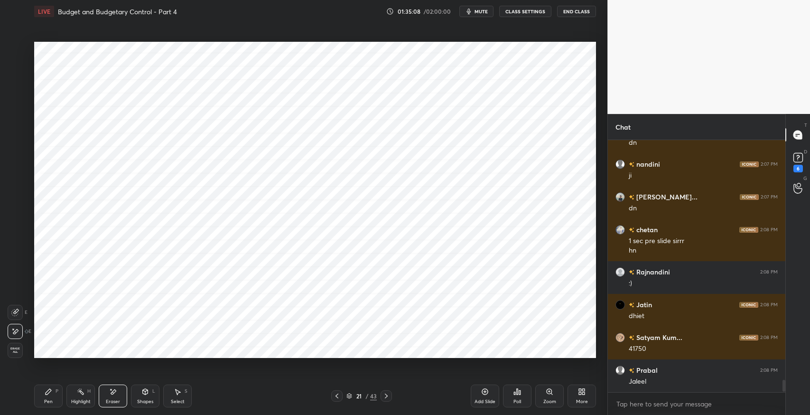
click at [51, 397] on div "Pen P" at bounding box center [48, 395] width 28 height 23
click at [338, 397] on icon at bounding box center [337, 396] width 8 height 8
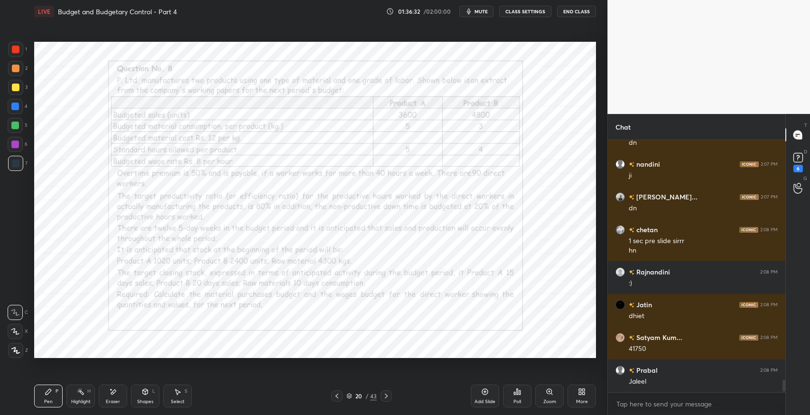
click at [387, 400] on div at bounding box center [386, 395] width 11 height 11
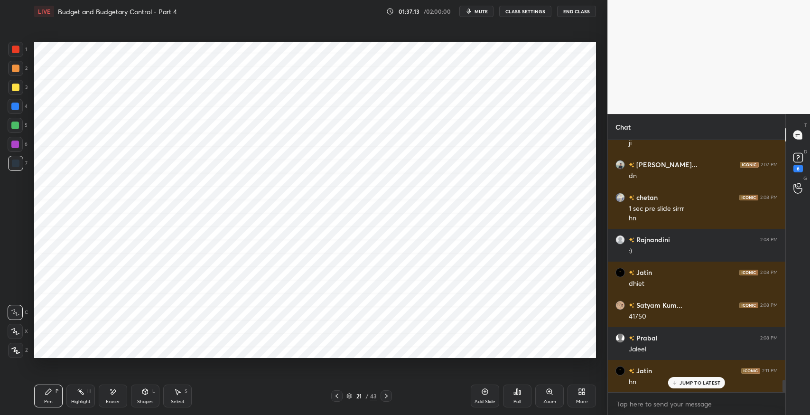
scroll to position [4957, 0]
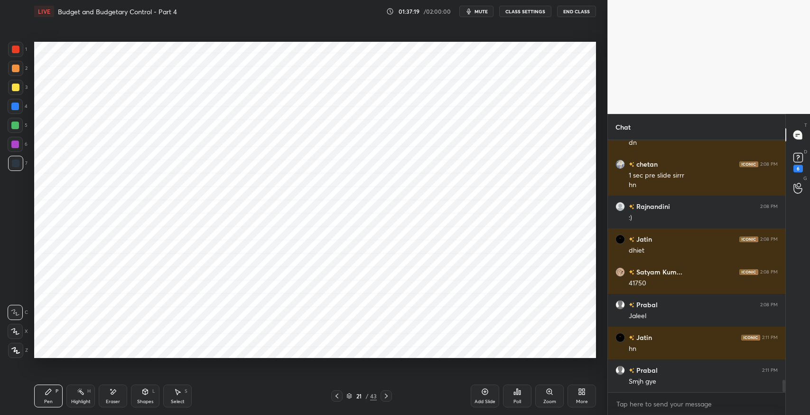
click at [42, 392] on div "Pen P" at bounding box center [48, 395] width 28 height 23
click at [337, 397] on icon at bounding box center [337, 396] width 8 height 8
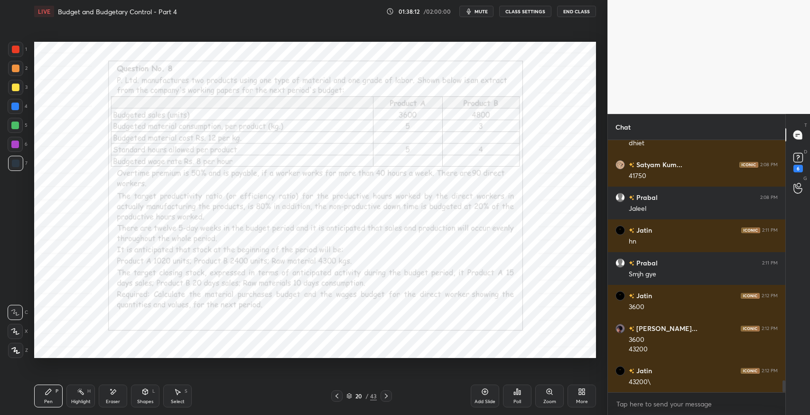
scroll to position [5098, 0]
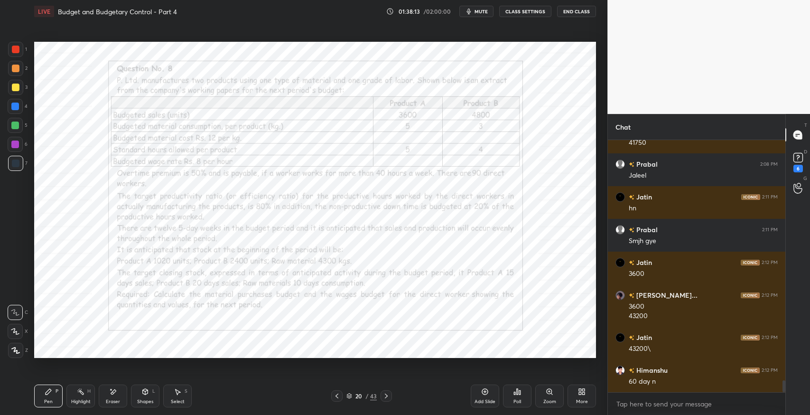
click at [385, 400] on div at bounding box center [386, 395] width 11 height 11
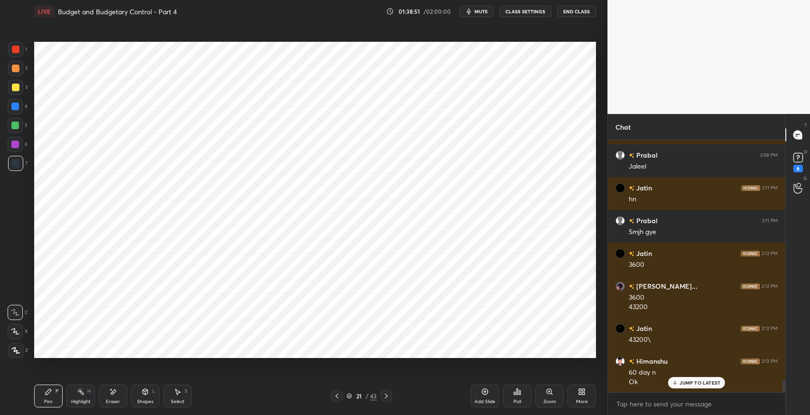
click at [120, 398] on div "Eraser" at bounding box center [113, 395] width 28 height 23
click at [49, 400] on div "Pen" at bounding box center [48, 401] width 9 height 5
click at [182, 397] on div "Select S" at bounding box center [177, 395] width 28 height 23
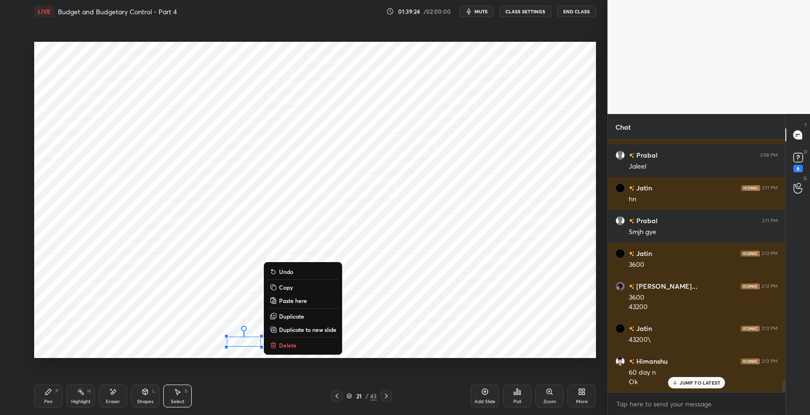
click at [419, 307] on div "0 ° Undo Copy Paste here Duplicate Duplicate to new slide Delete" at bounding box center [315, 200] width 562 height 316
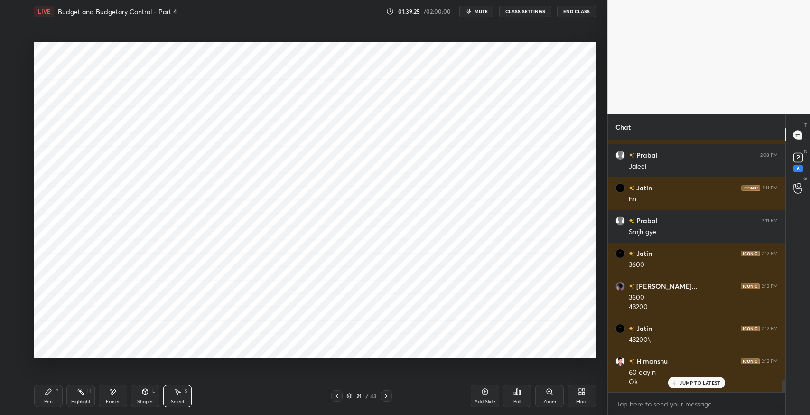
click at [174, 392] on icon at bounding box center [178, 392] width 8 height 8
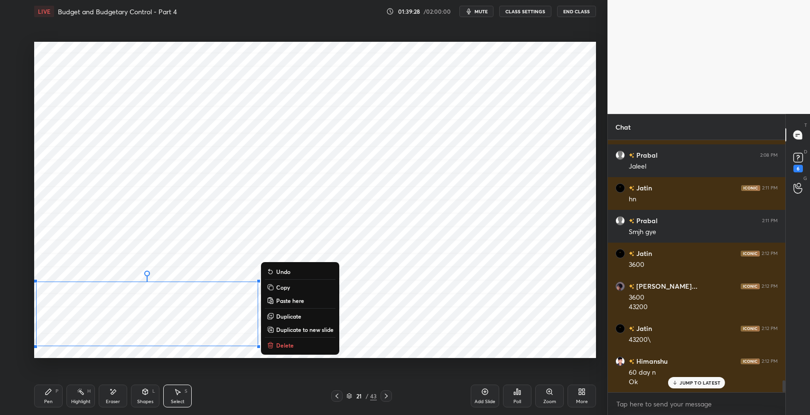
click at [444, 307] on div "0 ° Undo Copy Paste here Duplicate Duplicate to new slide Delete" at bounding box center [315, 200] width 562 height 316
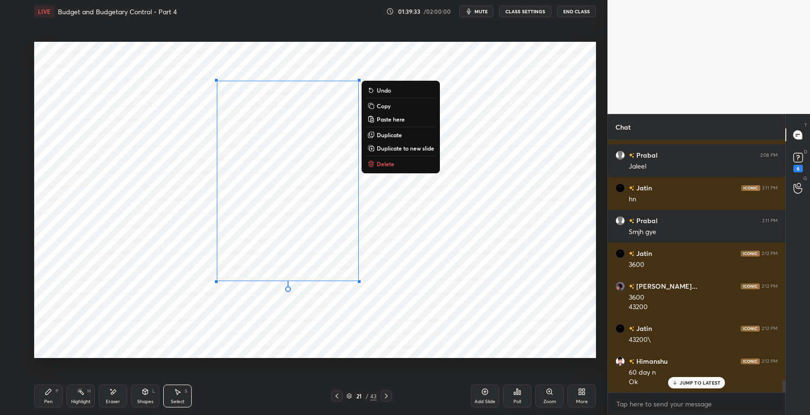
click at [300, 316] on div "0 ° Undo Copy Paste here Duplicate Duplicate to new slide Delete" at bounding box center [315, 200] width 562 height 316
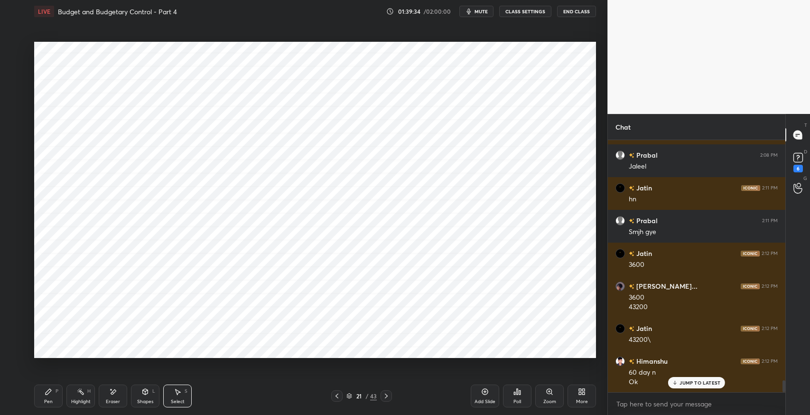
click at [44, 401] on div "Pen P" at bounding box center [48, 395] width 28 height 23
click at [111, 393] on icon at bounding box center [113, 391] width 5 height 5
click at [44, 398] on div "Pen P" at bounding box center [48, 395] width 28 height 23
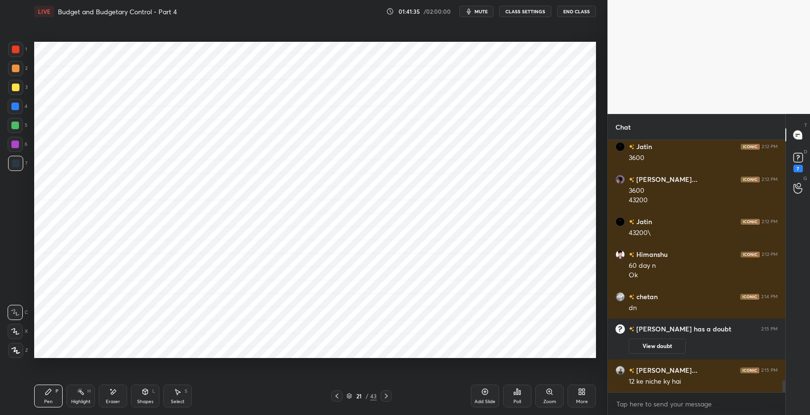
scroll to position [5033, 0]
click at [109, 401] on div "Eraser" at bounding box center [113, 401] width 14 height 5
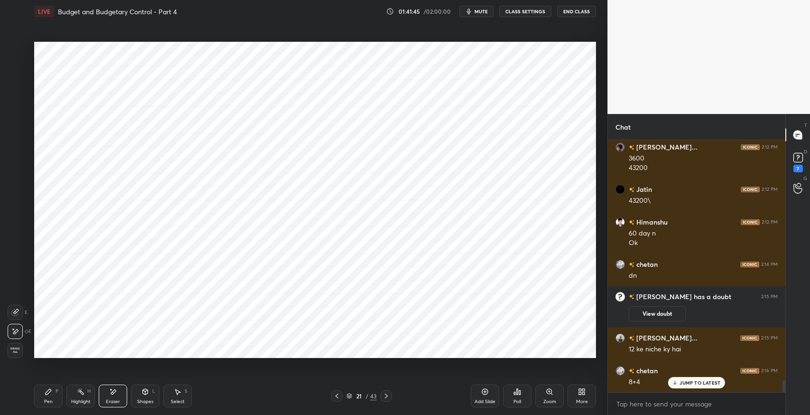
click at [45, 401] on div "Pen" at bounding box center [48, 401] width 9 height 5
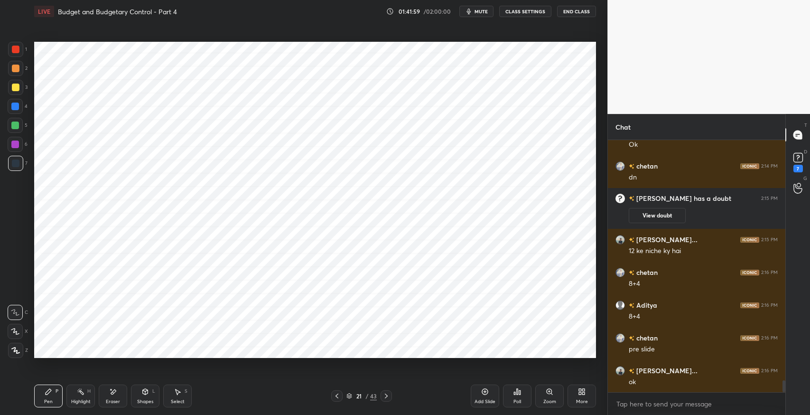
scroll to position [5197, 0]
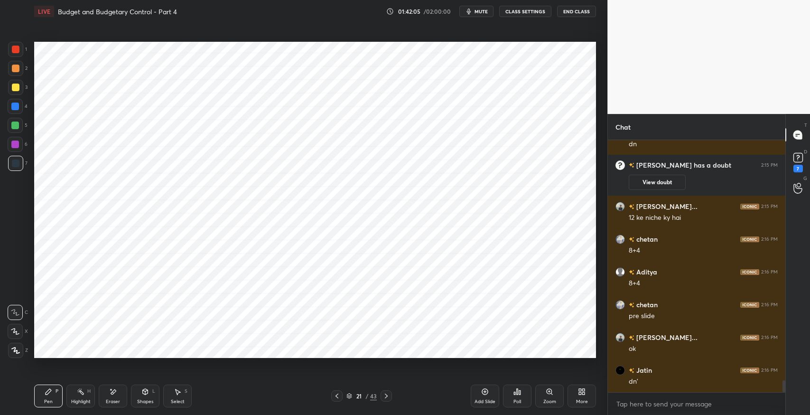
click at [337, 400] on div at bounding box center [336, 395] width 11 height 11
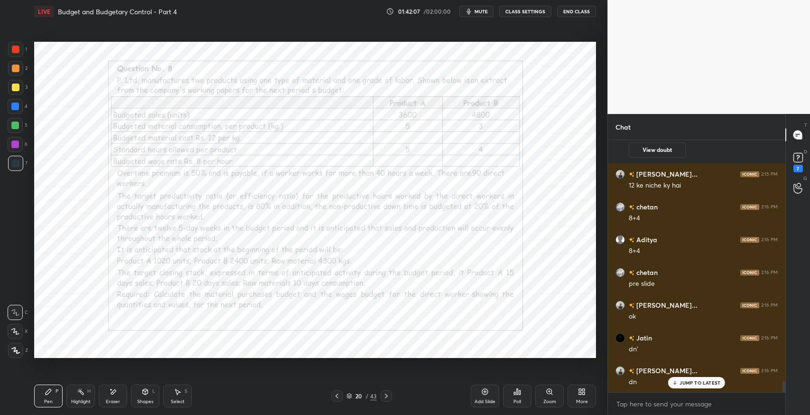
click at [386, 397] on icon at bounding box center [387, 396] width 8 height 8
click at [390, 395] on icon at bounding box center [387, 396] width 8 height 8
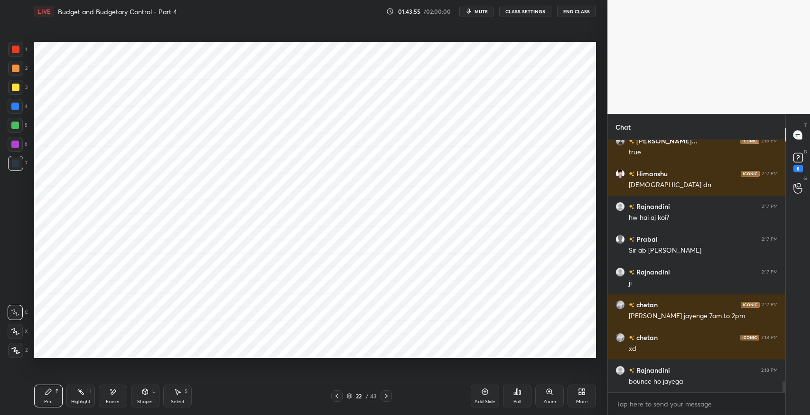
scroll to position [5635, 0]
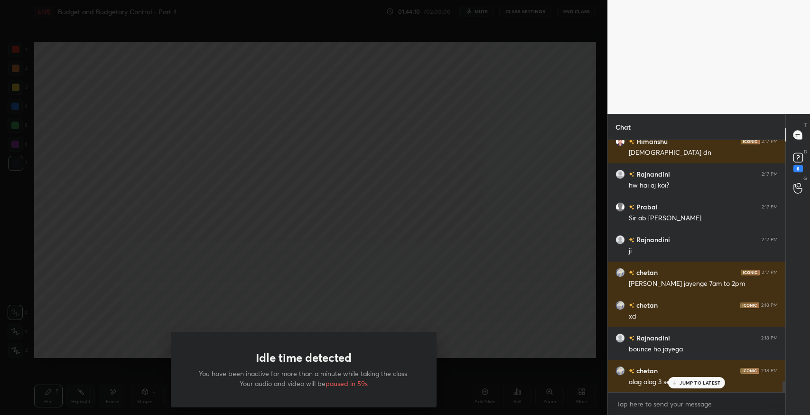
click at [541, 213] on div "Idle time detected You have been inactive for more than a minute while taking t…" at bounding box center [303, 207] width 607 height 415
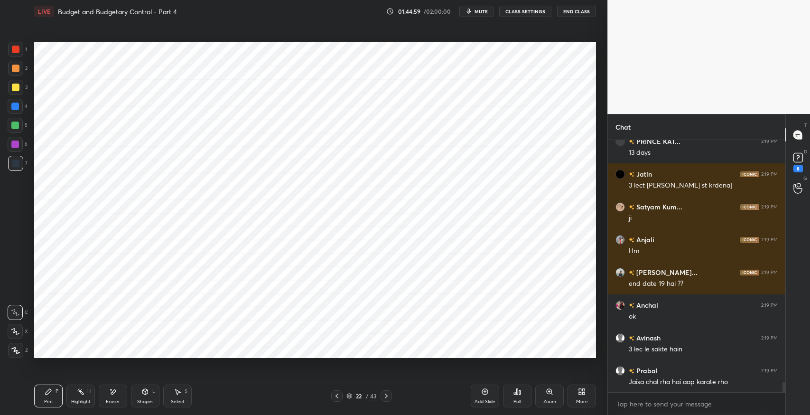
scroll to position [6234, 0]
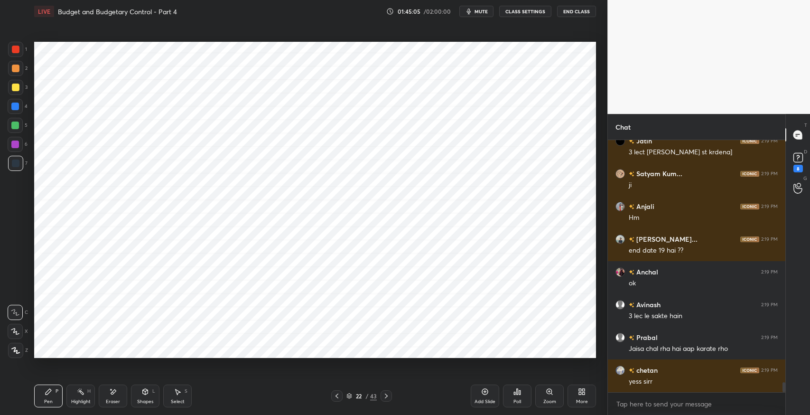
click at [182, 394] on div "Select S" at bounding box center [177, 395] width 28 height 23
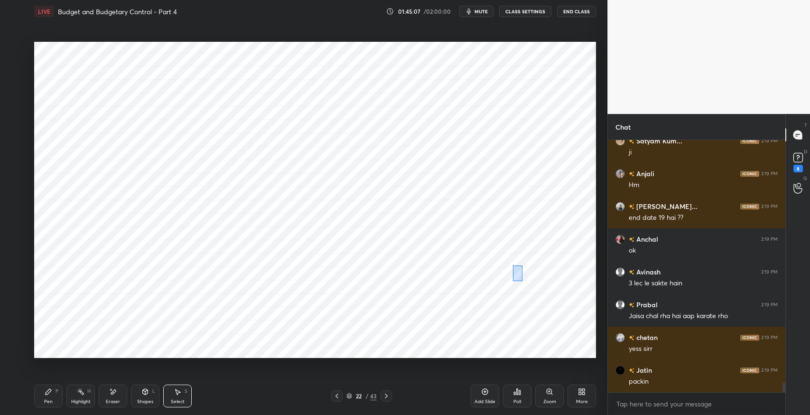
drag, startPoint x: 513, startPoint y: 265, endPoint x: 523, endPoint y: 280, distance: 18.2
click at [523, 280] on div "0 ° Undo Copy Paste here Duplicate Duplicate to new slide Delete" at bounding box center [315, 200] width 562 height 316
click at [518, 281] on div at bounding box center [519, 282] width 4 height 4
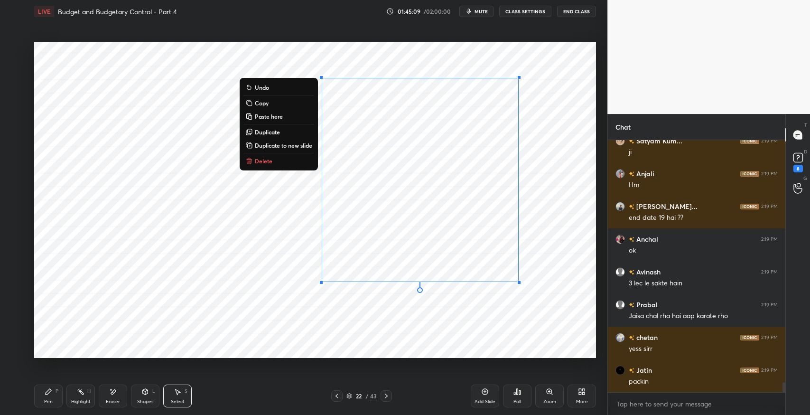
click at [545, 302] on div "0 ° Undo Copy Paste here Duplicate Duplicate to new slide Delete" at bounding box center [315, 200] width 562 height 316
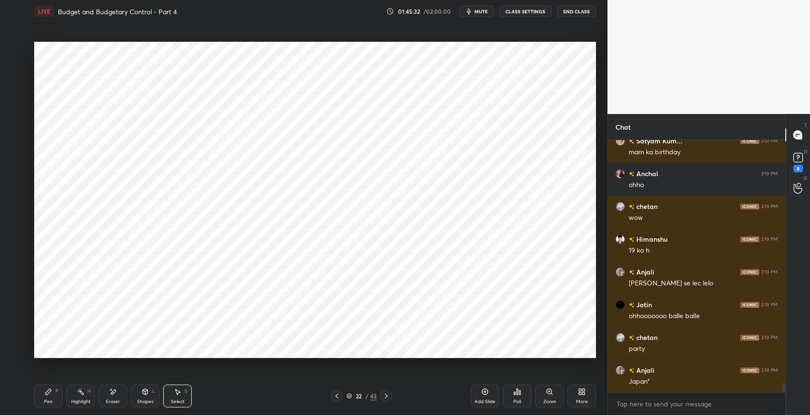
scroll to position [6603, 0]
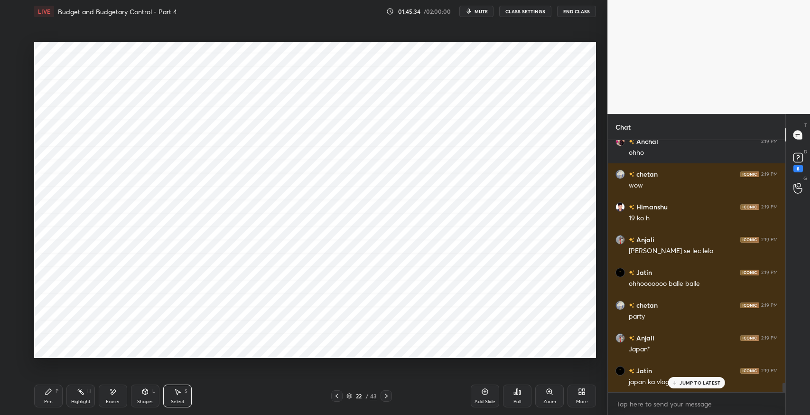
click at [388, 397] on icon at bounding box center [387, 396] width 8 height 8
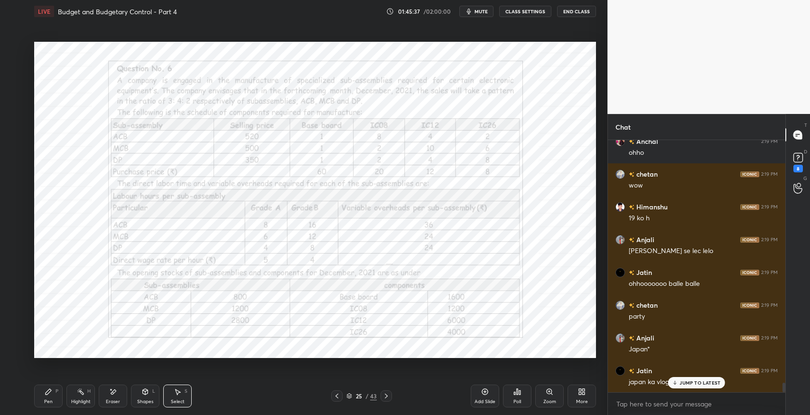
click at [388, 397] on icon at bounding box center [387, 396] width 8 height 8
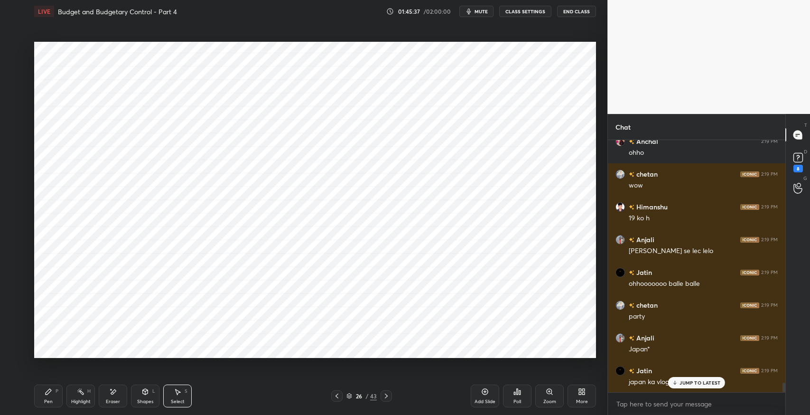
click at [388, 397] on icon at bounding box center [387, 396] width 8 height 8
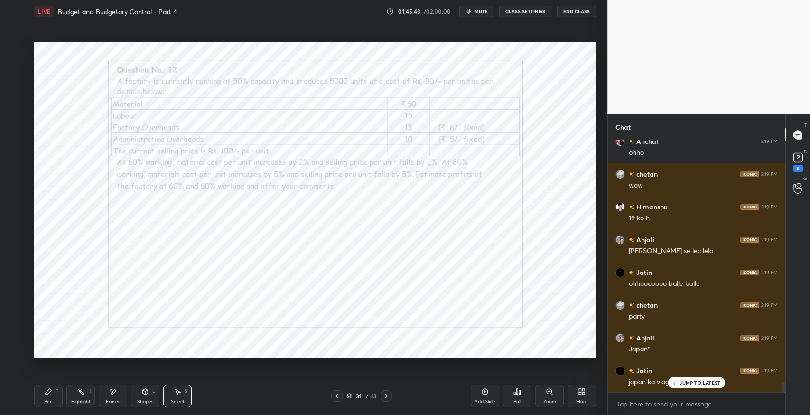
click at [388, 397] on icon at bounding box center [387, 396] width 8 height 8
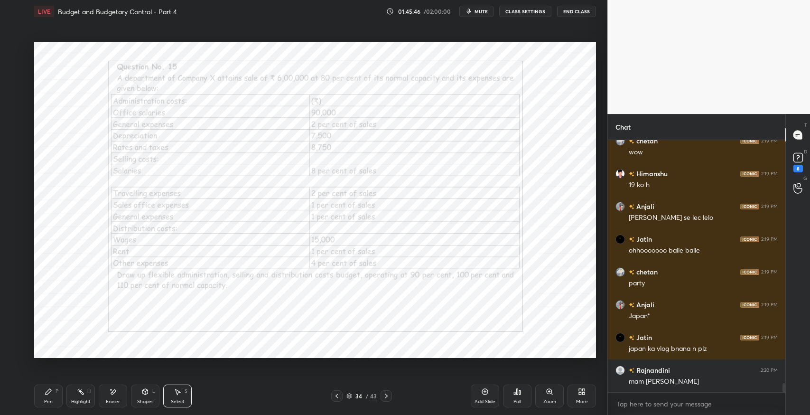
click at [388, 397] on icon at bounding box center [387, 396] width 8 height 8
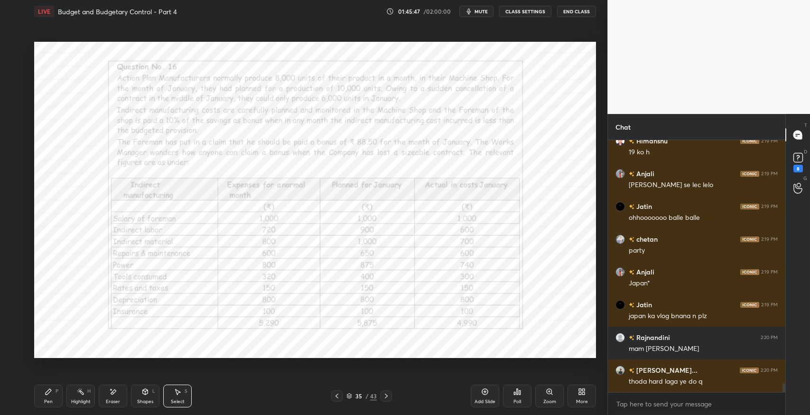
click at [388, 397] on icon at bounding box center [387, 396] width 8 height 8
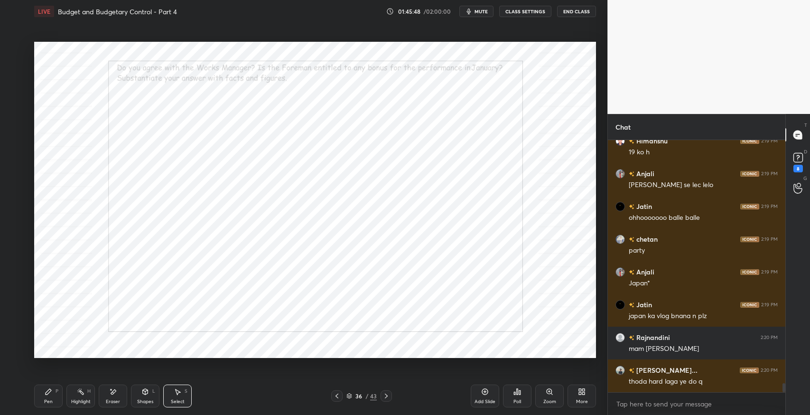
scroll to position [6701, 0]
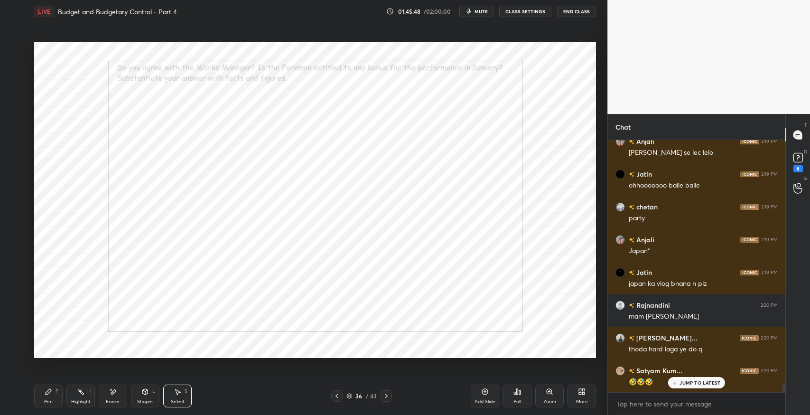
click at [388, 397] on icon at bounding box center [387, 396] width 8 height 8
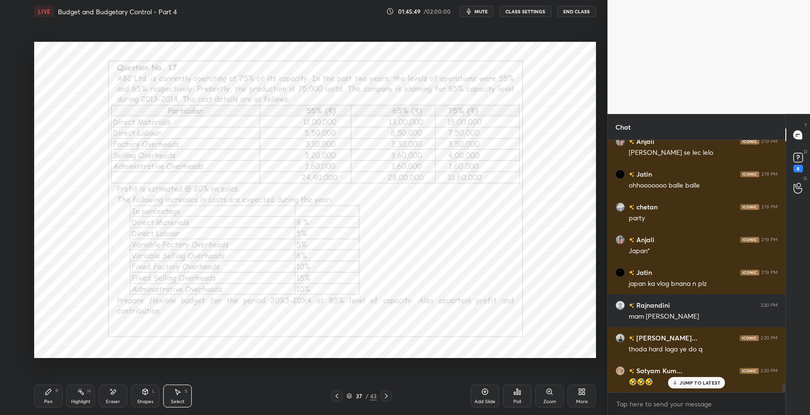
click at [388, 397] on icon at bounding box center [387, 396] width 8 height 8
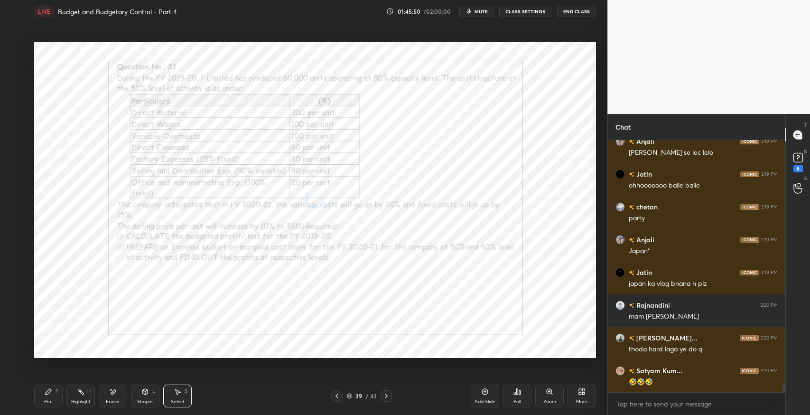
scroll to position [6734, 0]
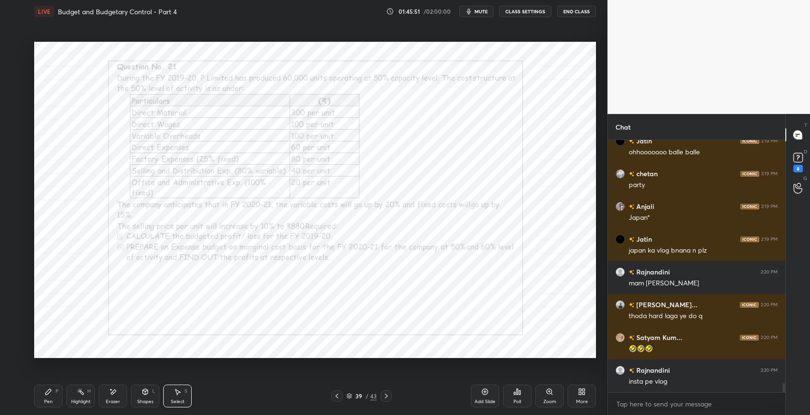
click at [388, 397] on icon at bounding box center [387, 396] width 8 height 8
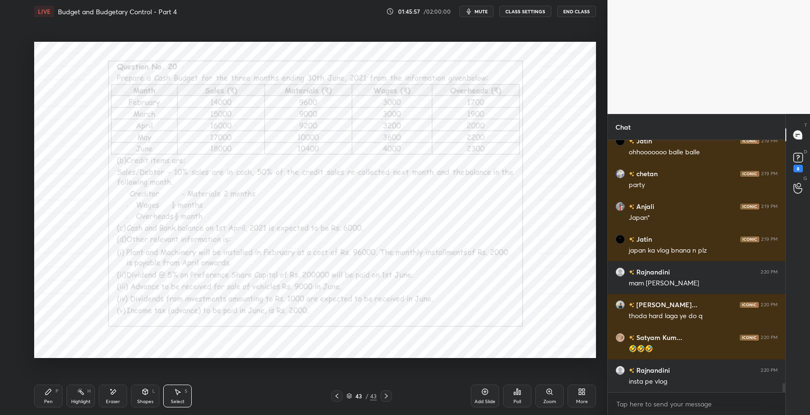
scroll to position [6743, 0]
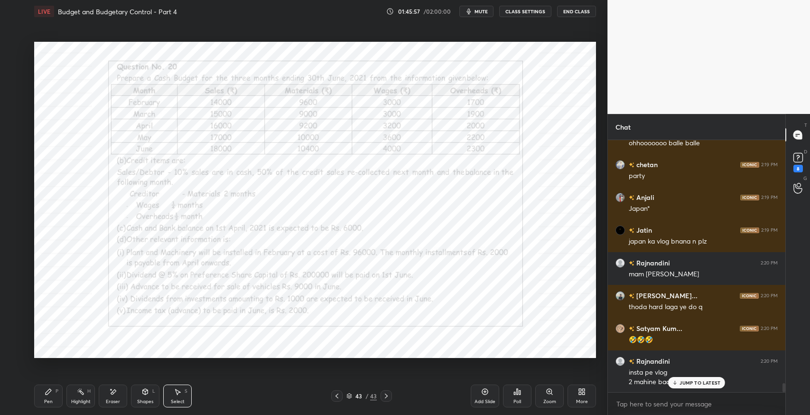
click at [388, 397] on icon at bounding box center [387, 396] width 8 height 8
click at [684, 380] on p "JUMP TO LATEST" at bounding box center [700, 383] width 41 height 6
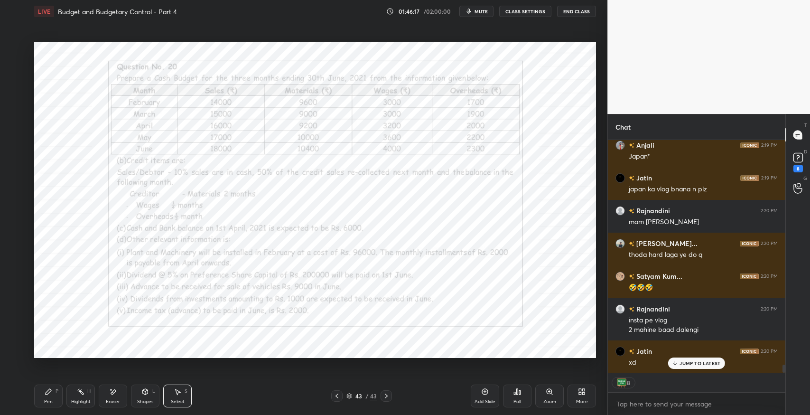
scroll to position [6796, 0]
click at [339, 395] on icon at bounding box center [337, 396] width 8 height 8
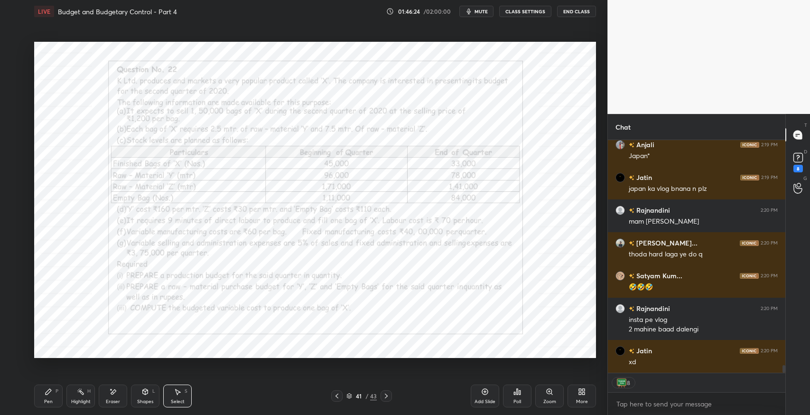
click at [339, 395] on icon at bounding box center [337, 396] width 8 height 8
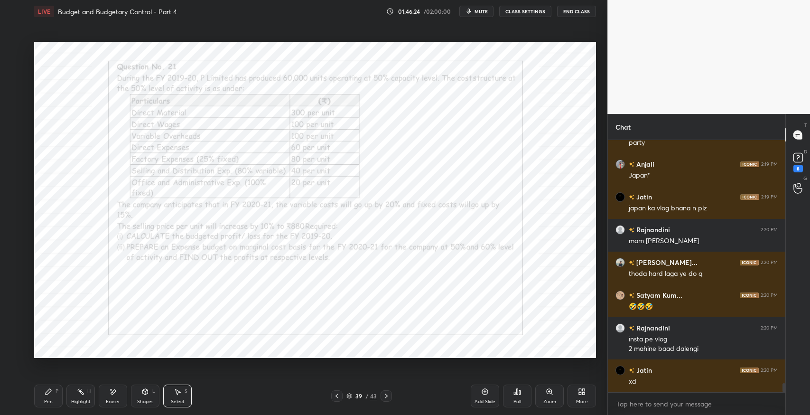
scroll to position [6776, 0]
click at [339, 395] on icon at bounding box center [337, 396] width 8 height 8
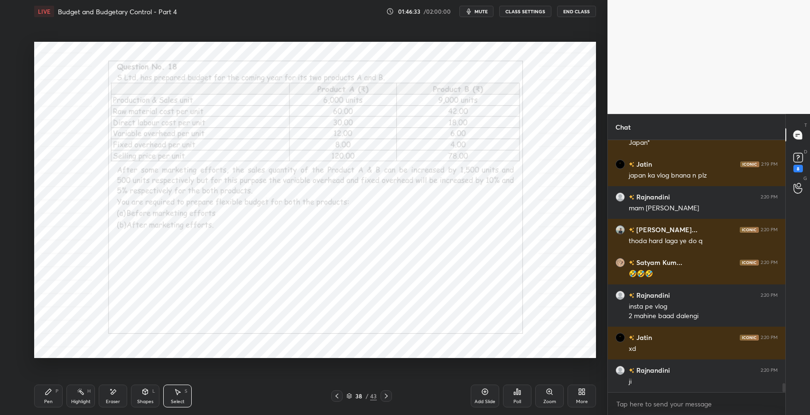
click at [483, 14] on button "mute" at bounding box center [476, 11] width 34 height 11
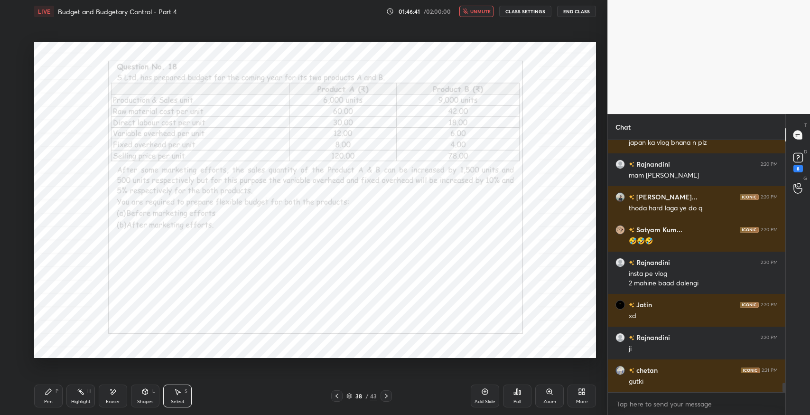
scroll to position [6443, 0]
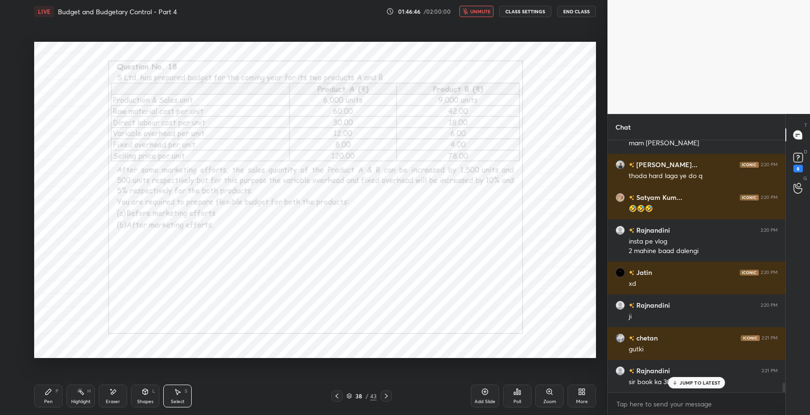
click at [713, 380] on p "JUMP TO LATEST" at bounding box center [700, 383] width 41 height 6
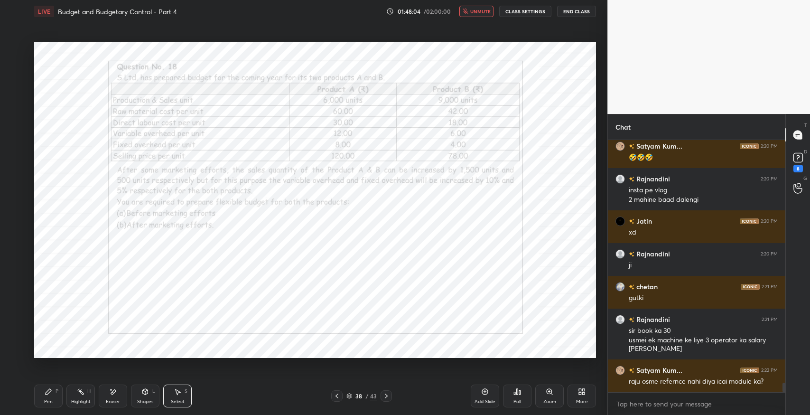
scroll to position [6526, 0]
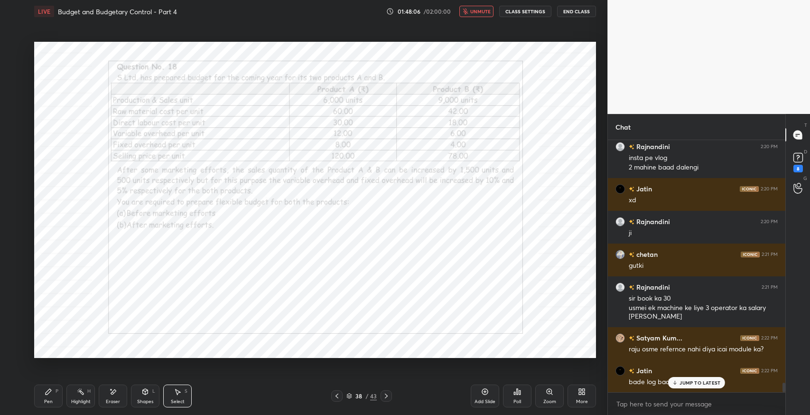
click at [476, 10] on span "unmute" at bounding box center [480, 11] width 20 height 7
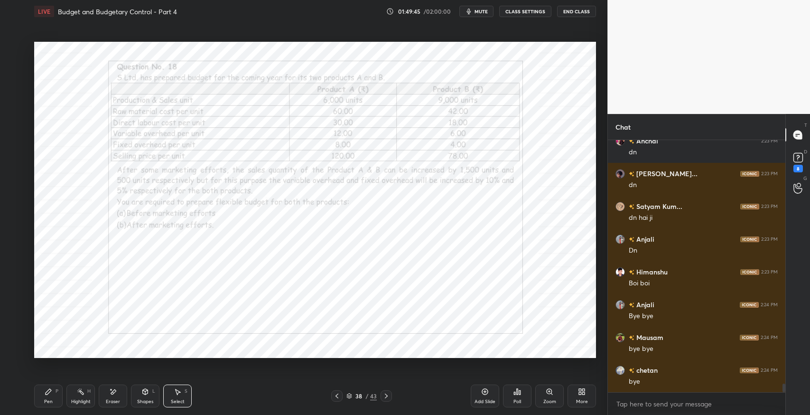
scroll to position [7383, 0]
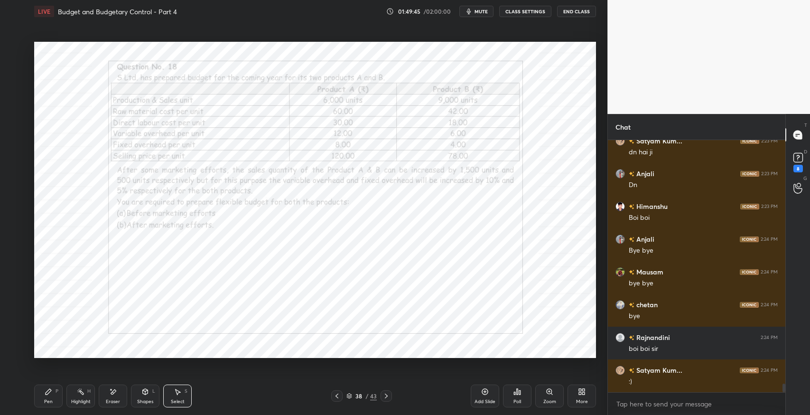
click at [587, 15] on button "End Class" at bounding box center [576, 11] width 39 height 11
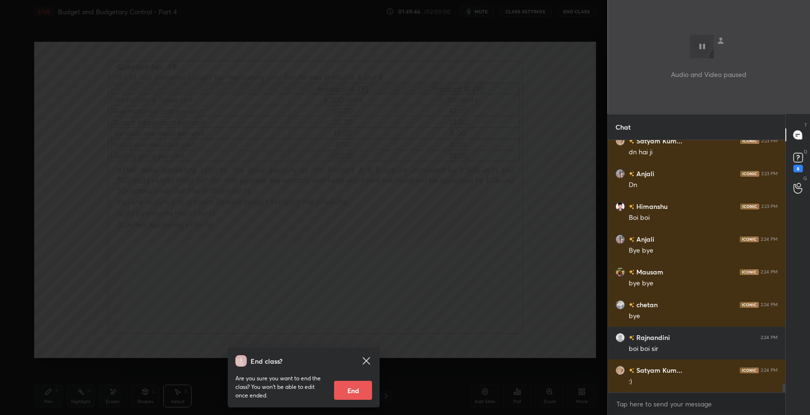
scroll to position [7449, 0]
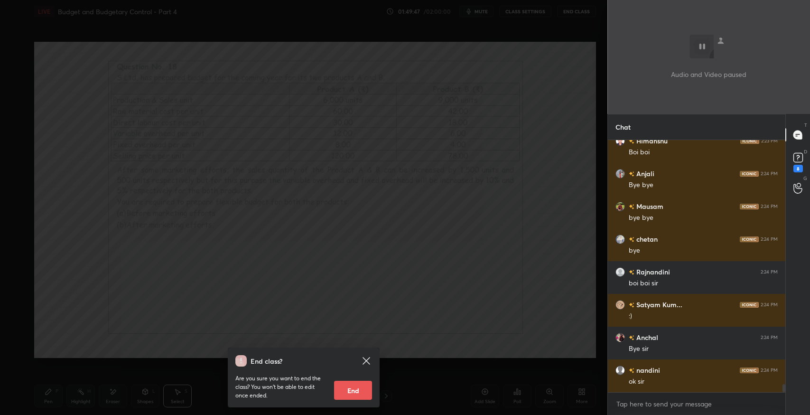
click at [345, 395] on button "End" at bounding box center [353, 390] width 38 height 19
type textarea "x"
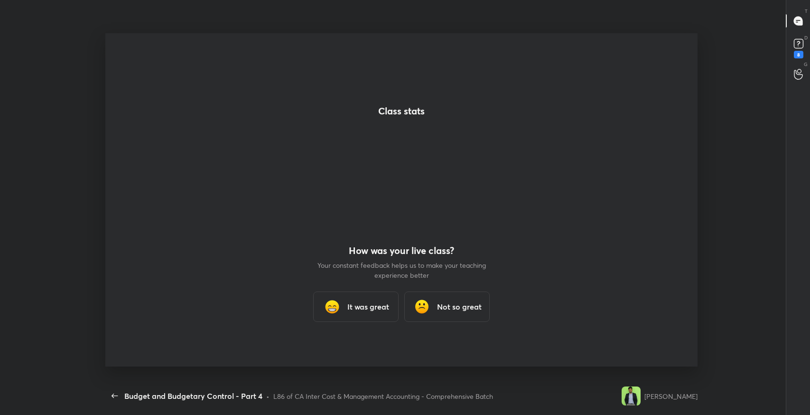
scroll to position [0, 0]
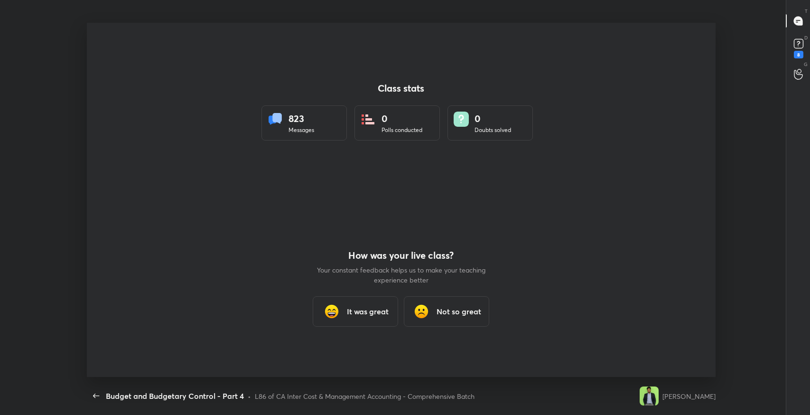
click at [393, 300] on div "It was great" at bounding box center [355, 311] width 85 height 30
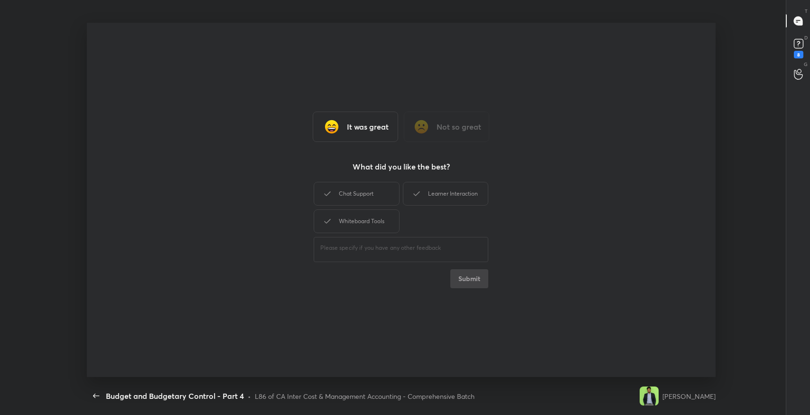
click at [346, 200] on div "Chat Support" at bounding box center [356, 194] width 85 height 24
click at [419, 193] on icon at bounding box center [416, 193] width 11 height 11
click at [373, 223] on div "Whiteboard Tools" at bounding box center [356, 221] width 85 height 24
click at [456, 271] on button "Submit" at bounding box center [469, 278] width 38 height 19
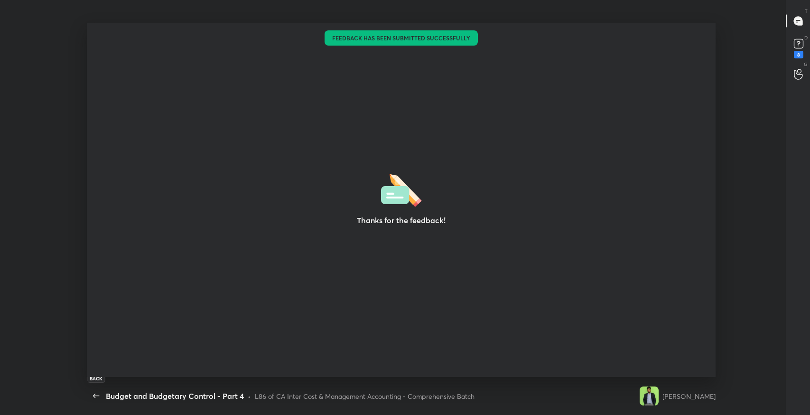
click at [89, 396] on span "button" at bounding box center [96, 395] width 15 height 11
